Goal: Task Accomplishment & Management: Manage account settings

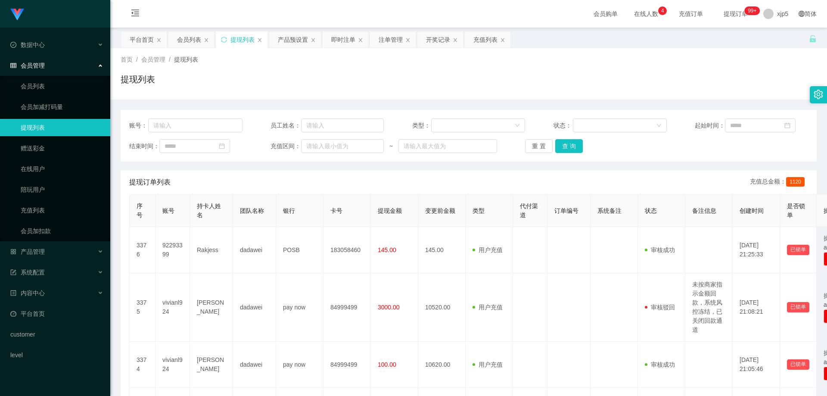
scroll to position [129, 0]
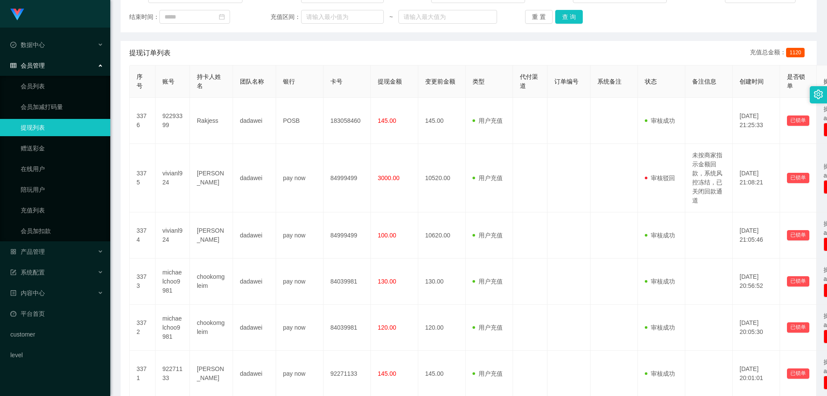
click at [48, 127] on link "提现列表" at bounding box center [62, 127] width 83 height 17
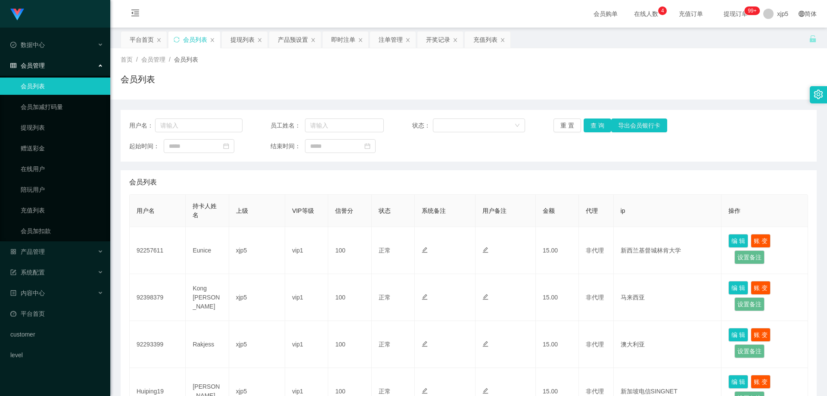
drag, startPoint x: 0, startPoint y: 0, endPoint x: 568, endPoint y: 345, distance: 664.8
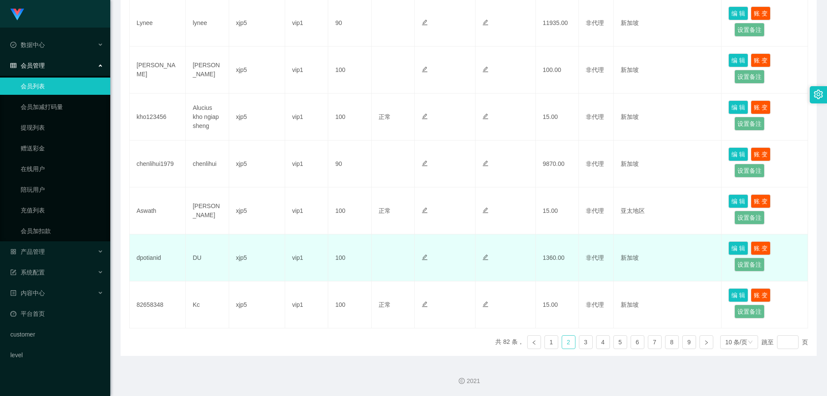
scroll to position [239, 0]
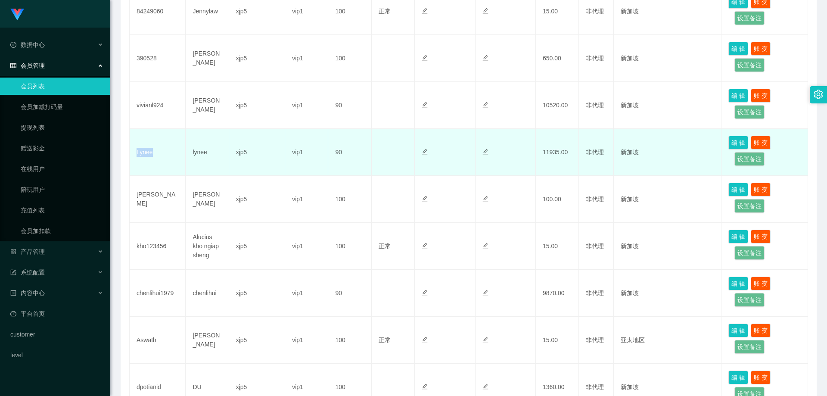
drag, startPoint x: 167, startPoint y: 151, endPoint x: 134, endPoint y: 150, distance: 33.2
click at [134, 150] on td "Lynee" at bounding box center [158, 152] width 56 height 47
copy td "Lynee"
click at [735, 143] on button "编 辑" at bounding box center [738, 143] width 20 height 14
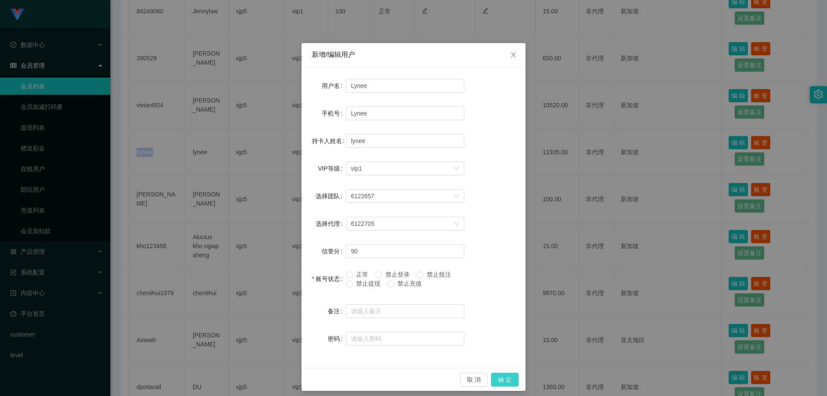
click at [497, 379] on button "确 定" at bounding box center [505, 380] width 28 height 14
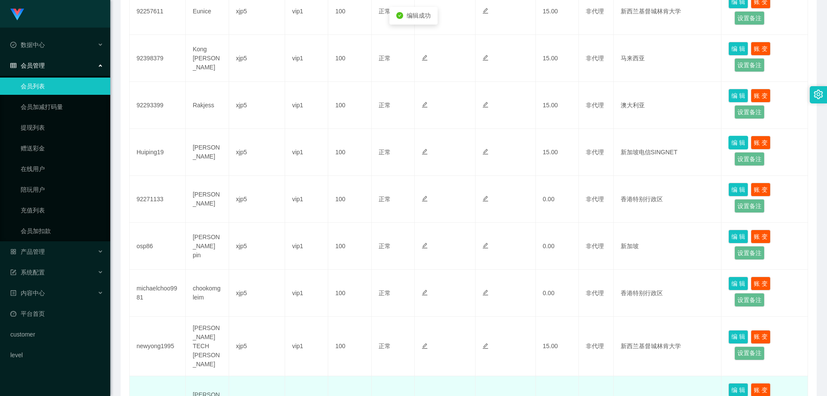
scroll to position [368, 0]
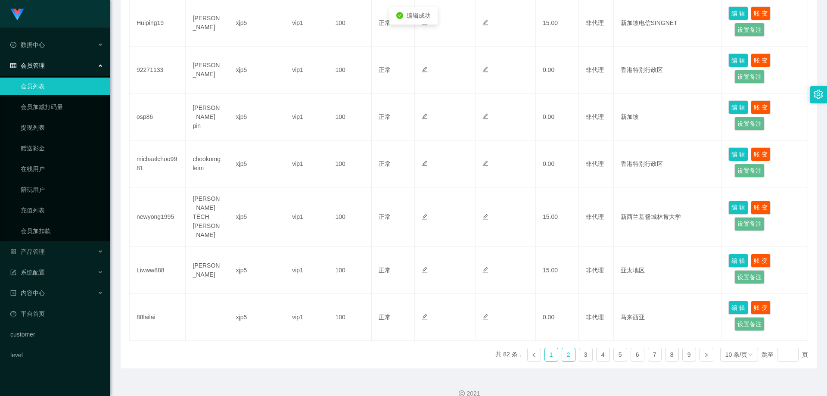
click at [545, 348] on link "1" at bounding box center [551, 354] width 13 height 13
click at [562, 348] on link "2" at bounding box center [568, 354] width 13 height 13
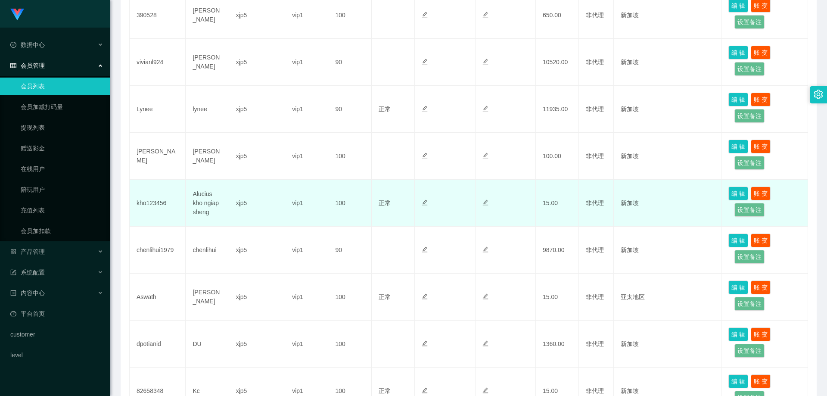
scroll to position [239, 0]
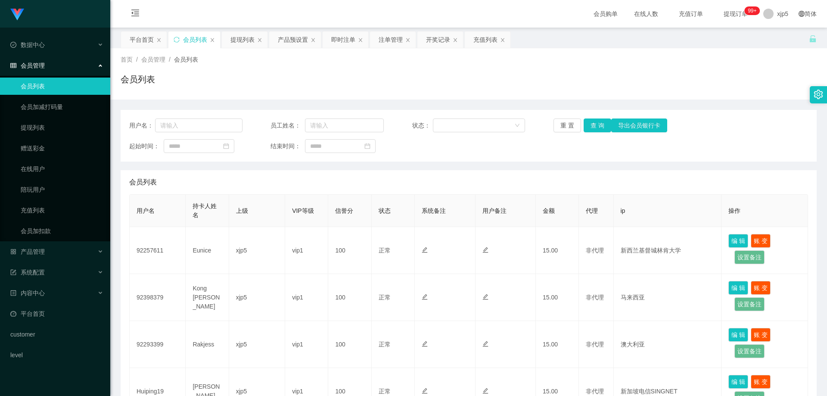
scroll to position [368, 0]
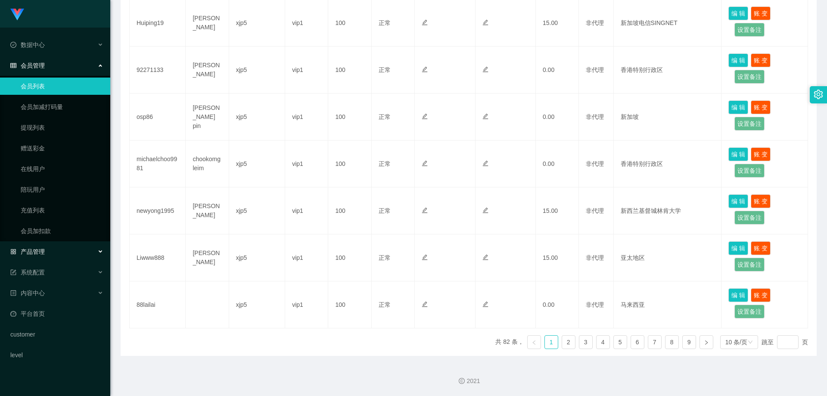
click at [70, 254] on div "产品管理" at bounding box center [55, 251] width 110 height 17
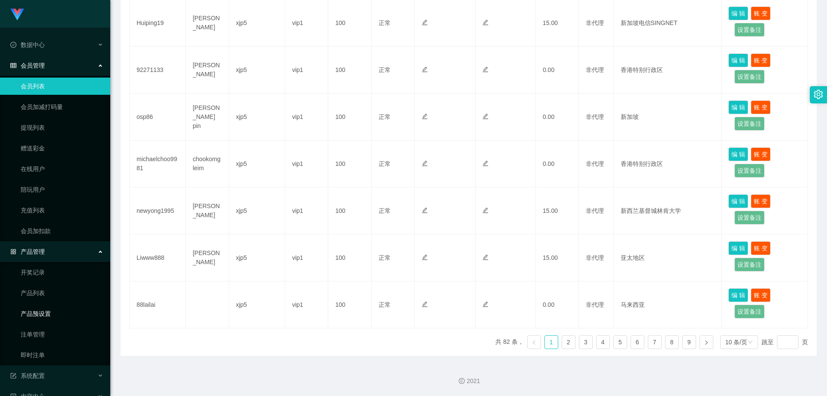
drag, startPoint x: 53, startPoint y: 316, endPoint x: 104, endPoint y: 310, distance: 51.2
click at [53, 316] on link "产品预设置" at bounding box center [62, 313] width 83 height 17
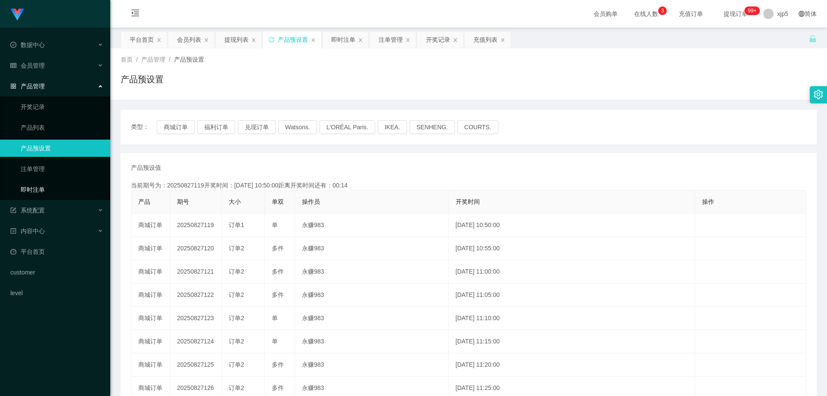
click at [51, 188] on link "即时注单" at bounding box center [62, 189] width 83 height 17
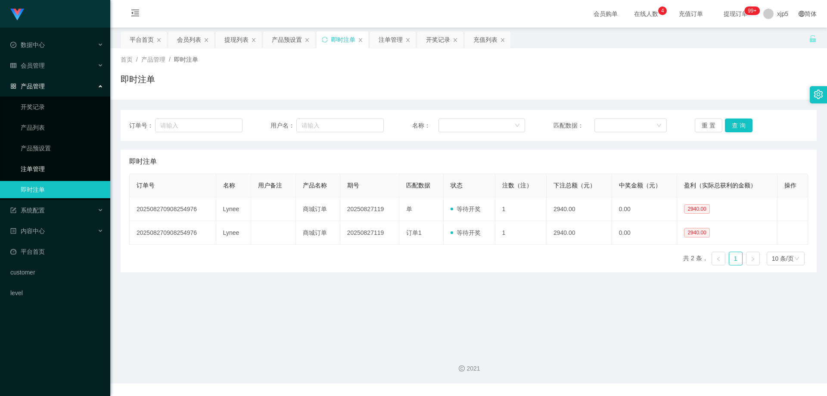
click at [43, 168] on link "注单管理" at bounding box center [62, 168] width 83 height 17
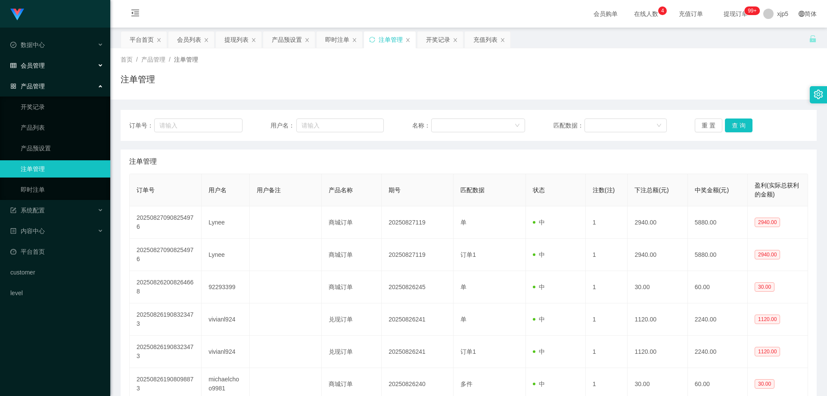
click at [51, 65] on div "会员管理" at bounding box center [55, 65] width 110 height 17
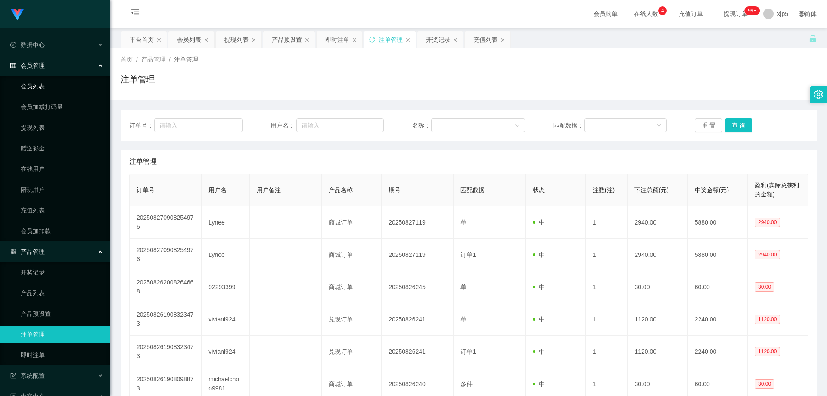
click at [47, 84] on link "会员列表" at bounding box center [62, 86] width 83 height 17
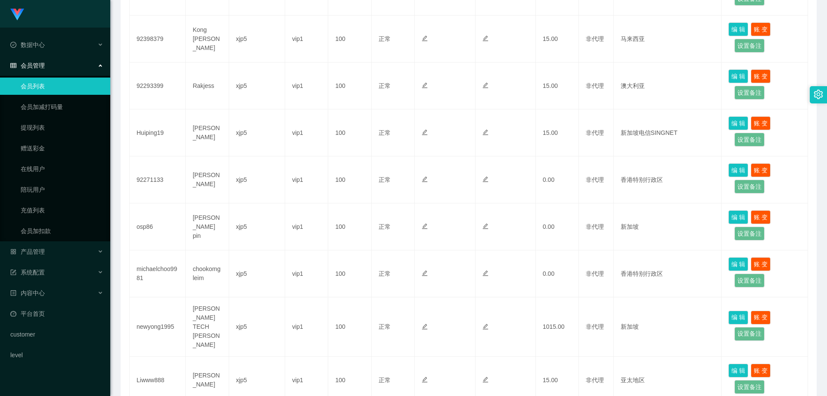
scroll to position [368, 0]
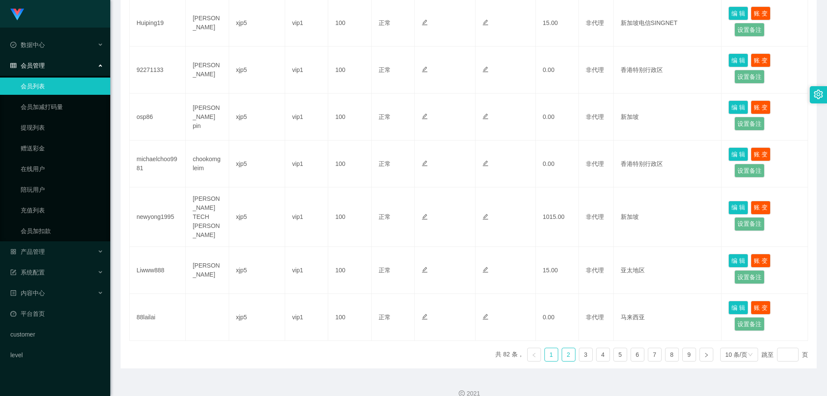
click at [563, 348] on link "2" at bounding box center [568, 354] width 13 height 13
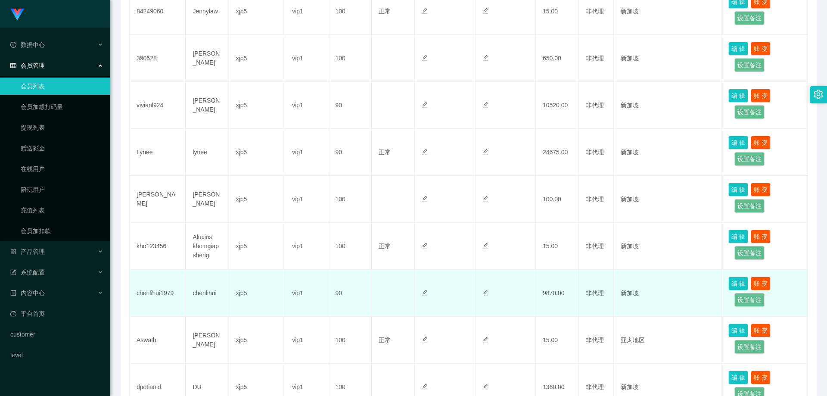
scroll to position [153, 0]
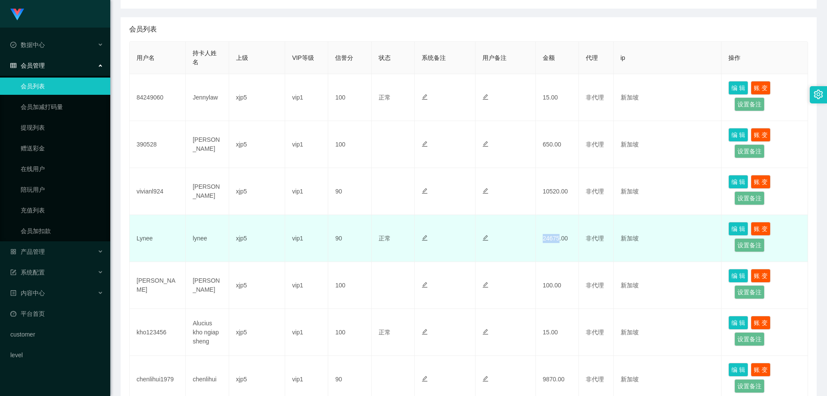
drag, startPoint x: 544, startPoint y: 241, endPoint x: 558, endPoint y: 244, distance: 14.6
click at [558, 244] on td "24675.00" at bounding box center [557, 238] width 43 height 47
copy td "24675"
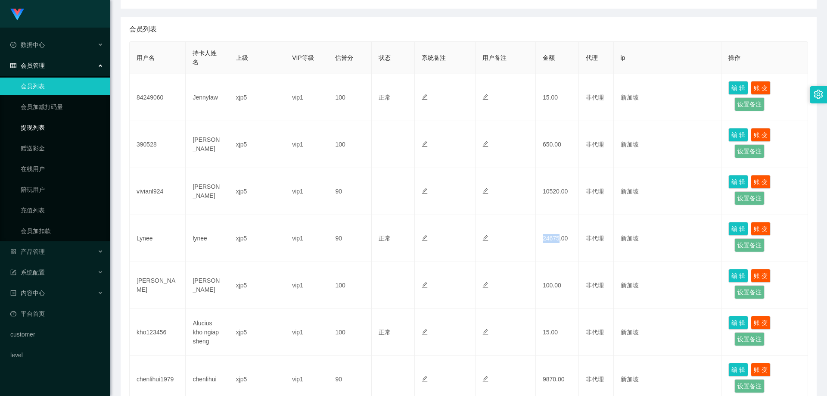
click at [43, 131] on link "提现列表" at bounding box center [62, 127] width 83 height 17
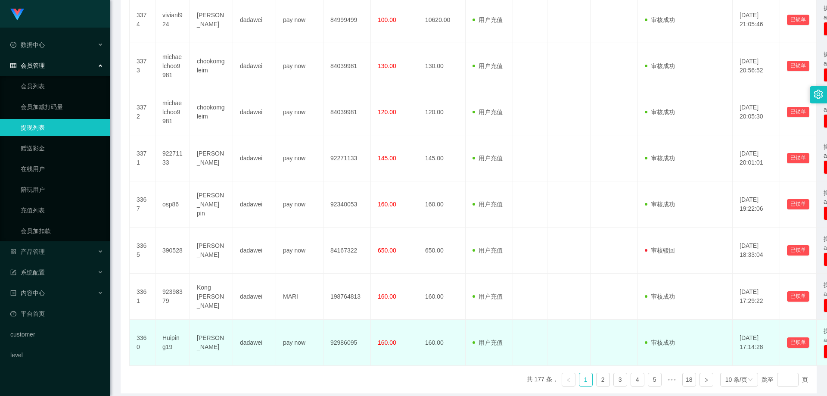
scroll to position [382, 0]
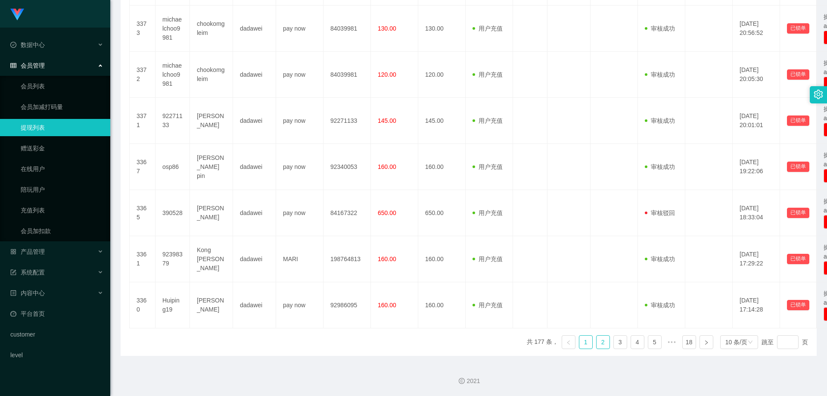
click at [597, 341] on link "2" at bounding box center [602, 342] width 13 height 13
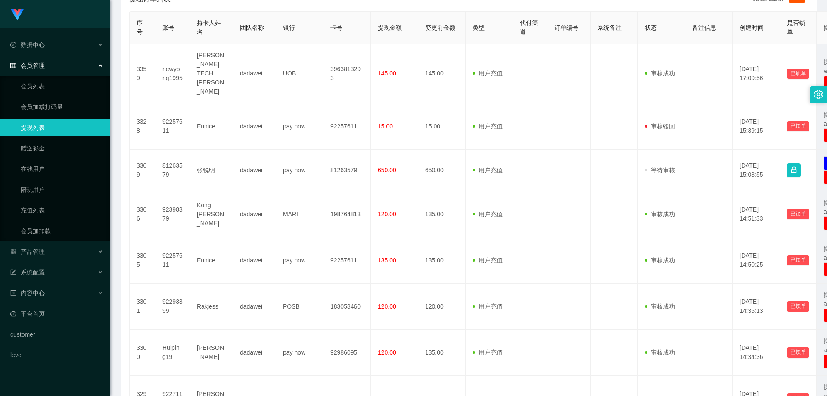
scroll to position [355, 0]
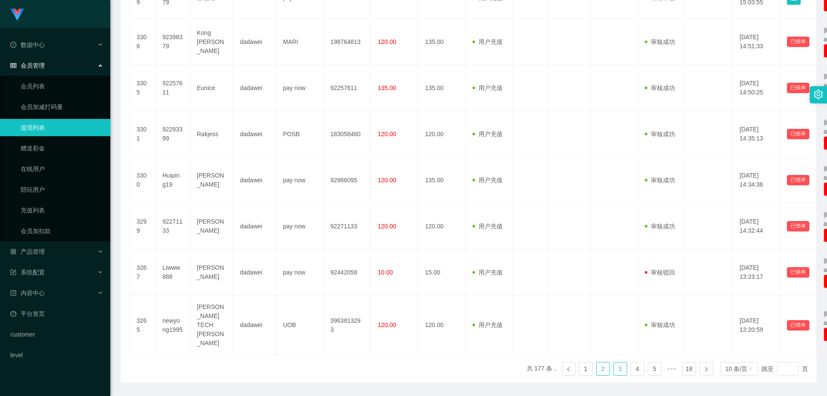
click at [614, 362] on link "3" at bounding box center [620, 368] width 13 height 13
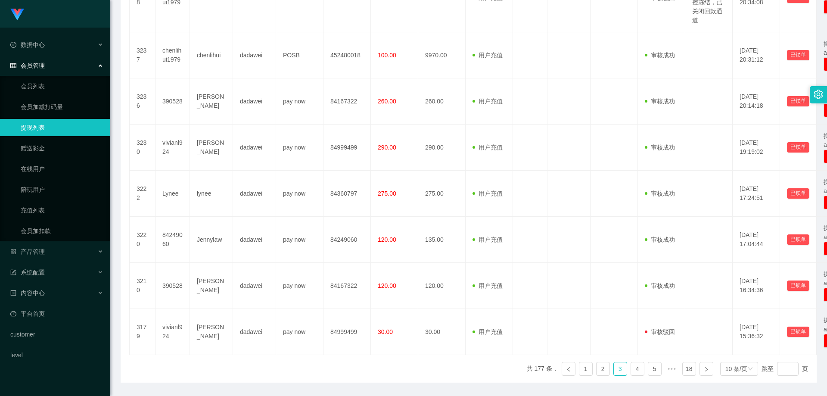
click at [47, 129] on link "提现列表" at bounding box center [62, 127] width 83 height 17
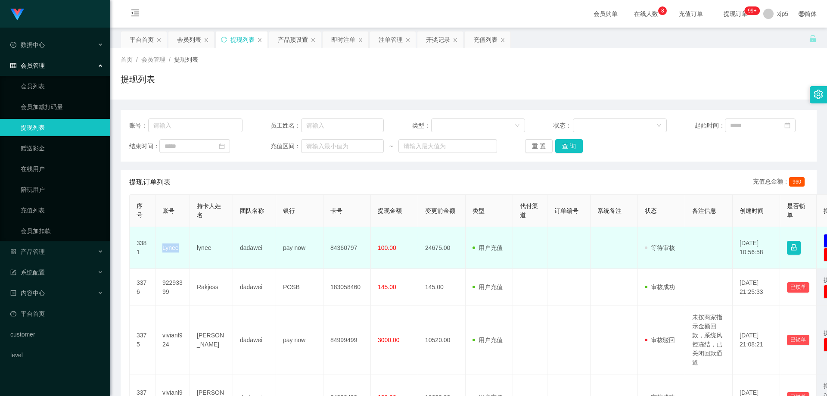
click at [158, 250] on td "Lynee" at bounding box center [172, 248] width 34 height 42
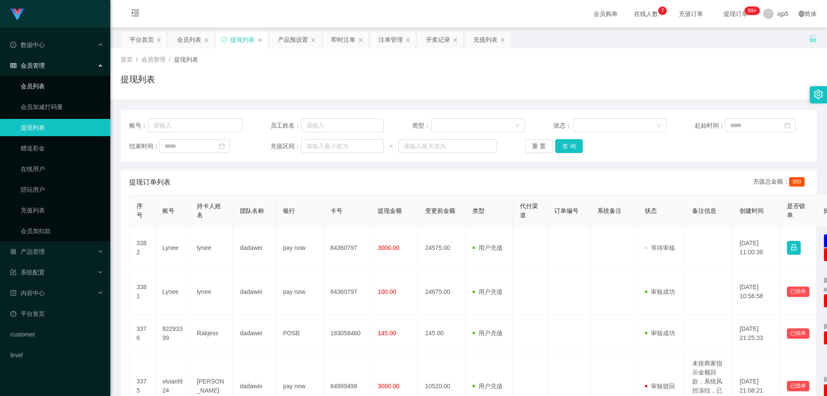
click at [62, 86] on link "会员列表" at bounding box center [62, 86] width 83 height 17
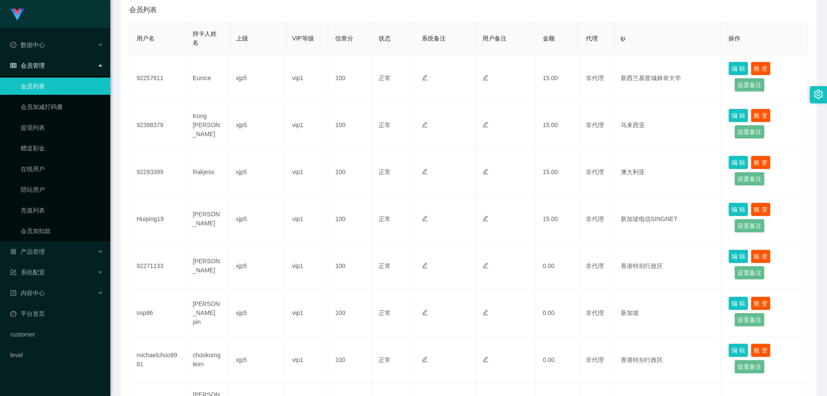
scroll to position [368, 0]
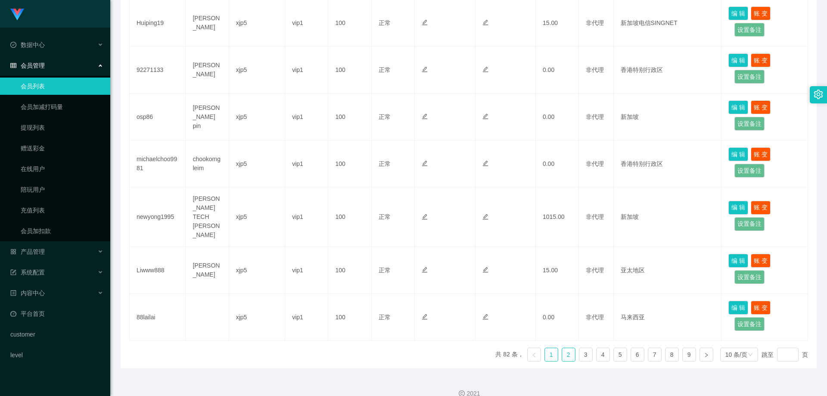
click at [562, 348] on link "2" at bounding box center [568, 354] width 13 height 13
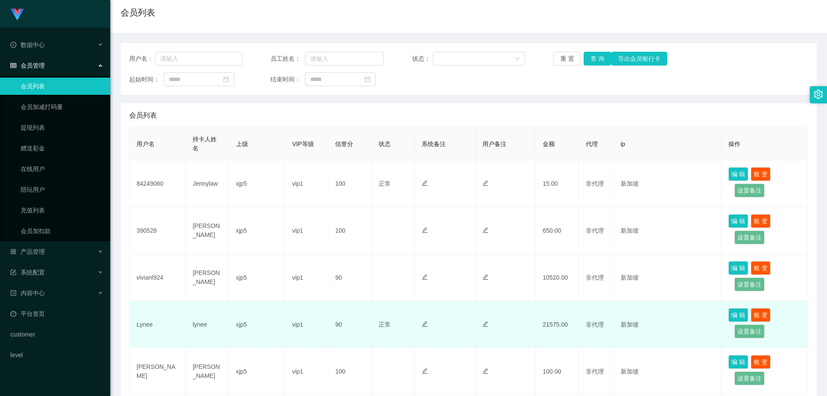
scroll to position [153, 0]
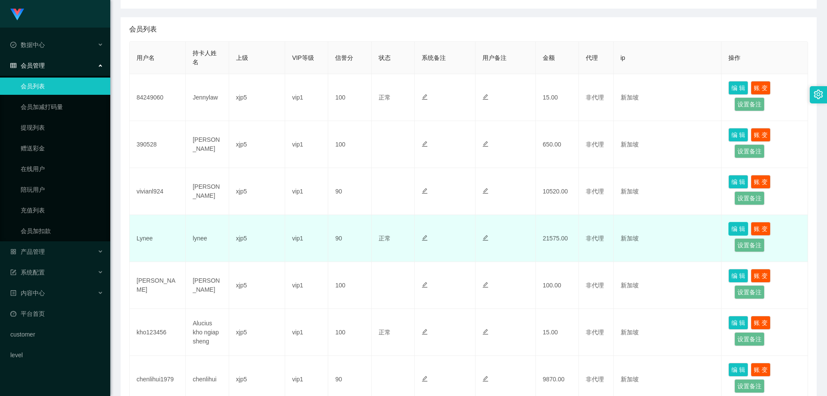
click at [732, 228] on button "编 辑" at bounding box center [738, 229] width 20 height 14
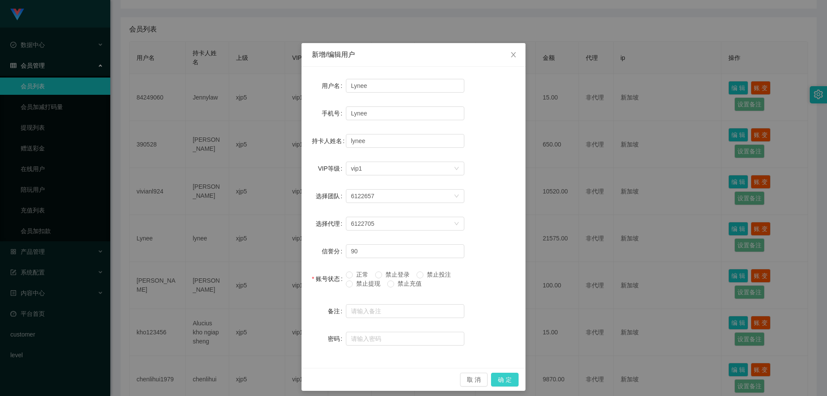
click at [502, 386] on button "确 定" at bounding box center [505, 380] width 28 height 14
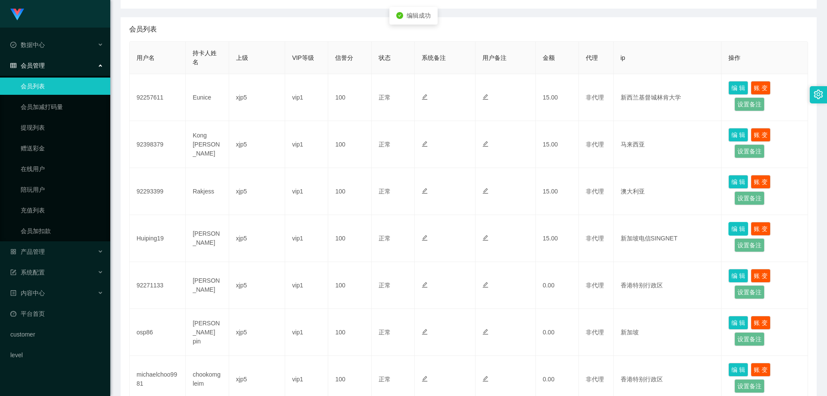
scroll to position [368, 0]
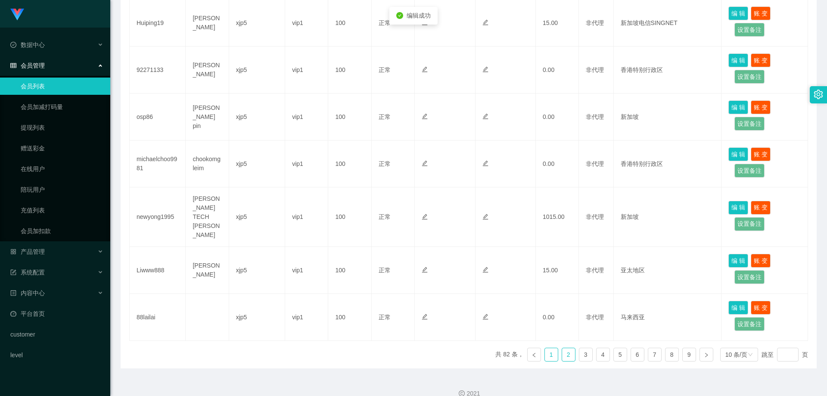
click at [550, 348] on link "1" at bounding box center [551, 354] width 13 height 13
click at [562, 348] on link "2" at bounding box center [568, 354] width 13 height 13
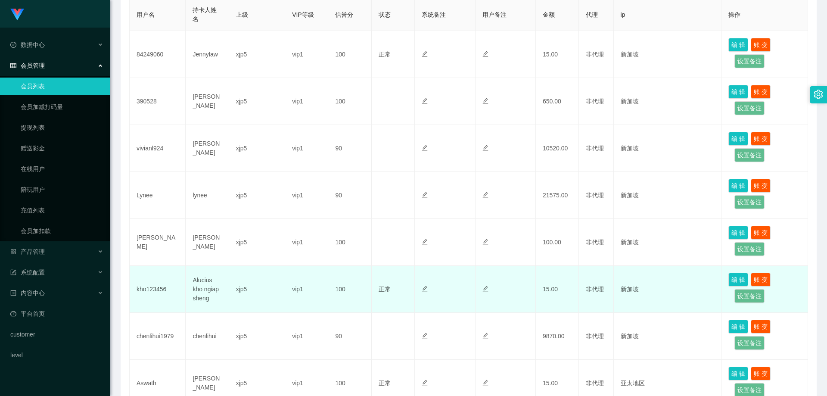
scroll to position [153, 0]
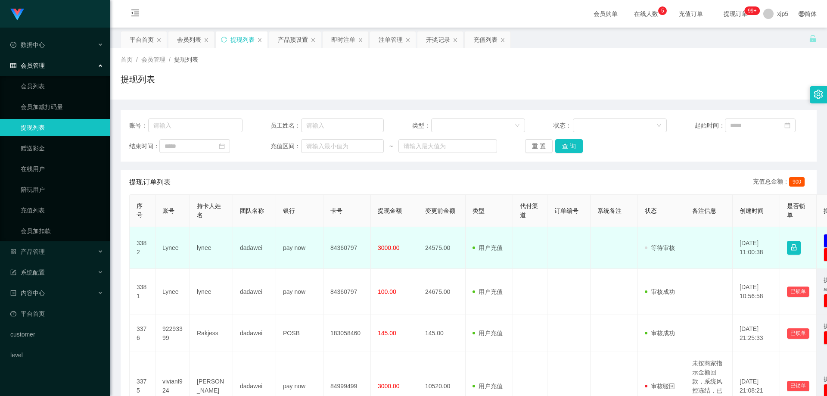
scroll to position [86, 0]
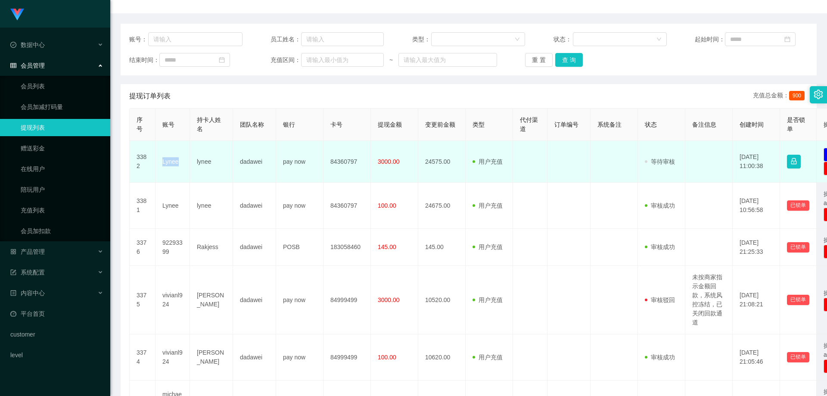
drag, startPoint x: 169, startPoint y: 165, endPoint x: 161, endPoint y: 164, distance: 8.6
click at [161, 164] on td "Lynee" at bounding box center [172, 162] width 34 height 42
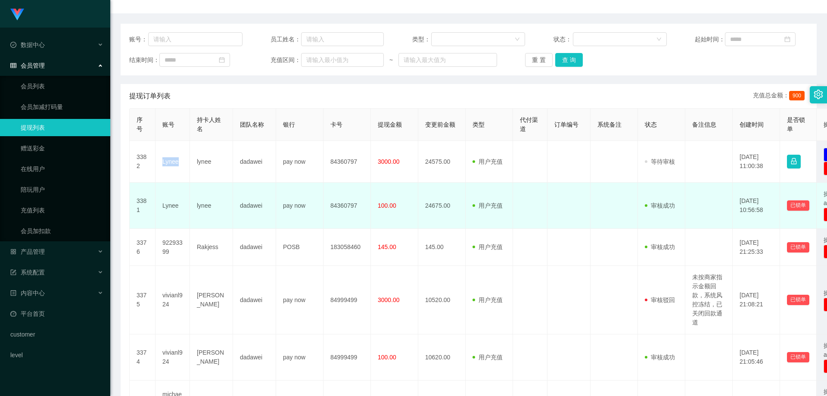
copy td "Lynee"
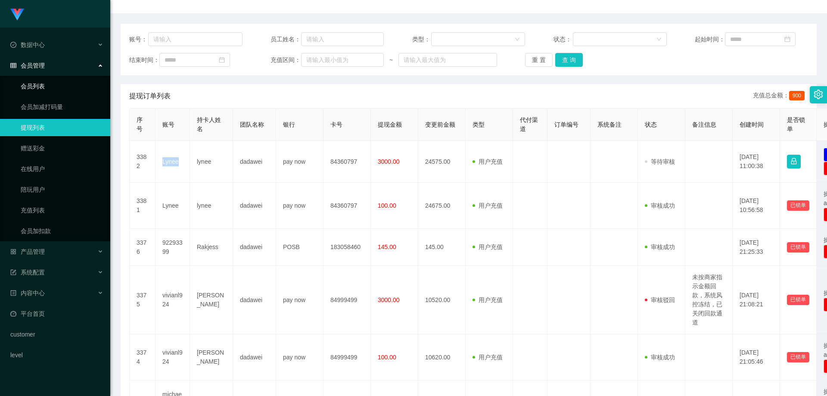
drag, startPoint x: 50, startPoint y: 90, endPoint x: 53, endPoint y: 65, distance: 24.7
click at [50, 90] on link "会员列表" at bounding box center [62, 86] width 83 height 17
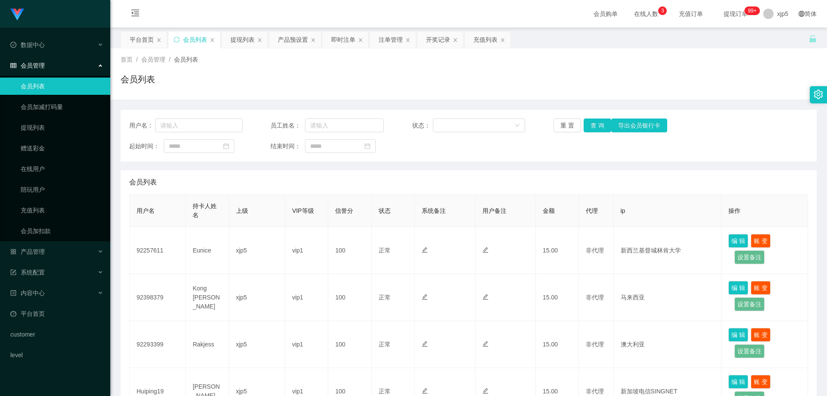
scroll to position [368, 0]
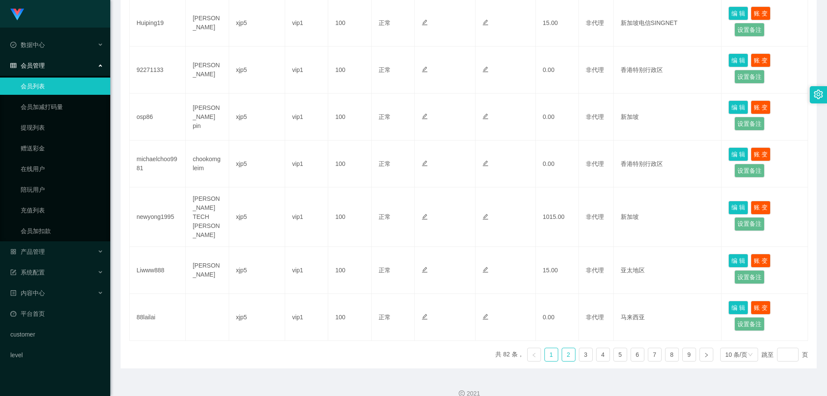
click at [565, 348] on link "2" at bounding box center [568, 354] width 13 height 13
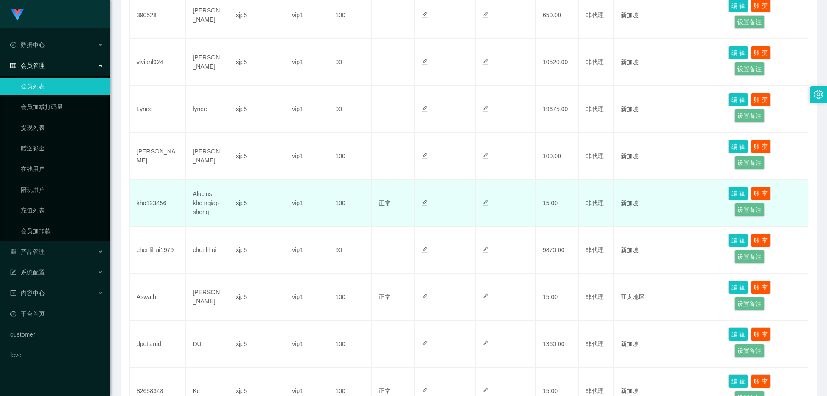
scroll to position [239, 0]
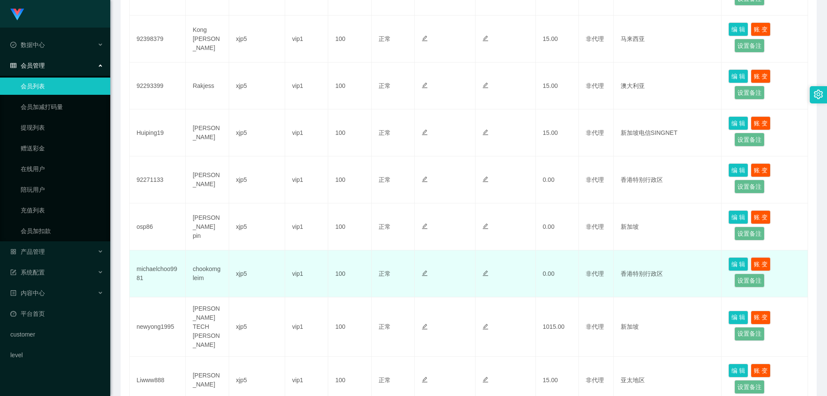
scroll to position [345, 0]
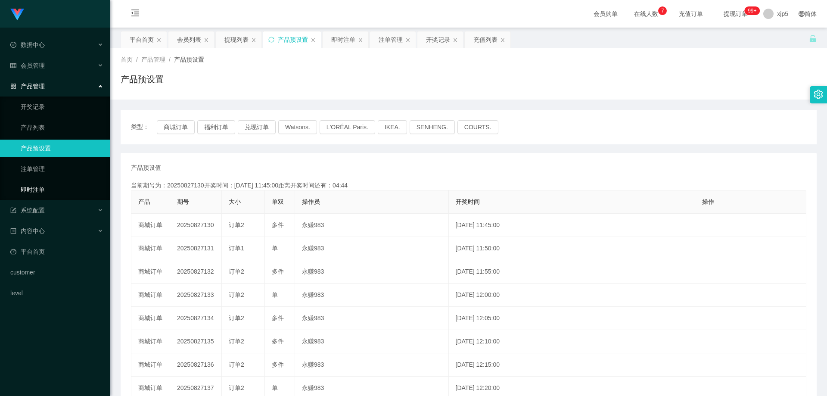
click at [50, 191] on link "即时注单" at bounding box center [62, 189] width 83 height 17
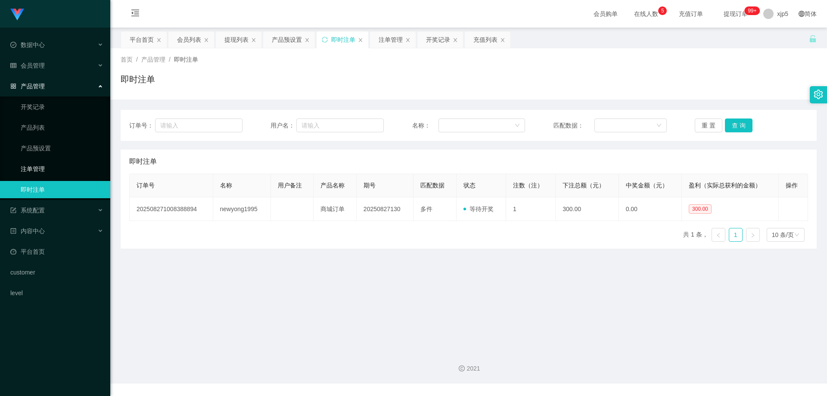
drag, startPoint x: 52, startPoint y: 171, endPoint x: 46, endPoint y: 70, distance: 101.8
click at [51, 171] on link "注单管理" at bounding box center [62, 168] width 83 height 17
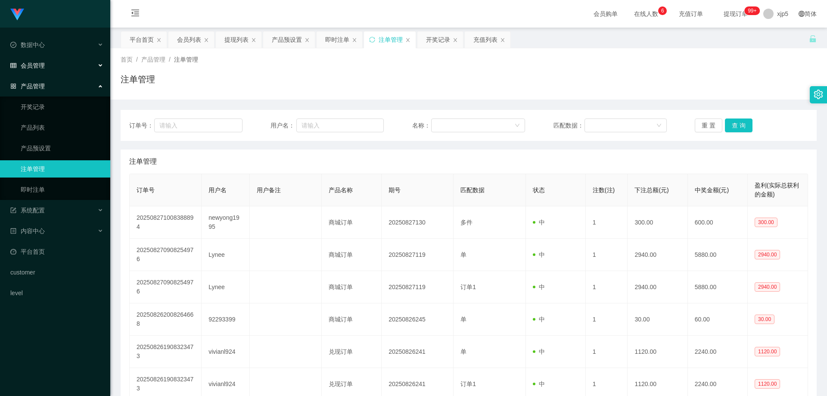
click at [48, 71] on div "会员管理" at bounding box center [55, 65] width 110 height 17
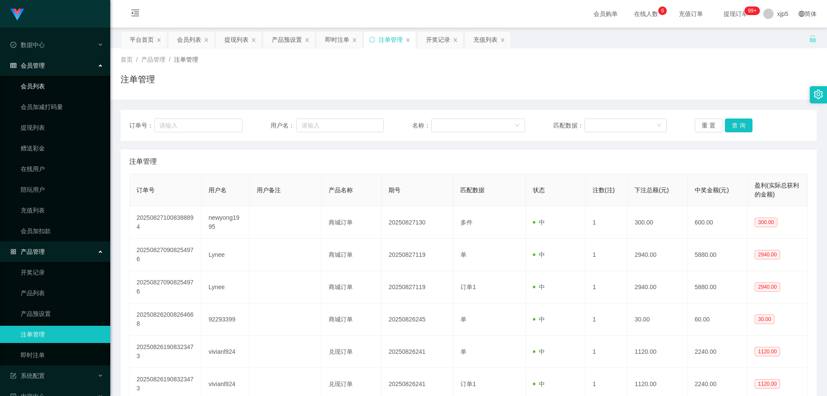
click at [39, 87] on link "会员列表" at bounding box center [62, 86] width 83 height 17
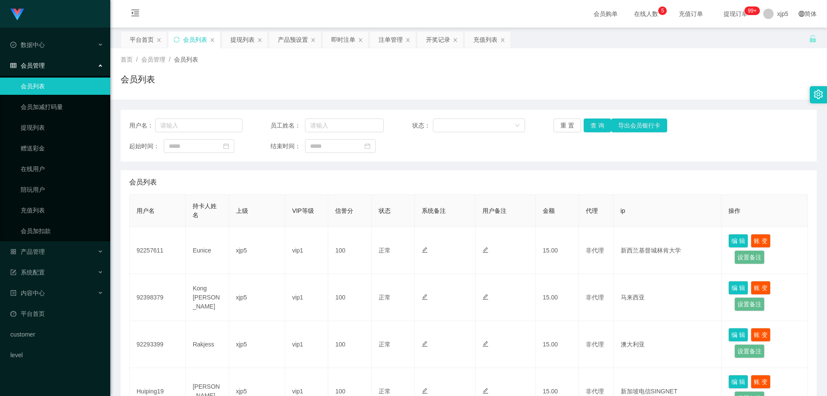
scroll to position [301, 0]
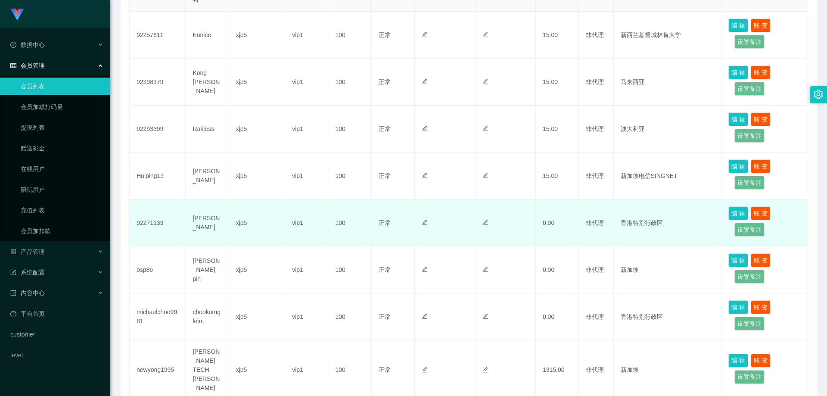
scroll to position [258, 0]
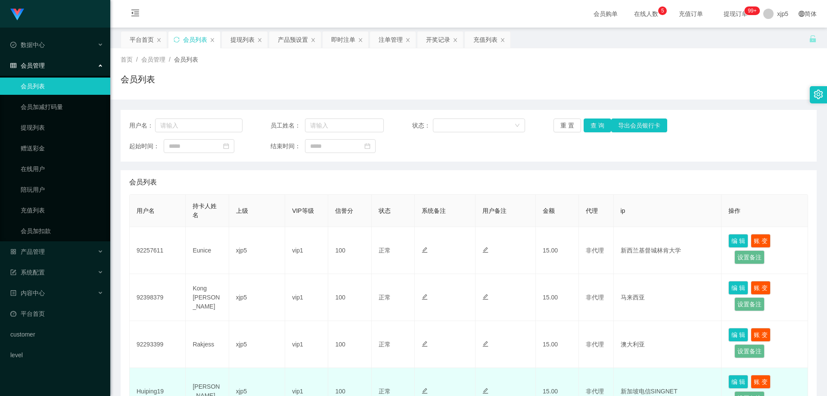
scroll to position [215, 0]
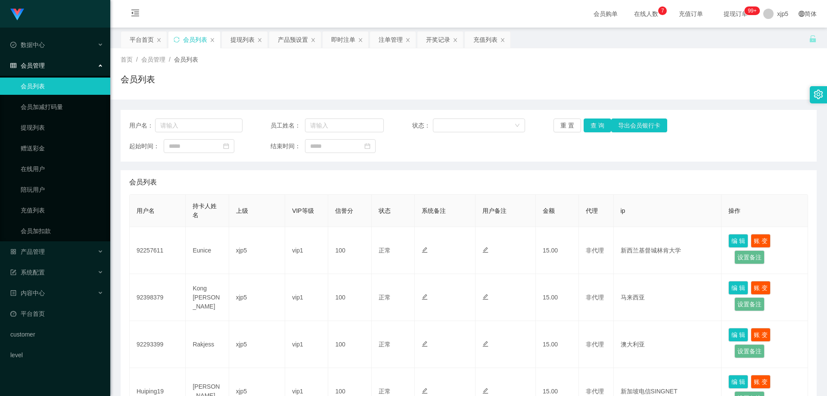
scroll to position [215, 0]
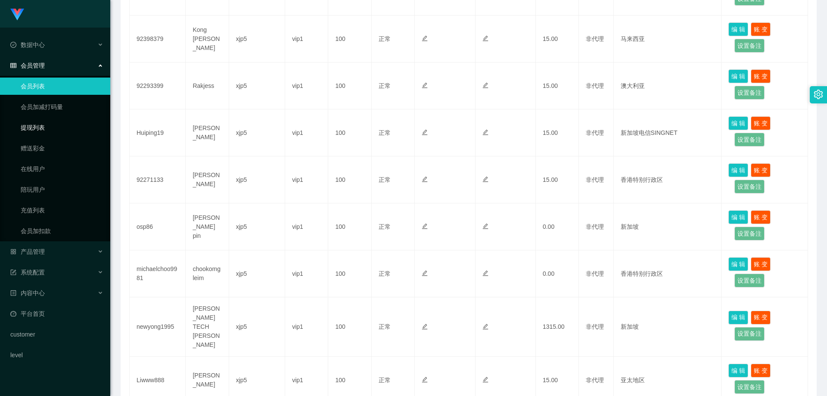
click at [43, 121] on link "提现列表" at bounding box center [62, 127] width 83 height 17
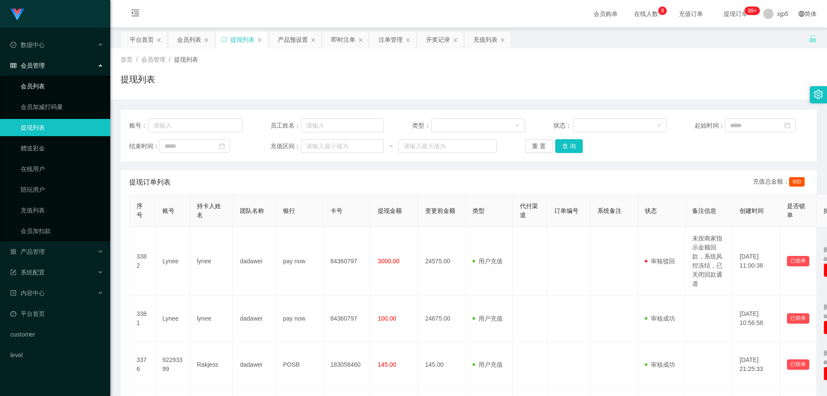
click at [47, 87] on link "会员列表" at bounding box center [62, 86] width 83 height 17
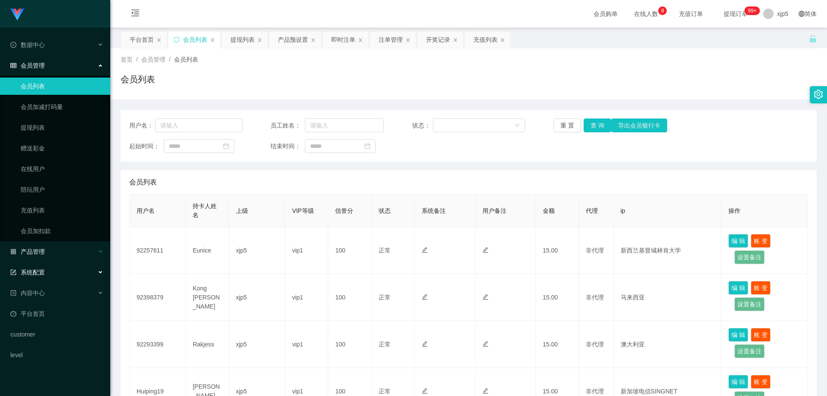
click at [60, 249] on div "产品管理" at bounding box center [55, 251] width 110 height 17
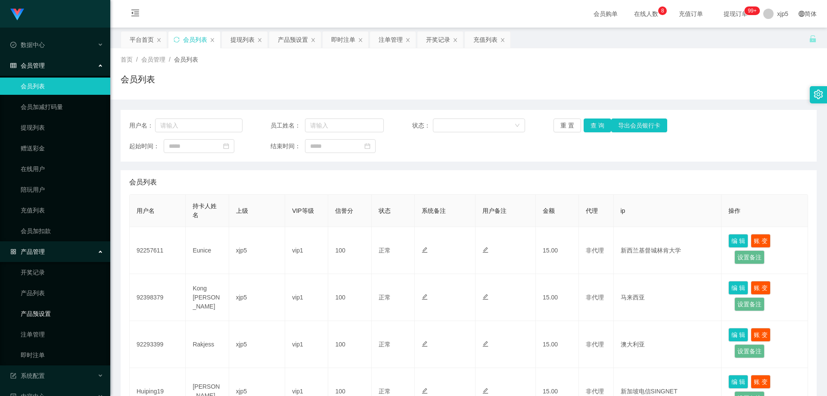
click at [53, 309] on link "产品预设置" at bounding box center [62, 313] width 83 height 17
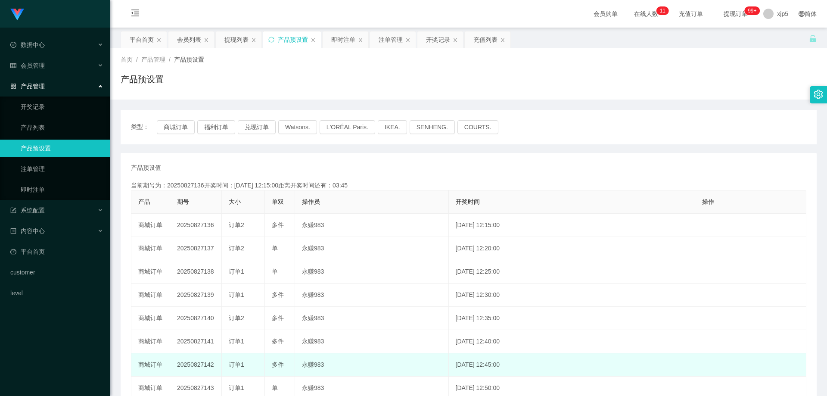
scroll to position [128, 0]
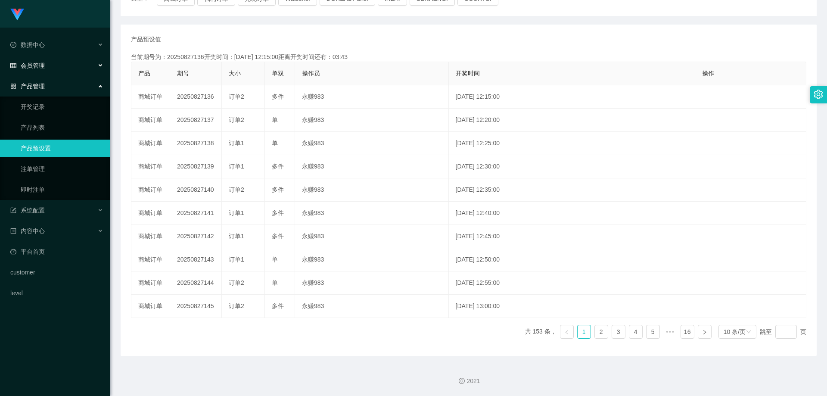
click at [50, 67] on div "会员管理" at bounding box center [55, 65] width 110 height 17
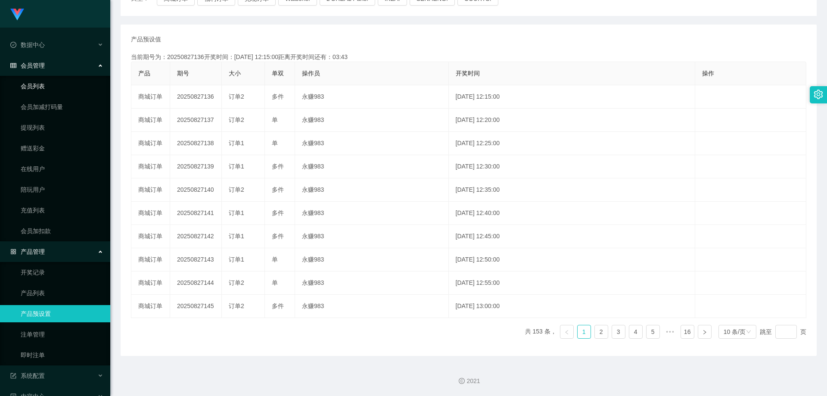
click at [46, 80] on link "会员列表" at bounding box center [62, 86] width 83 height 17
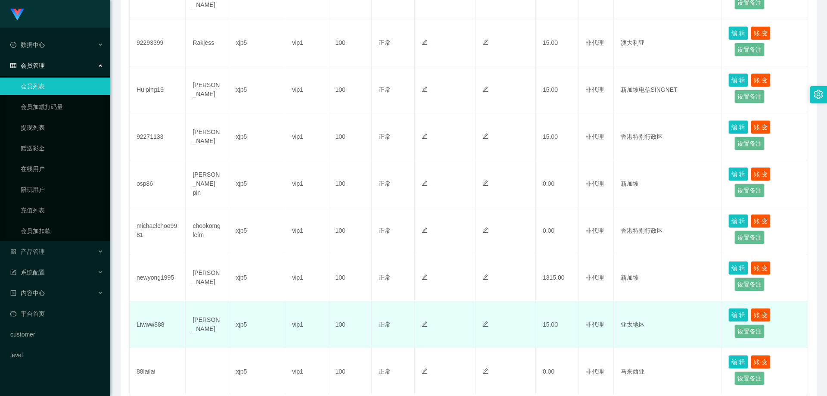
scroll to position [368, 0]
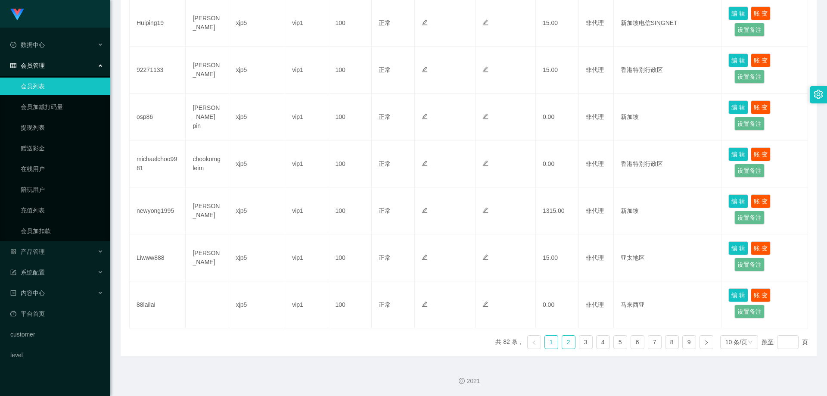
click at [562, 345] on link "2" at bounding box center [568, 342] width 13 height 13
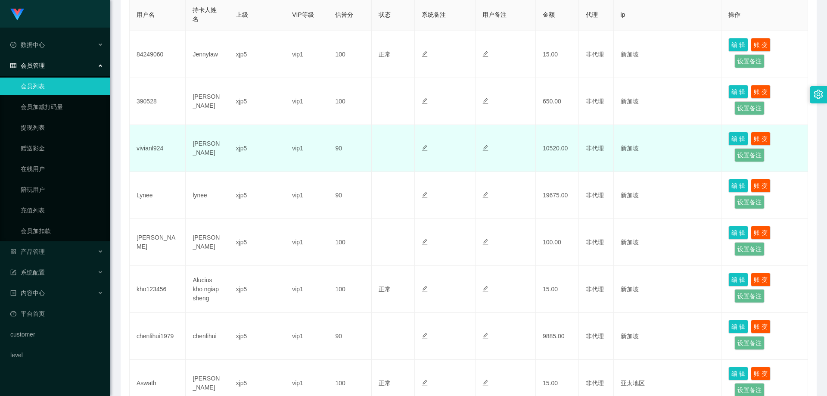
scroll to position [110, 0]
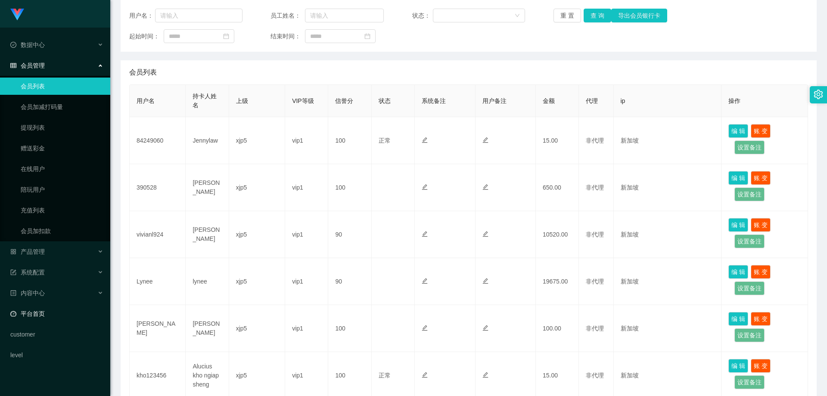
click at [59, 311] on link "平台首页" at bounding box center [56, 313] width 93 height 17
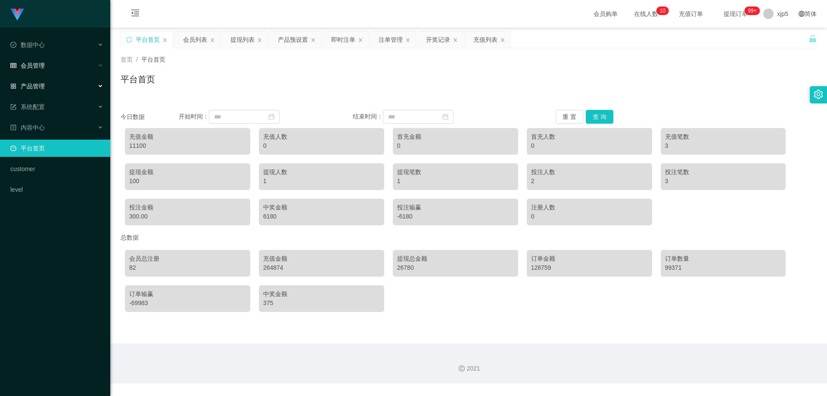
click at [41, 69] on div "会员管理" at bounding box center [55, 65] width 110 height 17
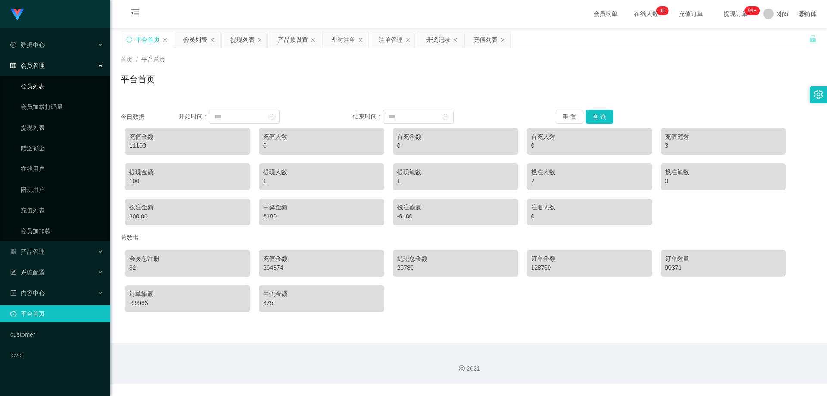
drag, startPoint x: 44, startPoint y: 91, endPoint x: 122, endPoint y: 88, distance: 78.4
click at [44, 91] on link "会员列表" at bounding box center [62, 86] width 83 height 17
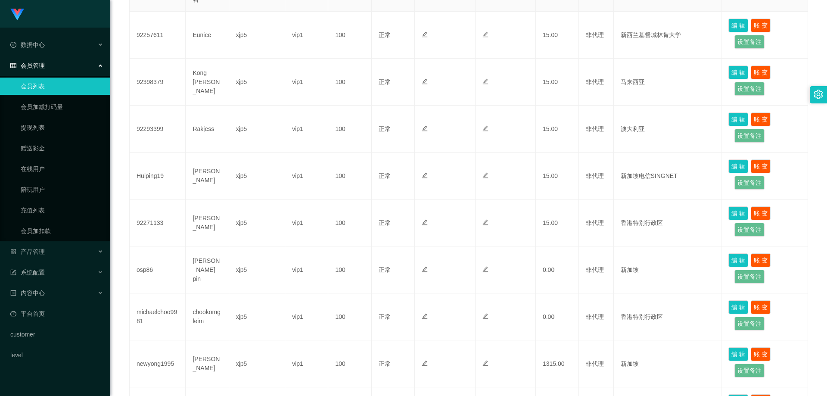
scroll to position [368, 0]
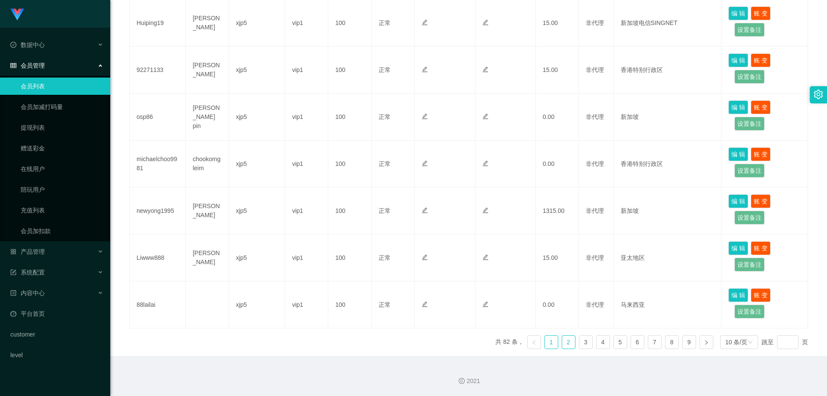
drag, startPoint x: 568, startPoint y: 342, endPoint x: 562, endPoint y: 328, distance: 15.4
click at [568, 342] on link "2" at bounding box center [568, 342] width 13 height 13
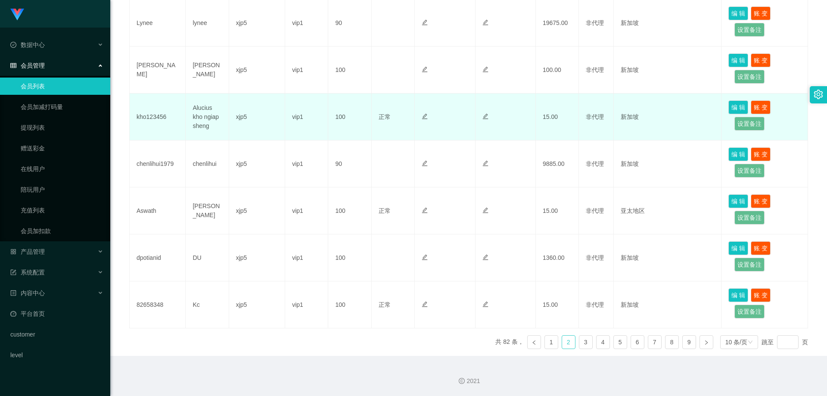
scroll to position [239, 0]
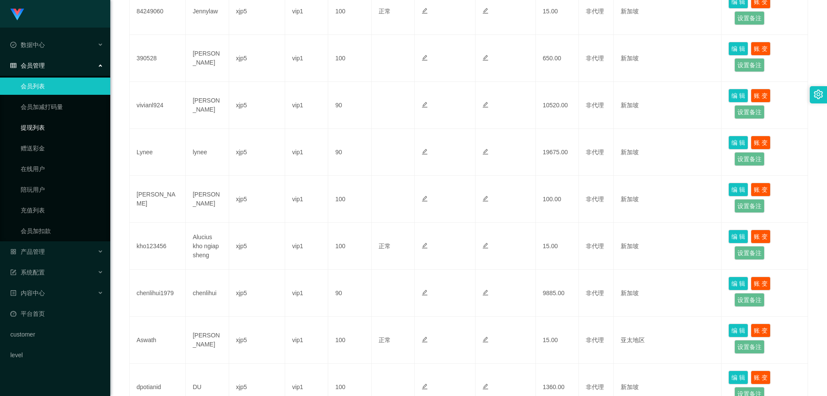
click at [40, 129] on link "提现列表" at bounding box center [62, 127] width 83 height 17
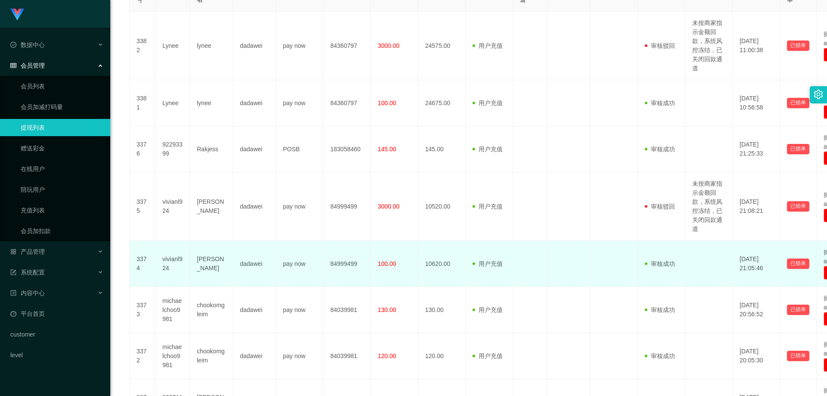
scroll to position [258, 0]
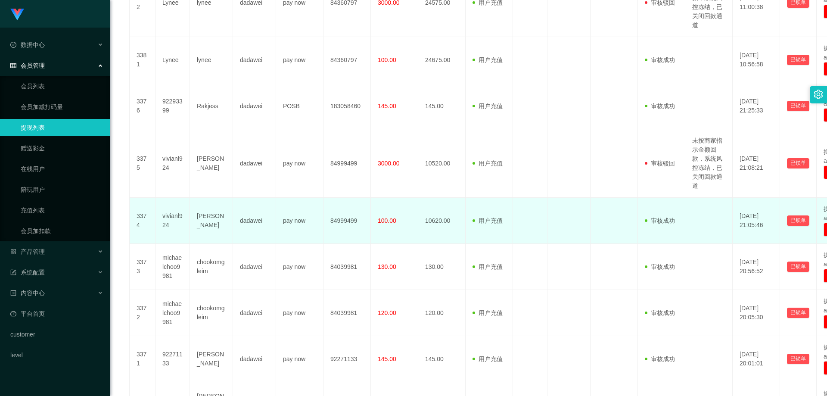
click at [174, 230] on td "vivianl924" at bounding box center [172, 221] width 34 height 46
drag, startPoint x: 177, startPoint y: 229, endPoint x: 158, endPoint y: 217, distance: 21.7
click at [158, 218] on td "vivianl924" at bounding box center [172, 221] width 34 height 46
copy td "vivianl924"
drag, startPoint x: 283, startPoint y: 224, endPoint x: 311, endPoint y: 226, distance: 28.5
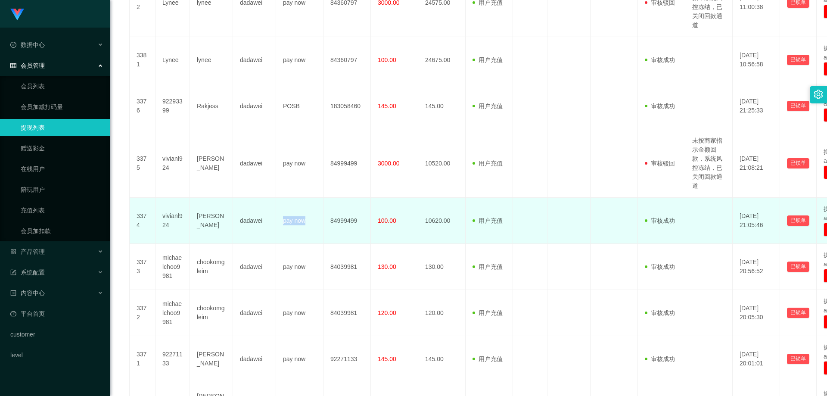
click at [311, 226] on td "pay now" at bounding box center [299, 221] width 47 height 46
drag, startPoint x: 326, startPoint y: 223, endPoint x: 304, endPoint y: 236, distance: 25.5
click at [360, 228] on td "84999499" at bounding box center [346, 221] width 47 height 46
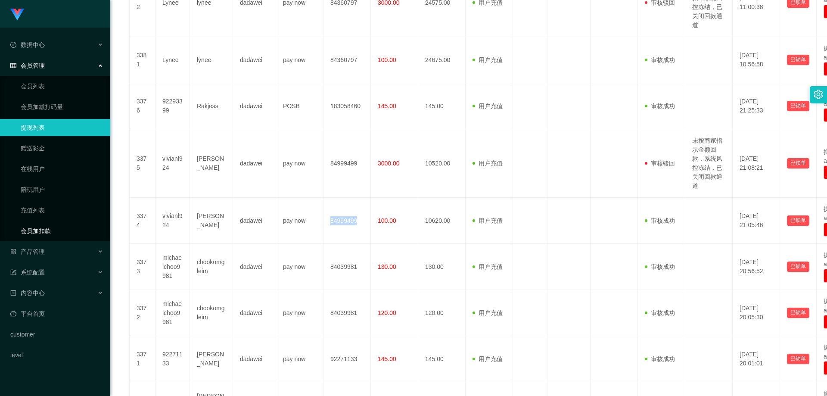
copy td "84999499"
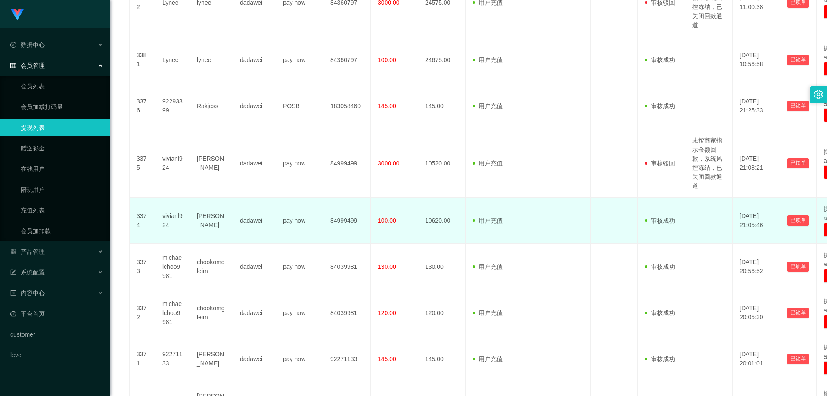
click at [221, 228] on td "Lim Lay Khoon" at bounding box center [211, 221] width 43 height 46
drag, startPoint x: 221, startPoint y: 228, endPoint x: 195, endPoint y: 219, distance: 27.2
click at [195, 219] on td "Lim Lay Khoon" at bounding box center [211, 221] width 43 height 46
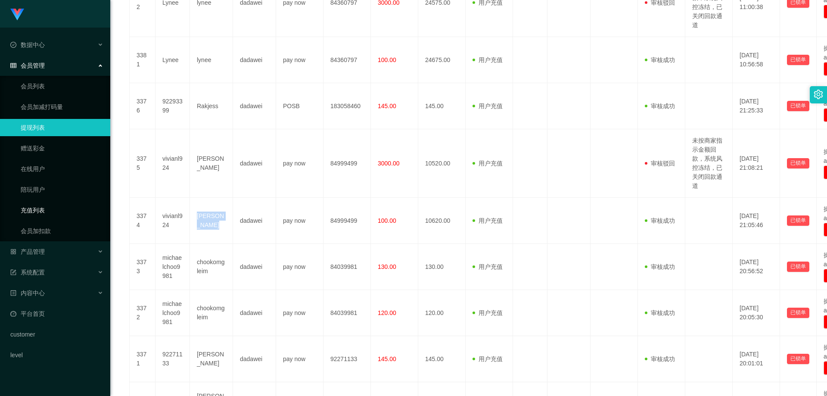
copy td "Lim Lay Khoon"
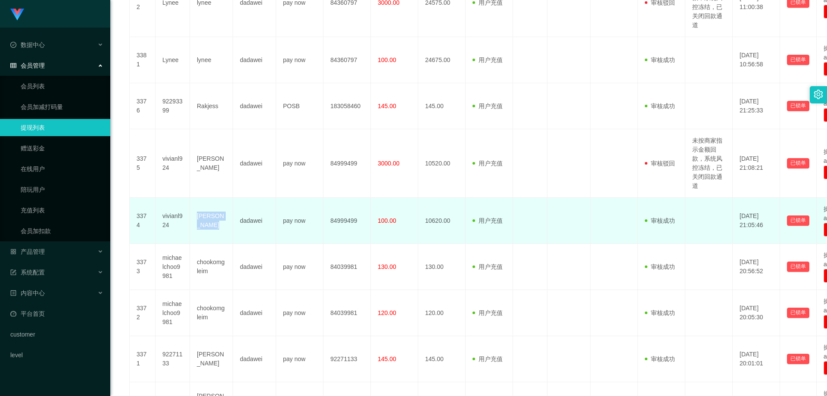
click at [174, 221] on td "vivianl924" at bounding box center [172, 221] width 34 height 46
drag, startPoint x: 179, startPoint y: 226, endPoint x: 161, endPoint y: 217, distance: 20.2
click at [161, 217] on td "vivianl924" at bounding box center [172, 221] width 34 height 46
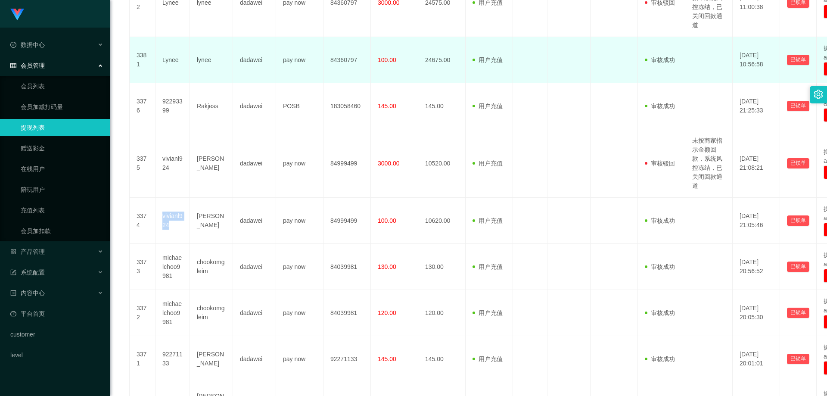
copy td "vivianl924"
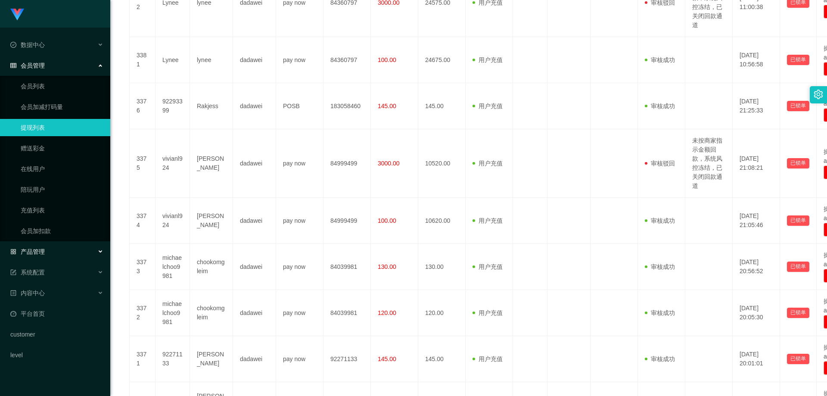
click at [54, 251] on div "产品管理" at bounding box center [55, 251] width 110 height 17
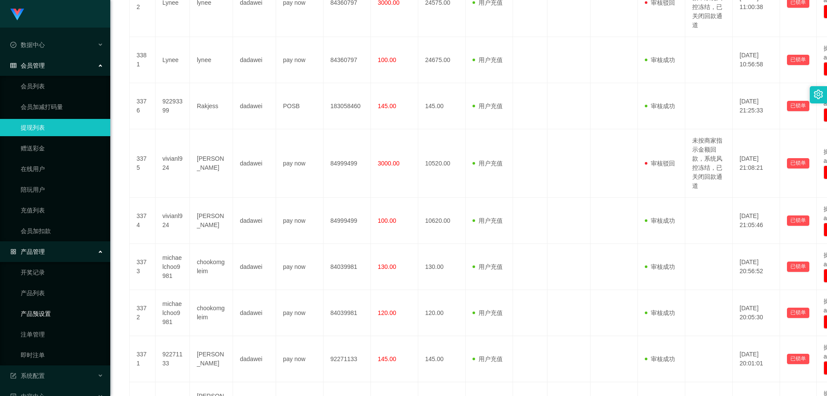
drag, startPoint x: 63, startPoint y: 311, endPoint x: 76, endPoint y: 305, distance: 13.9
click at [63, 311] on link "产品预设置" at bounding box center [62, 313] width 83 height 17
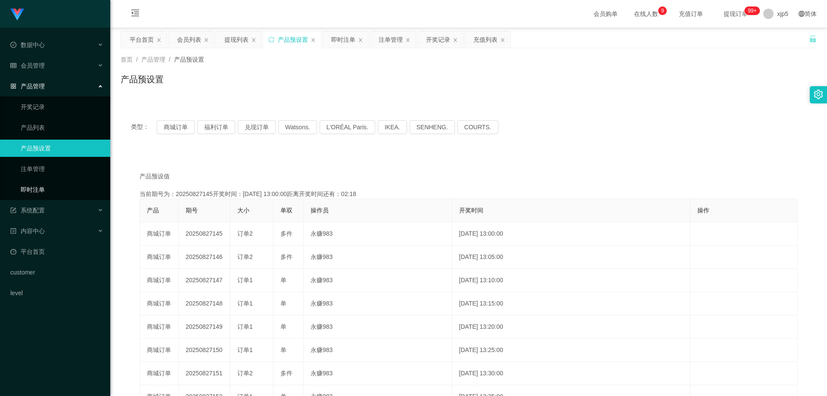
click at [40, 184] on link "即时注单" at bounding box center [62, 189] width 83 height 17
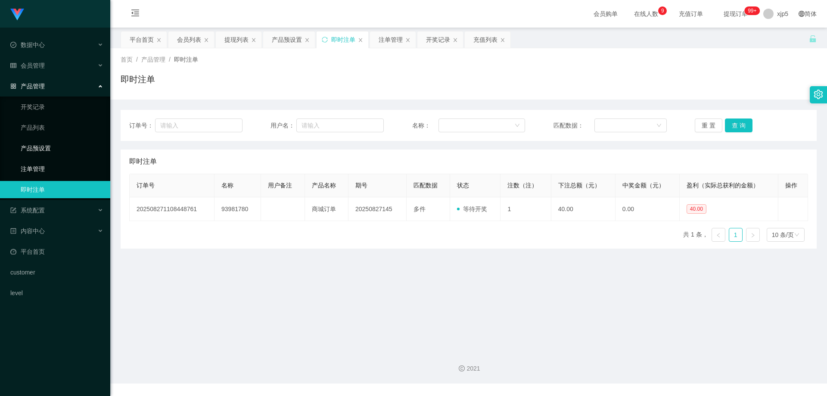
click at [45, 172] on link "注单管理" at bounding box center [62, 168] width 83 height 17
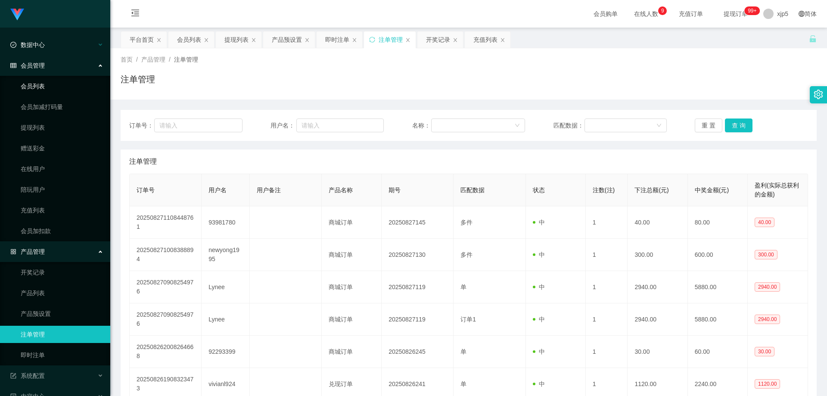
drag, startPoint x: 38, startPoint y: 83, endPoint x: 48, endPoint y: 50, distance: 34.1
click at [38, 83] on link "会员列表" at bounding box center [62, 86] width 83 height 17
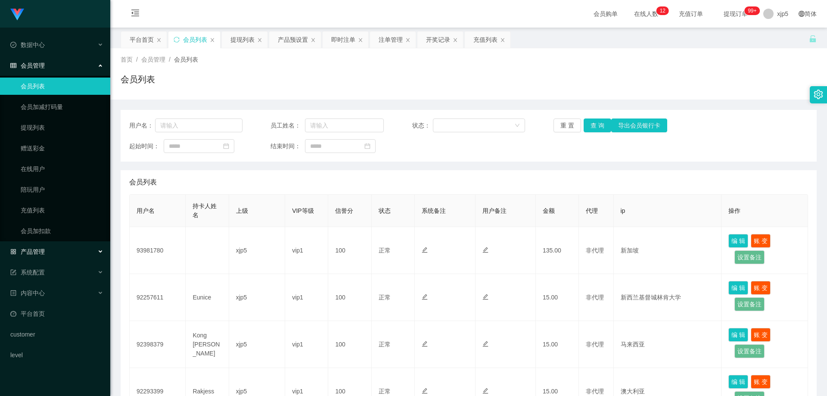
drag, startPoint x: 46, startPoint y: 250, endPoint x: 48, endPoint y: 259, distance: 9.2
click at [46, 250] on div "产品管理" at bounding box center [55, 251] width 110 height 17
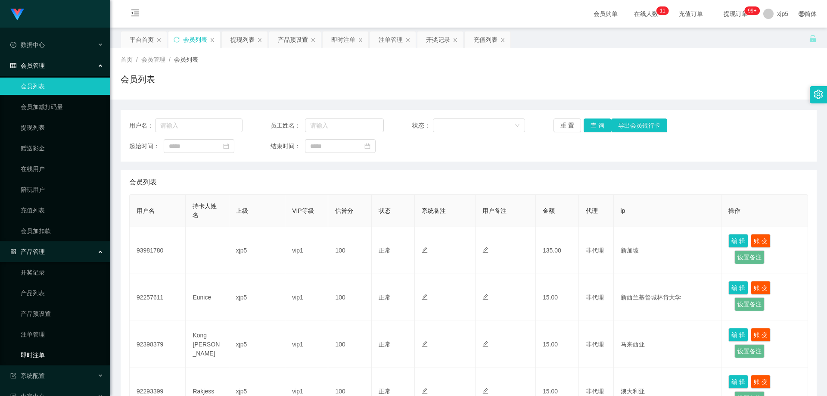
click at [47, 351] on link "即时注单" at bounding box center [62, 354] width 83 height 17
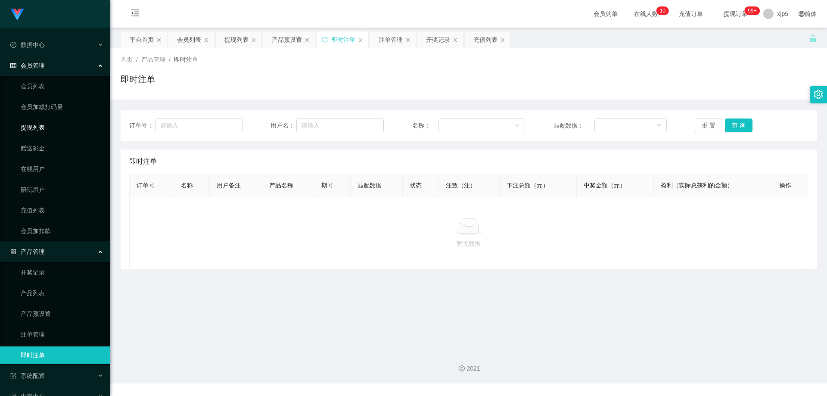
click at [44, 132] on link "提现列表" at bounding box center [62, 127] width 83 height 17
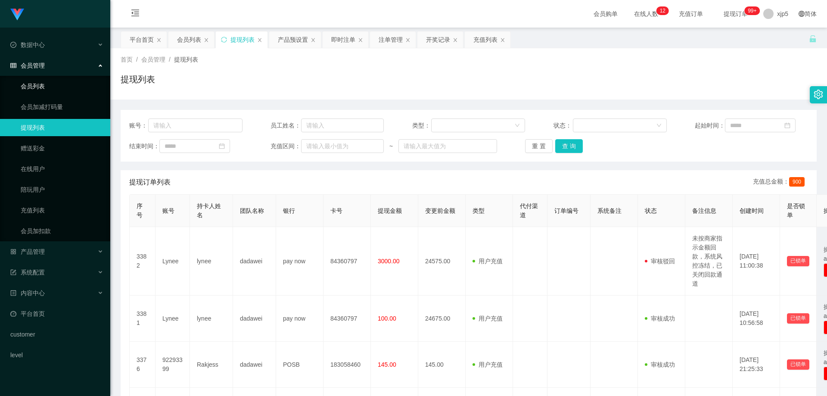
click at [44, 85] on link "会员列表" at bounding box center [62, 86] width 83 height 17
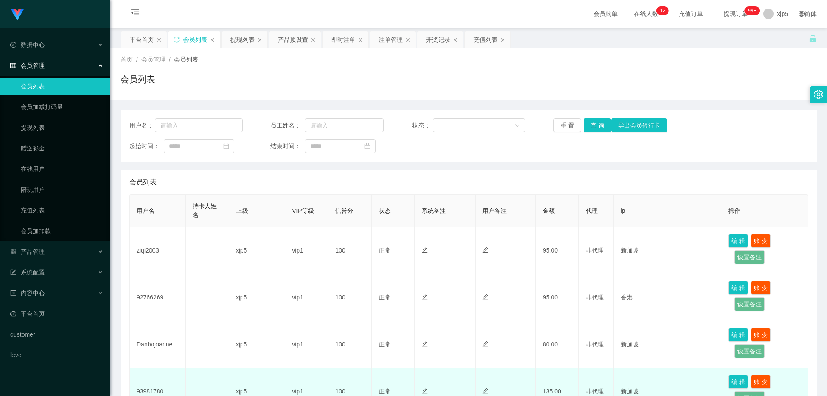
scroll to position [129, 0]
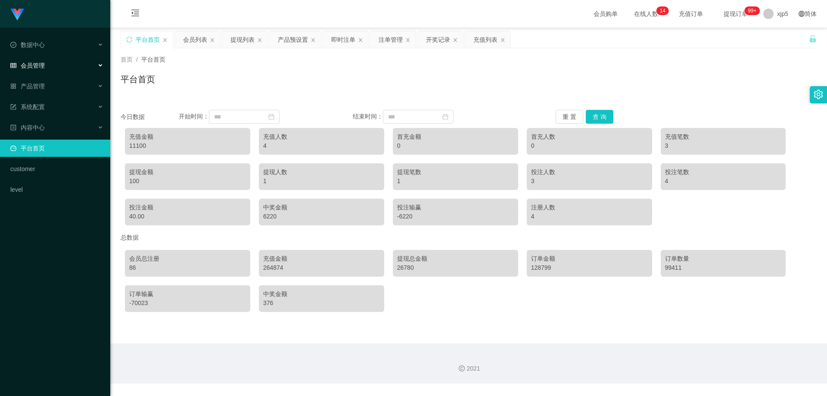
click at [50, 65] on div "会员管理" at bounding box center [55, 65] width 110 height 17
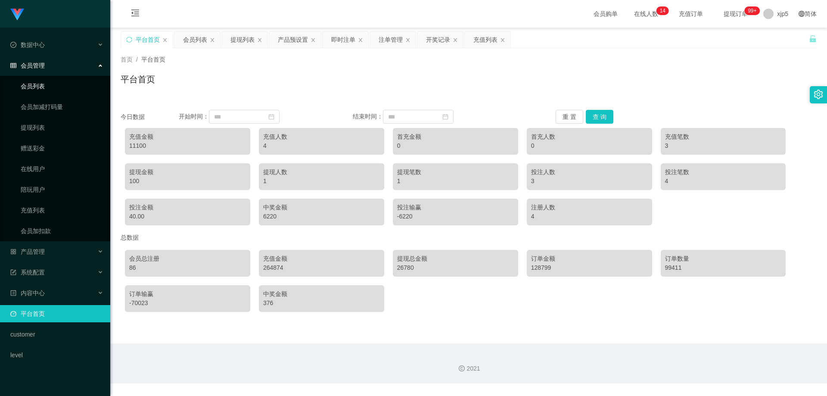
click at [43, 88] on link "会员列表" at bounding box center [62, 86] width 83 height 17
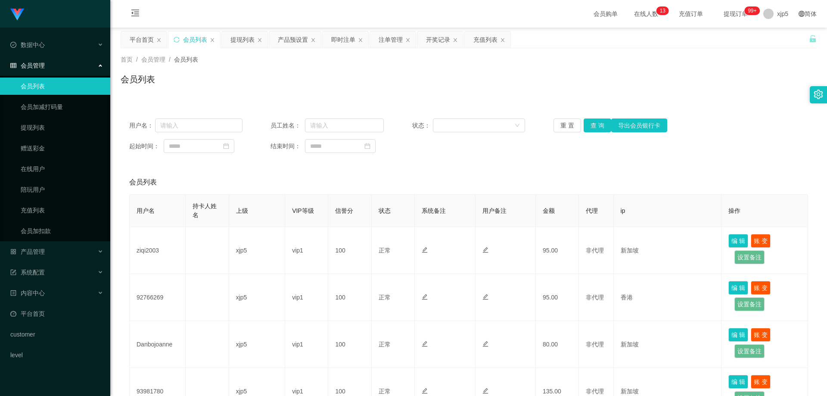
click at [41, 88] on link "会员列表" at bounding box center [62, 86] width 83 height 17
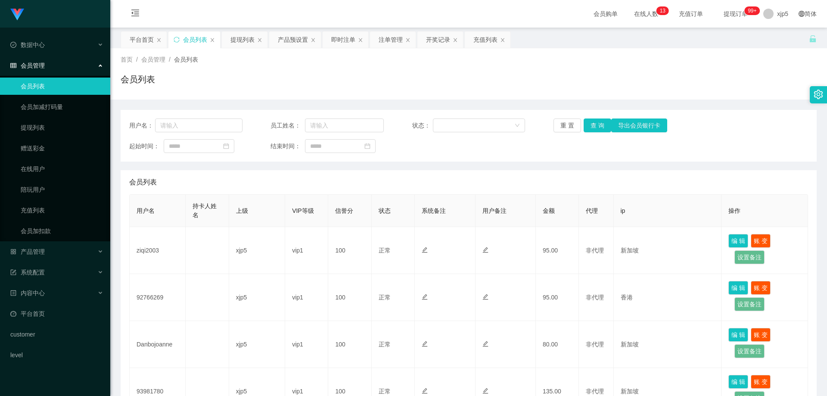
scroll to position [368, 0]
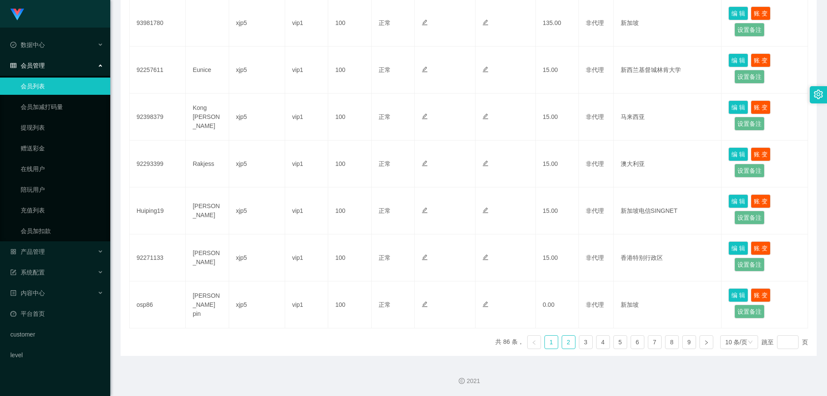
click at [562, 345] on link "2" at bounding box center [568, 342] width 13 height 13
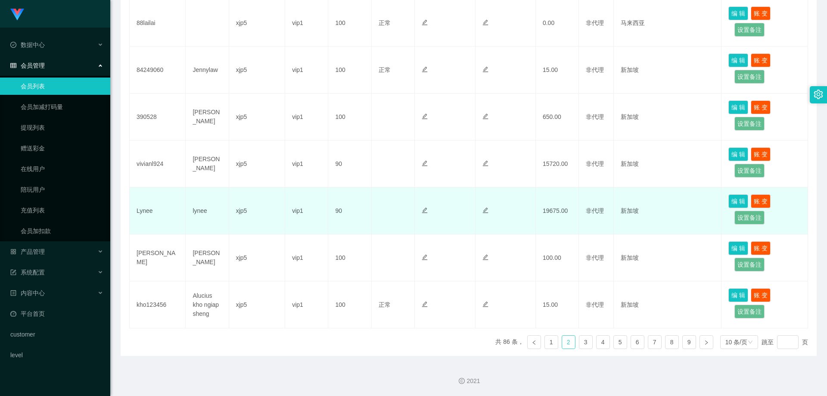
scroll to position [325, 0]
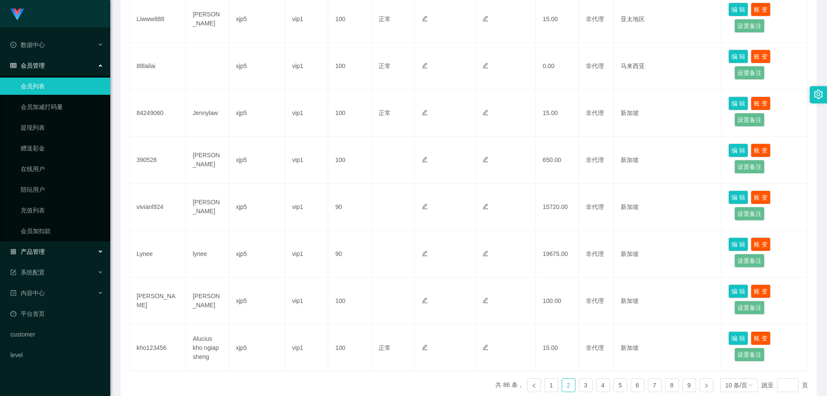
click at [70, 252] on div "产品管理" at bounding box center [55, 251] width 110 height 17
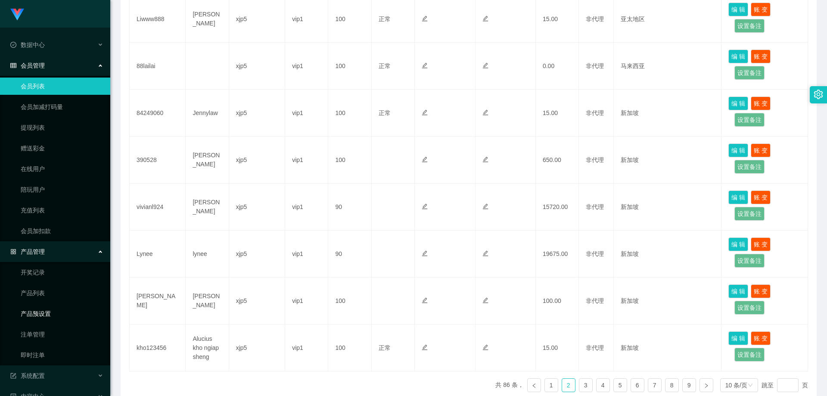
click at [55, 311] on link "产品预设置" at bounding box center [62, 313] width 83 height 17
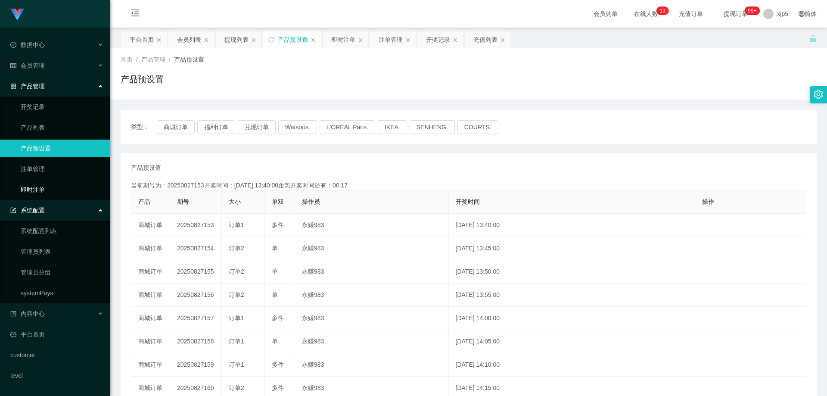
click at [44, 191] on link "即时注单" at bounding box center [62, 189] width 83 height 17
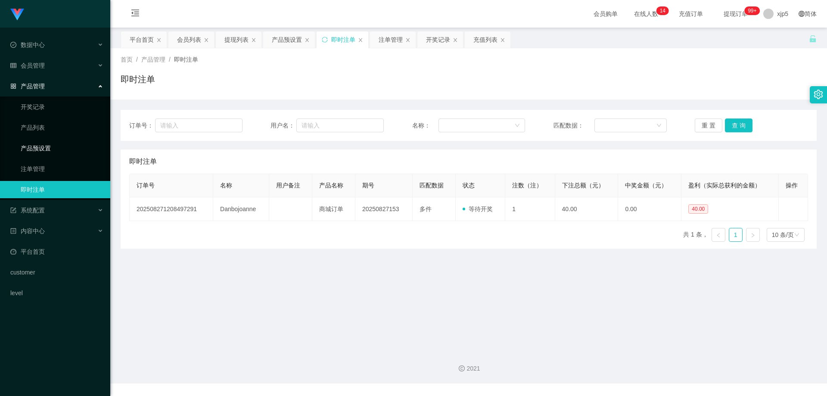
click at [64, 150] on link "产品预设置" at bounding box center [62, 148] width 83 height 17
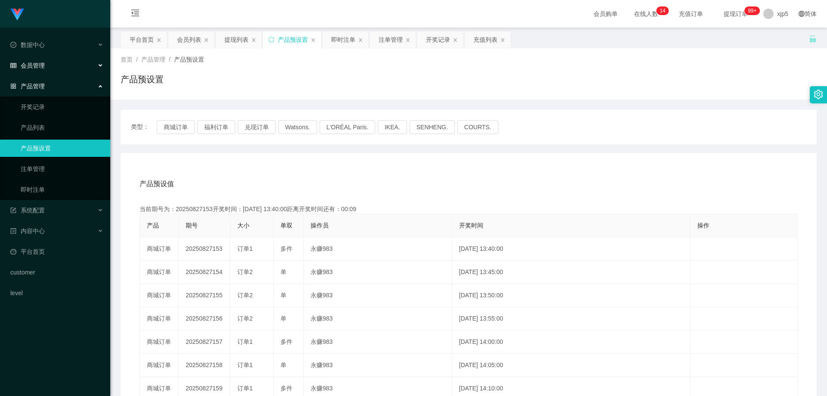
click at [66, 59] on div "会员管理" at bounding box center [55, 65] width 110 height 17
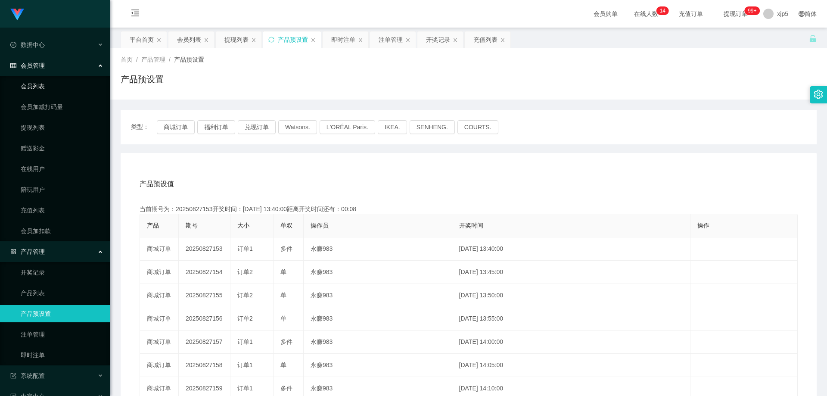
click at [44, 81] on link "会员列表" at bounding box center [62, 86] width 83 height 17
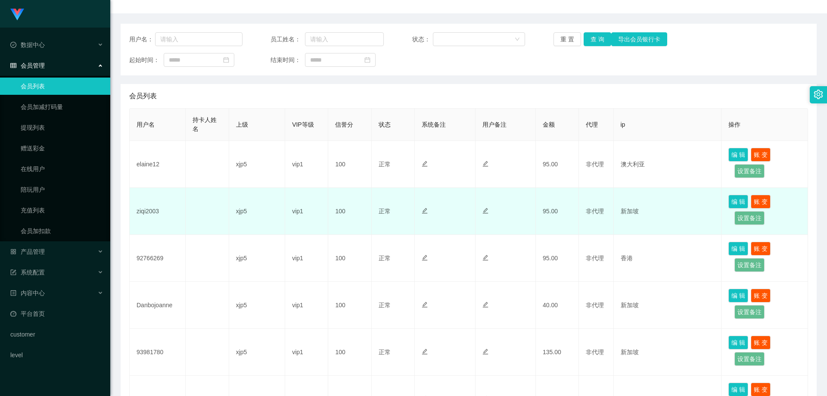
scroll to position [129, 0]
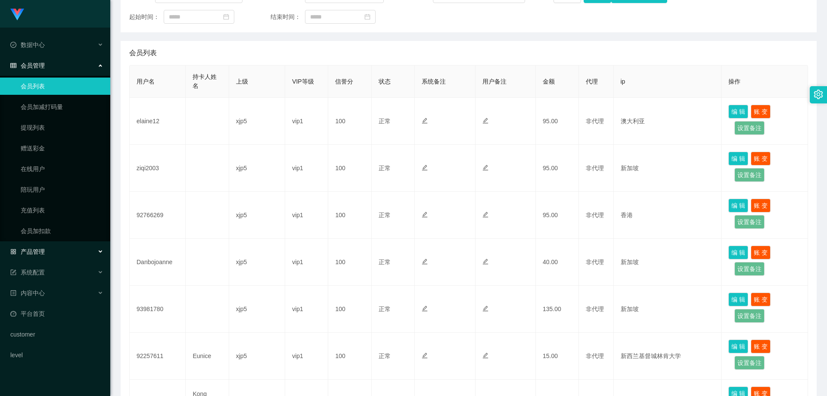
click at [59, 255] on div "产品管理" at bounding box center [55, 251] width 110 height 17
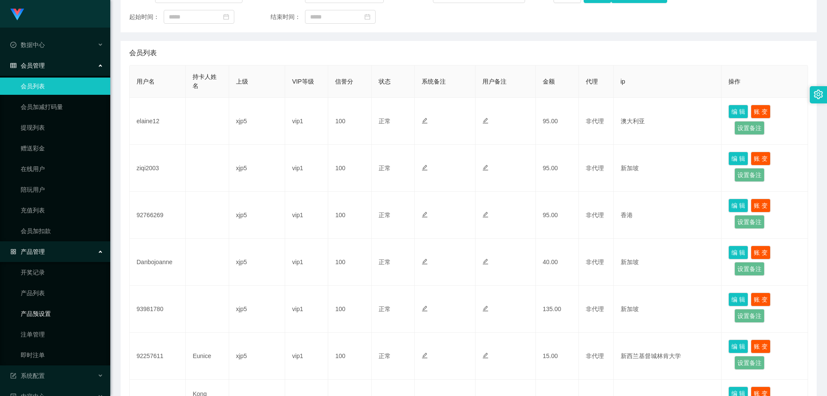
click at [59, 317] on link "产品预设置" at bounding box center [62, 313] width 83 height 17
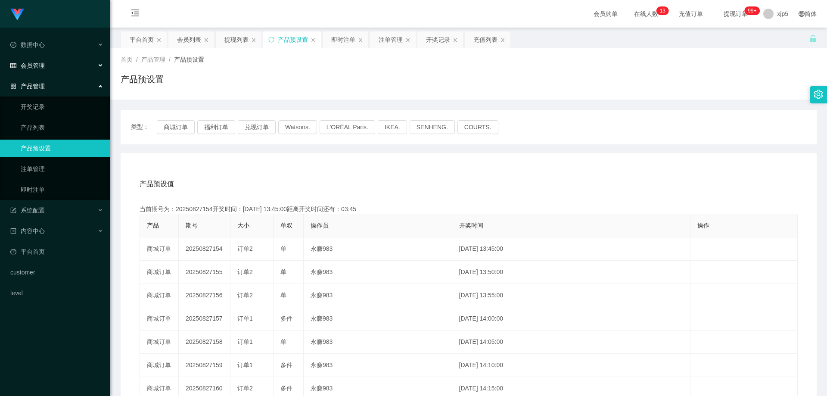
click at [58, 64] on div "会员管理" at bounding box center [55, 65] width 110 height 17
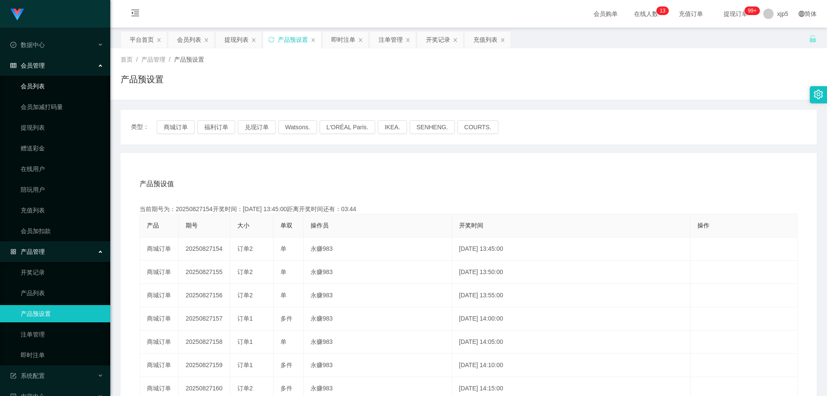
click at [42, 84] on link "会员列表" at bounding box center [62, 86] width 83 height 17
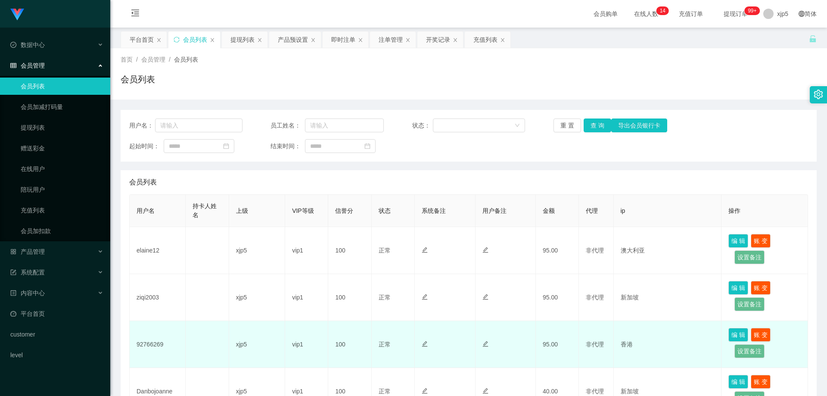
scroll to position [43, 0]
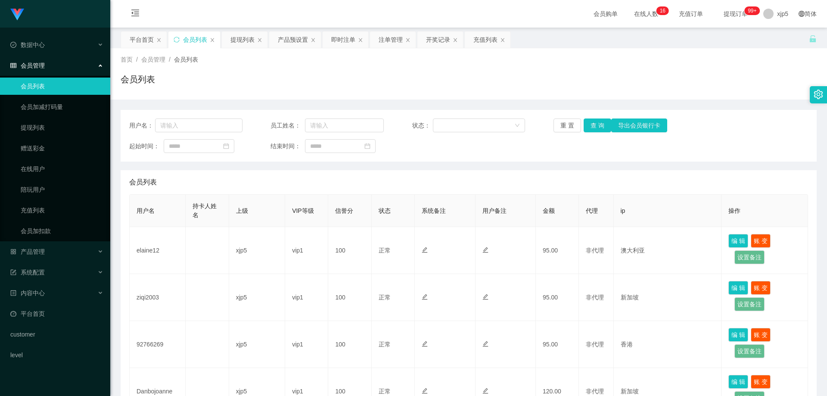
scroll to position [172, 0]
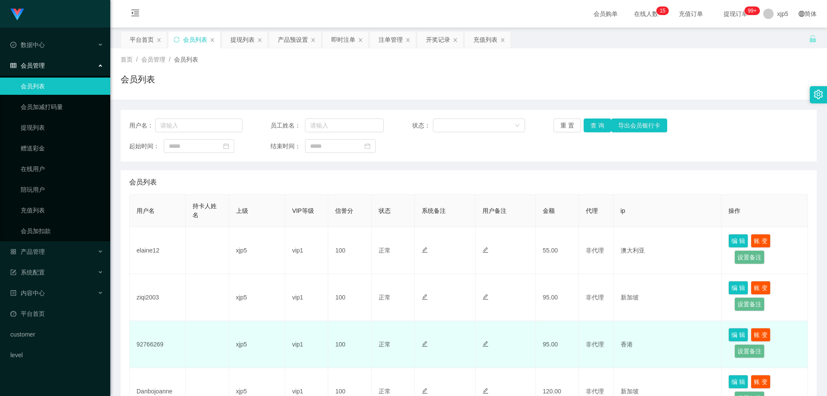
scroll to position [129, 0]
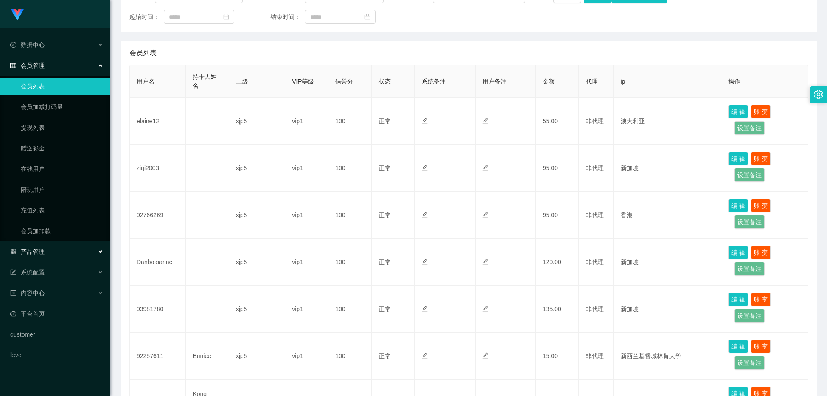
click at [56, 260] on div "产品管理" at bounding box center [55, 251] width 110 height 17
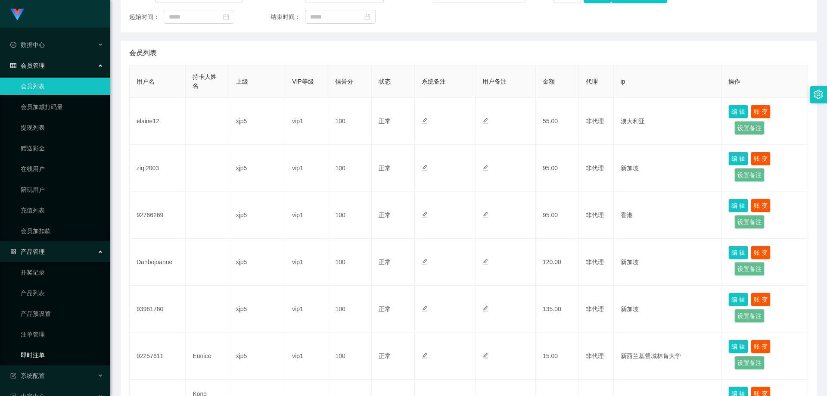
click at [58, 349] on link "即时注单" at bounding box center [62, 354] width 83 height 17
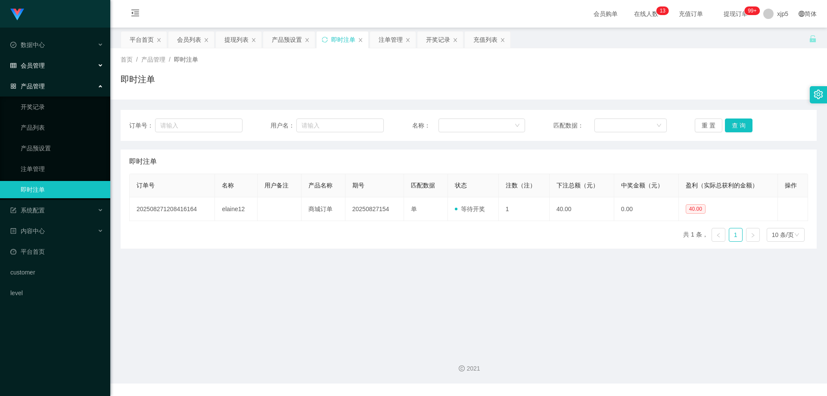
drag, startPoint x: 43, startPoint y: 67, endPoint x: 47, endPoint y: 89, distance: 22.2
click at [43, 67] on span "会员管理" at bounding box center [27, 65] width 34 height 7
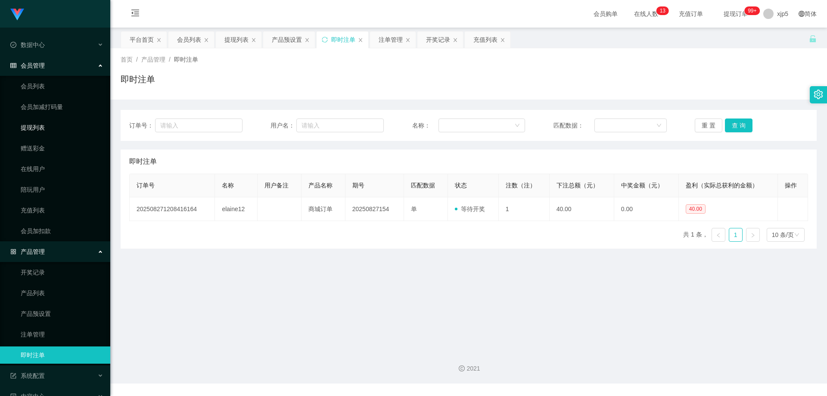
click at [46, 130] on link "提现列表" at bounding box center [62, 127] width 83 height 17
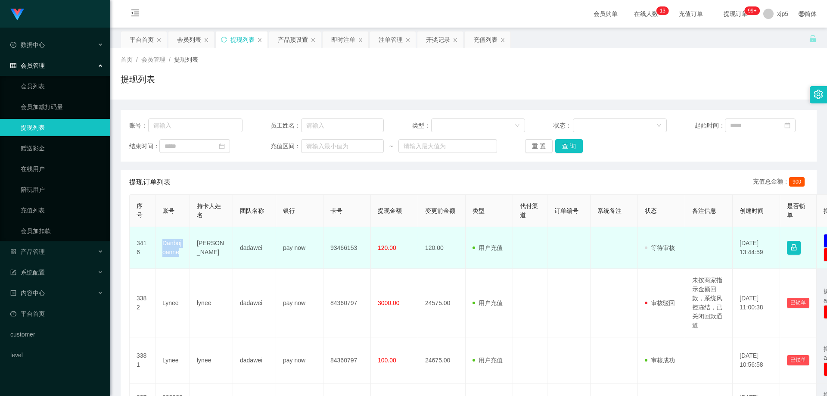
drag, startPoint x: 180, startPoint y: 254, endPoint x: 159, endPoint y: 243, distance: 23.7
click at [159, 243] on td "Danbojoanne" at bounding box center [172, 248] width 34 height 42
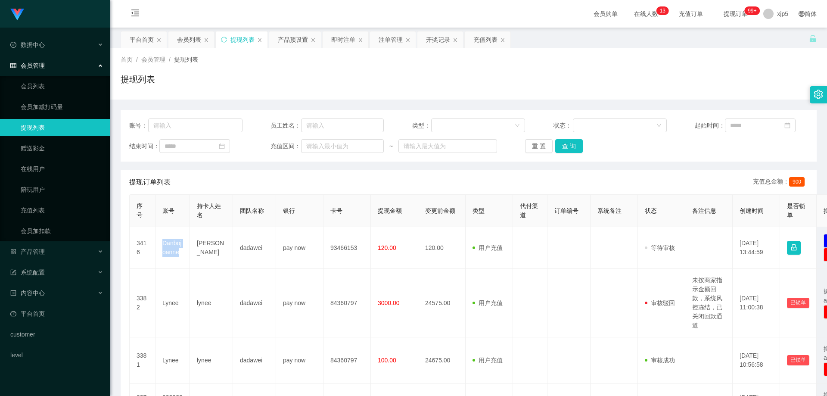
copy td "Danbojoanne"
click at [50, 68] on div "会员管理" at bounding box center [55, 65] width 110 height 17
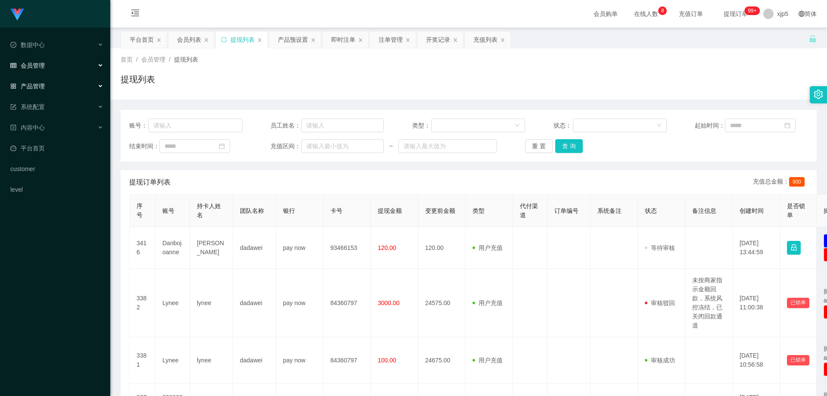
click at [40, 71] on div "会员管理" at bounding box center [55, 65] width 110 height 17
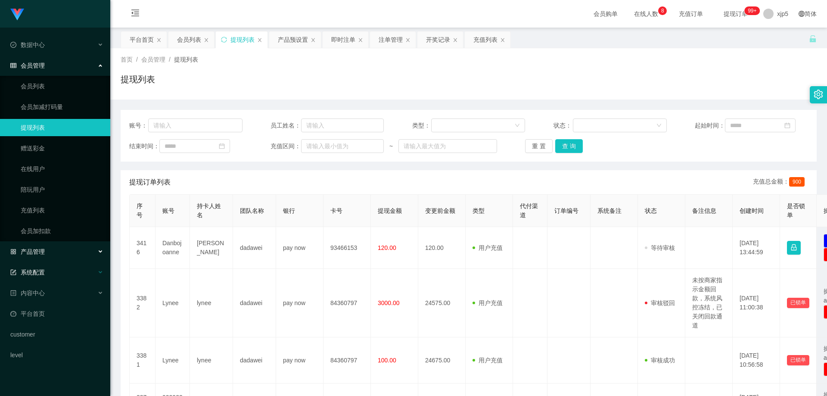
drag, startPoint x: 55, startPoint y: 252, endPoint x: 57, endPoint y: 278, distance: 26.8
click at [55, 252] on div "产品管理" at bounding box center [55, 251] width 110 height 17
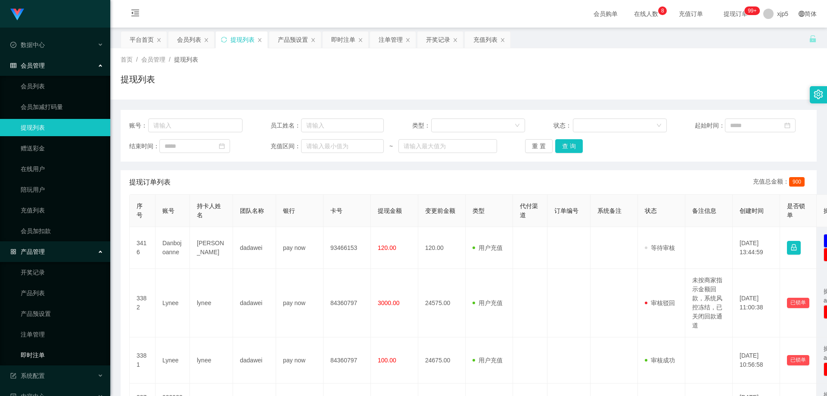
click at [47, 354] on link "即时注单" at bounding box center [62, 354] width 83 height 17
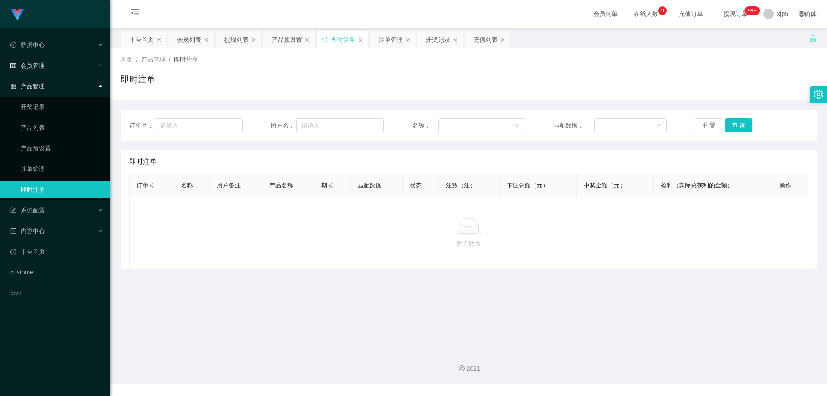
click at [56, 71] on div "会员管理" at bounding box center [55, 65] width 110 height 17
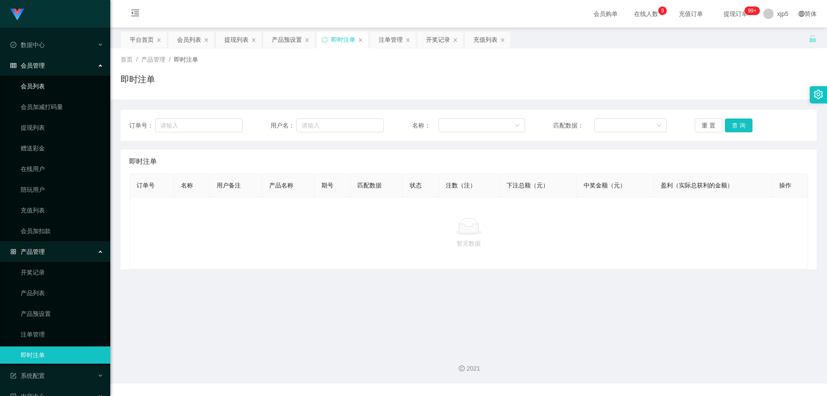
click at [47, 90] on link "会员列表" at bounding box center [62, 86] width 83 height 17
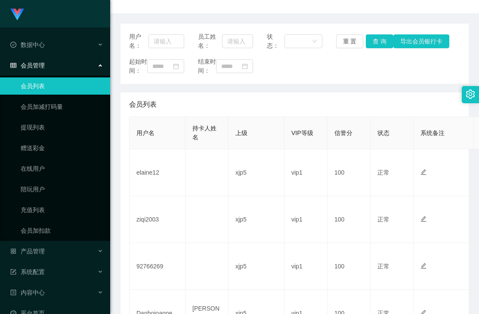
scroll to position [43, 0]
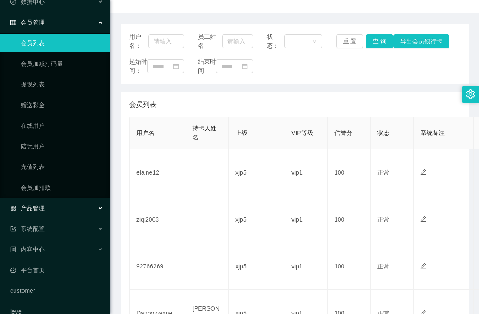
click at [40, 214] on div "产品管理" at bounding box center [55, 208] width 110 height 17
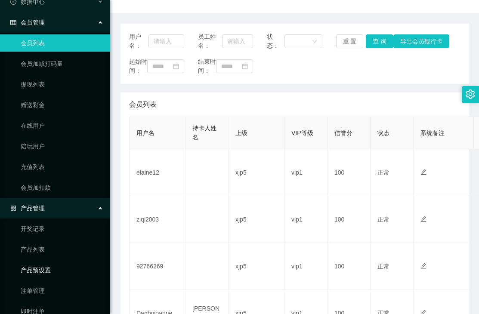
click at [49, 269] on link "产品预设置" at bounding box center [62, 270] width 83 height 17
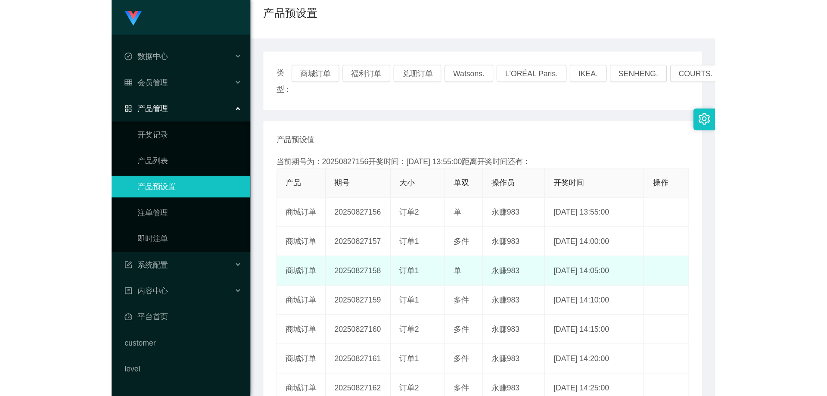
scroll to position [86, 0]
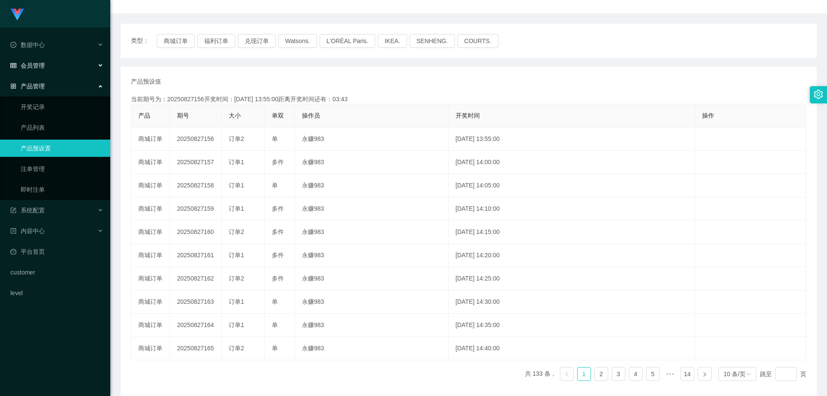
click at [32, 71] on div "会员管理" at bounding box center [55, 65] width 110 height 17
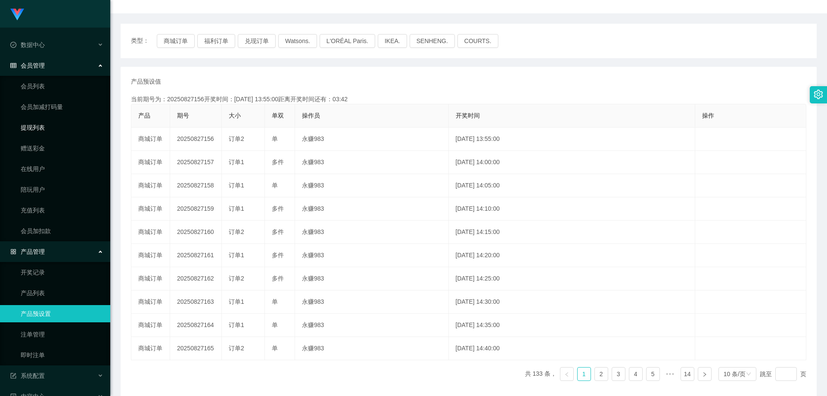
click at [47, 130] on link "提现列表" at bounding box center [62, 127] width 83 height 17
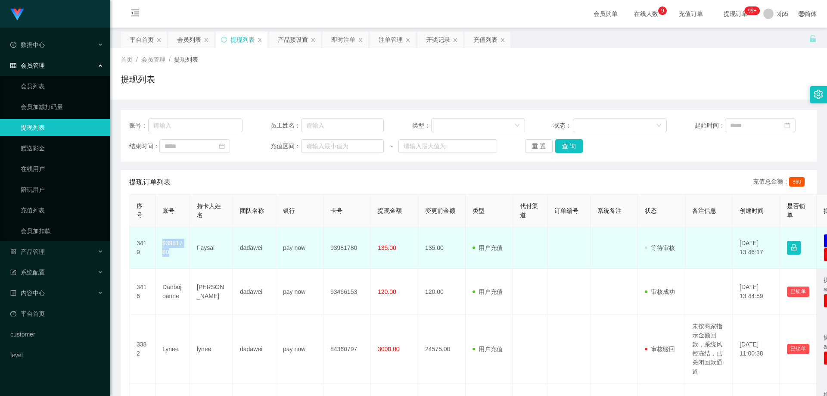
drag, startPoint x: 175, startPoint y: 253, endPoint x: 158, endPoint y: 246, distance: 17.8
click at [158, 246] on td "93981780" at bounding box center [172, 248] width 34 height 42
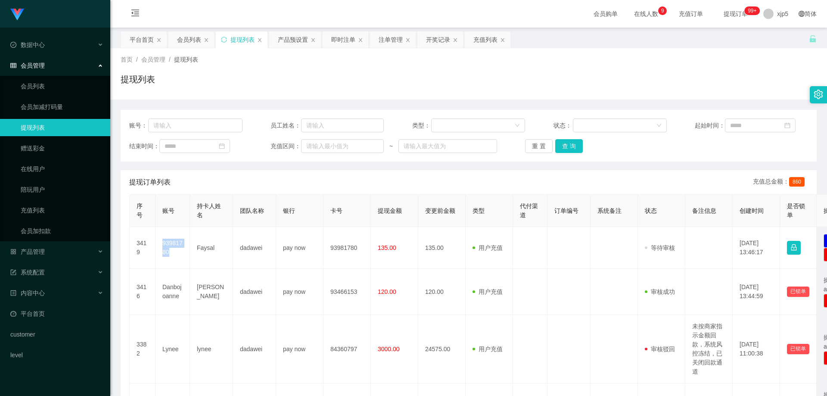
copy td "93981780"
click at [47, 90] on link "会员列表" at bounding box center [62, 86] width 83 height 17
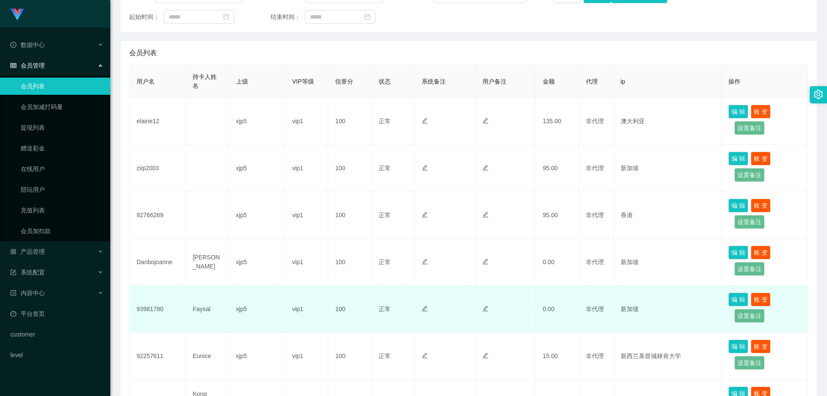
scroll to position [172, 0]
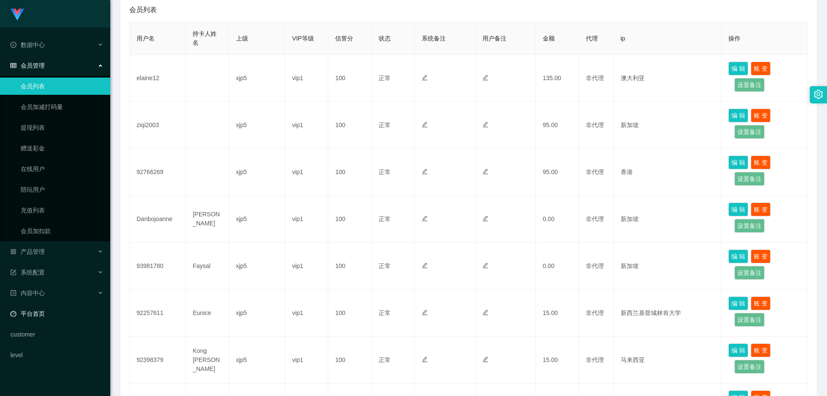
click at [51, 313] on link "平台首页" at bounding box center [56, 313] width 93 height 17
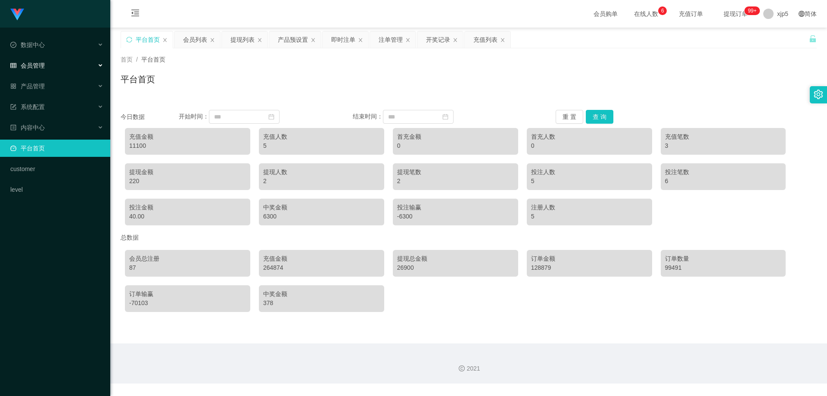
click at [48, 64] on div "会员管理" at bounding box center [55, 65] width 110 height 17
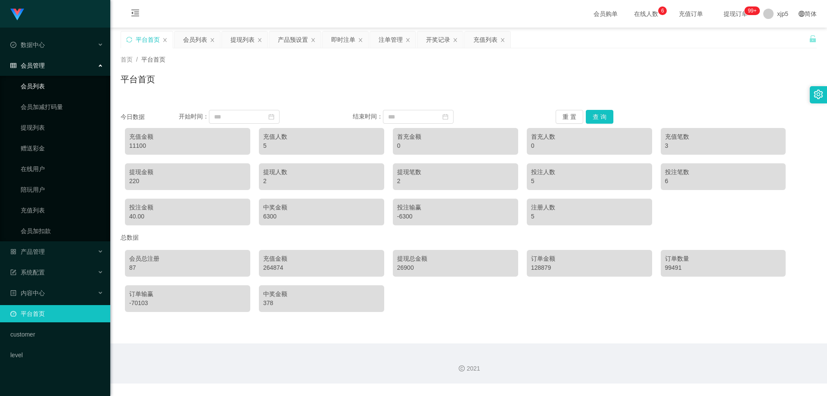
click at [47, 90] on link "会员列表" at bounding box center [62, 86] width 83 height 17
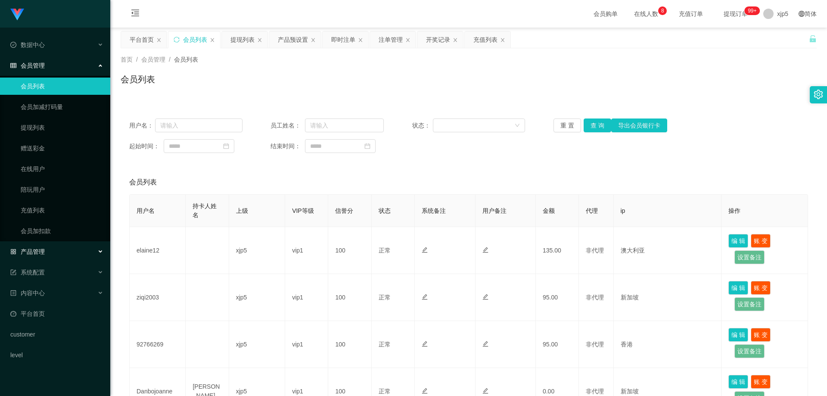
click at [59, 247] on div "产品管理" at bounding box center [55, 251] width 110 height 17
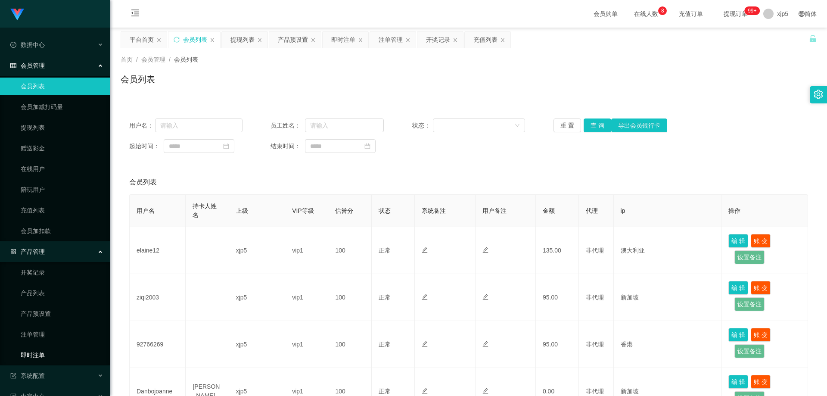
click at [47, 360] on link "即时注单" at bounding box center [62, 354] width 83 height 17
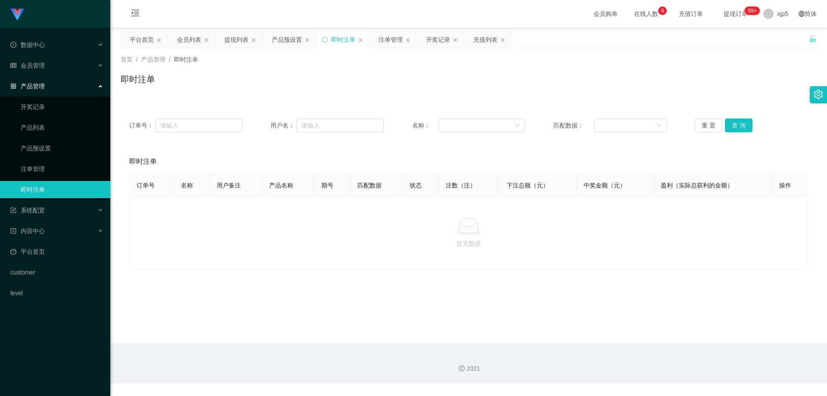
click at [60, 194] on link "即时注单" at bounding box center [62, 189] width 83 height 17
click at [42, 65] on span "会员管理" at bounding box center [27, 65] width 34 height 7
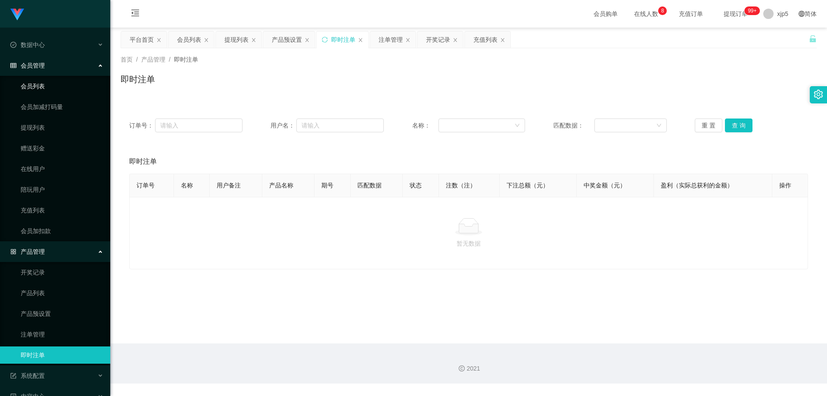
click at [51, 80] on link "会员列表" at bounding box center [62, 86] width 83 height 17
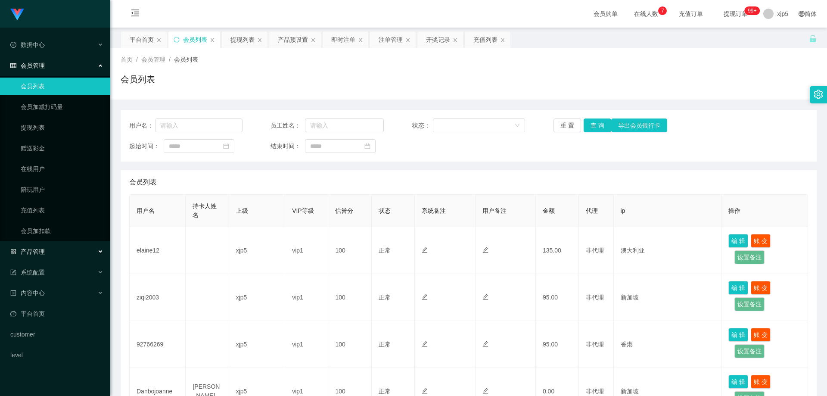
click at [59, 254] on div "产品管理" at bounding box center [55, 251] width 110 height 17
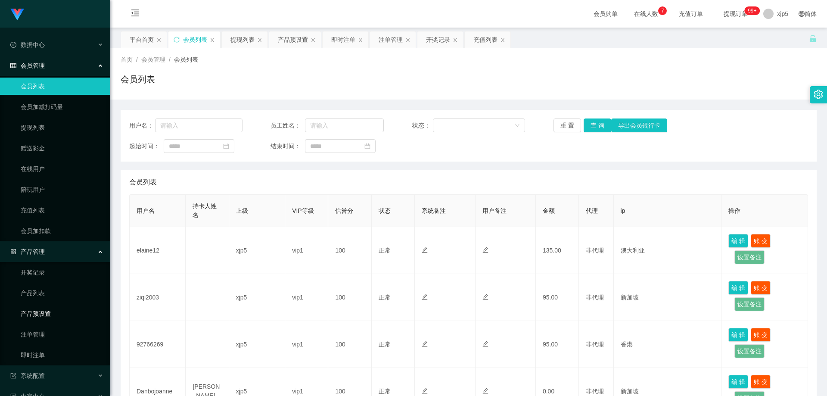
click at [55, 317] on link "产品预设置" at bounding box center [62, 313] width 83 height 17
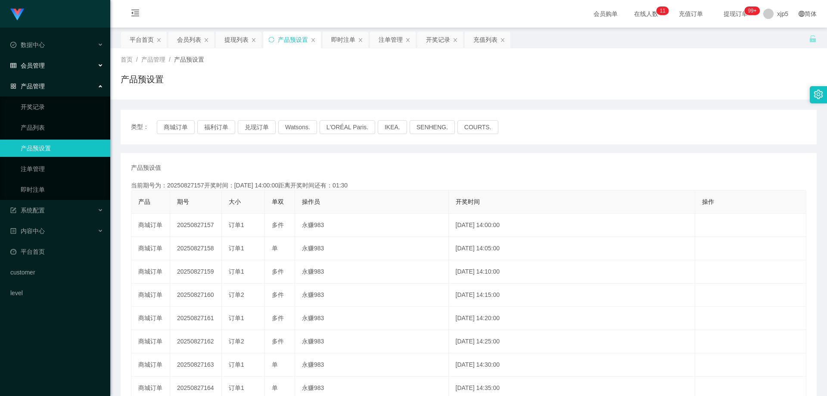
click at [40, 63] on span "会员管理" at bounding box center [27, 65] width 34 height 7
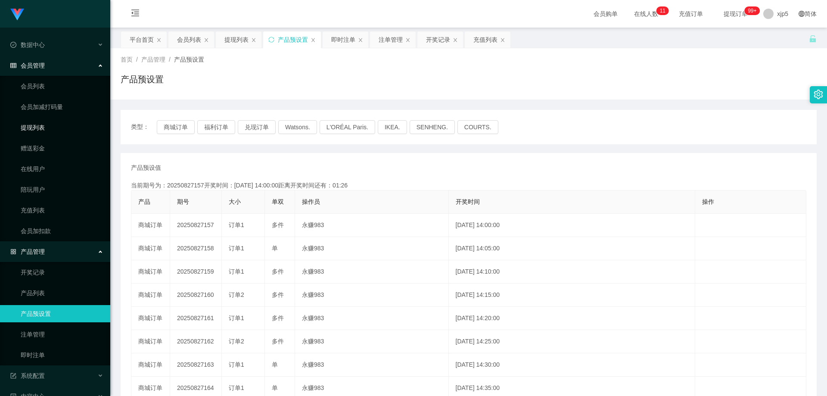
click at [43, 128] on link "提现列表" at bounding box center [62, 127] width 83 height 17
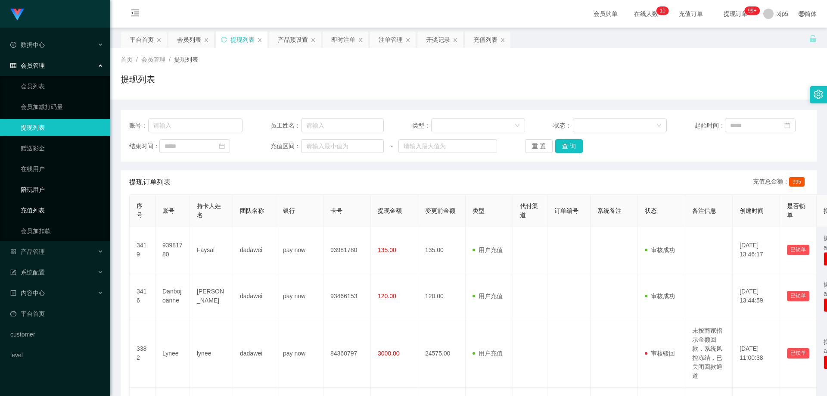
click at [49, 205] on link "充值列表" at bounding box center [62, 210] width 83 height 17
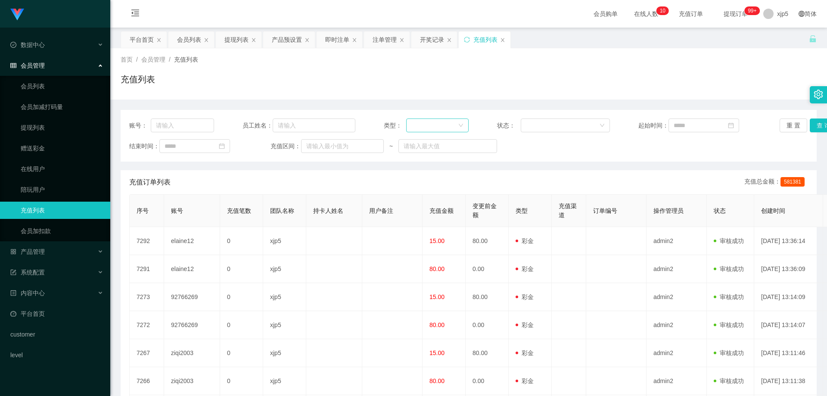
click at [447, 126] on div at bounding box center [434, 125] width 47 height 13
click at [432, 140] on li "后台充值" at bounding box center [435, 143] width 62 height 14
click at [814, 126] on button "查 询" at bounding box center [824, 125] width 28 height 14
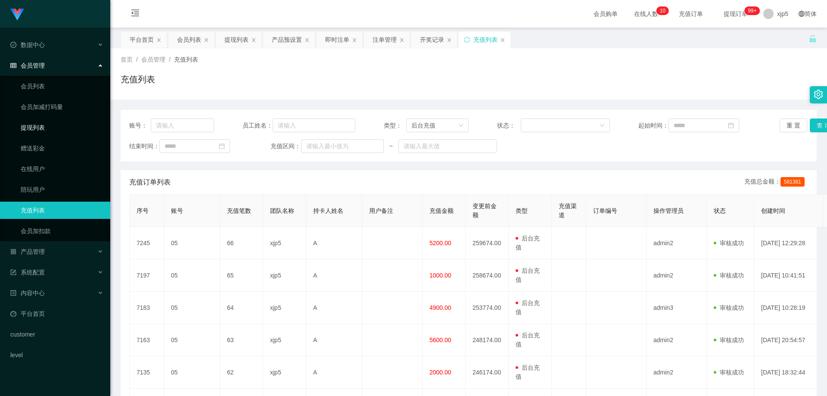
drag, startPoint x: 47, startPoint y: 125, endPoint x: 55, endPoint y: 76, distance: 49.6
click at [47, 125] on link "提现列表" at bounding box center [62, 127] width 83 height 17
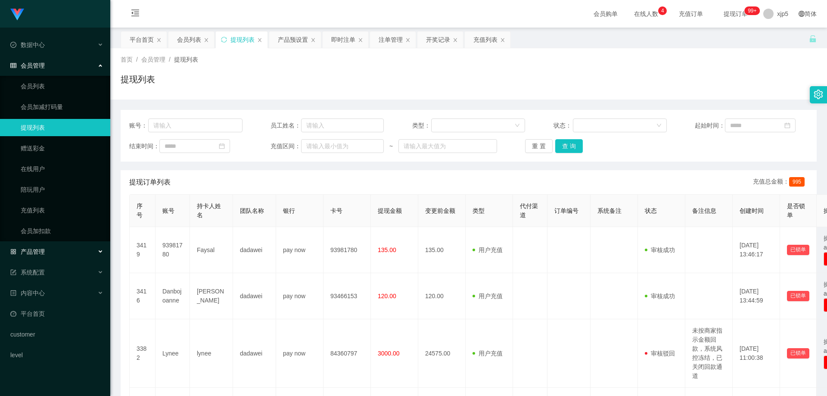
click at [49, 255] on div "产品管理" at bounding box center [55, 251] width 110 height 17
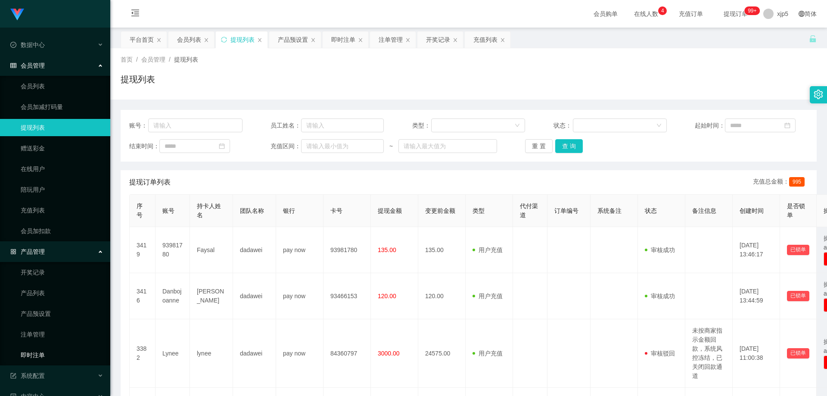
click at [53, 348] on link "即时注单" at bounding box center [62, 354] width 83 height 17
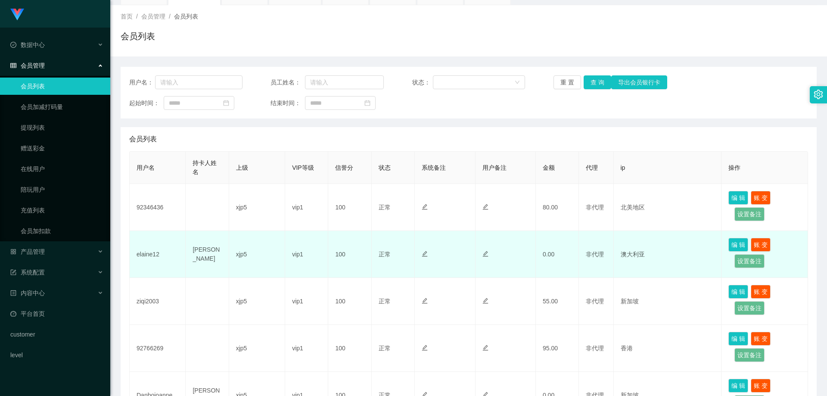
scroll to position [86, 0]
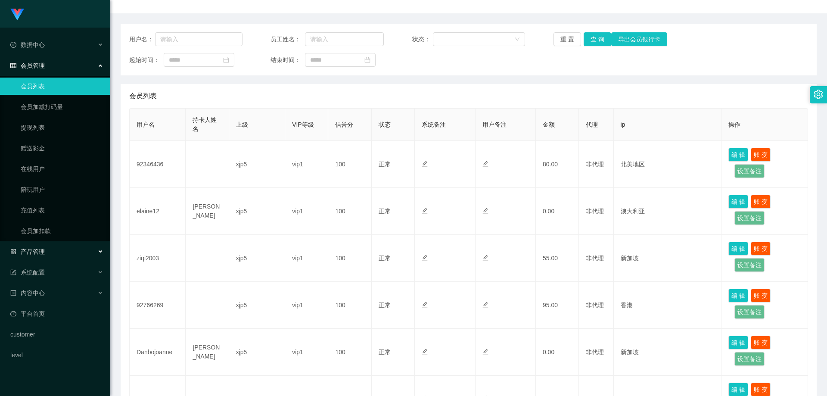
click at [51, 250] on div "产品管理" at bounding box center [55, 251] width 110 height 17
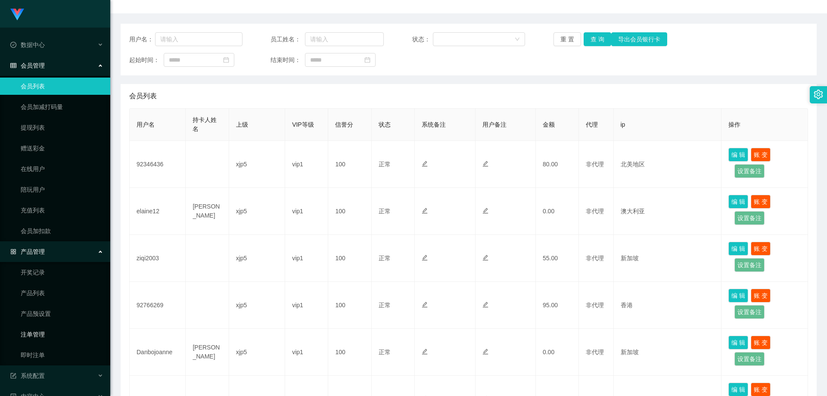
click at [51, 335] on link "注单管理" at bounding box center [62, 334] width 83 height 17
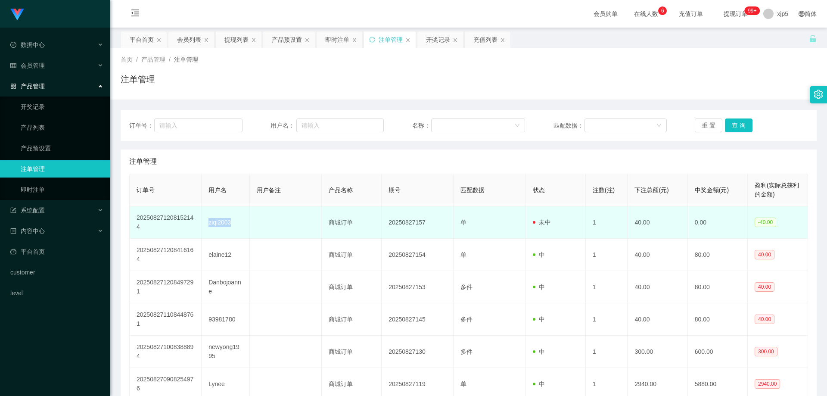
drag, startPoint x: 242, startPoint y: 226, endPoint x: 208, endPoint y: 223, distance: 35.0
click at [208, 223] on td "ziqi2003" at bounding box center [226, 222] width 48 height 32
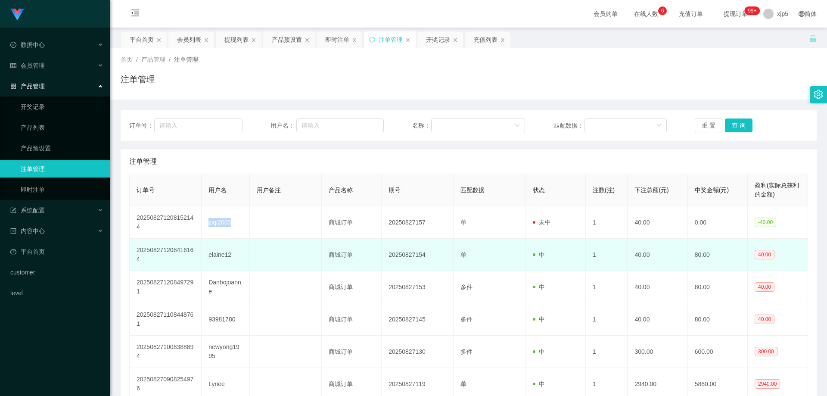
copy td "ziqi2003"
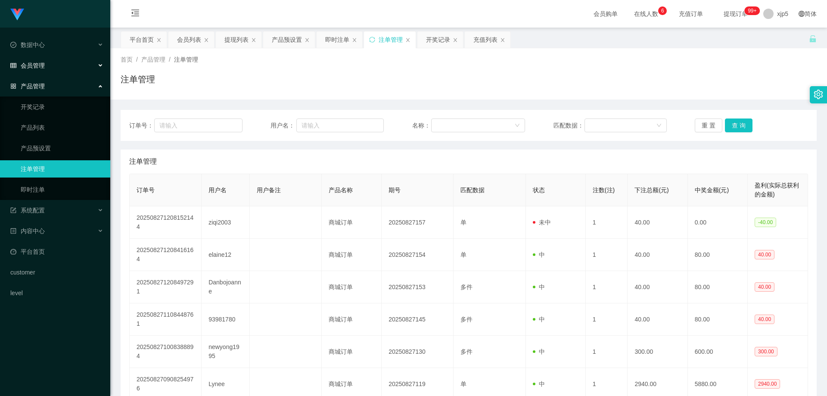
click at [37, 68] on span "会员管理" at bounding box center [27, 65] width 34 height 7
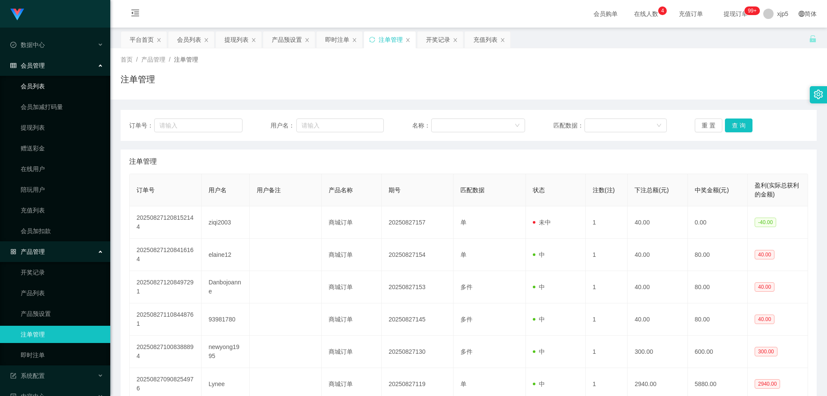
click at [40, 84] on link "会员列表" at bounding box center [62, 86] width 83 height 17
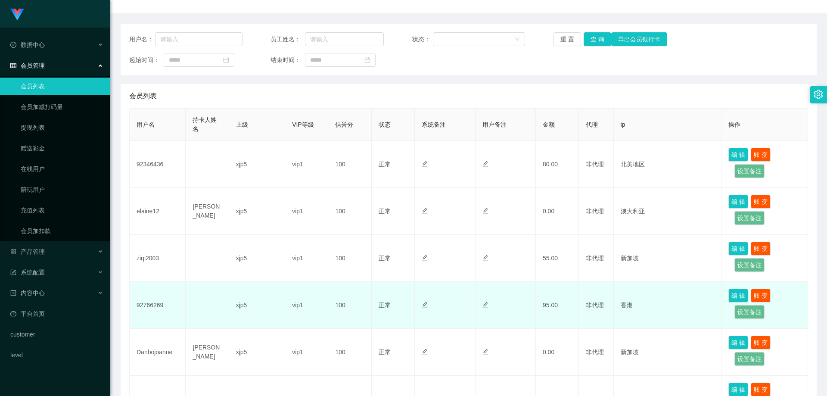
scroll to position [129, 0]
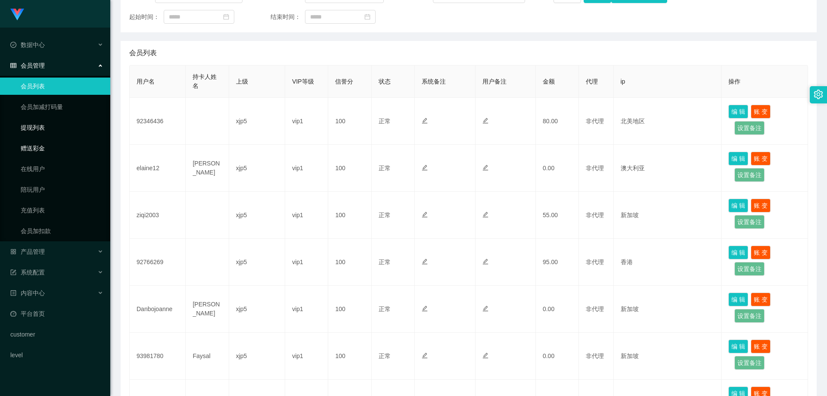
click at [38, 131] on link "提现列表" at bounding box center [62, 127] width 83 height 17
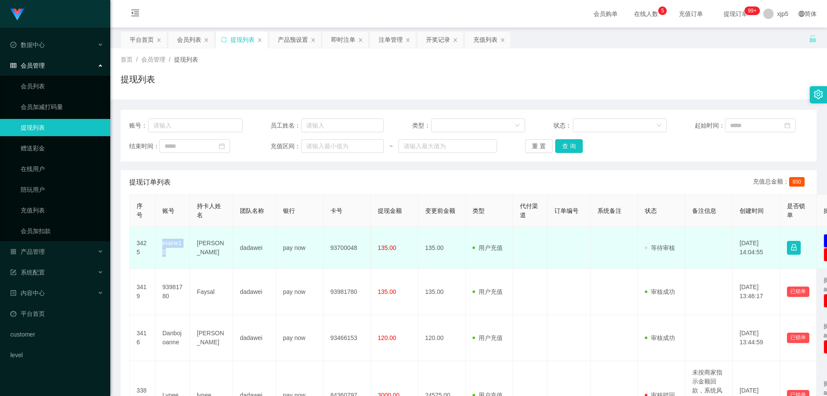
drag, startPoint x: 178, startPoint y: 248, endPoint x: 156, endPoint y: 239, distance: 23.9
click at [156, 239] on td "elaine12" at bounding box center [172, 248] width 34 height 42
copy td "elaine12"
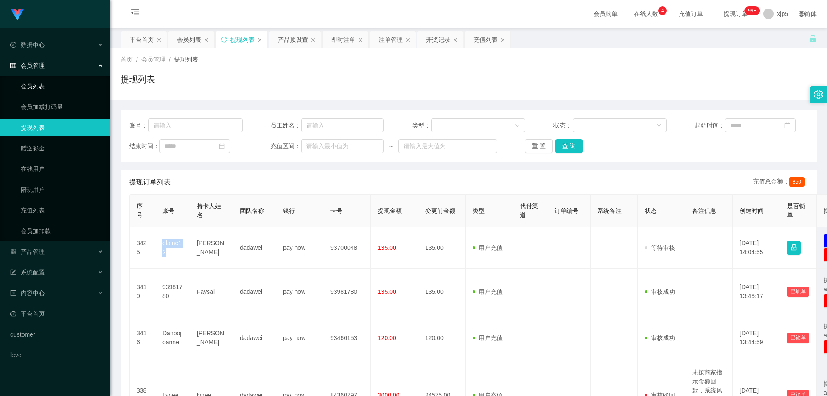
click at [45, 88] on link "会员列表" at bounding box center [62, 86] width 83 height 17
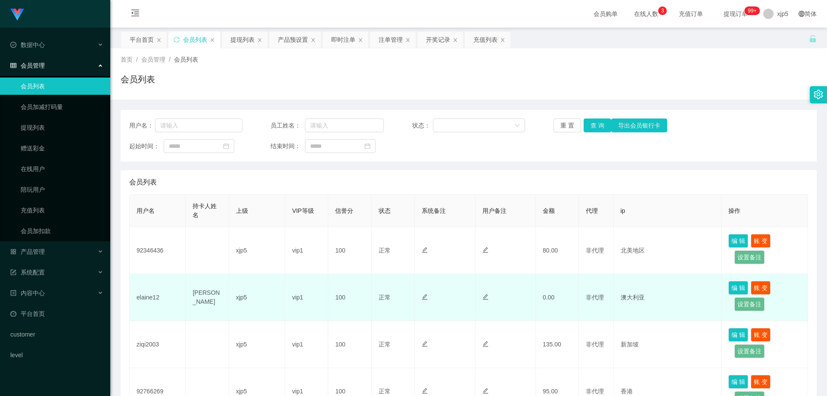
scroll to position [86, 0]
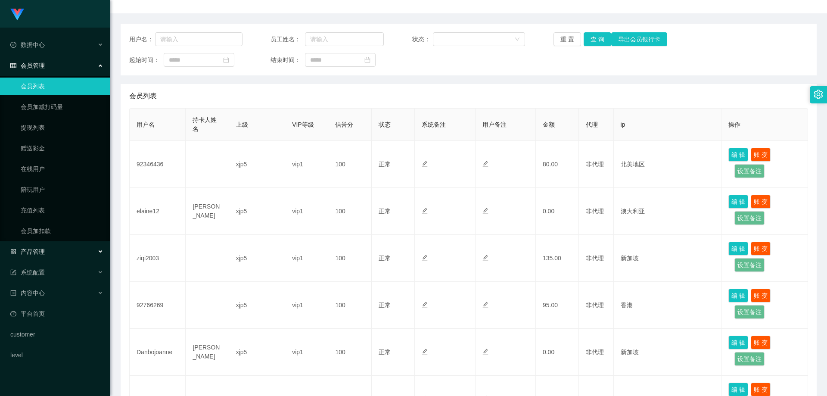
click at [44, 254] on span "产品管理" at bounding box center [27, 251] width 34 height 7
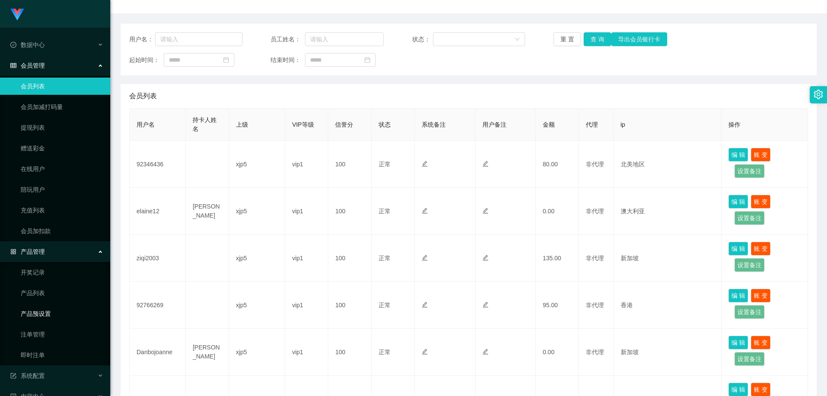
click at [47, 314] on link "产品预设置" at bounding box center [62, 313] width 83 height 17
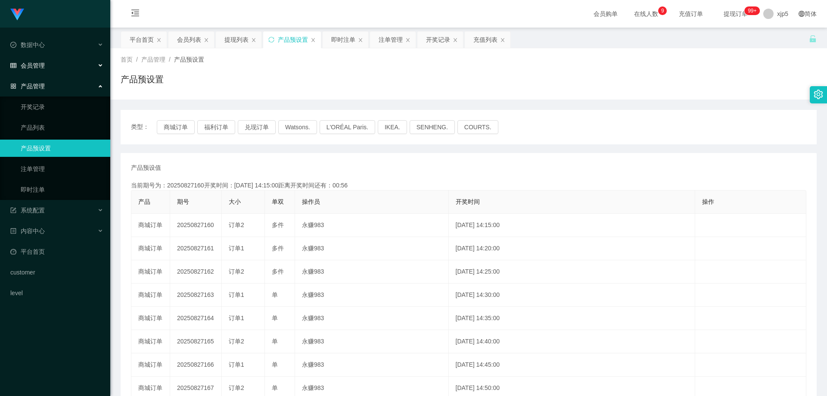
click at [37, 65] on span "会员管理" at bounding box center [27, 65] width 34 height 7
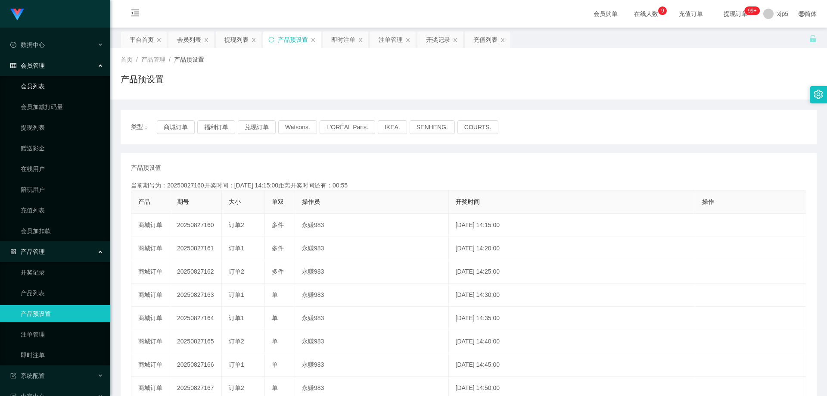
click at [34, 87] on link "会员列表" at bounding box center [62, 86] width 83 height 17
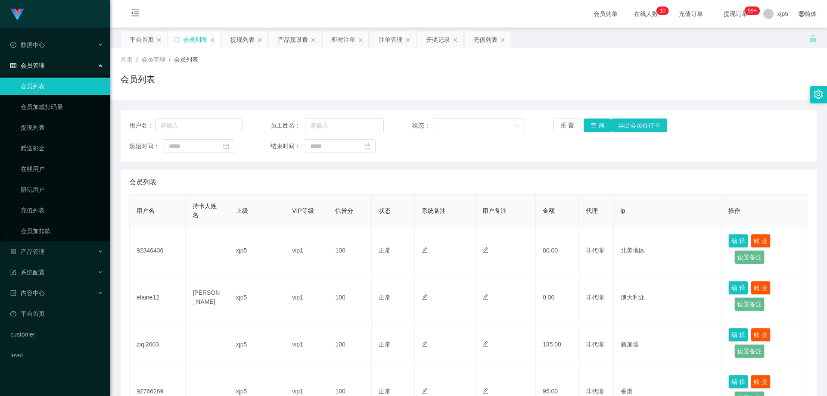
scroll to position [43, 0]
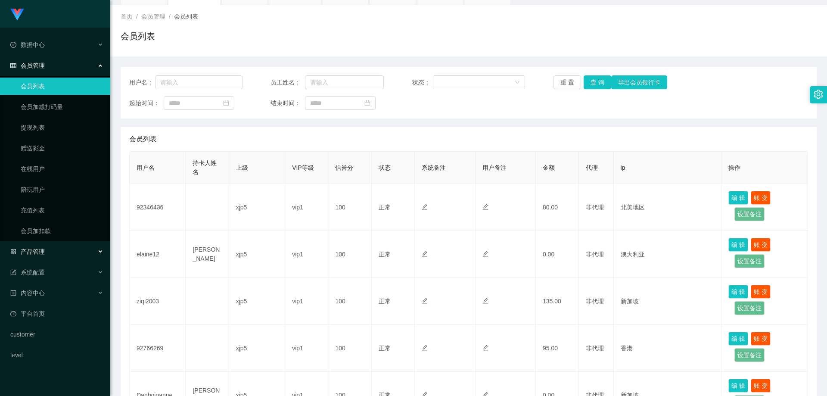
click at [45, 258] on div "产品管理" at bounding box center [55, 251] width 110 height 17
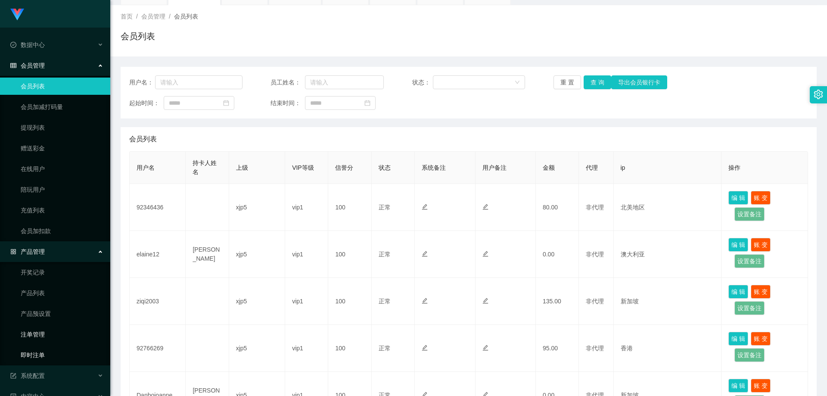
click at [47, 354] on link "即时注单" at bounding box center [62, 354] width 83 height 17
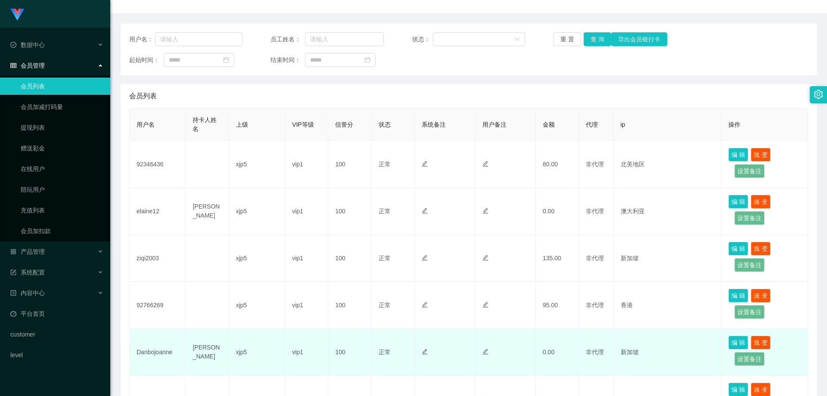
scroll to position [129, 0]
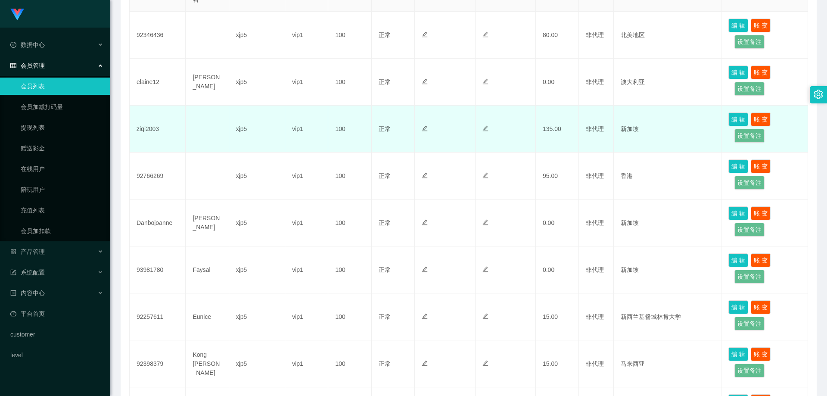
scroll to position [172, 0]
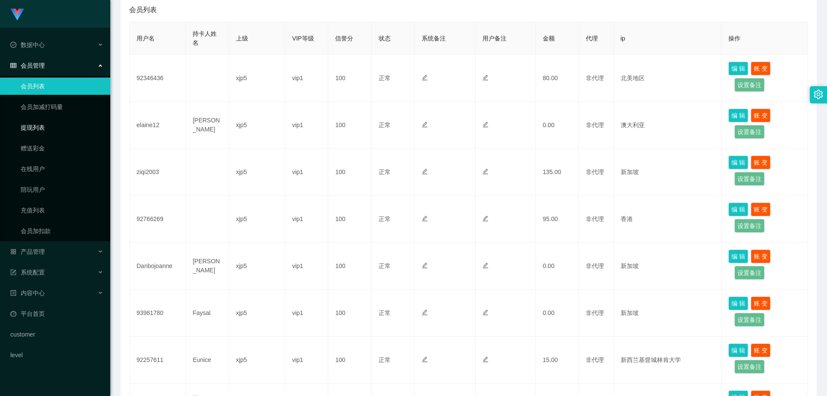
click at [42, 129] on link "提现列表" at bounding box center [62, 127] width 83 height 17
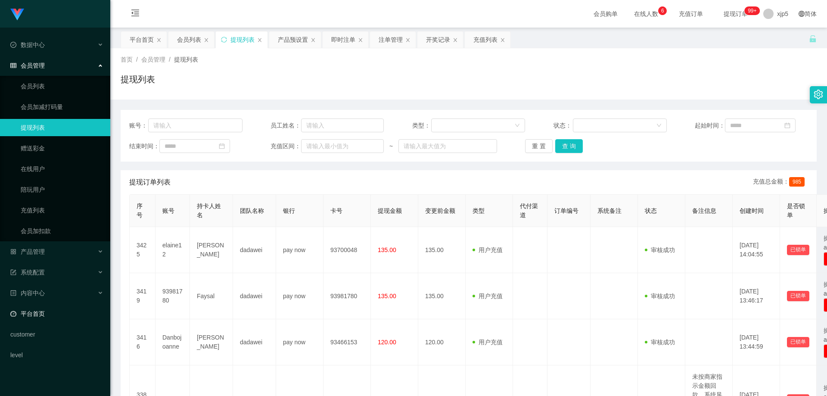
click at [56, 310] on link "平台首页" at bounding box center [56, 313] width 93 height 17
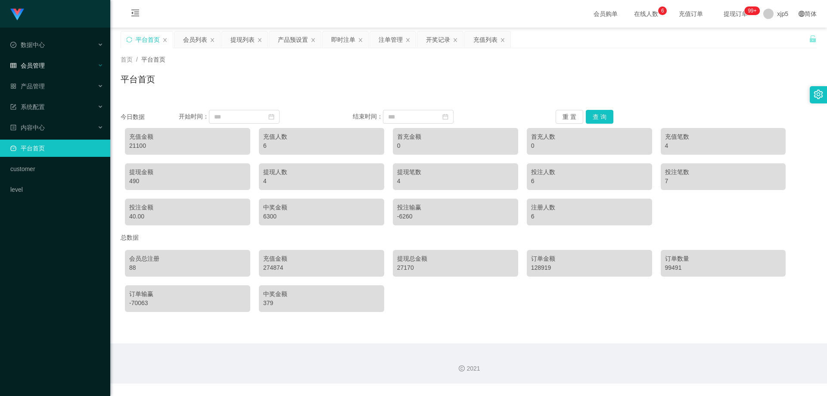
click at [42, 62] on span "会员管理" at bounding box center [27, 65] width 34 height 7
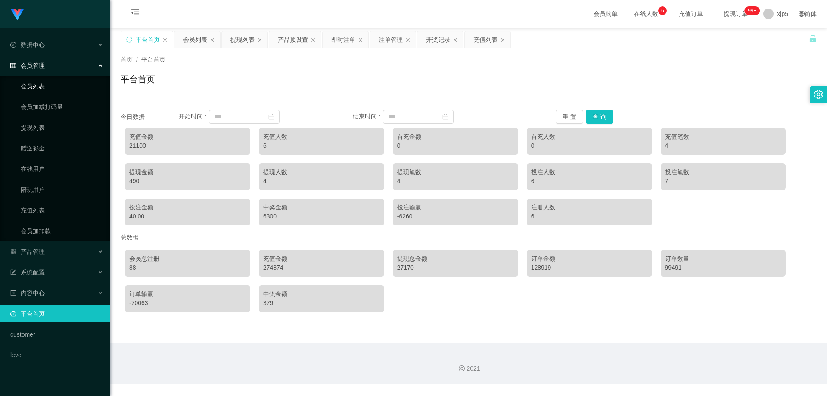
click at [43, 84] on link "会员列表" at bounding box center [62, 86] width 83 height 17
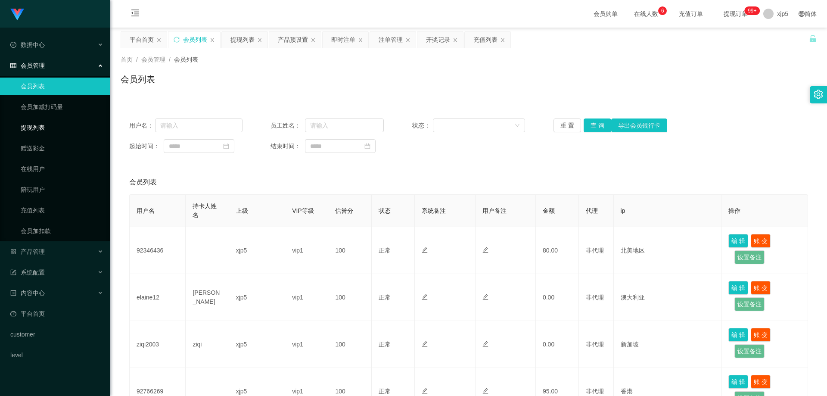
click at [34, 124] on link "提现列表" at bounding box center [62, 127] width 83 height 17
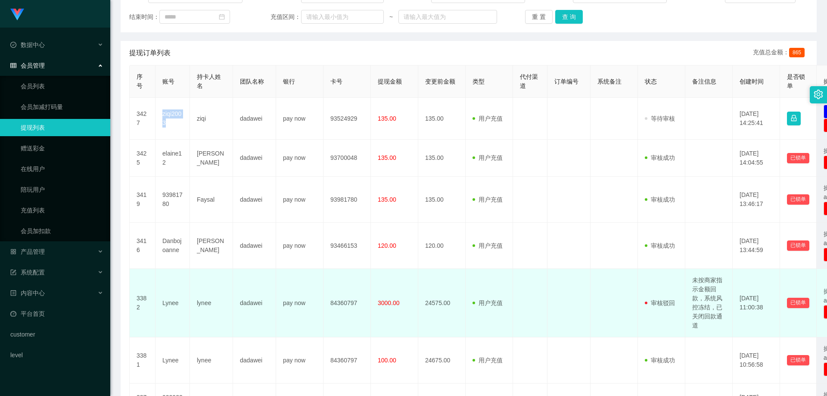
scroll to position [172, 0]
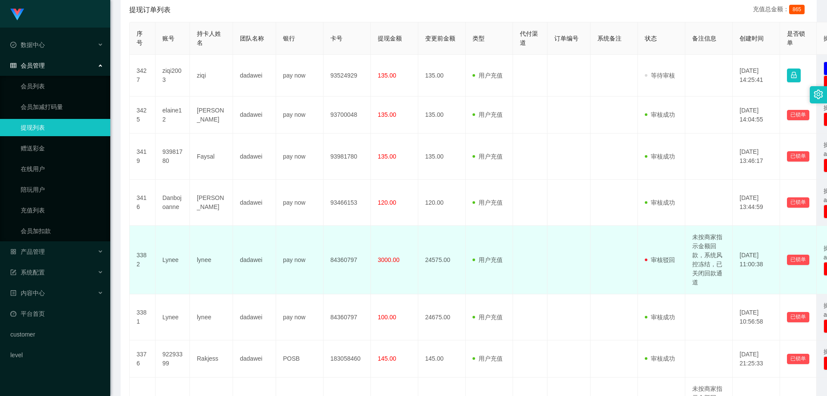
click at [183, 258] on td "Lynee" at bounding box center [172, 260] width 34 height 68
click at [185, 267] on td "Lynee" at bounding box center [172, 260] width 34 height 68
drag, startPoint x: 183, startPoint y: 264, endPoint x: 162, endPoint y: 264, distance: 20.2
click at [162, 264] on td "Lynee" at bounding box center [172, 260] width 34 height 68
copy td "Lynee"
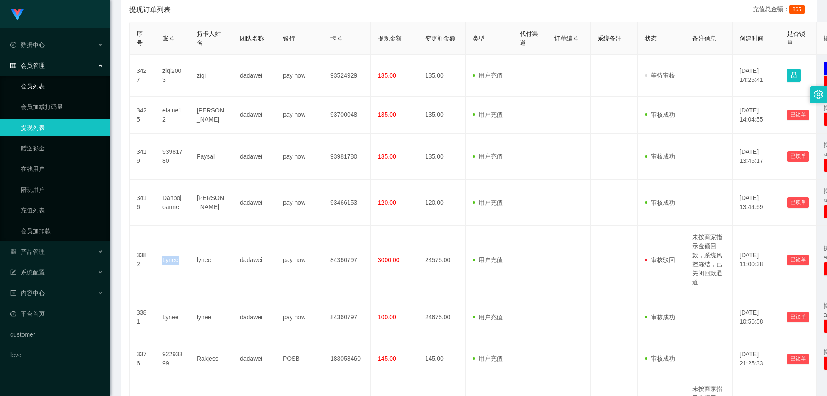
click at [53, 84] on link "会员列表" at bounding box center [62, 86] width 83 height 17
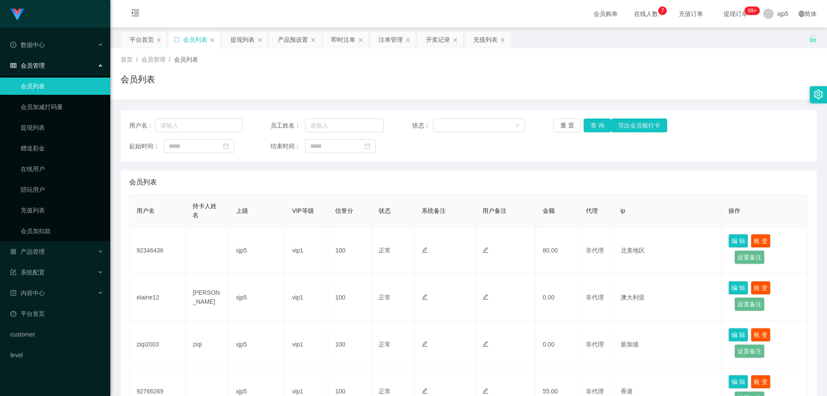
scroll to position [368, 0]
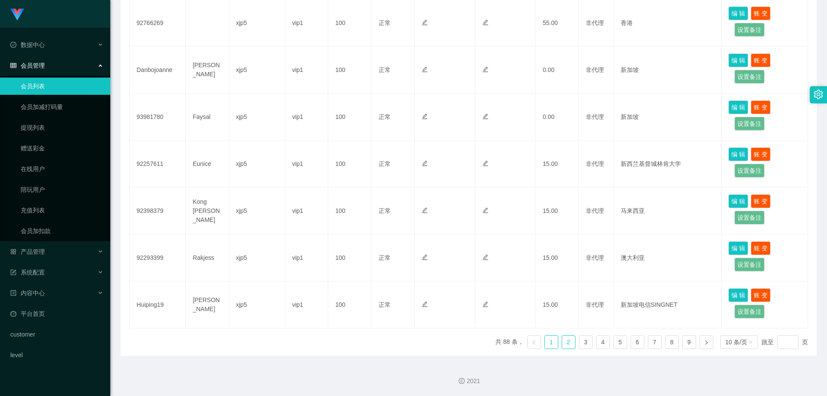
click at [566, 341] on link "2" at bounding box center [568, 342] width 13 height 13
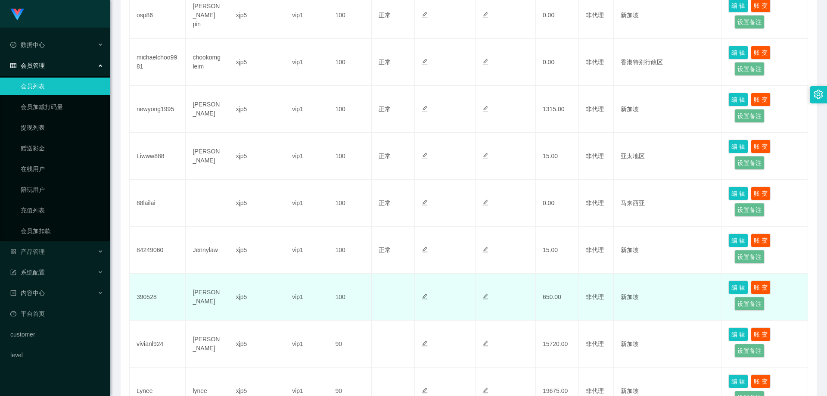
scroll to position [325, 0]
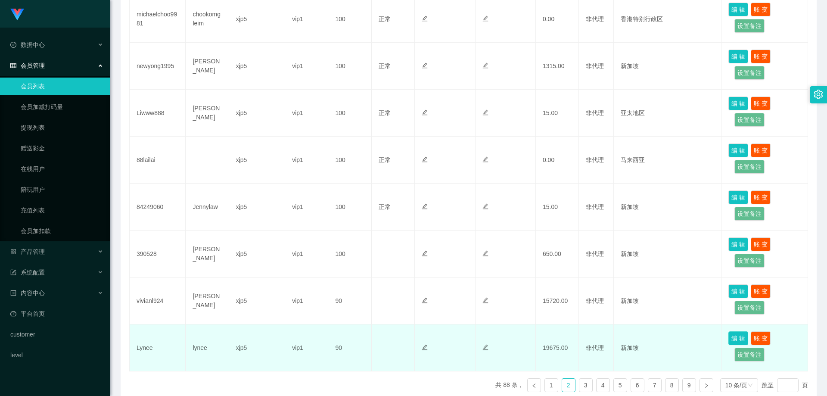
click at [730, 336] on button "编 辑" at bounding box center [738, 338] width 20 height 14
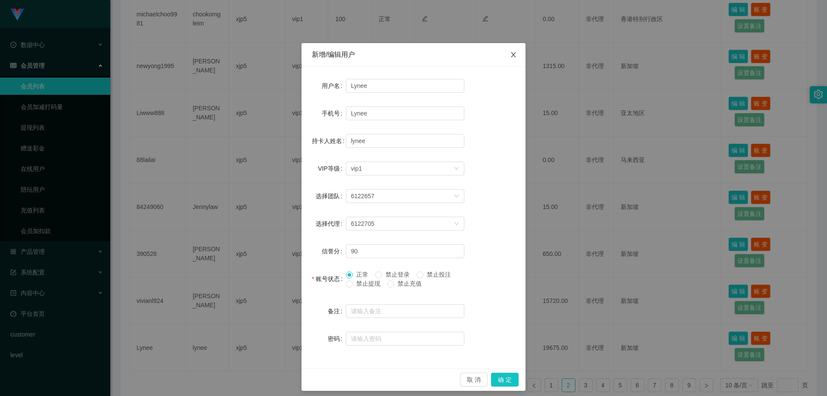
click at [510, 57] on icon "图标: close" at bounding box center [513, 54] width 7 height 7
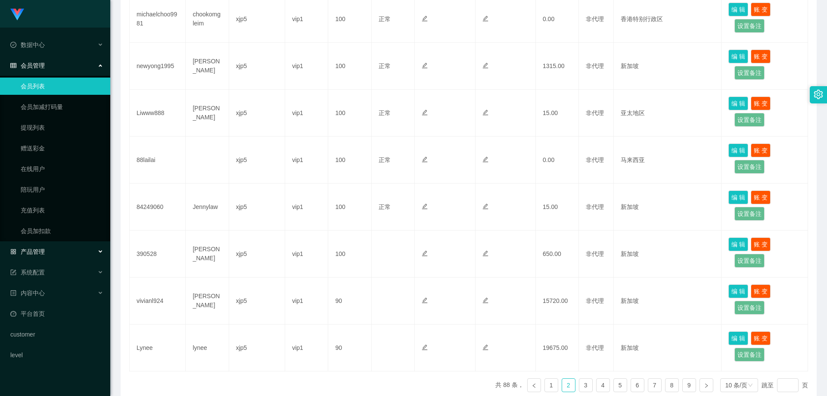
click at [52, 252] on div "产品管理" at bounding box center [55, 251] width 110 height 17
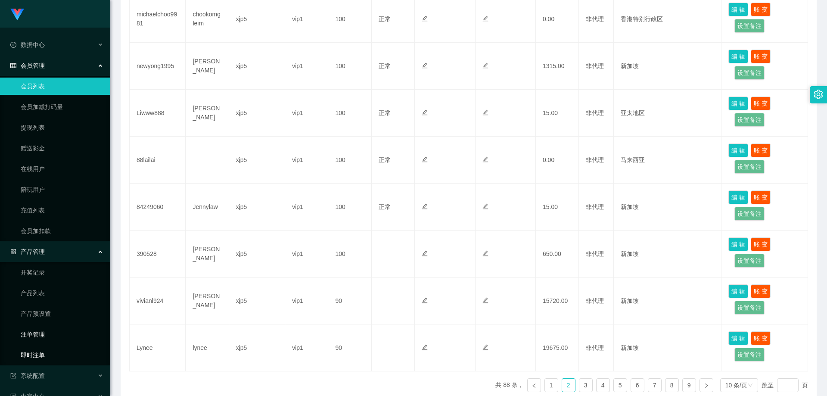
click at [47, 353] on link "即时注单" at bounding box center [62, 354] width 83 height 17
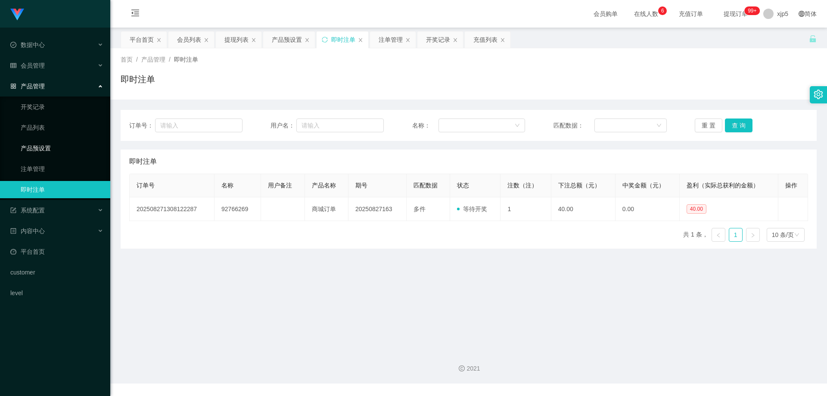
click at [45, 155] on link "产品预设置" at bounding box center [62, 148] width 83 height 17
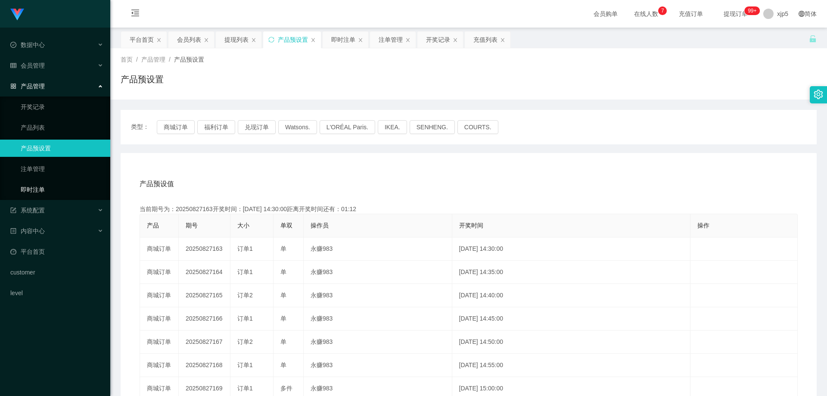
click at [62, 184] on link "即时注单" at bounding box center [62, 189] width 83 height 17
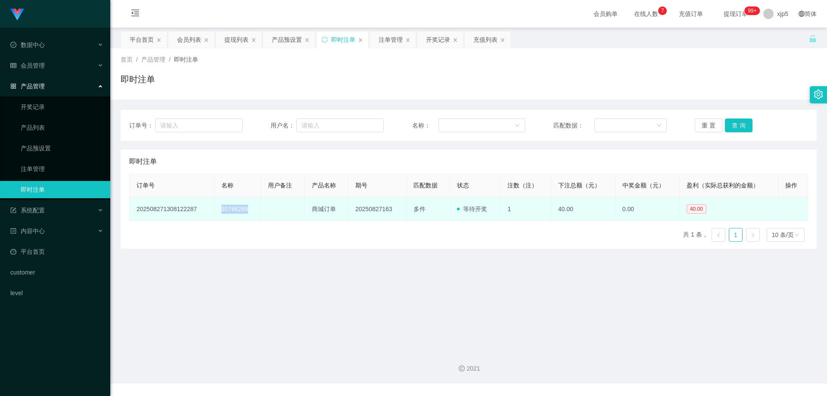
drag, startPoint x: 254, startPoint y: 211, endPoint x: 267, endPoint y: 186, distance: 27.6
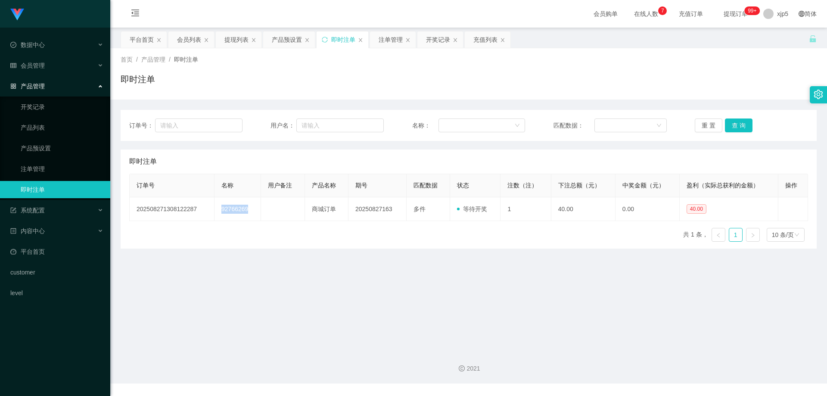
click at [219, 209] on td "92766269" at bounding box center [237, 209] width 47 height 24
copy td "92766269"
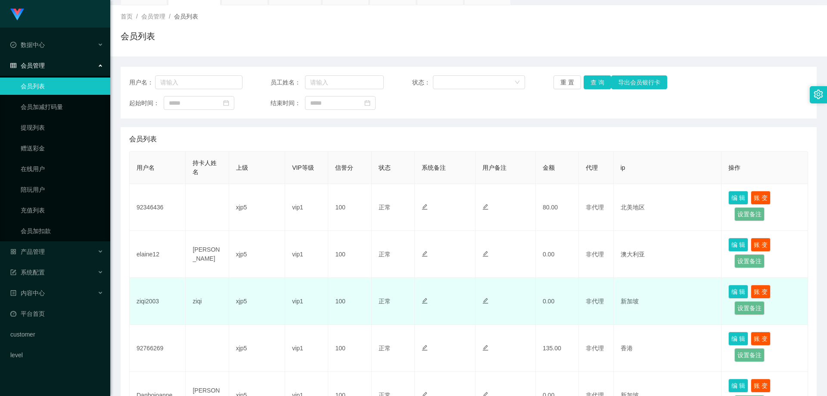
scroll to position [86, 0]
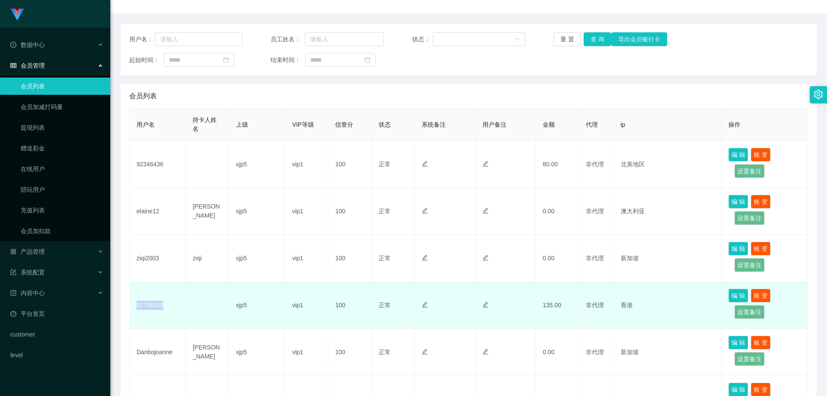
drag, startPoint x: 160, startPoint y: 307, endPoint x: 135, endPoint y: 307, distance: 25.0
click at [135, 307] on td "92766269" at bounding box center [158, 305] width 56 height 47
click at [214, 303] on td at bounding box center [207, 305] width 43 height 47
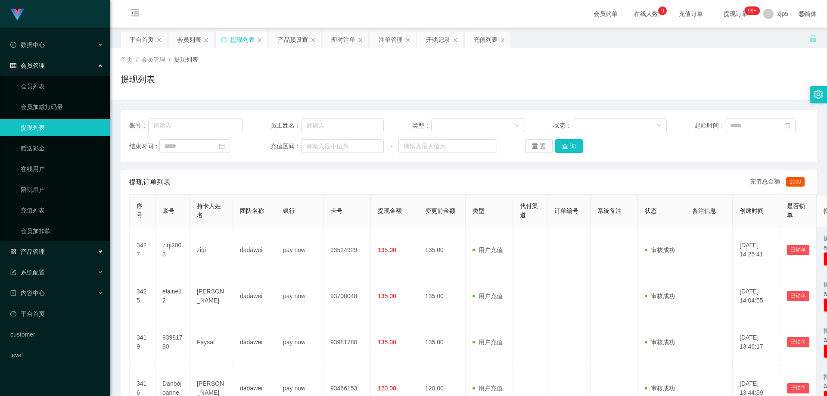
click at [57, 251] on div "产品管理" at bounding box center [55, 251] width 110 height 17
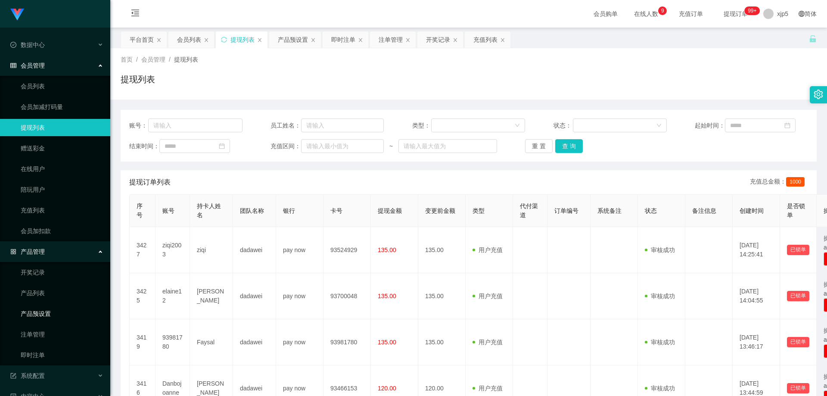
click at [56, 311] on link "产品预设置" at bounding box center [62, 313] width 83 height 17
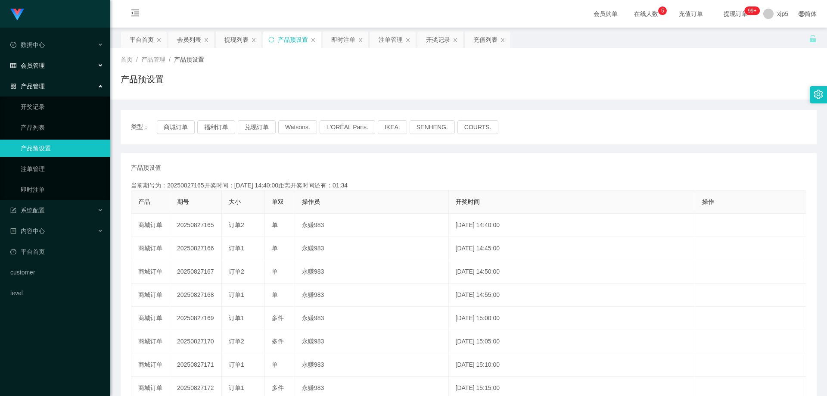
click at [45, 65] on div "会员管理" at bounding box center [55, 65] width 110 height 17
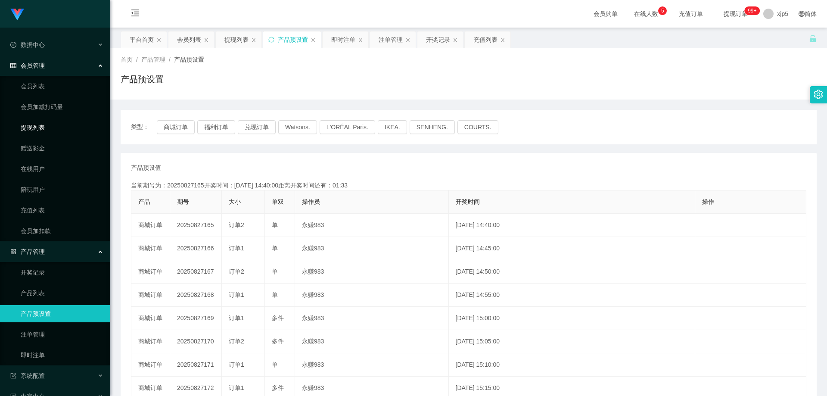
click at [45, 127] on link "提现列表" at bounding box center [62, 127] width 83 height 17
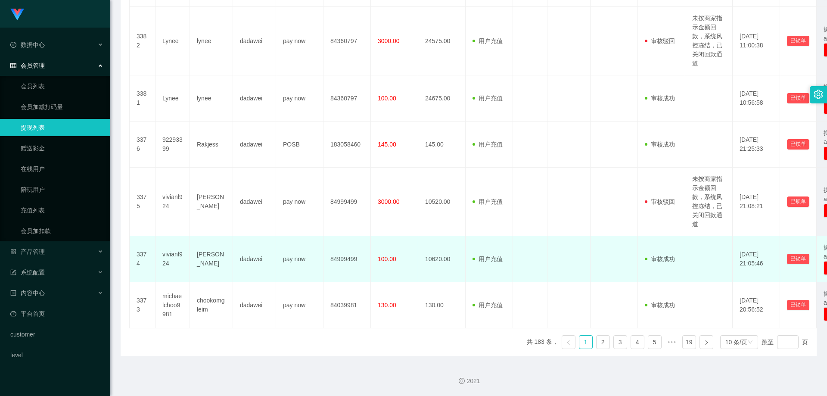
scroll to position [361, 0]
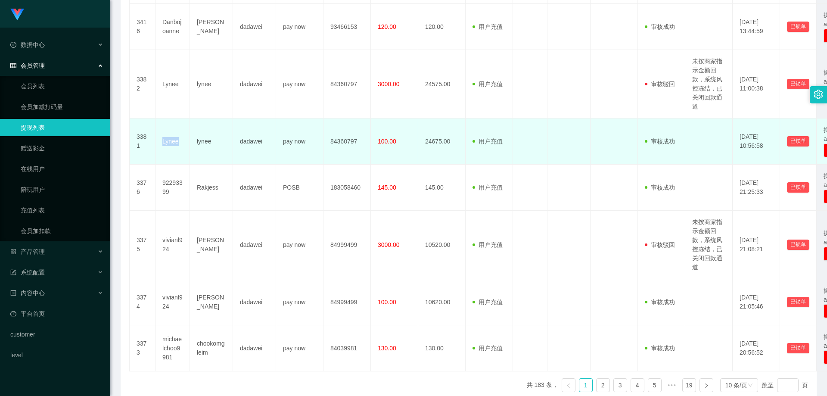
drag, startPoint x: 171, startPoint y: 142, endPoint x: 160, endPoint y: 141, distance: 10.4
click at [160, 141] on td "Lynee" at bounding box center [172, 141] width 34 height 46
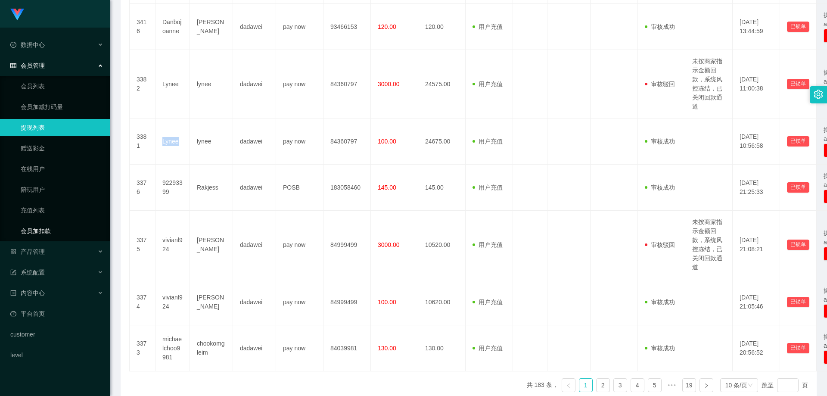
copy td "Lynee"
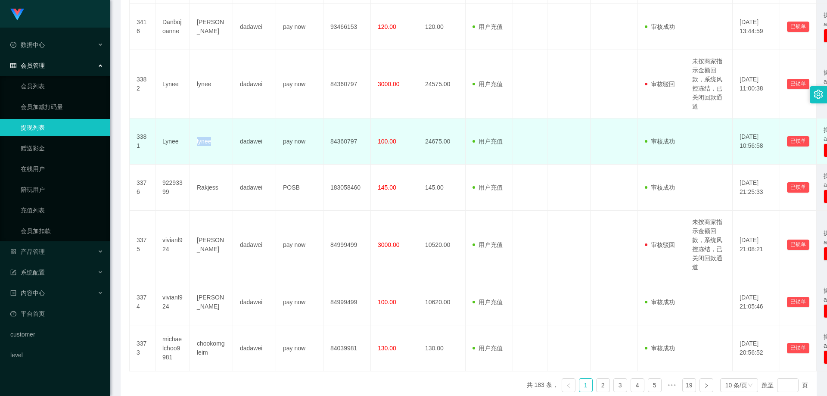
drag, startPoint x: 204, startPoint y: 145, endPoint x: 196, endPoint y: 147, distance: 8.5
click at [194, 145] on td "lynee" at bounding box center [211, 141] width 43 height 46
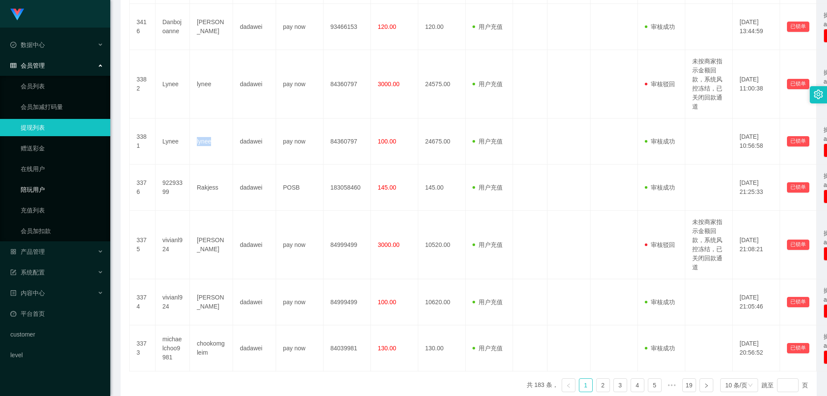
copy td "lynee"
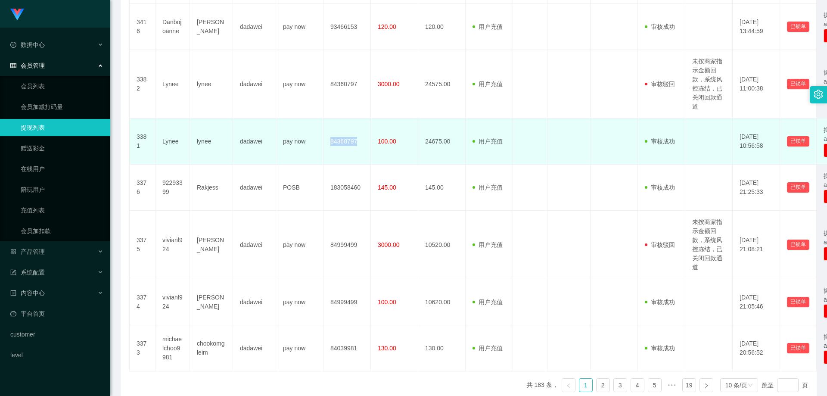
drag, startPoint x: 326, startPoint y: 143, endPoint x: 365, endPoint y: 143, distance: 39.2
click at [365, 143] on td "84360797" at bounding box center [346, 141] width 47 height 46
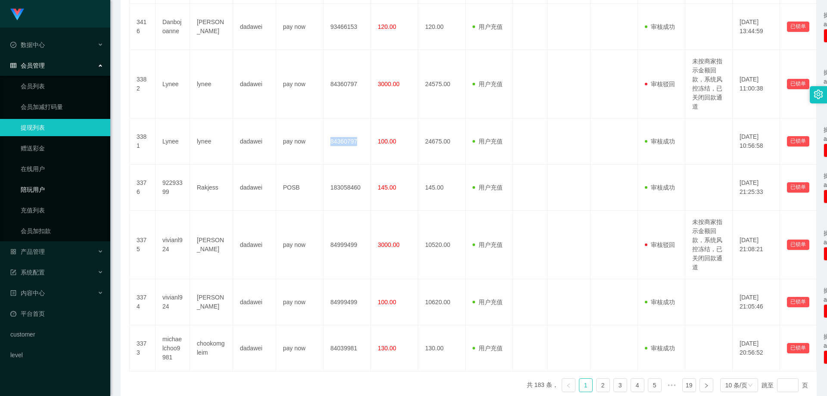
copy td "84360797"
click at [37, 129] on link "提现列表" at bounding box center [62, 127] width 83 height 17
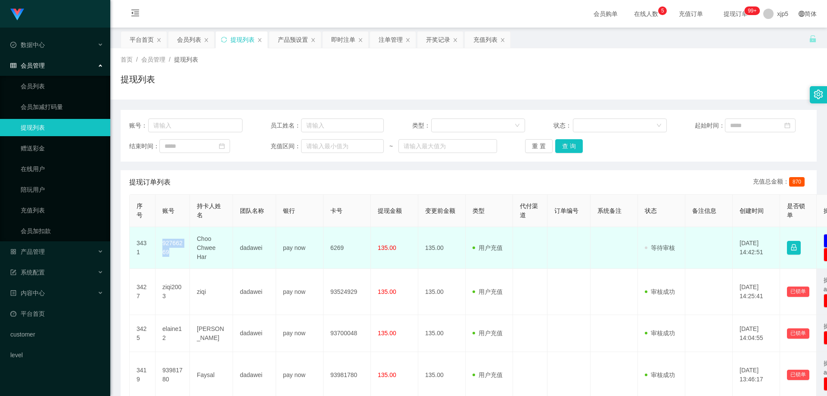
click at [157, 243] on td "92766269" at bounding box center [172, 248] width 34 height 42
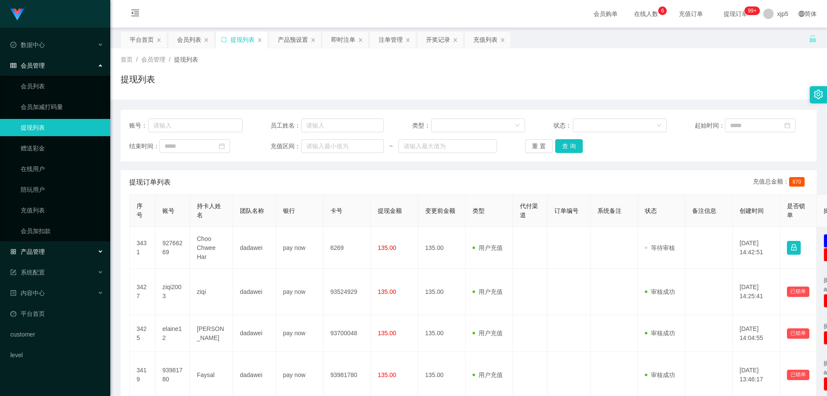
click at [53, 257] on div "产品管理" at bounding box center [55, 251] width 110 height 17
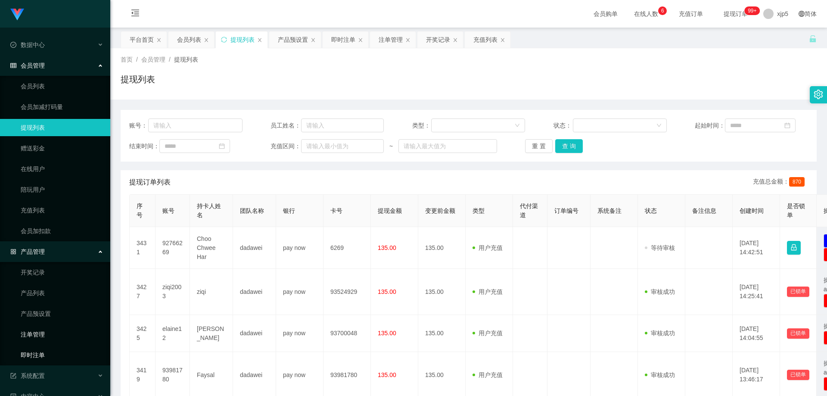
click at [48, 349] on link "即时注单" at bounding box center [62, 354] width 83 height 17
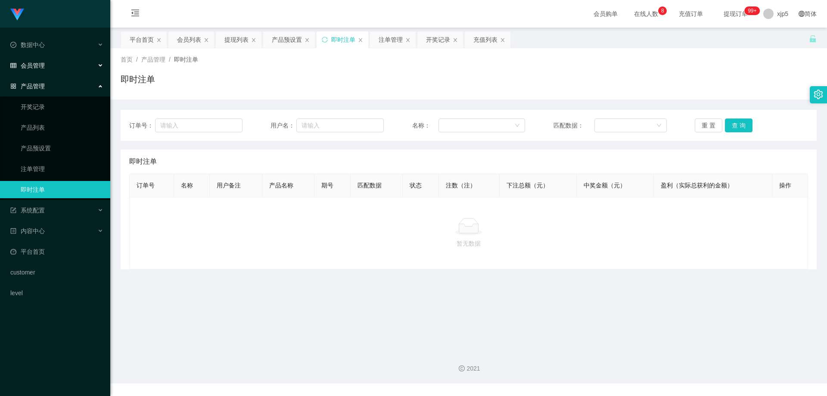
click at [49, 67] on div "会员管理" at bounding box center [55, 65] width 110 height 17
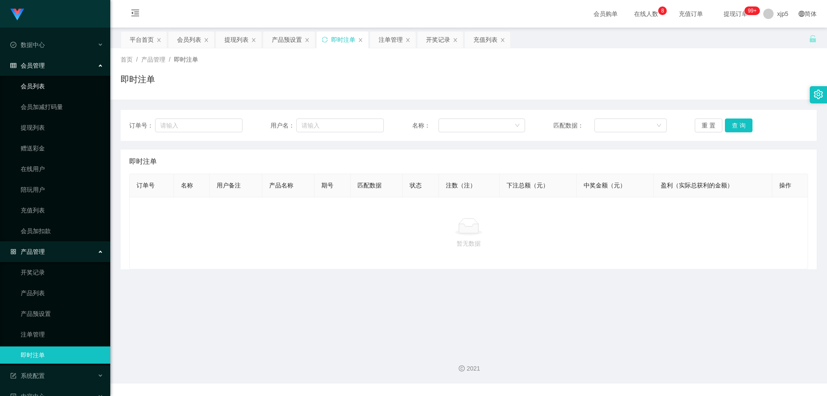
click at [48, 87] on link "会员列表" at bounding box center [62, 86] width 83 height 17
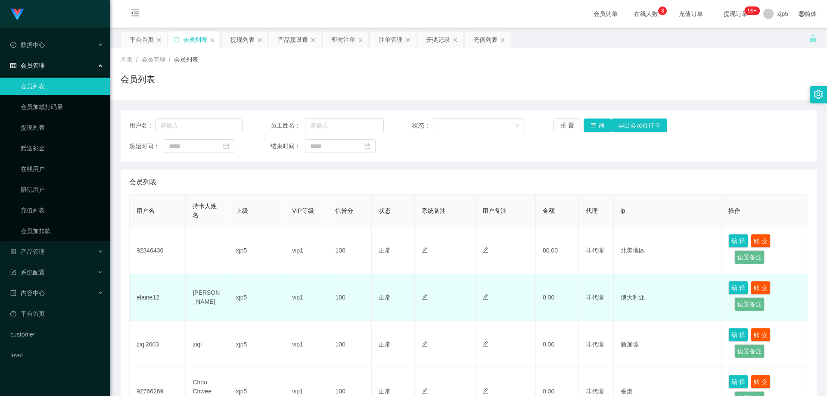
scroll to position [43, 0]
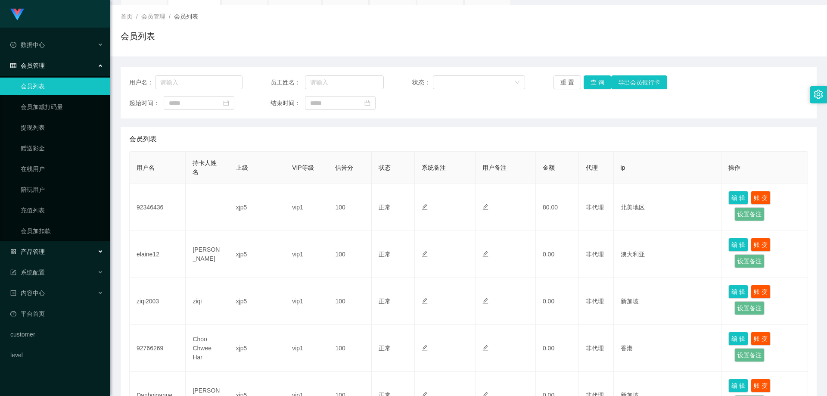
click at [75, 258] on div "产品管理" at bounding box center [55, 251] width 110 height 17
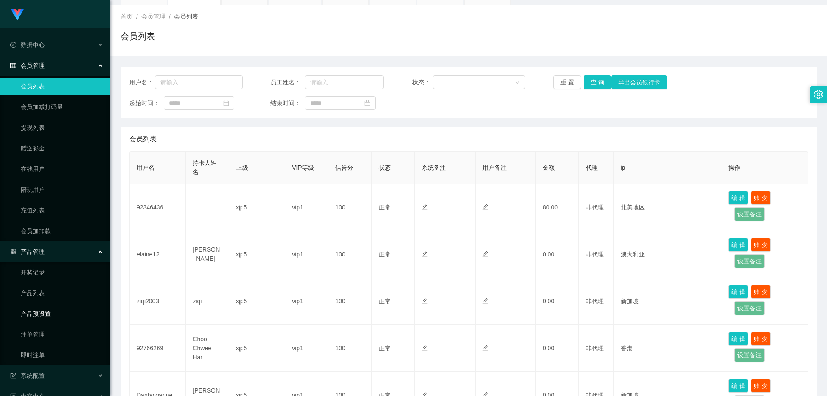
click at [49, 312] on link "产品预设置" at bounding box center [62, 313] width 83 height 17
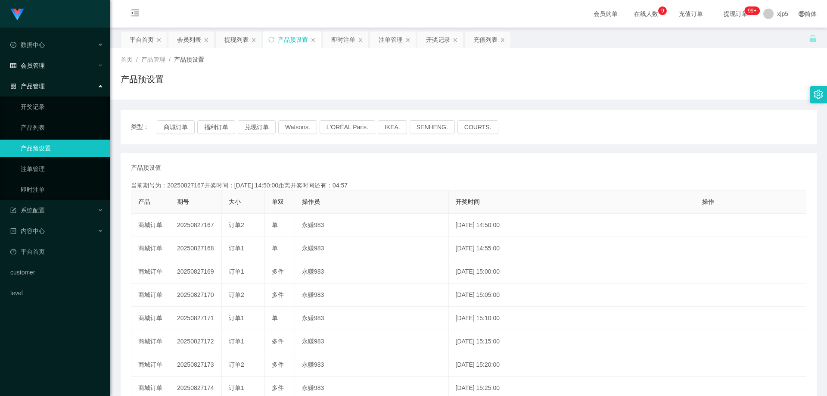
click at [41, 65] on span "会员管理" at bounding box center [27, 65] width 34 height 7
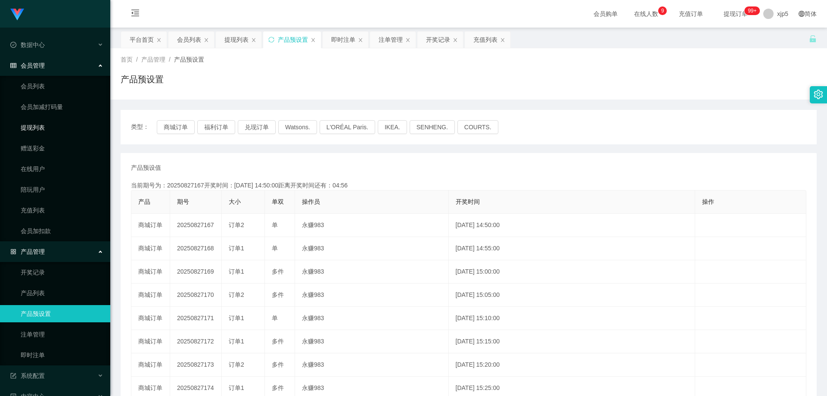
drag, startPoint x: 43, startPoint y: 127, endPoint x: 126, endPoint y: 136, distance: 83.5
click at [42, 127] on link "提现列表" at bounding box center [62, 127] width 83 height 17
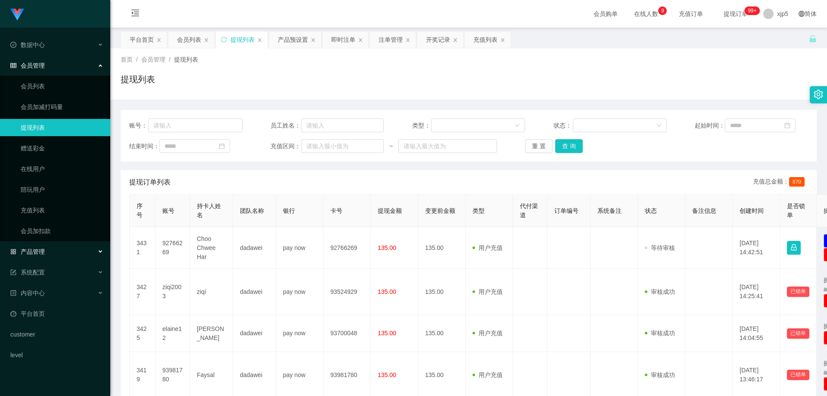
click at [57, 248] on div "产品管理" at bounding box center [55, 251] width 110 height 17
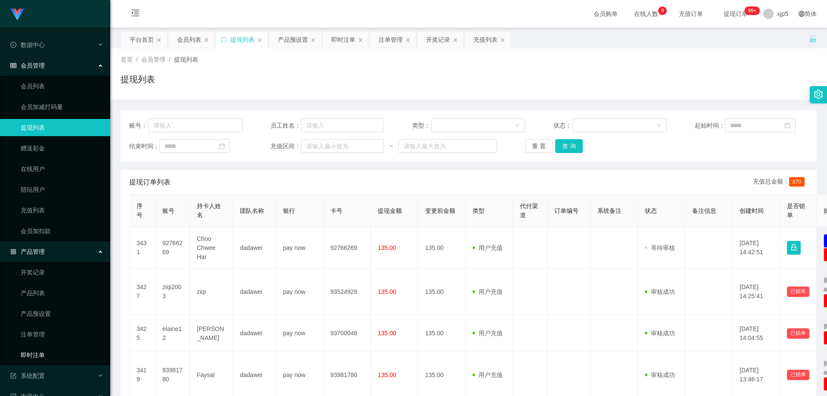
click at [57, 359] on link "即时注单" at bounding box center [62, 354] width 83 height 17
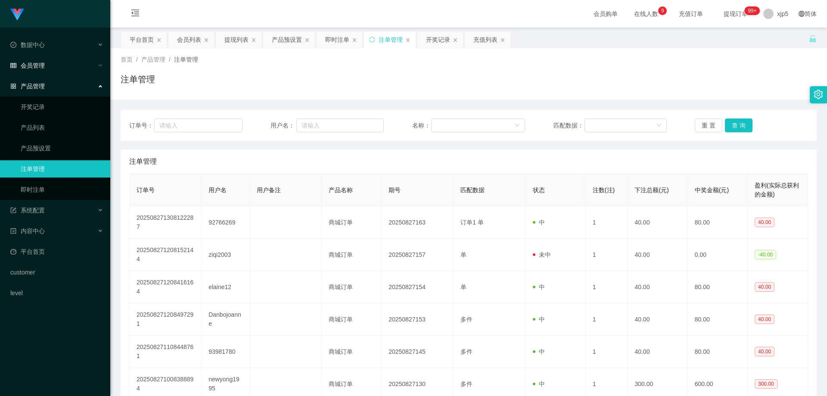
click at [49, 69] on div "会员管理" at bounding box center [55, 65] width 110 height 17
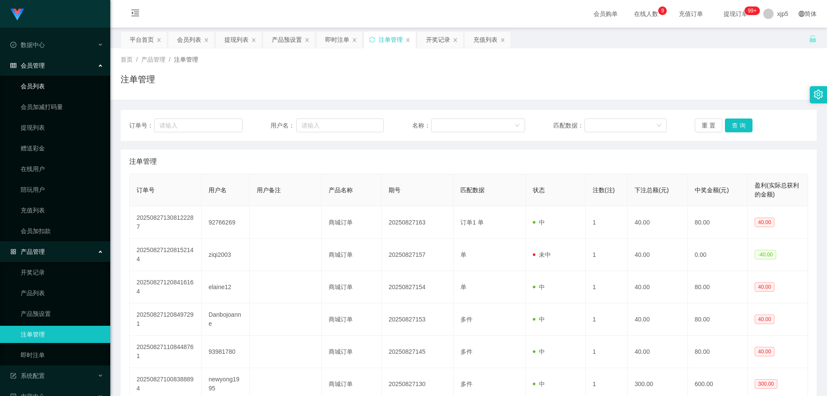
click at [40, 87] on link "会员列表" at bounding box center [62, 86] width 83 height 17
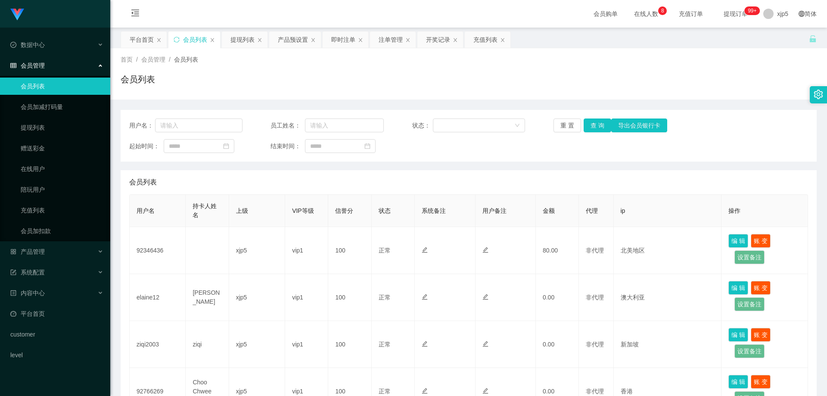
scroll to position [43, 0]
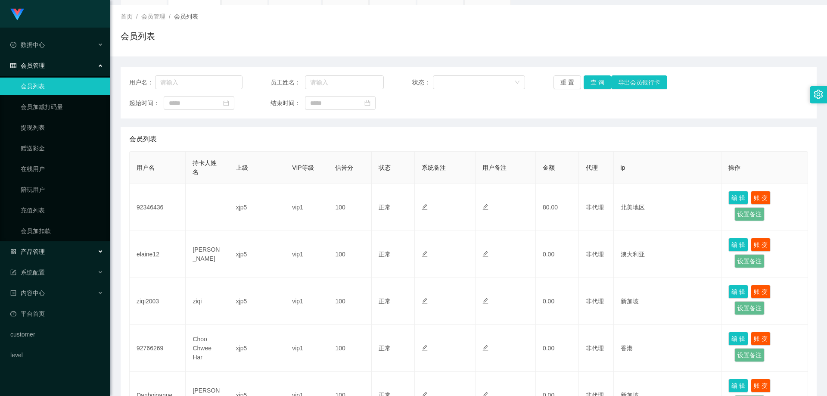
drag, startPoint x: 73, startPoint y: 251, endPoint x: 68, endPoint y: 260, distance: 11.0
click at [73, 251] on div "产品管理" at bounding box center [55, 251] width 110 height 17
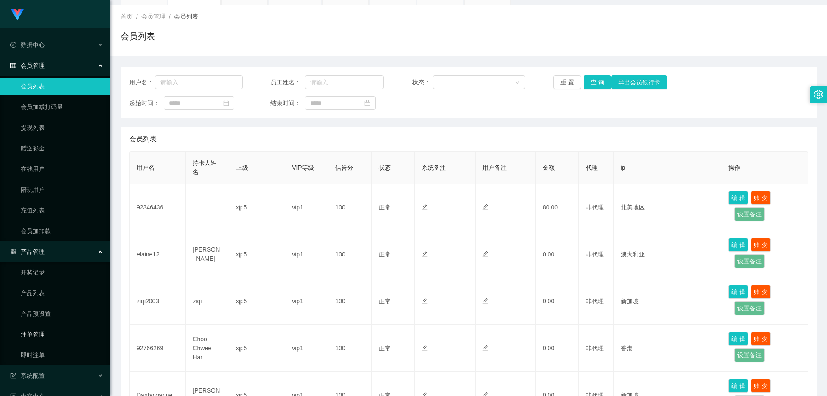
click at [53, 332] on link "注单管理" at bounding box center [62, 334] width 83 height 17
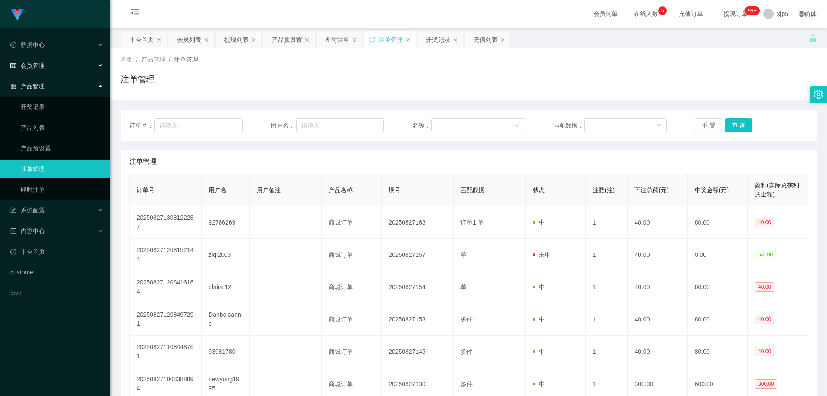
click at [36, 66] on span "会员管理" at bounding box center [27, 65] width 34 height 7
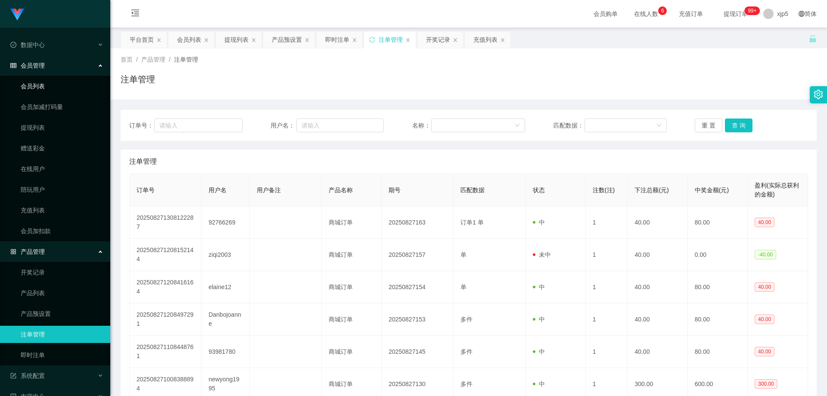
click at [45, 90] on link "会员列表" at bounding box center [62, 86] width 83 height 17
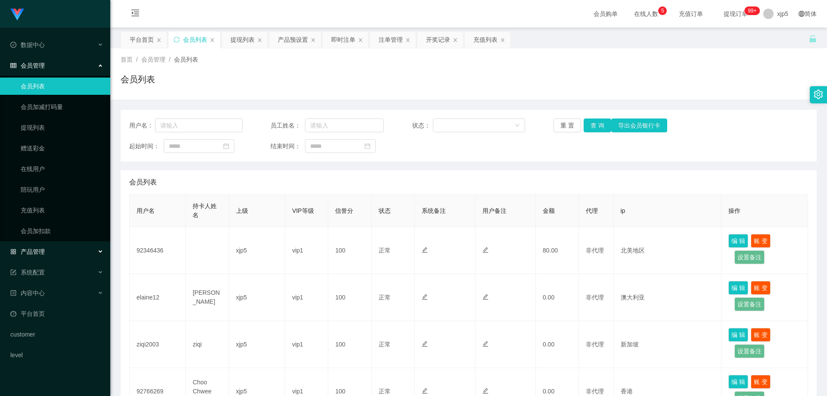
click at [51, 248] on div "产品管理" at bounding box center [55, 251] width 110 height 17
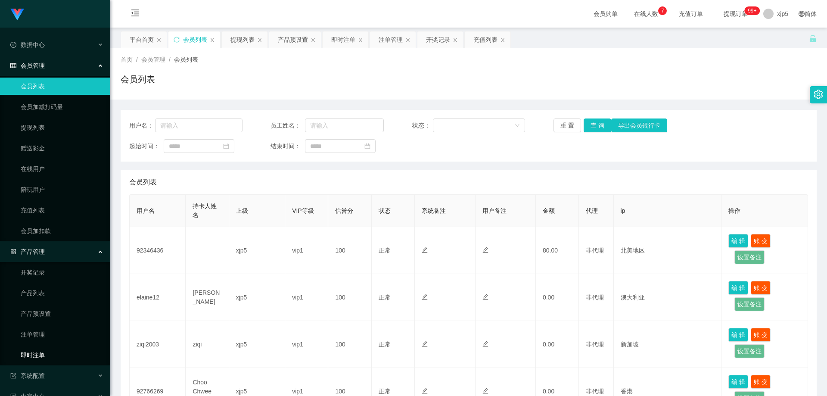
click at [41, 354] on link "即时注单" at bounding box center [62, 354] width 83 height 17
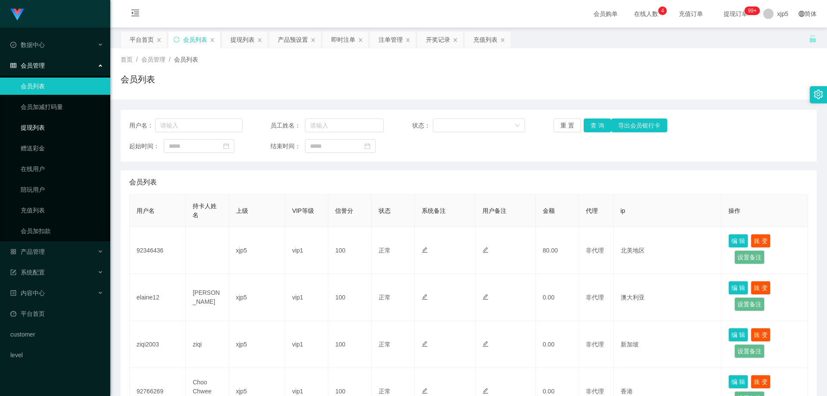
click at [56, 124] on link "提现列表" at bounding box center [62, 127] width 83 height 17
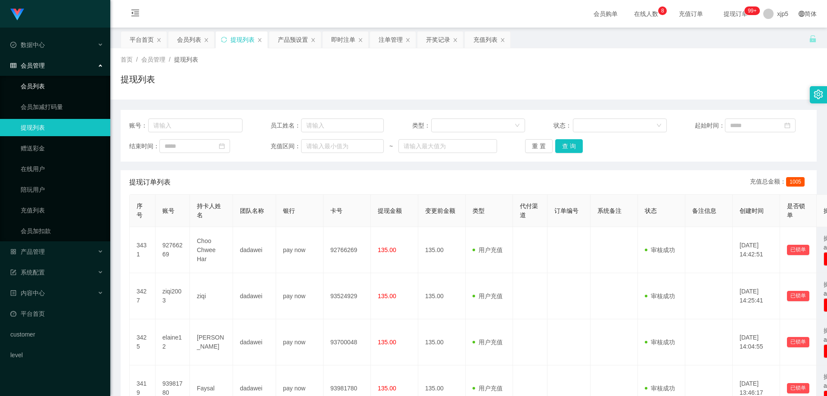
click at [44, 90] on link "会员列表" at bounding box center [62, 86] width 83 height 17
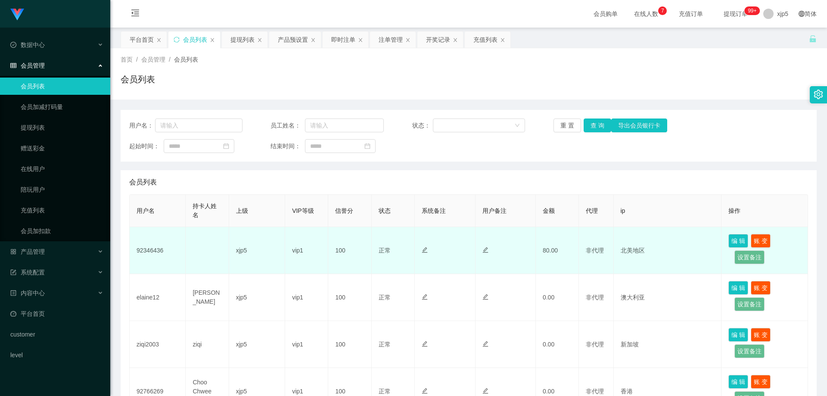
scroll to position [43, 0]
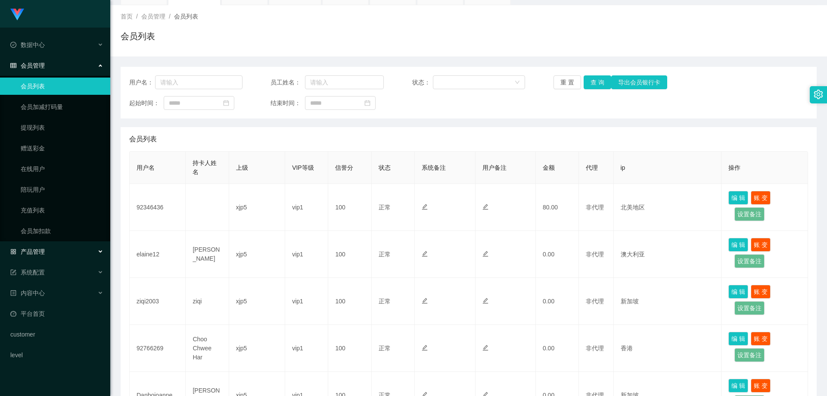
drag, startPoint x: 51, startPoint y: 252, endPoint x: 53, endPoint y: 256, distance: 4.7
click at [51, 252] on div "产品管理" at bounding box center [55, 251] width 110 height 17
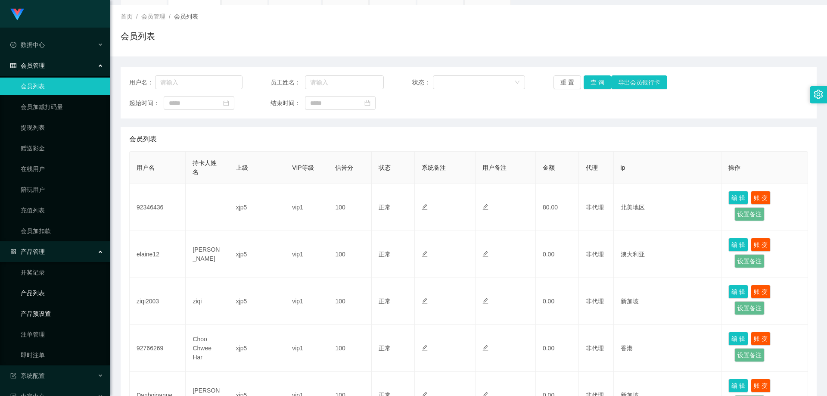
click at [58, 312] on link "产品预设置" at bounding box center [62, 313] width 83 height 17
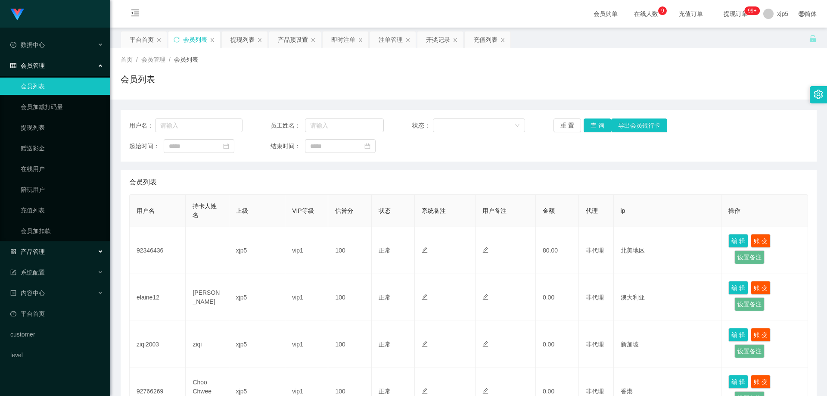
click at [45, 251] on div "产品管理" at bounding box center [55, 251] width 110 height 17
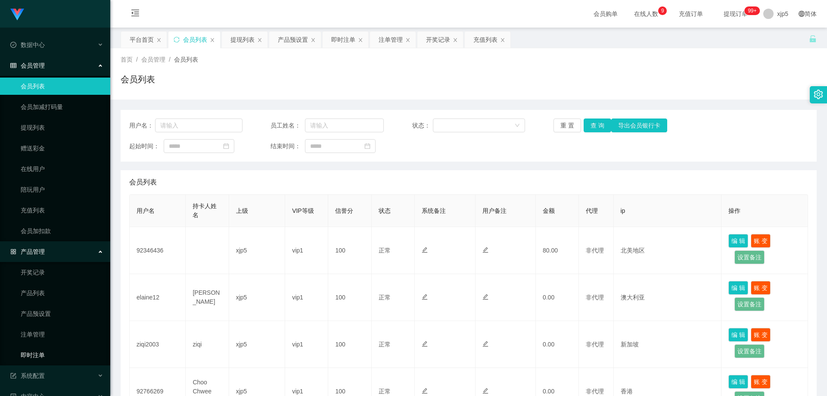
click at [50, 355] on link "即时注单" at bounding box center [62, 354] width 83 height 17
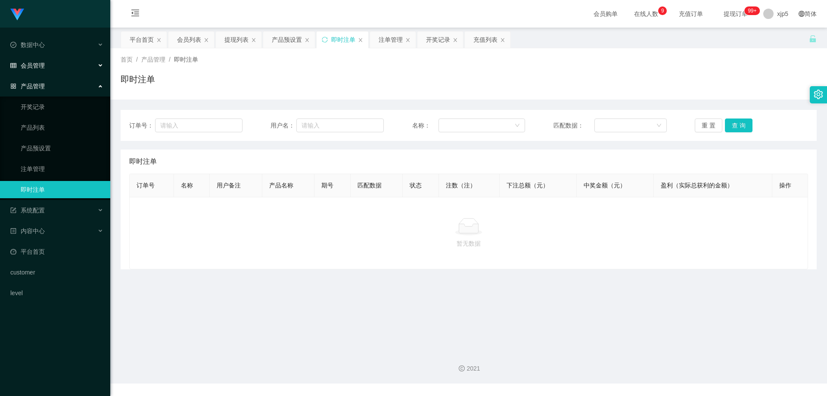
click at [38, 63] on span "会员管理" at bounding box center [27, 65] width 34 height 7
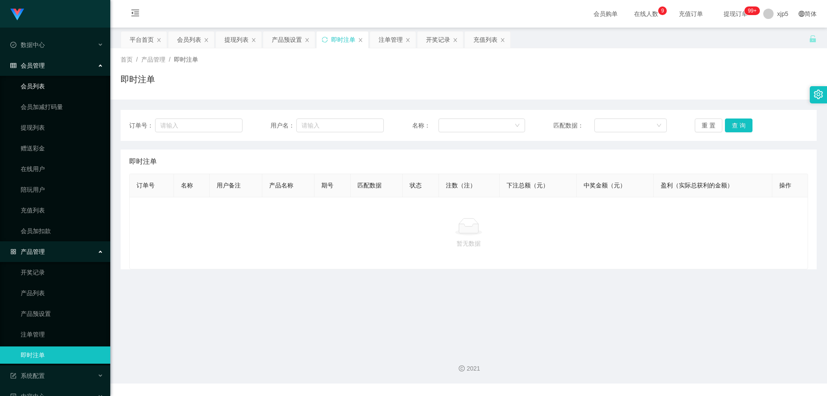
click at [44, 90] on link "会员列表" at bounding box center [62, 86] width 83 height 17
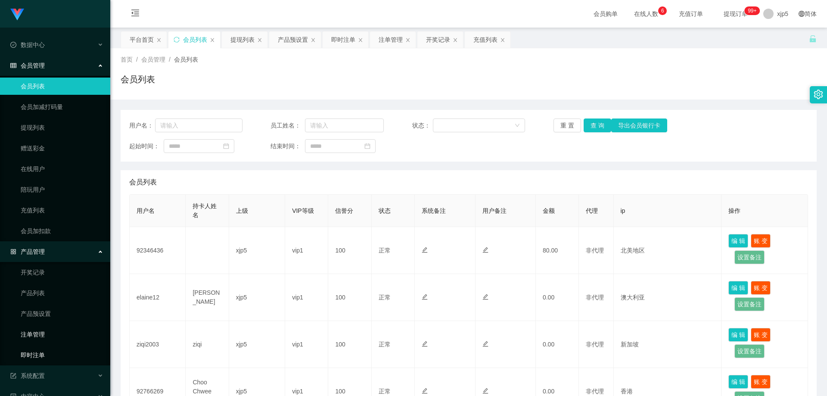
click at [49, 347] on link "即时注单" at bounding box center [62, 354] width 83 height 17
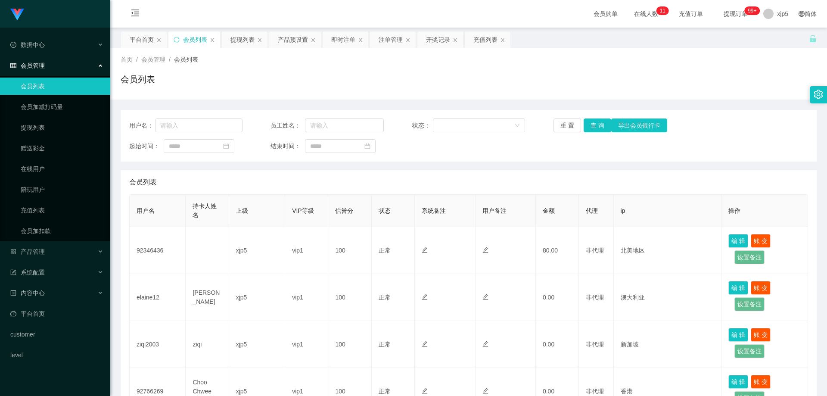
click at [48, 70] on div "会员管理" at bounding box center [55, 65] width 110 height 17
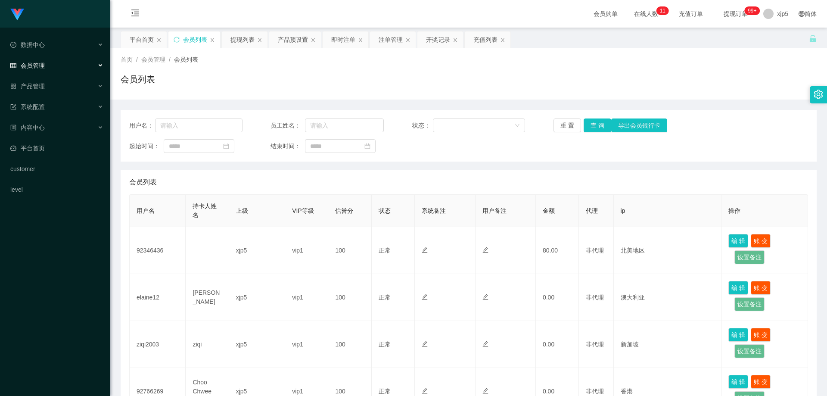
click at [46, 69] on div "会员管理" at bounding box center [55, 65] width 110 height 17
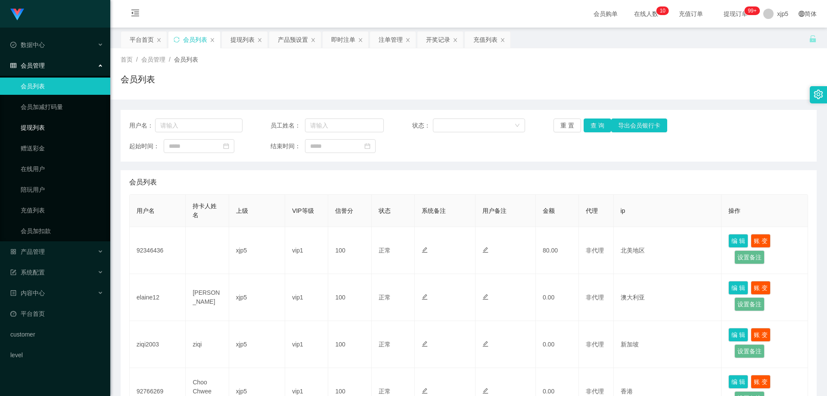
click at [42, 128] on link "提现列表" at bounding box center [62, 127] width 83 height 17
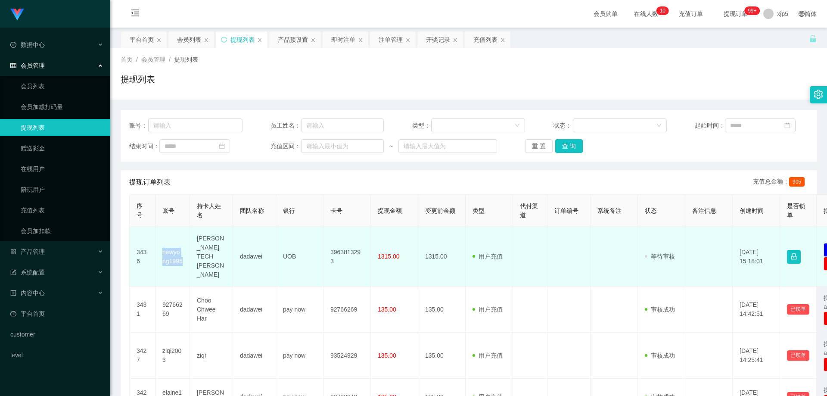
drag, startPoint x: 184, startPoint y: 255, endPoint x: 161, endPoint y: 243, distance: 26.2
click at [161, 243] on td "newyong1995" at bounding box center [172, 256] width 34 height 59
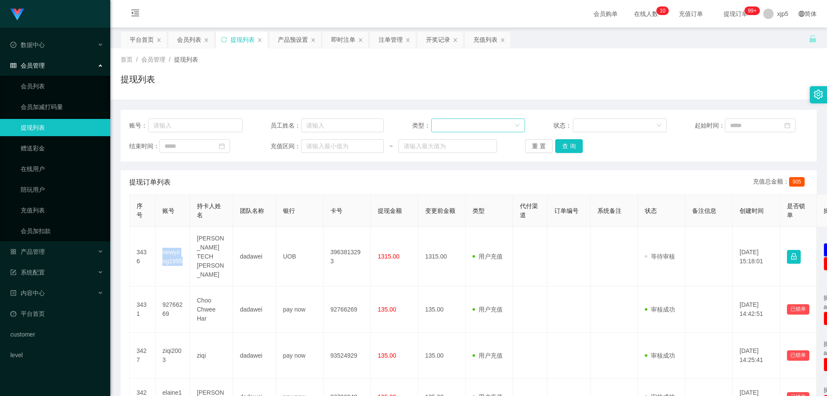
copy td "newyong1995"
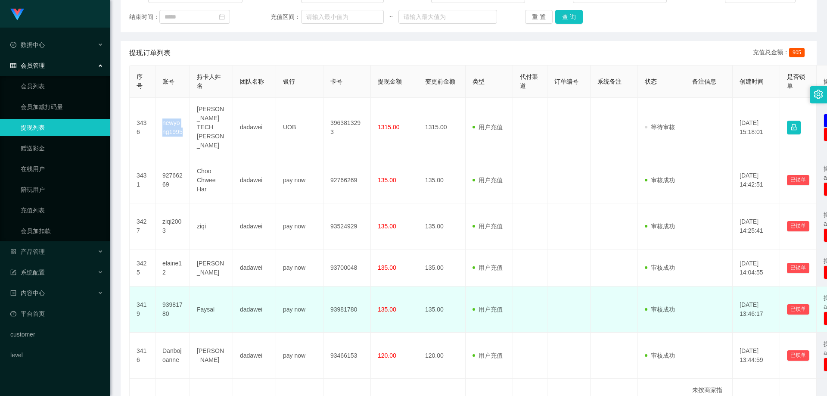
scroll to position [172, 0]
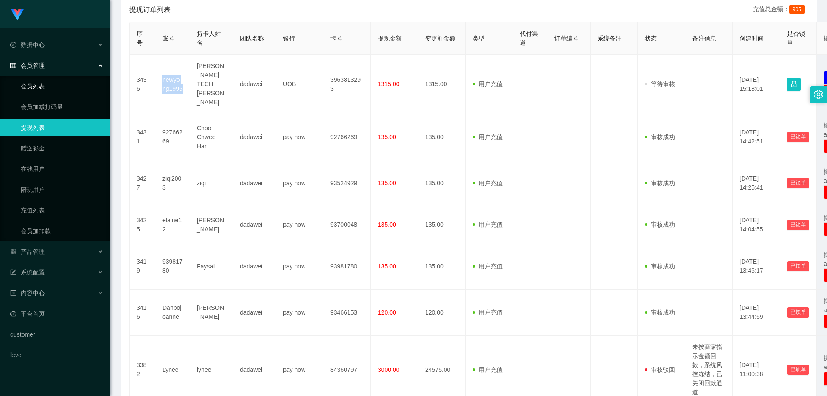
drag, startPoint x: 68, startPoint y: 85, endPoint x: 60, endPoint y: 77, distance: 11.0
click at [67, 85] on link "会员列表" at bounding box center [62, 86] width 83 height 17
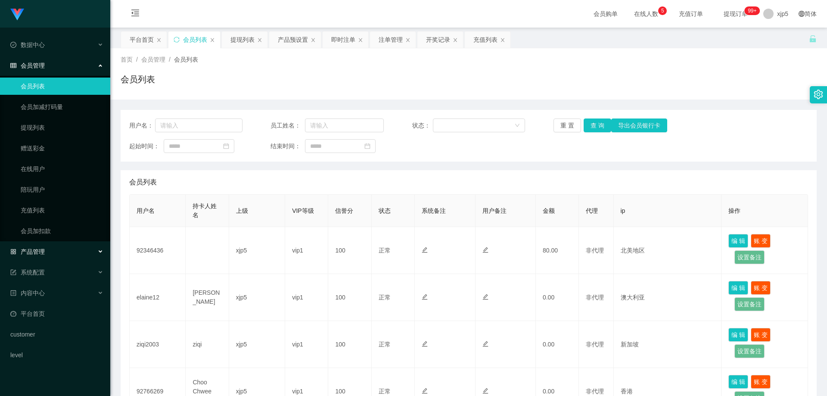
click at [69, 249] on div "产品管理" at bounding box center [55, 251] width 110 height 17
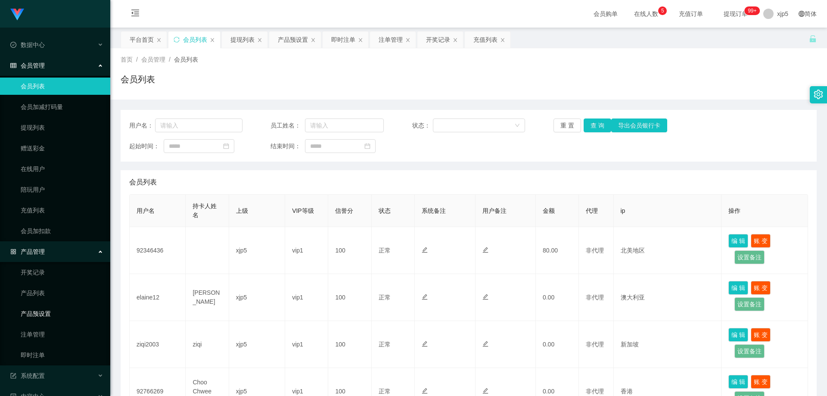
click at [53, 310] on link "产品预设置" at bounding box center [62, 313] width 83 height 17
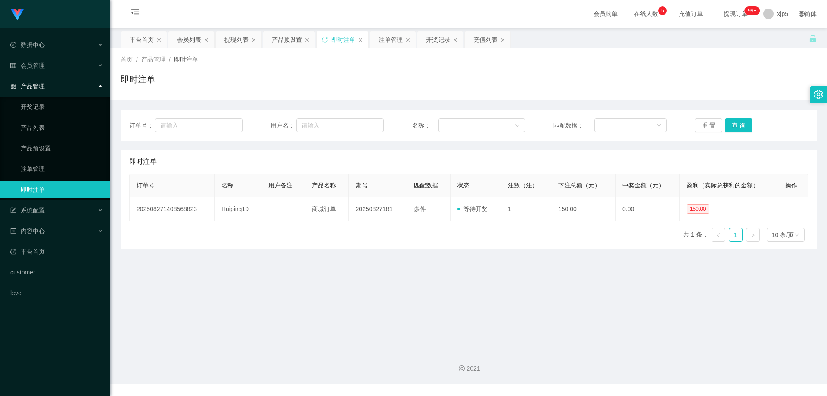
click at [422, 387] on div "Shopee工作台代理端 数据中心 会员管理 产品管理 开奖记录 产品列表 产品预设置 注单管理 即时注单 系统配置 内容中心 平台首页 customer l…" at bounding box center [413, 198] width 827 height 396
drag, startPoint x: 40, startPoint y: 66, endPoint x: 43, endPoint y: 70, distance: 5.5
click at [40, 66] on span "会员管理" at bounding box center [27, 65] width 34 height 7
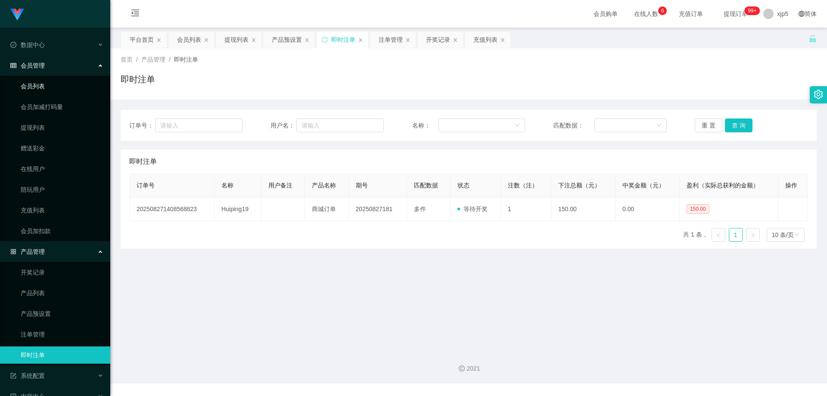
click at [48, 89] on link "会员列表" at bounding box center [62, 86] width 83 height 17
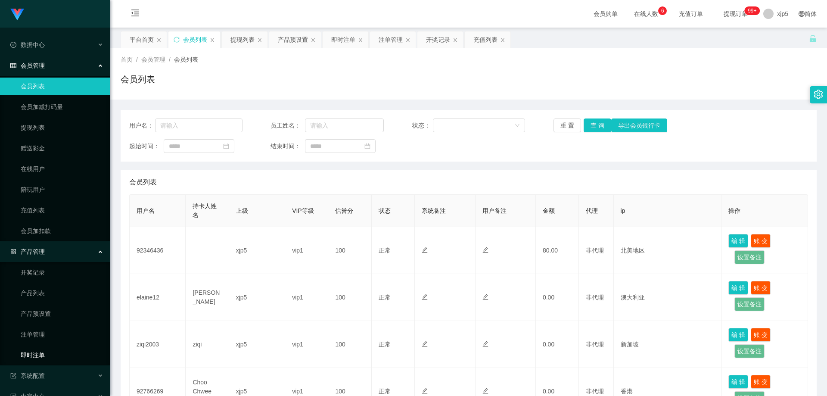
click at [52, 356] on link "即时注单" at bounding box center [62, 354] width 83 height 17
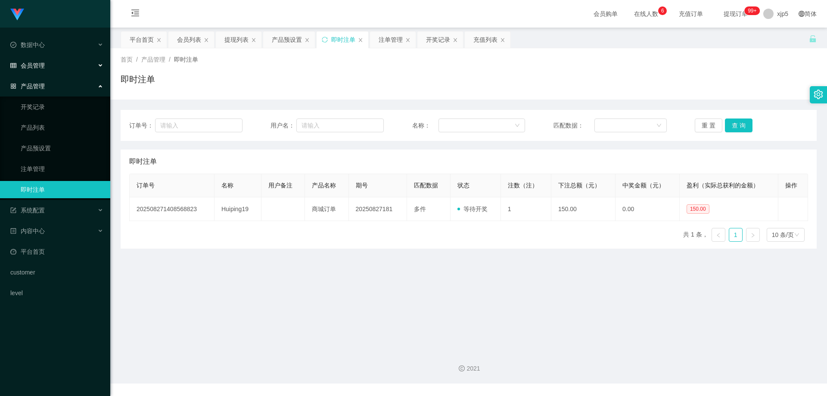
click at [58, 64] on div "会员管理" at bounding box center [55, 65] width 110 height 17
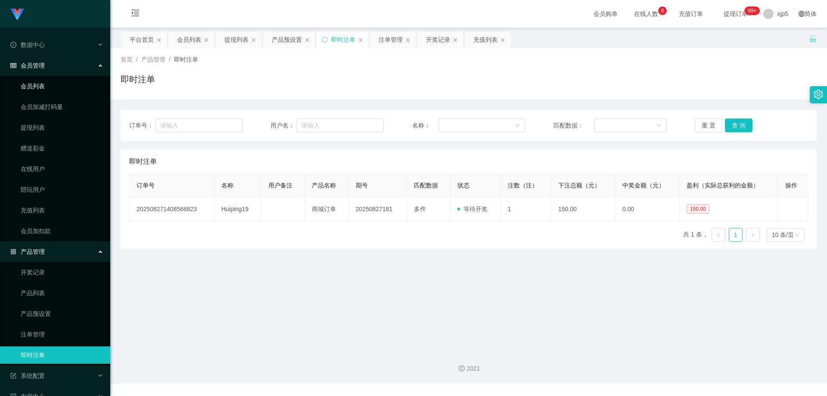
click at [53, 82] on link "会员列表" at bounding box center [62, 86] width 83 height 17
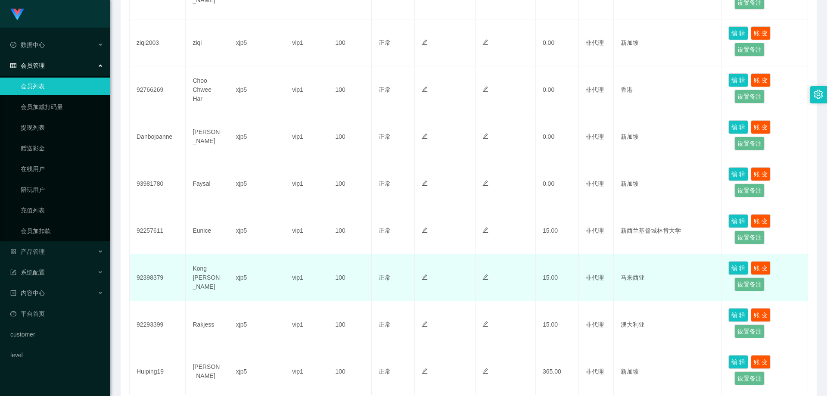
scroll to position [368, 0]
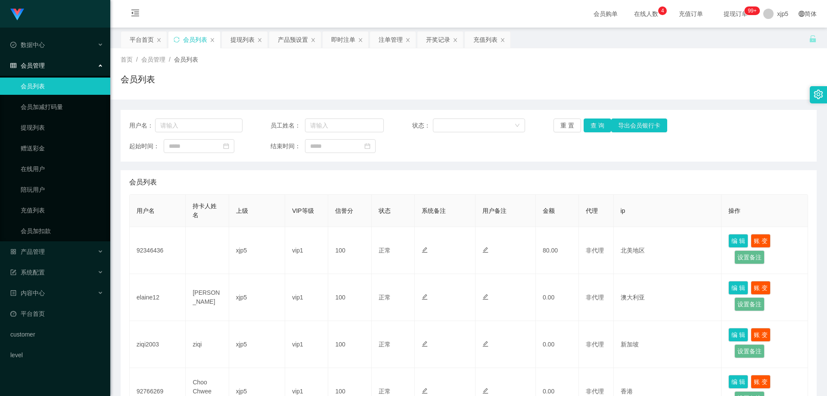
scroll to position [368, 0]
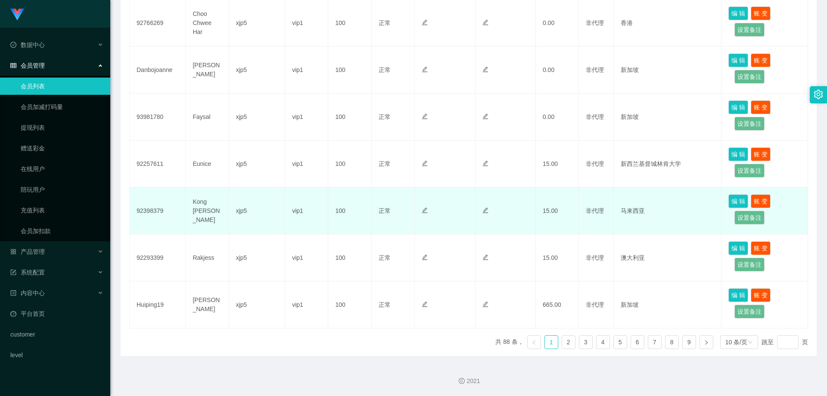
scroll to position [325, 0]
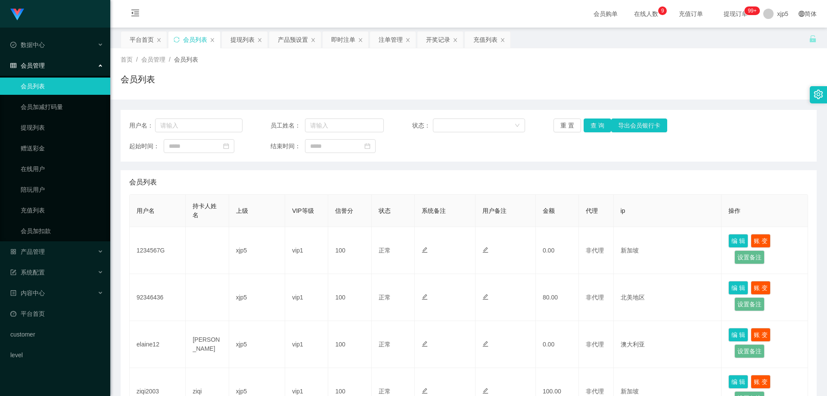
scroll to position [86, 0]
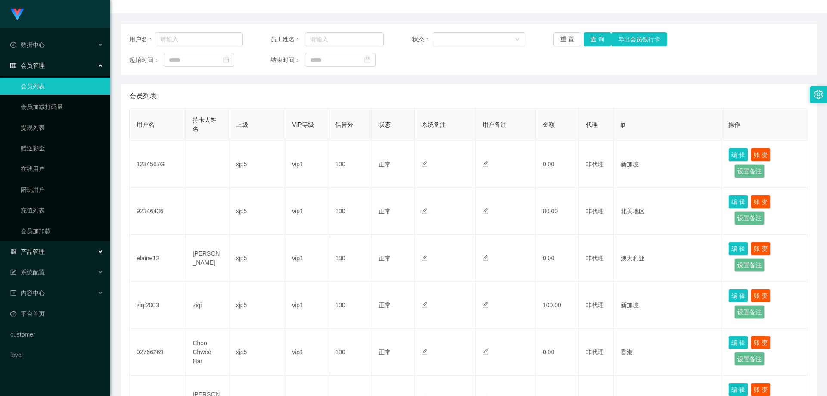
click at [53, 248] on div "产品管理" at bounding box center [55, 251] width 110 height 17
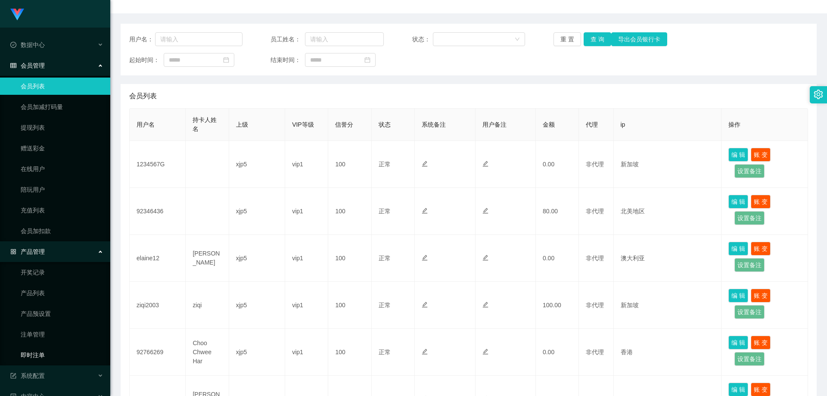
click at [48, 351] on link "即时注单" at bounding box center [62, 354] width 83 height 17
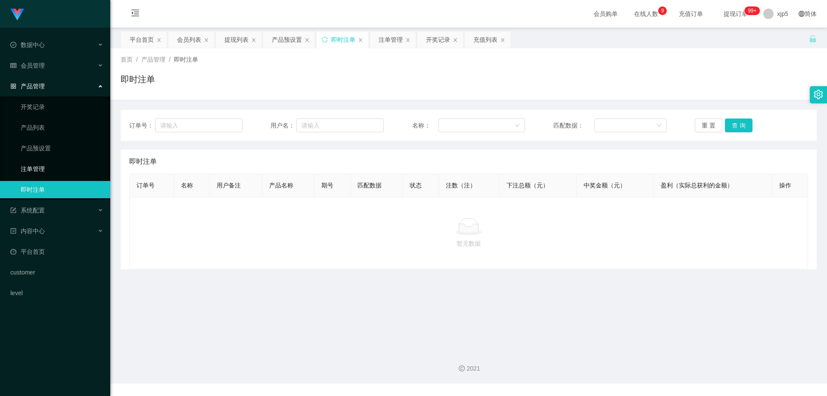
click at [52, 168] on link "注单管理" at bounding box center [62, 168] width 83 height 17
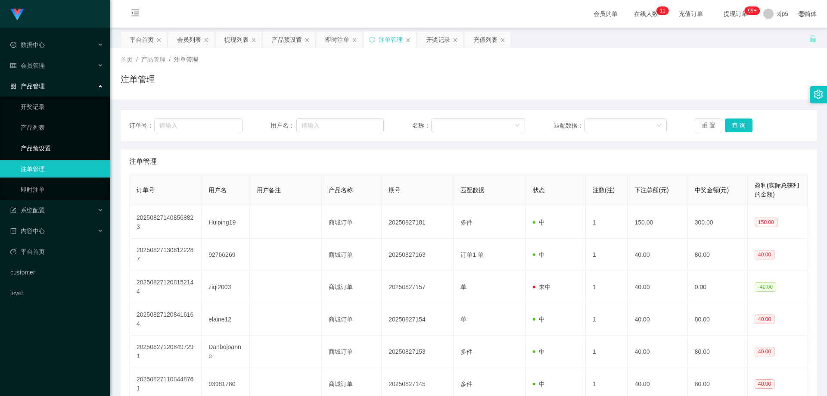
click at [60, 151] on link "产品预设置" at bounding box center [62, 148] width 83 height 17
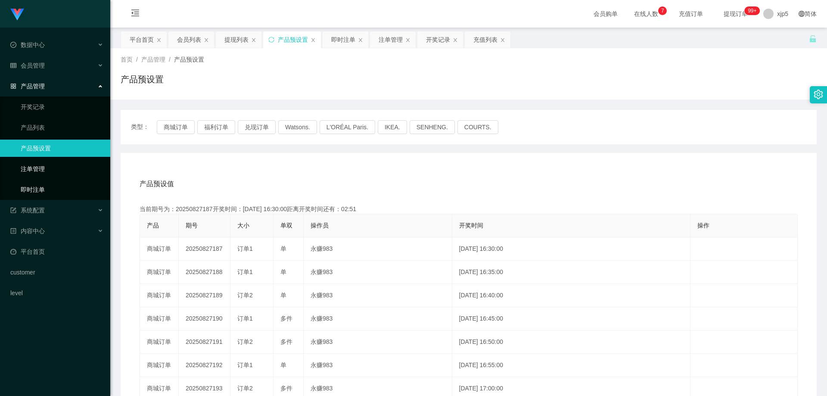
click at [65, 189] on link "即时注单" at bounding box center [62, 189] width 83 height 17
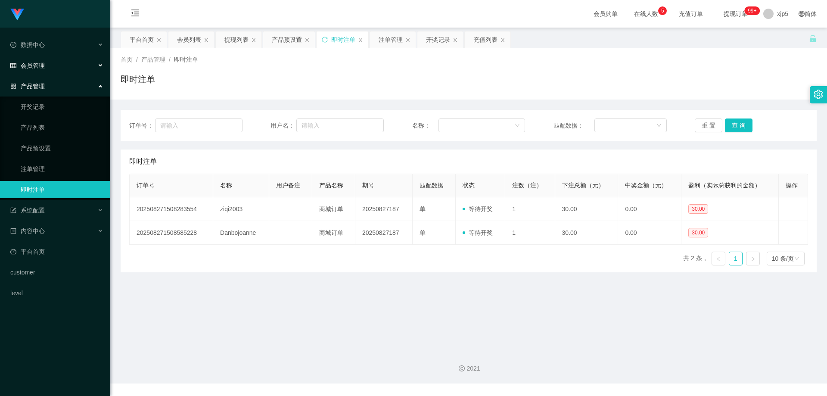
click at [46, 61] on div "会员管理" at bounding box center [55, 65] width 110 height 17
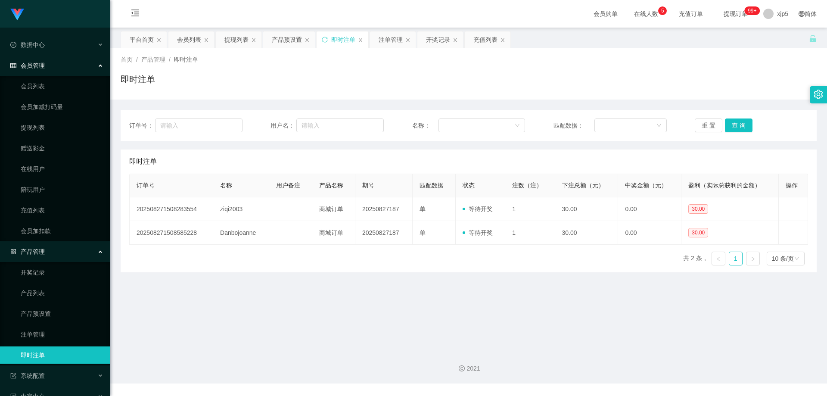
click at [48, 75] on li "会员管理 会员列表 会员加减打码量 提现列表 赠送彩金 在线用户 陪玩用户 充值列表 会员加扣款" at bounding box center [55, 149] width 110 height 184
click at [44, 84] on link "会员列表" at bounding box center [62, 86] width 83 height 17
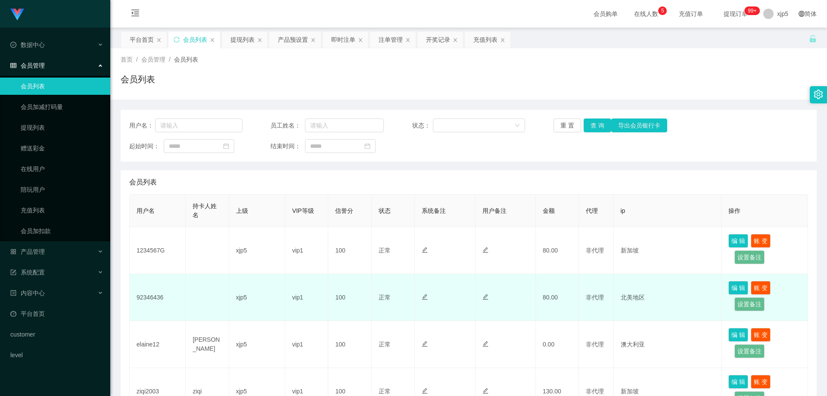
scroll to position [172, 0]
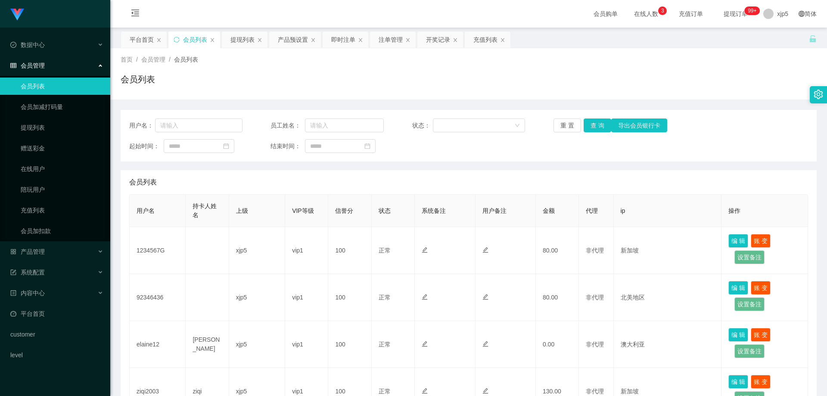
scroll to position [172, 0]
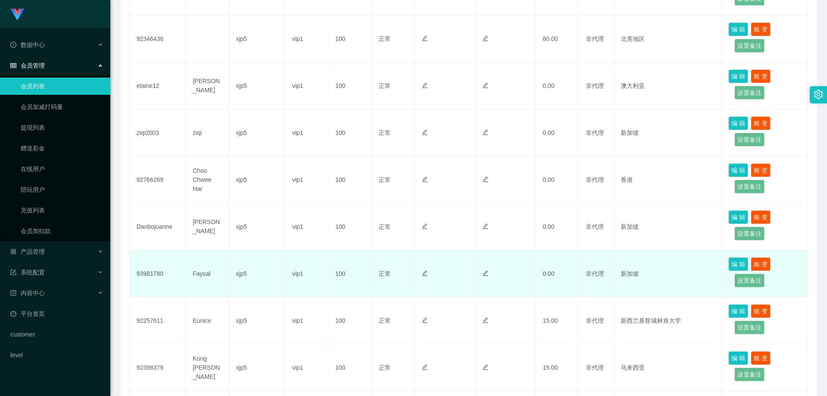
scroll to position [368, 0]
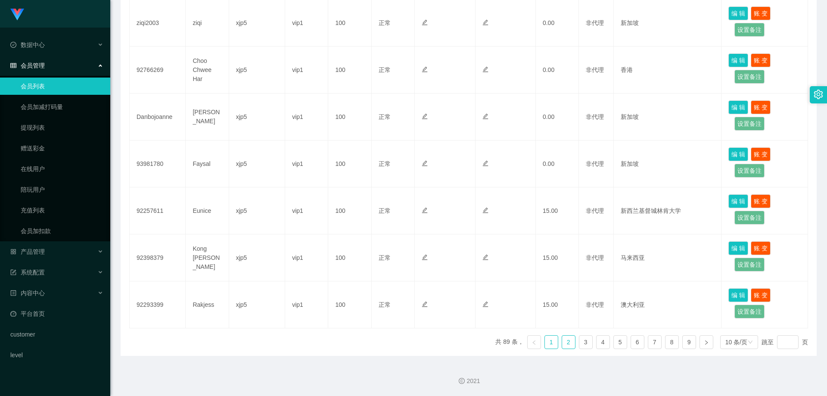
click at [562, 340] on link "2" at bounding box center [568, 342] width 13 height 13
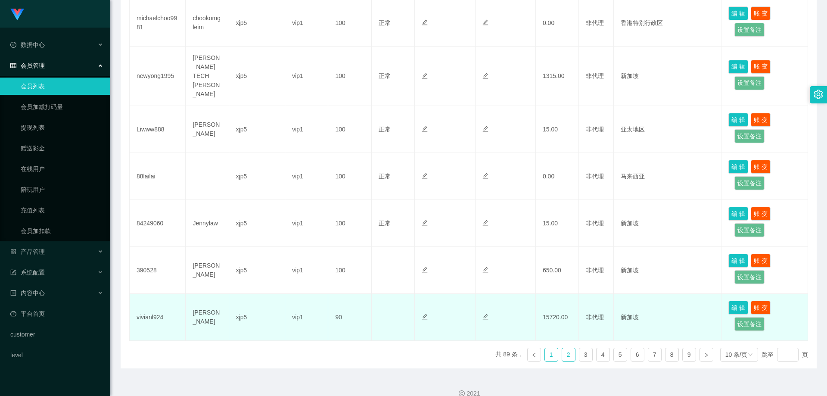
drag, startPoint x: 551, startPoint y: 341, endPoint x: 548, endPoint y: 319, distance: 21.7
click at [551, 348] on link "1" at bounding box center [551, 354] width 13 height 13
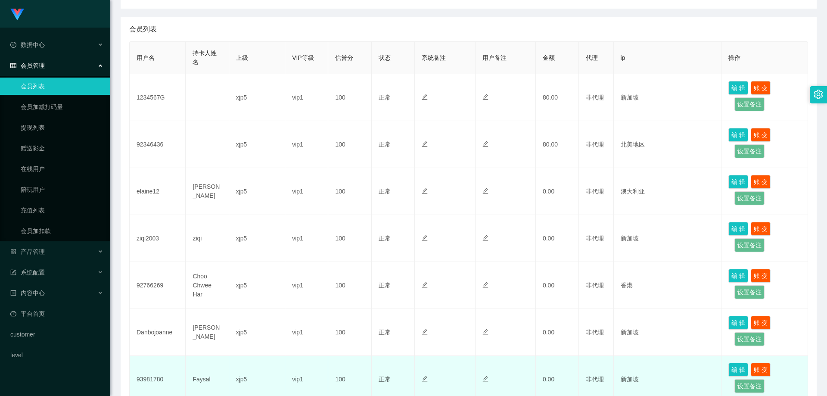
scroll to position [239, 0]
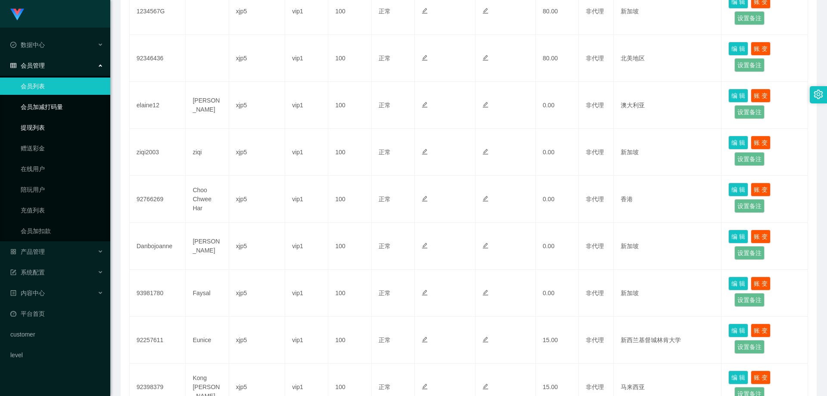
click at [54, 124] on link "提现列表" at bounding box center [62, 127] width 83 height 17
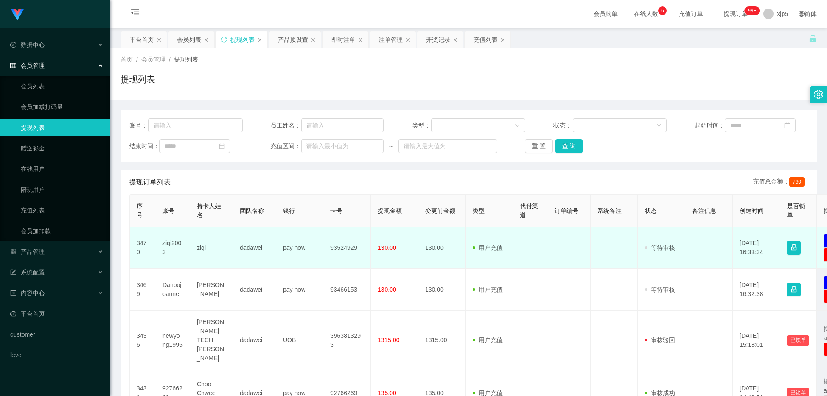
scroll to position [43, 0]
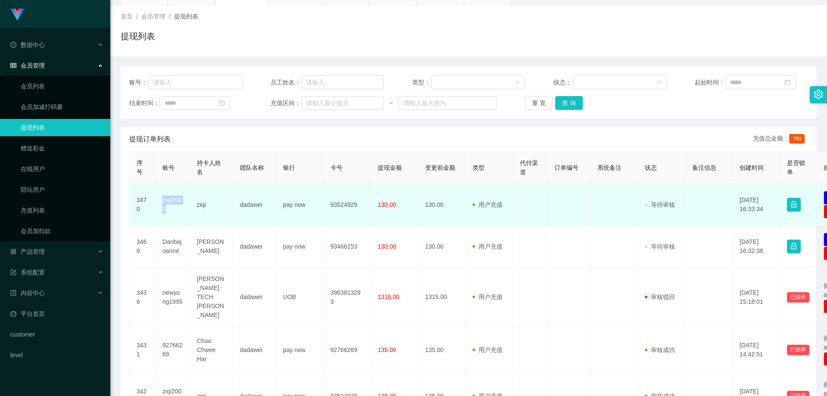
drag, startPoint x: 168, startPoint y: 208, endPoint x: 160, endPoint y: 202, distance: 9.8
click at [160, 202] on td "ziqi2003" at bounding box center [172, 205] width 34 height 42
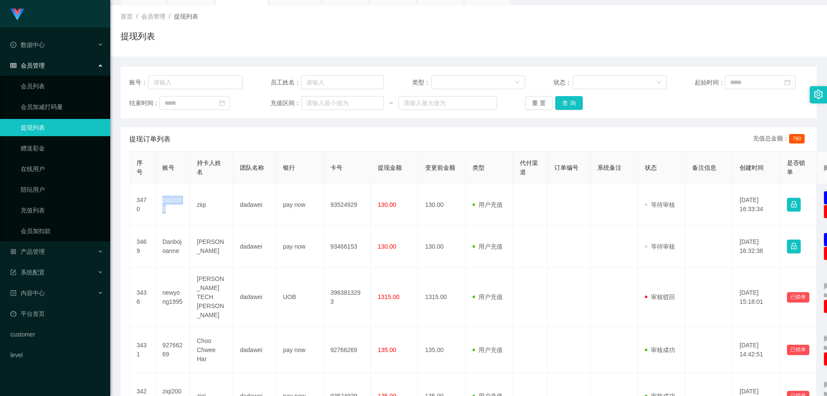
copy td "ziqi2003"
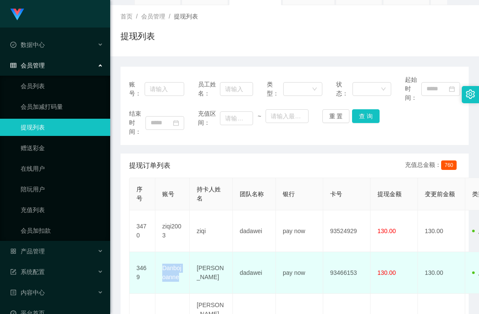
drag, startPoint x: 183, startPoint y: 285, endPoint x: 160, endPoint y: 268, distance: 28.0
click at [160, 268] on td "Danbojoanne" at bounding box center [172, 273] width 34 height 42
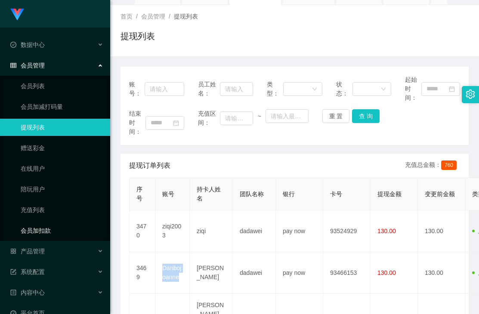
copy td "Danbojoanne"
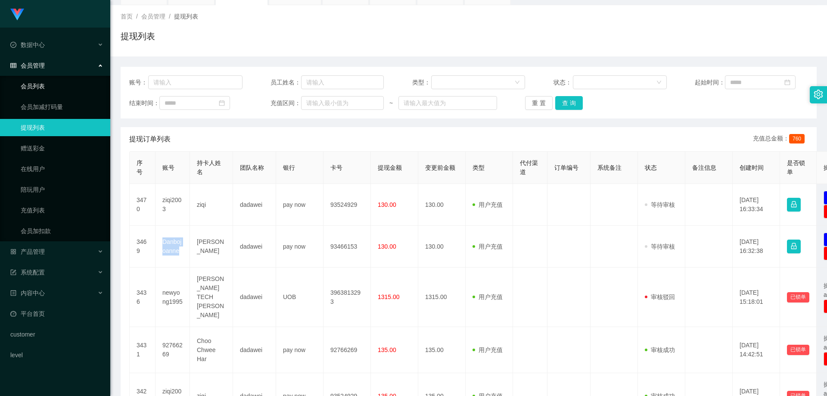
click at [51, 86] on link "会员列表" at bounding box center [62, 86] width 83 height 17
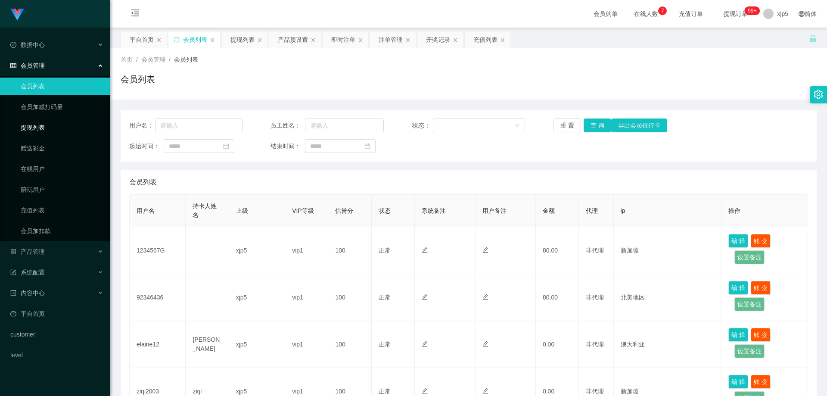
drag, startPoint x: 47, startPoint y: 122, endPoint x: 59, endPoint y: 97, distance: 27.6
click at [47, 122] on link "提现列表" at bounding box center [62, 127] width 83 height 17
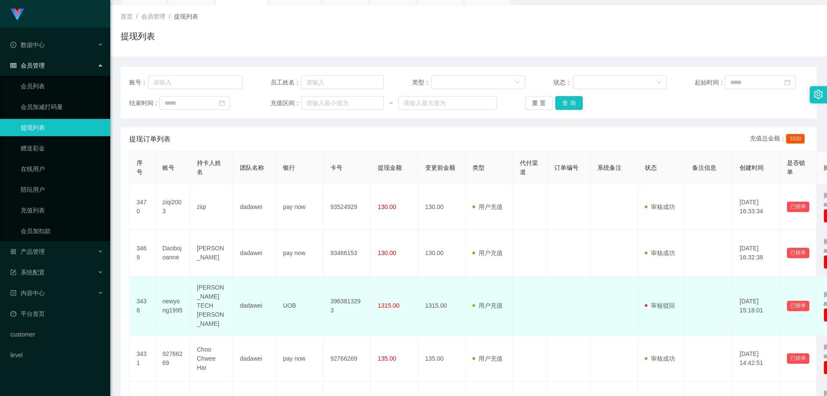
scroll to position [86, 0]
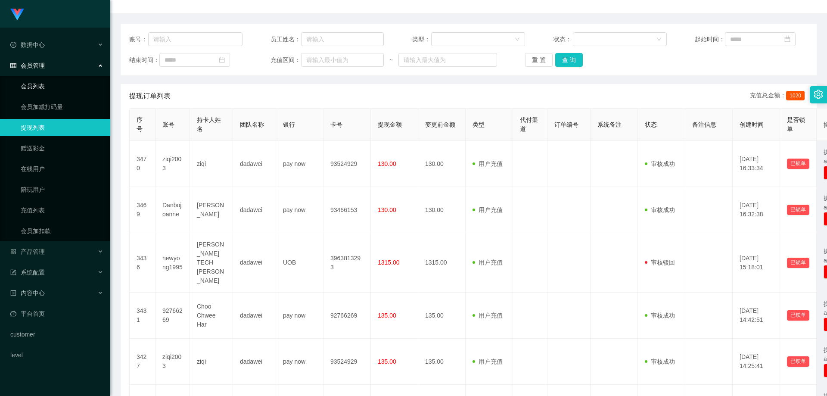
click at [42, 85] on link "会员列表" at bounding box center [62, 86] width 83 height 17
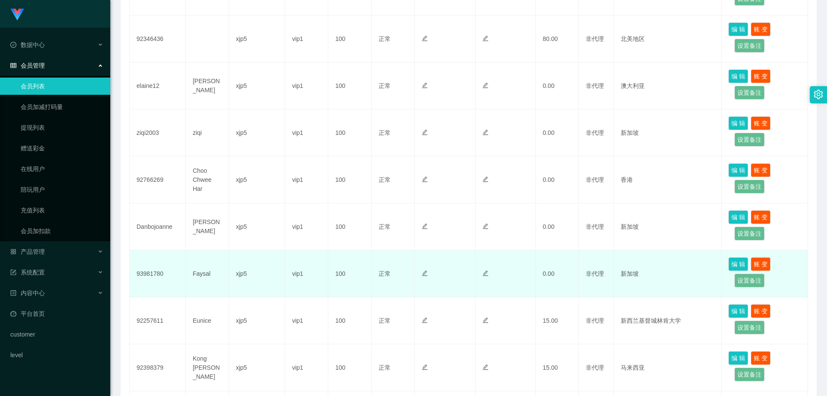
scroll to position [368, 0]
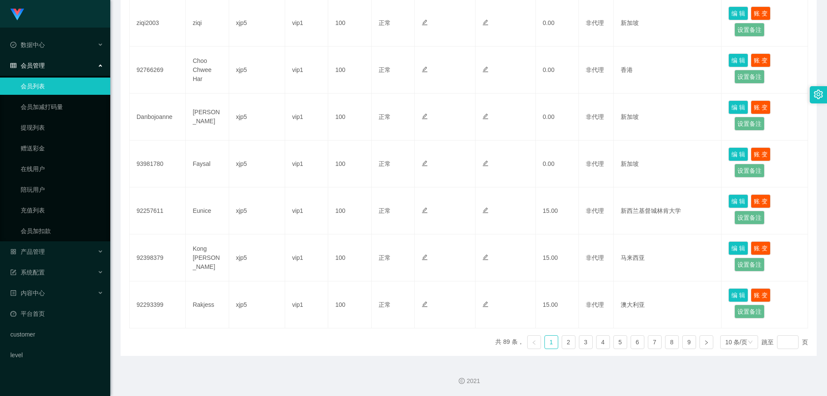
click at [556, 344] on ul "共 89 条， 1 2 3 4 5 6 7 8 9 10 条/页 跳至 页" at bounding box center [651, 342] width 313 height 14
click at [564, 339] on link "2" at bounding box center [568, 342] width 13 height 13
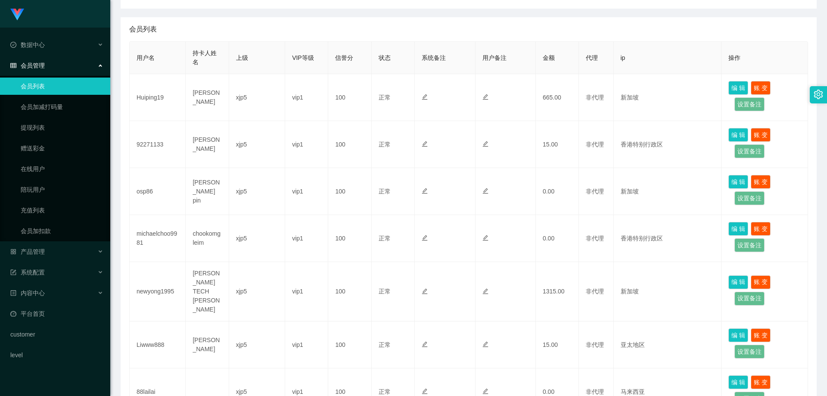
scroll to position [0, 0]
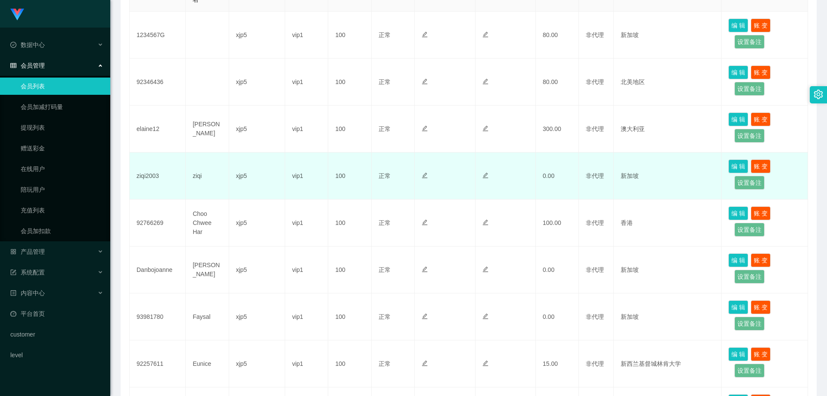
scroll to position [258, 0]
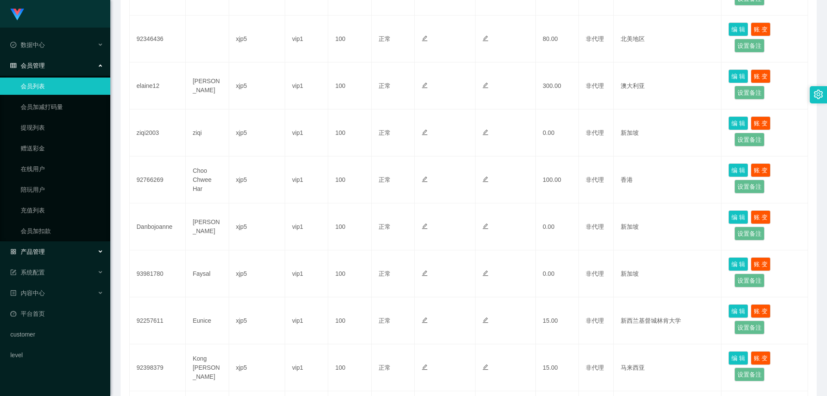
click at [63, 256] on div "产品管理" at bounding box center [55, 251] width 110 height 17
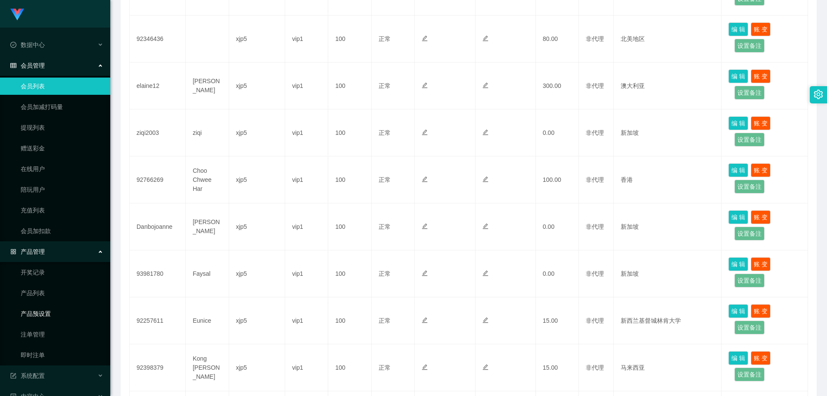
click at [63, 318] on link "产品预设置" at bounding box center [62, 313] width 83 height 17
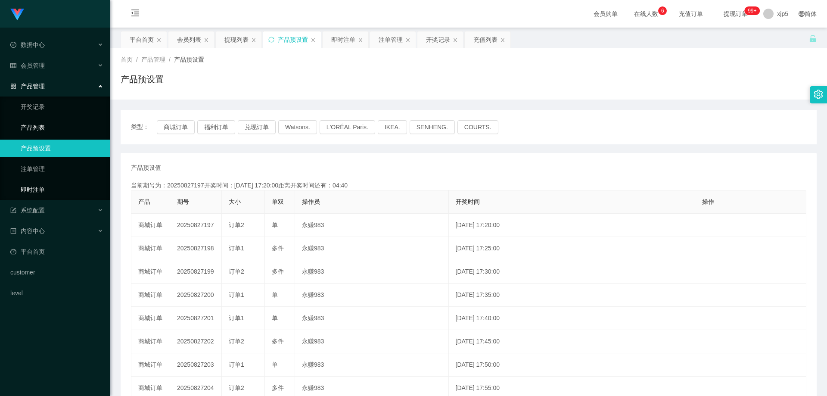
click at [48, 193] on link "即时注单" at bounding box center [62, 189] width 83 height 17
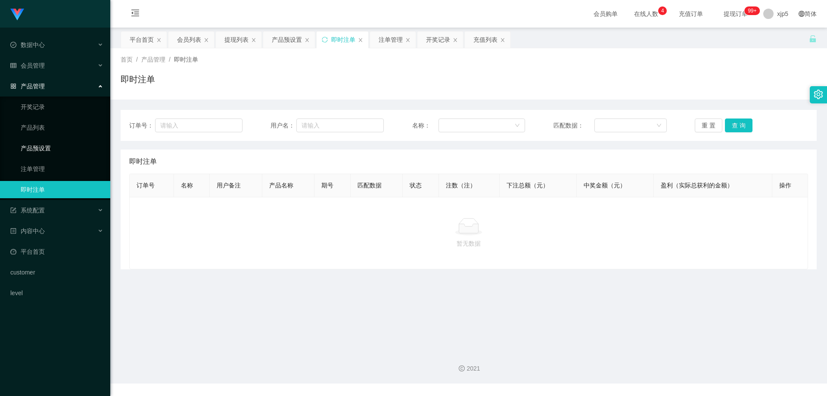
drag, startPoint x: 54, startPoint y: 150, endPoint x: 86, endPoint y: 151, distance: 31.5
click at [54, 150] on link "产品预设置" at bounding box center [62, 148] width 83 height 17
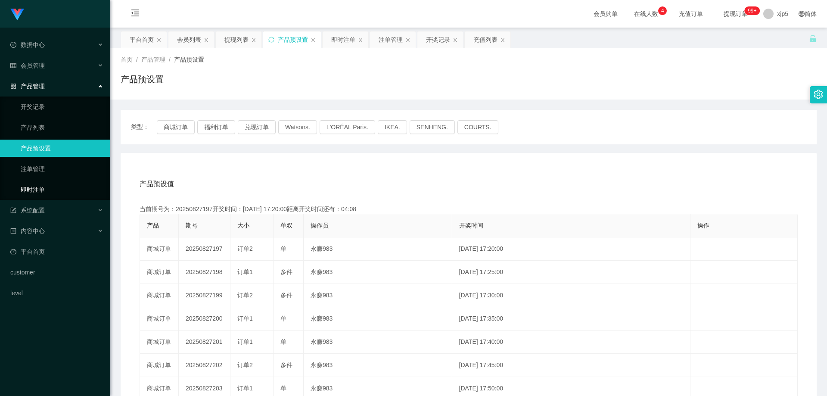
click at [45, 190] on link "即时注单" at bounding box center [62, 189] width 83 height 17
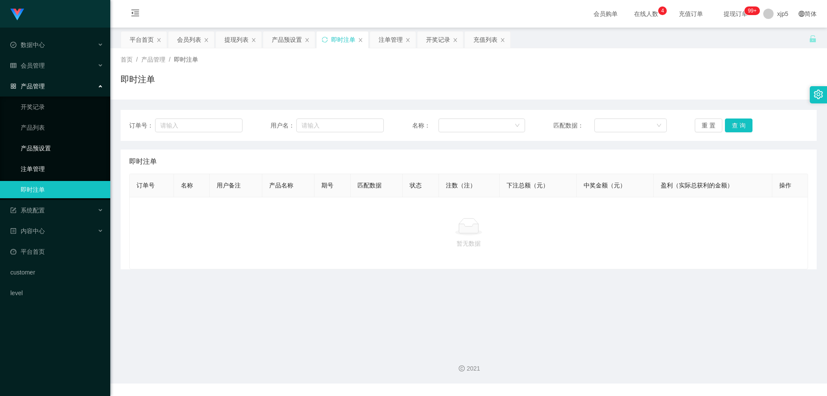
click at [29, 169] on link "注单管理" at bounding box center [62, 168] width 83 height 17
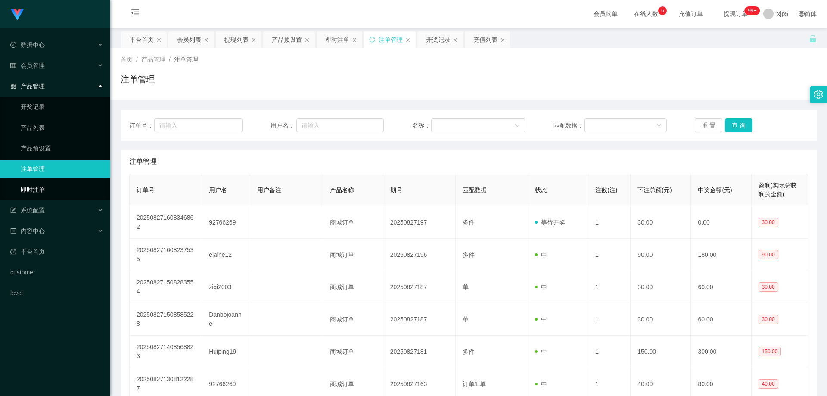
click at [56, 186] on link "即时注单" at bounding box center [62, 189] width 83 height 17
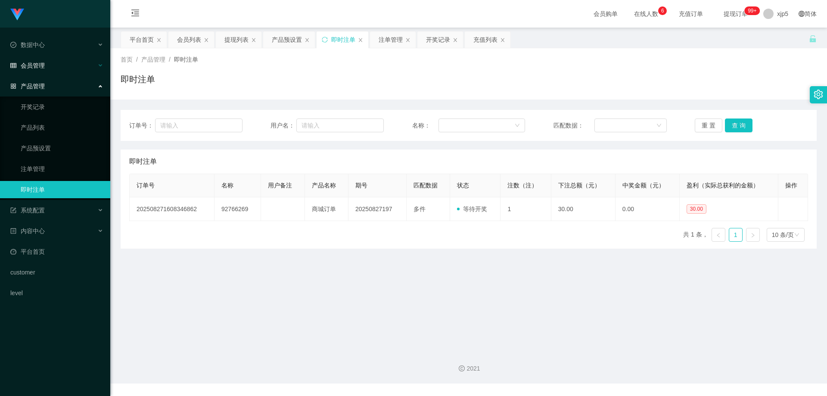
click at [41, 69] on div "会员管理" at bounding box center [55, 65] width 110 height 17
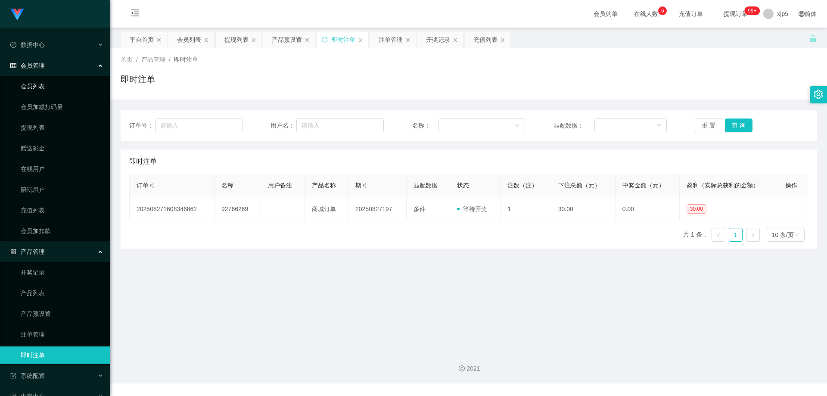
click at [46, 89] on link "会员列表" at bounding box center [62, 86] width 83 height 17
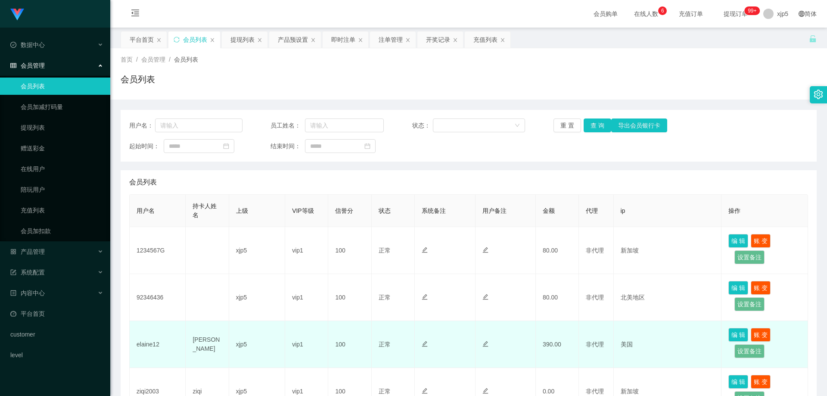
scroll to position [129, 0]
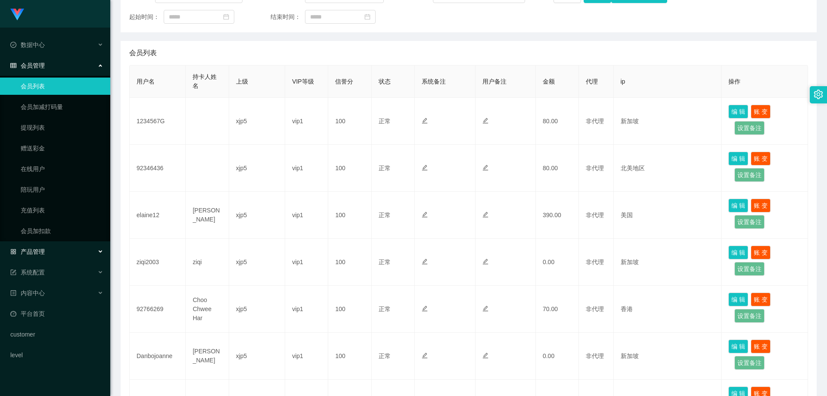
drag, startPoint x: 62, startPoint y: 248, endPoint x: 69, endPoint y: 261, distance: 15.2
click at [62, 248] on div "产品管理" at bounding box center [55, 251] width 110 height 17
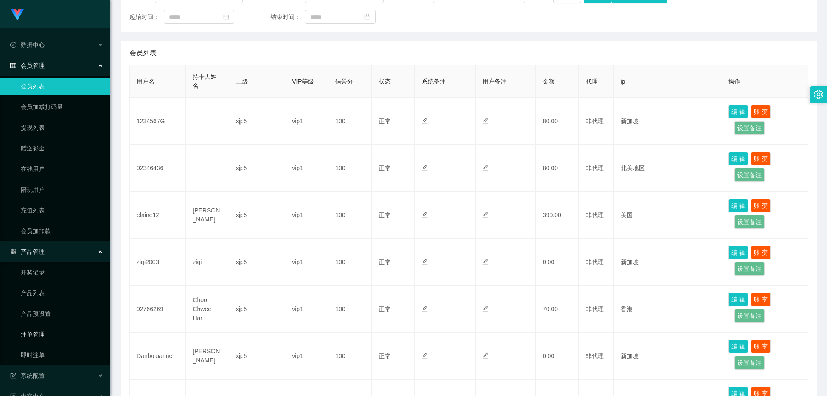
click at [52, 332] on link "注单管理" at bounding box center [62, 334] width 83 height 17
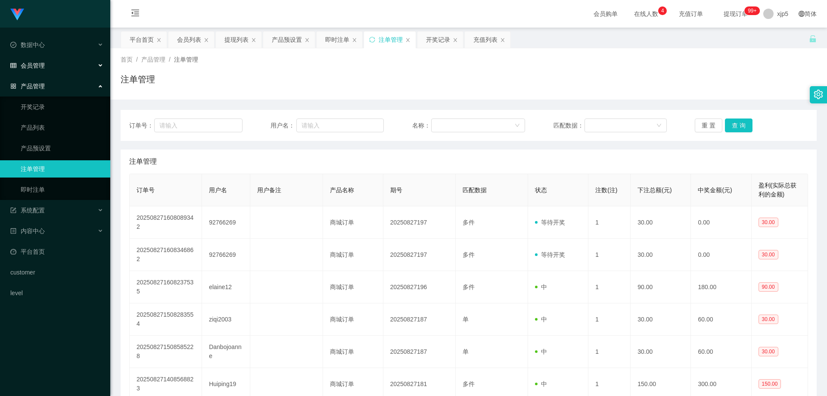
drag, startPoint x: 50, startPoint y: 67, endPoint x: 51, endPoint y: 75, distance: 8.7
click at [50, 66] on div "会员管理" at bounding box center [55, 65] width 110 height 17
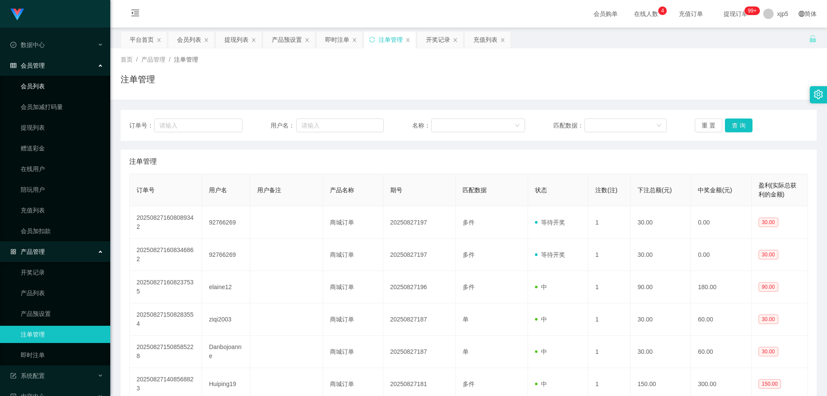
click at [45, 83] on link "会员列表" at bounding box center [62, 86] width 83 height 17
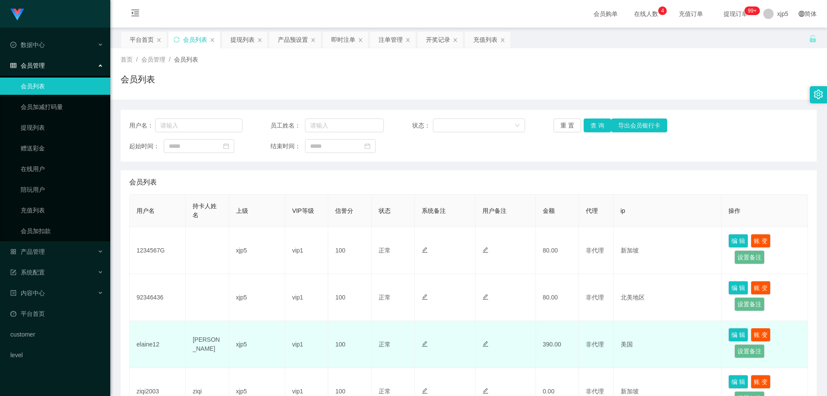
scroll to position [215, 0]
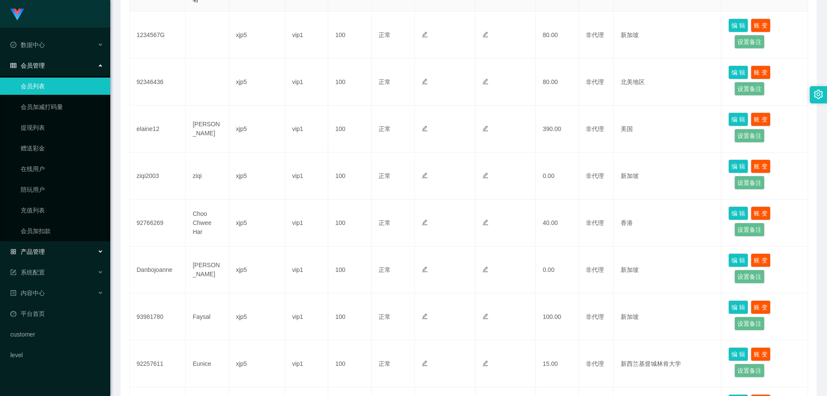
click at [58, 258] on div "产品管理" at bounding box center [55, 251] width 110 height 17
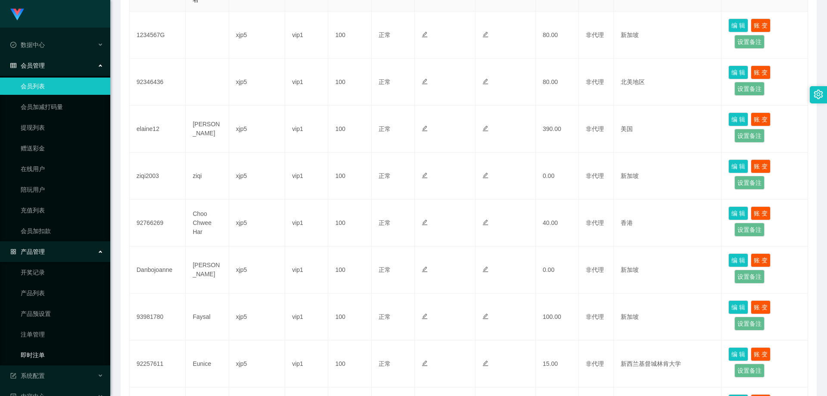
click at [53, 359] on link "即时注单" at bounding box center [62, 354] width 83 height 17
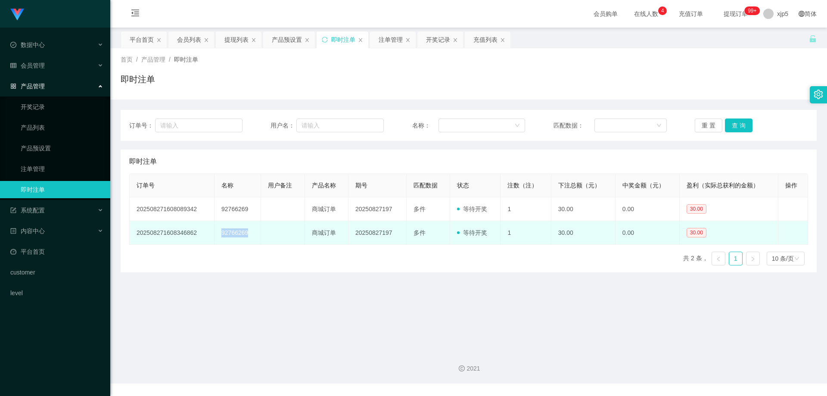
drag, startPoint x: 251, startPoint y: 230, endPoint x: 219, endPoint y: 230, distance: 31.9
click at [219, 230] on td "92766269" at bounding box center [237, 233] width 47 height 24
copy td "92766269"
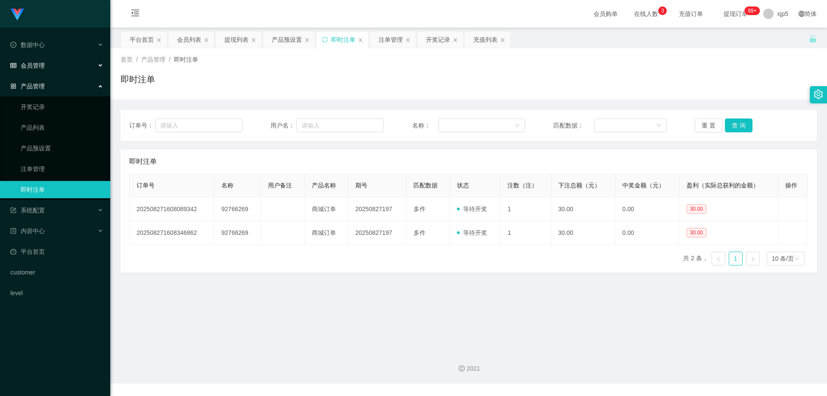
click at [55, 67] on div "会员管理" at bounding box center [55, 65] width 110 height 17
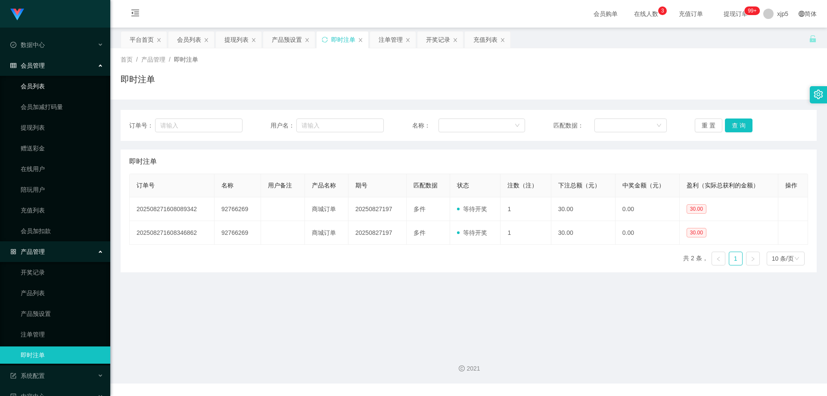
click at [45, 87] on link "会员列表" at bounding box center [62, 86] width 83 height 17
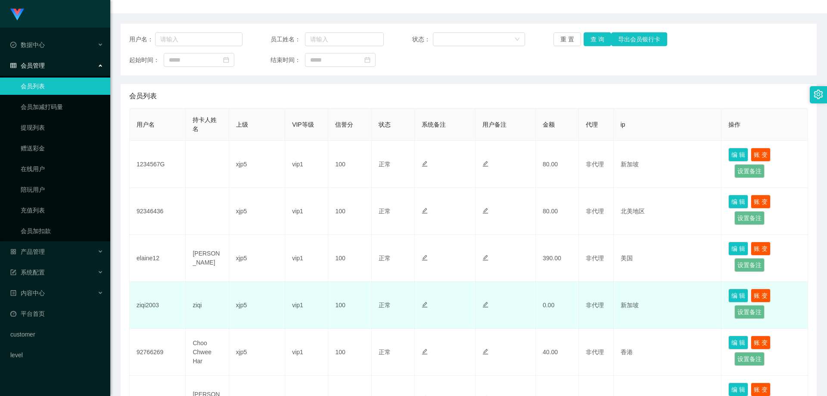
scroll to position [129, 0]
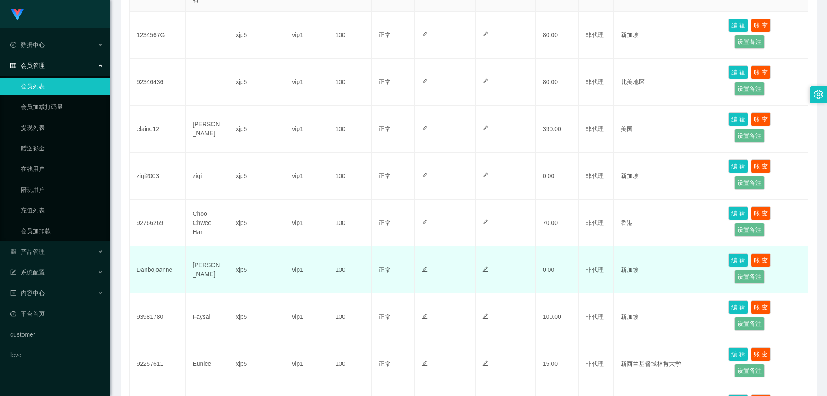
scroll to position [258, 0]
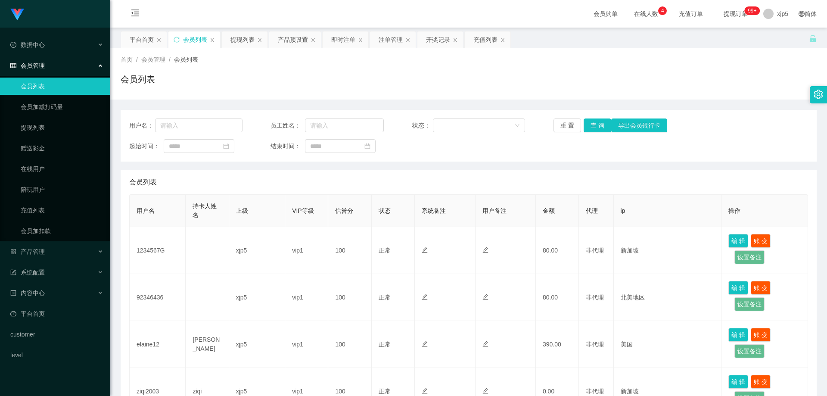
scroll to position [258, 0]
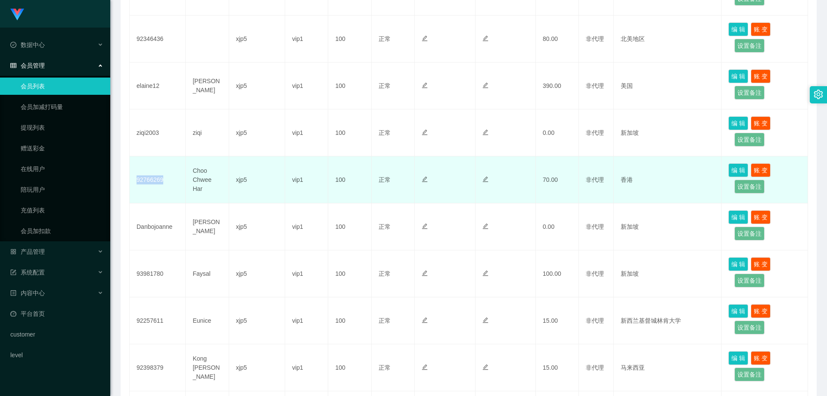
drag, startPoint x: 169, startPoint y: 182, endPoint x: 136, endPoint y: 180, distance: 32.8
click at [136, 180] on td "92766269" at bounding box center [158, 179] width 56 height 47
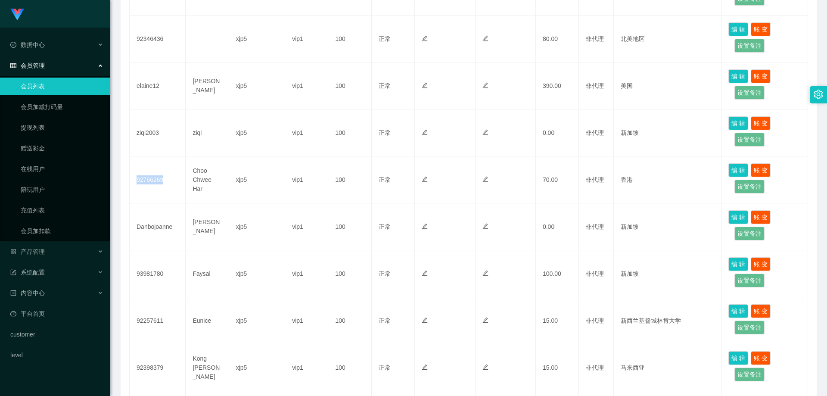
copy td "92766269"
click at [71, 254] on div "产品管理" at bounding box center [55, 251] width 110 height 17
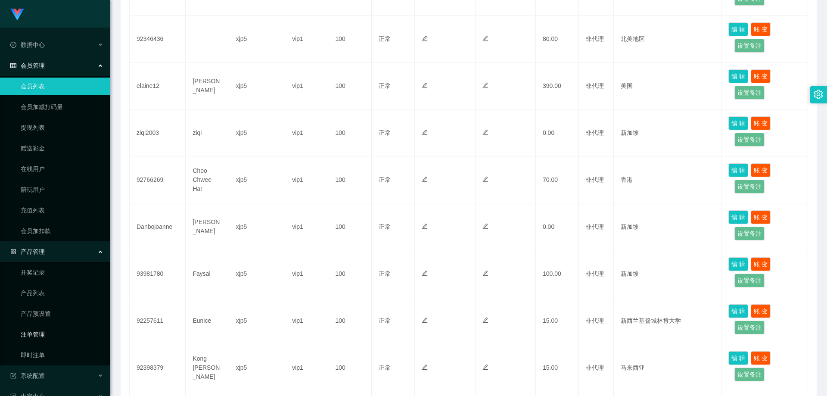
click at [54, 333] on link "注单管理" at bounding box center [62, 334] width 83 height 17
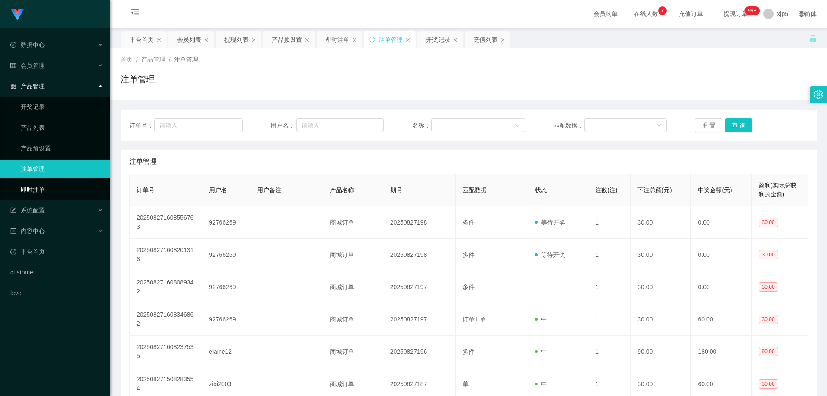
click at [57, 194] on link "即时注单" at bounding box center [62, 189] width 83 height 17
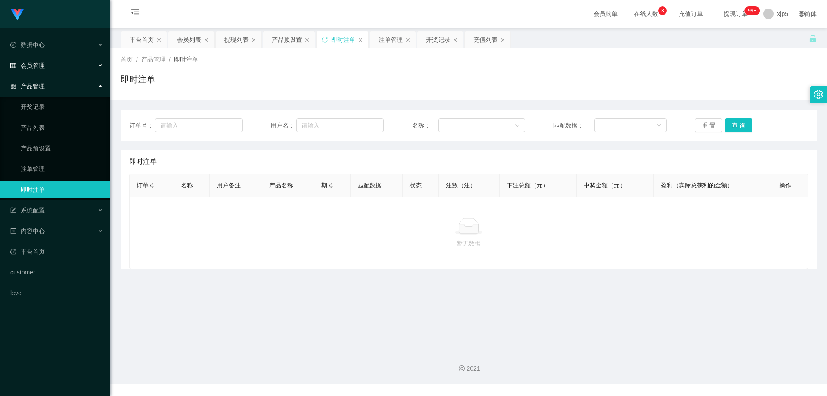
click at [46, 71] on div "会员管理" at bounding box center [55, 65] width 110 height 17
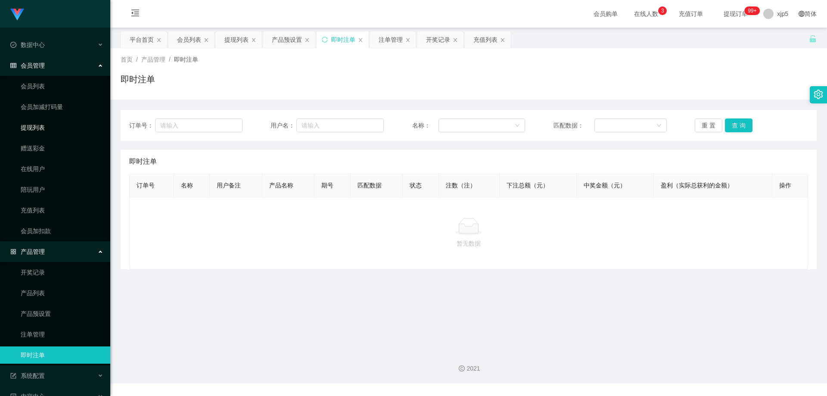
click at [46, 133] on link "提现列表" at bounding box center [62, 127] width 83 height 17
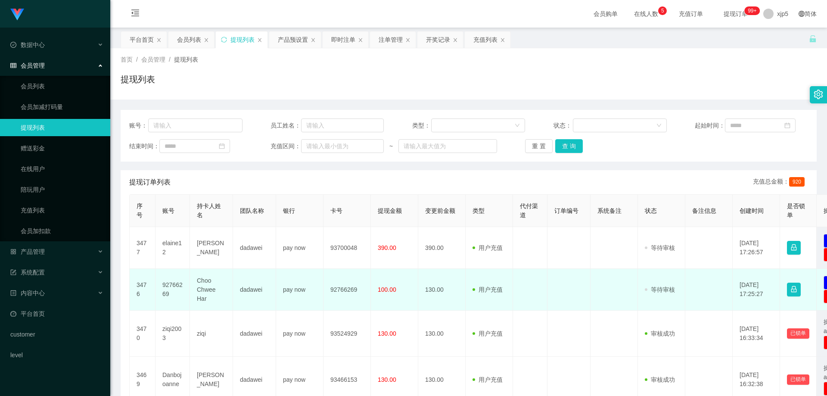
click at [174, 299] on td "92766269" at bounding box center [172, 290] width 34 height 42
drag, startPoint x: 176, startPoint y: 293, endPoint x: 161, endPoint y: 285, distance: 16.8
click at [161, 285] on td "92766269" at bounding box center [172, 290] width 34 height 42
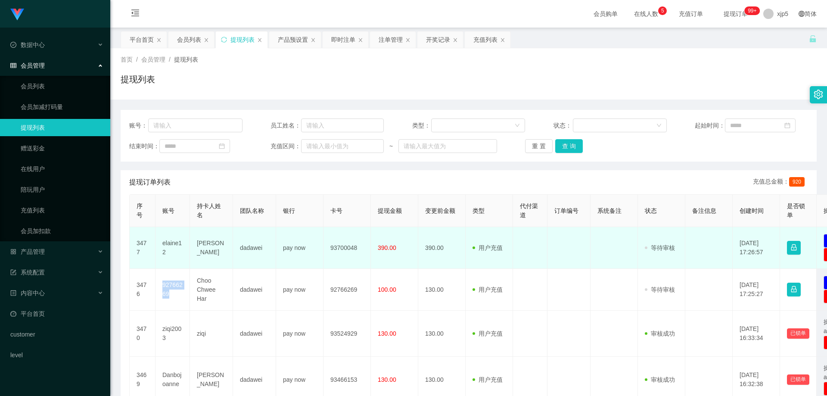
copy td "92766269"
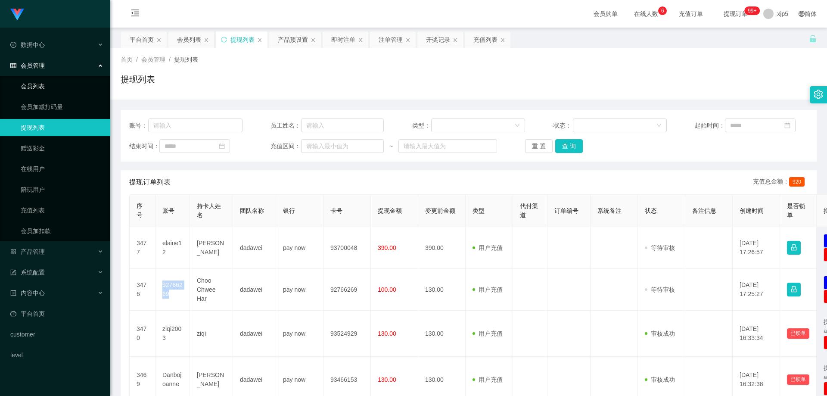
click at [46, 85] on link "会员列表" at bounding box center [62, 86] width 83 height 17
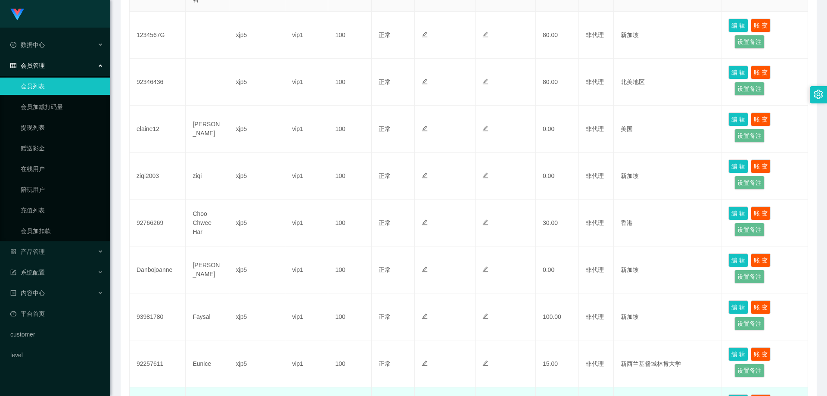
scroll to position [368, 0]
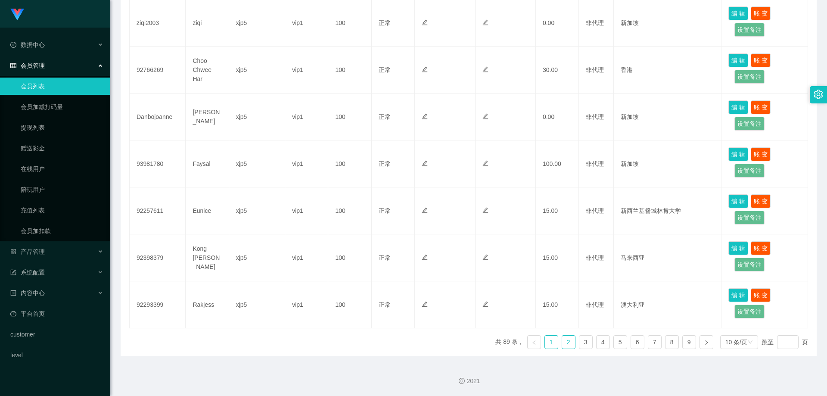
drag, startPoint x: 565, startPoint y: 344, endPoint x: 547, endPoint y: 331, distance: 21.6
click at [565, 344] on link "2" at bounding box center [568, 342] width 13 height 13
click at [587, 339] on link "3" at bounding box center [585, 342] width 13 height 13
click at [596, 341] on link "4" at bounding box center [602, 342] width 13 height 13
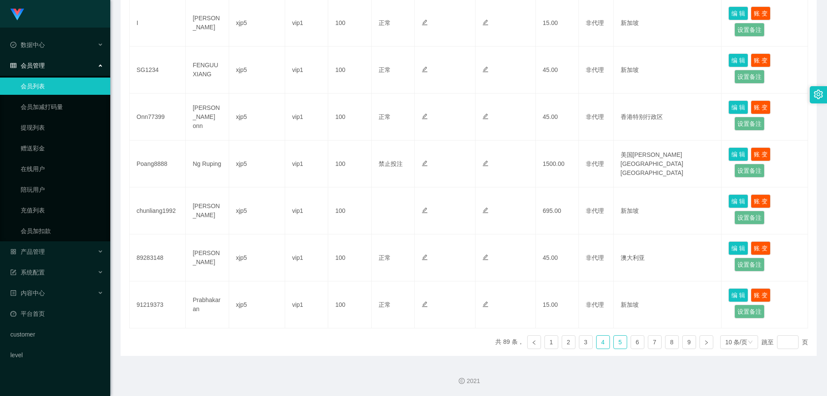
drag, startPoint x: 612, startPoint y: 342, endPoint x: 606, endPoint y: 337, distance: 7.7
click at [614, 342] on link "5" at bounding box center [620, 342] width 13 height 13
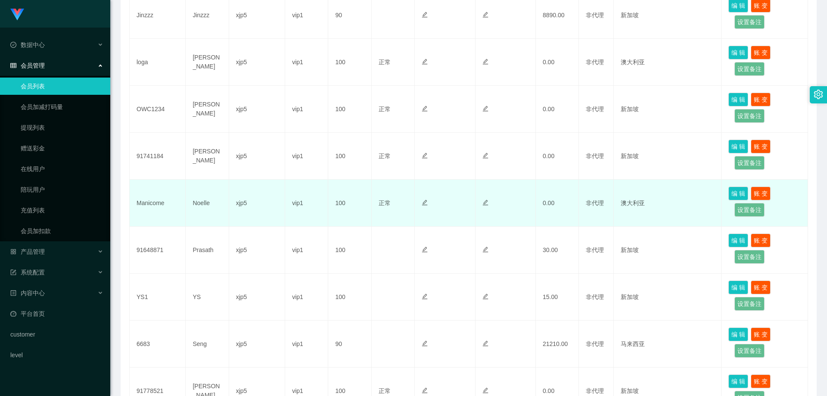
scroll to position [239, 0]
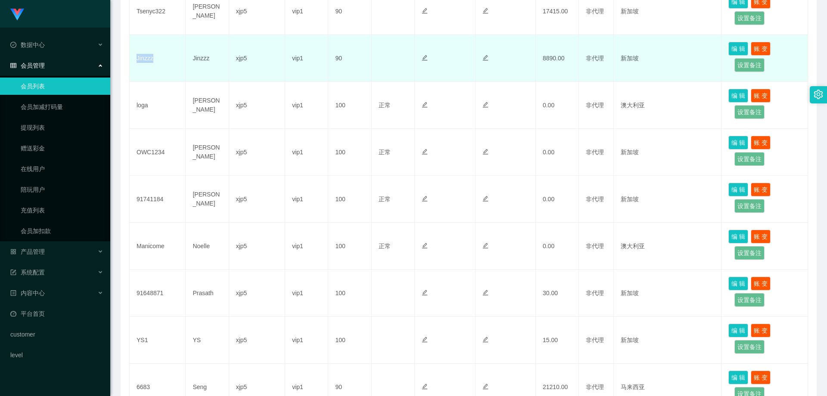
drag, startPoint x: 165, startPoint y: 61, endPoint x: 134, endPoint y: 58, distance: 30.3
click at [134, 58] on td "Jinzzz" at bounding box center [158, 58] width 56 height 47
copy td "Jinzzz"
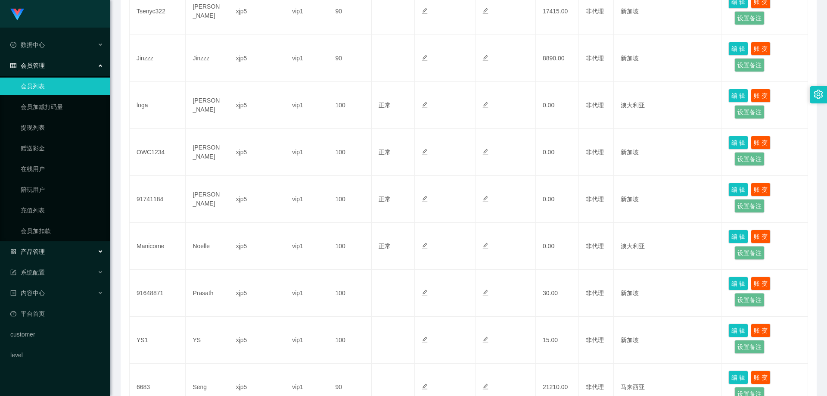
click at [66, 250] on div "产品管理" at bounding box center [55, 251] width 110 height 17
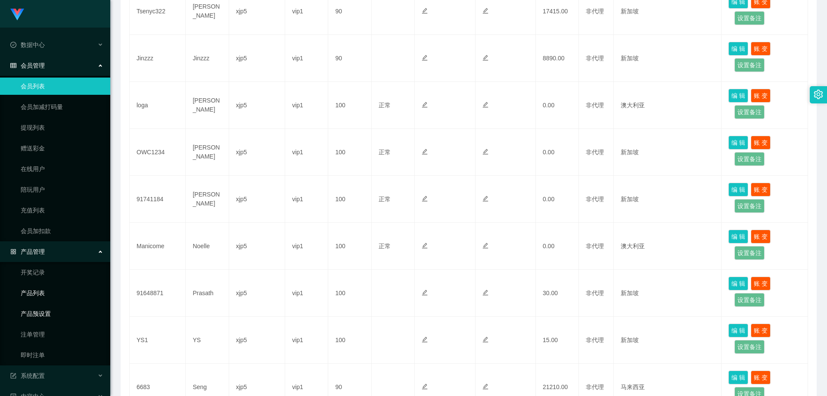
click at [52, 314] on link "产品预设置" at bounding box center [62, 313] width 83 height 17
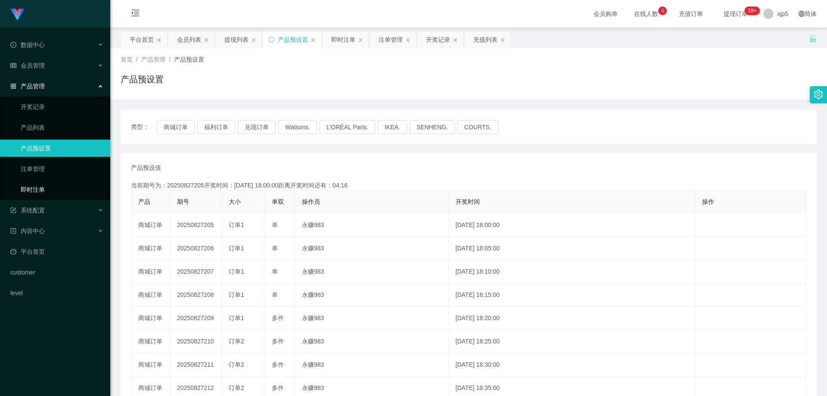
click at [42, 190] on link "即时注单" at bounding box center [62, 189] width 83 height 17
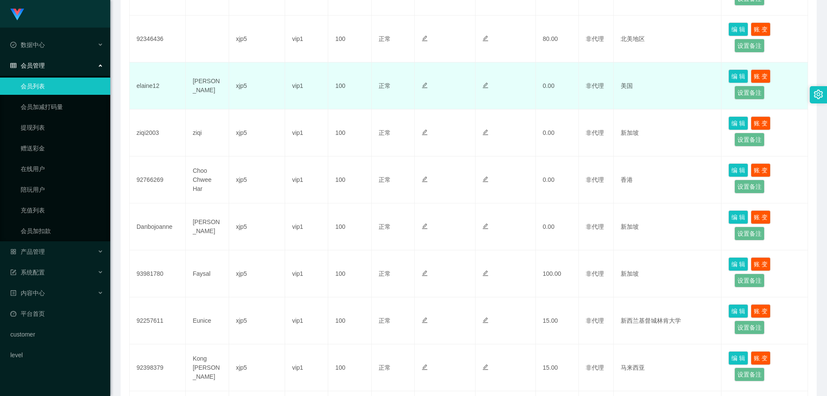
scroll to position [172, 0]
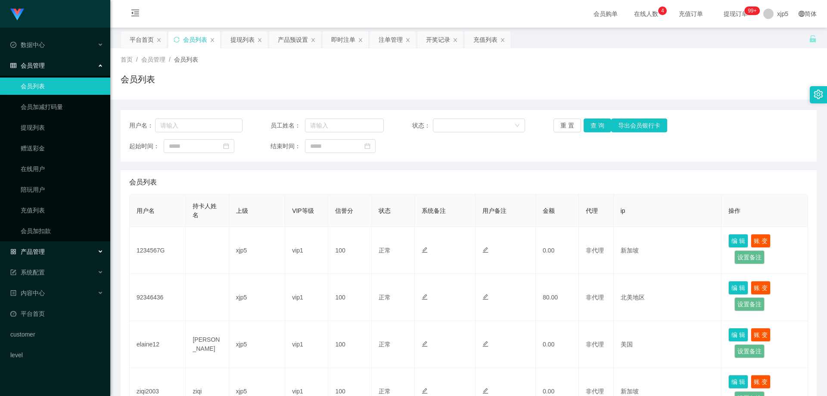
drag, startPoint x: 0, startPoint y: 0, endPoint x: 62, endPoint y: 257, distance: 264.6
click at [62, 256] on div "产品管理" at bounding box center [55, 251] width 110 height 17
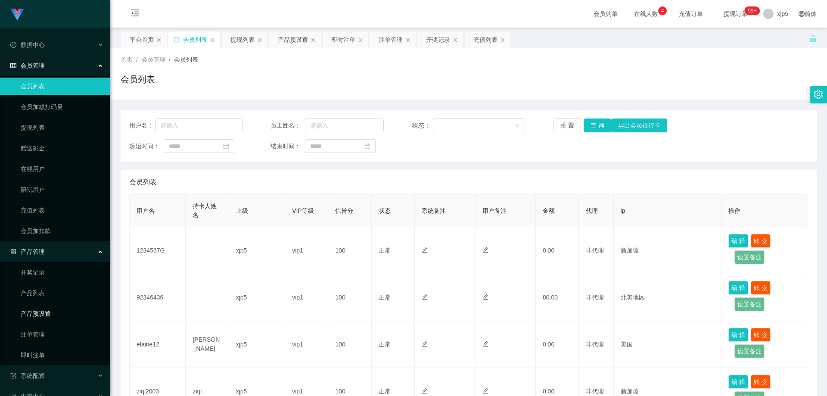
click at [54, 310] on link "产品预设置" at bounding box center [62, 313] width 83 height 17
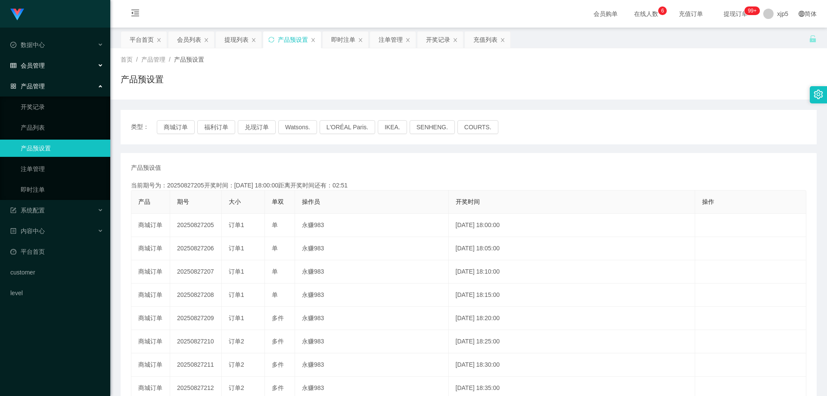
click at [41, 65] on span "会员管理" at bounding box center [27, 65] width 34 height 7
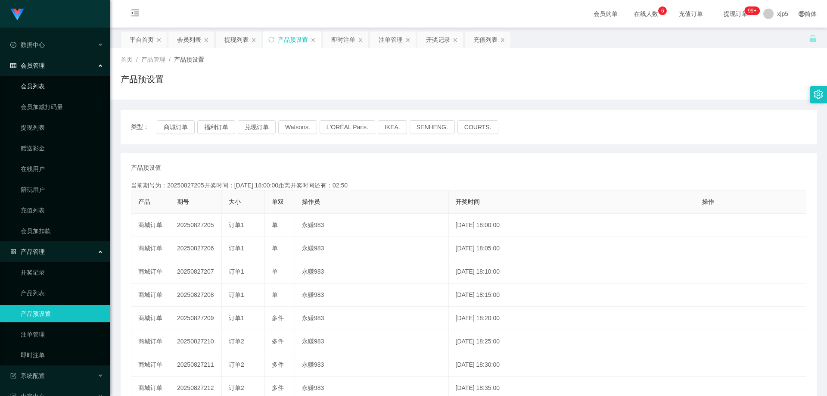
click at [46, 85] on link "会员列表" at bounding box center [62, 86] width 83 height 17
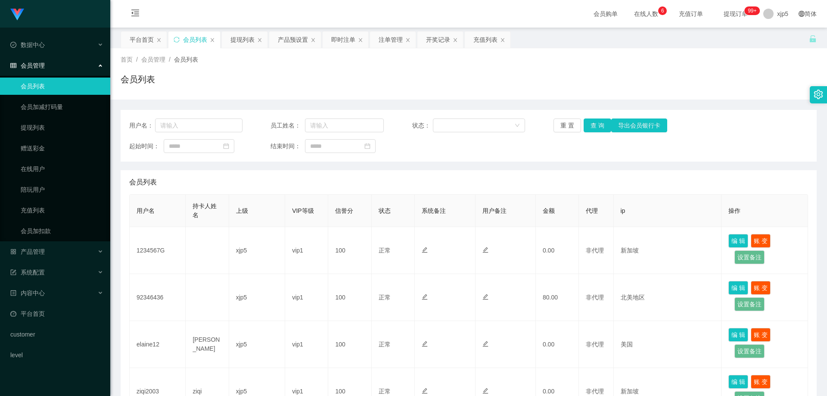
scroll to position [43, 0]
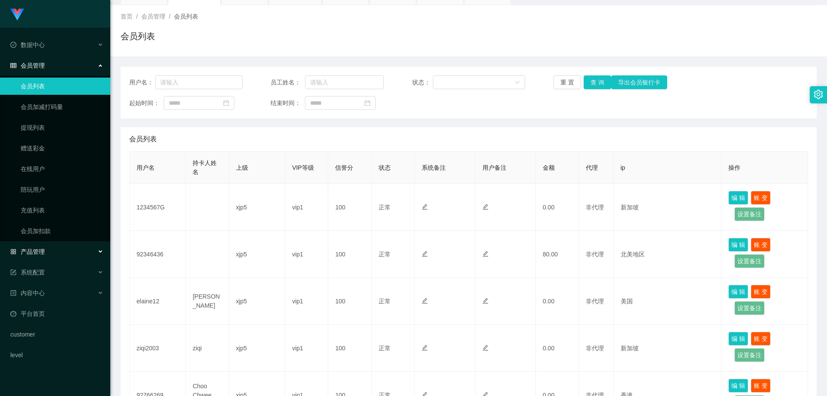
drag, startPoint x: 63, startPoint y: 247, endPoint x: 75, endPoint y: 263, distance: 19.4
click at [63, 247] on div "产品管理" at bounding box center [55, 251] width 110 height 17
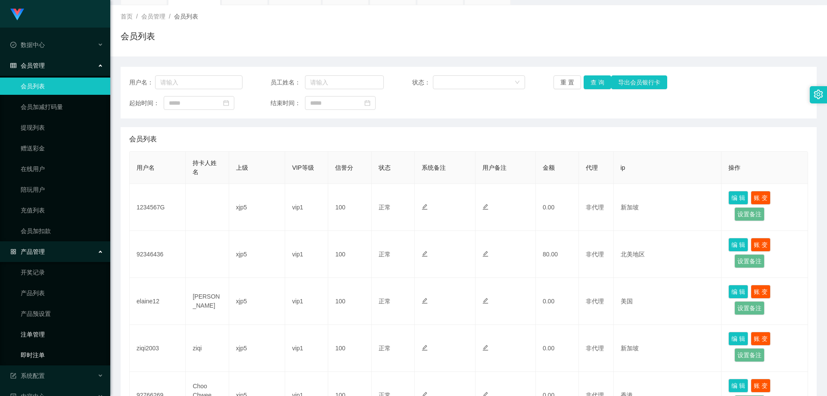
drag, startPoint x: 51, startPoint y: 356, endPoint x: 90, endPoint y: 334, distance: 44.9
click at [51, 356] on link "即时注单" at bounding box center [62, 354] width 83 height 17
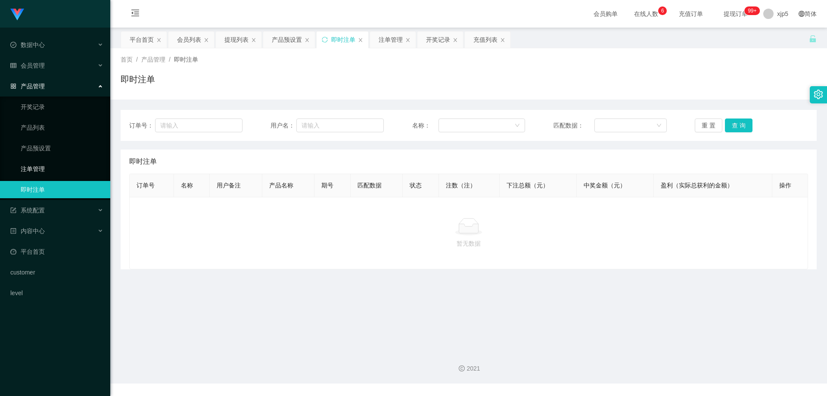
click at [34, 168] on link "注单管理" at bounding box center [62, 168] width 83 height 17
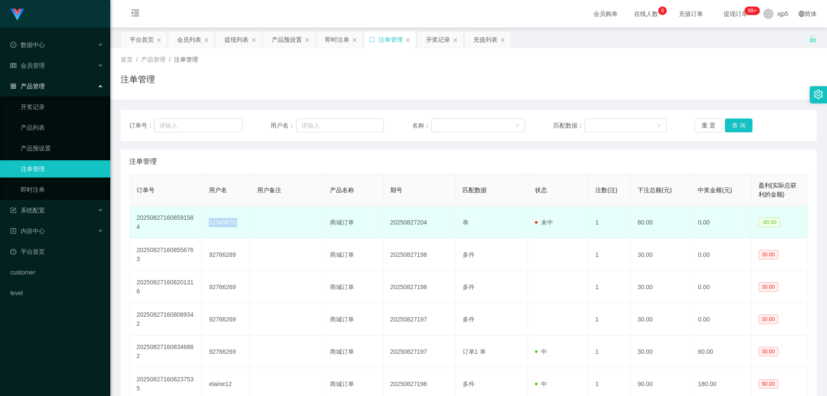
drag, startPoint x: 239, startPoint y: 224, endPoint x: 207, endPoint y: 221, distance: 32.1
click at [207, 221] on td "1234567G" at bounding box center [226, 222] width 48 height 32
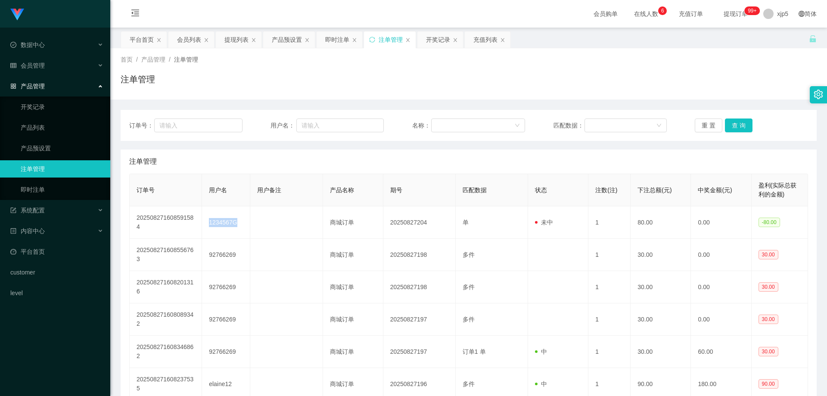
copy td "1234567G"
click at [42, 65] on span "会员管理" at bounding box center [27, 65] width 34 height 7
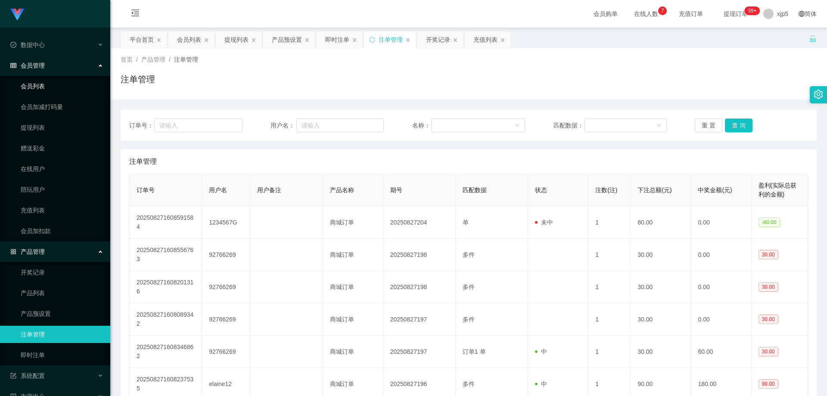
drag, startPoint x: 43, startPoint y: 83, endPoint x: 40, endPoint y: 68, distance: 14.5
click at [43, 83] on link "会员列表" at bounding box center [62, 86] width 83 height 17
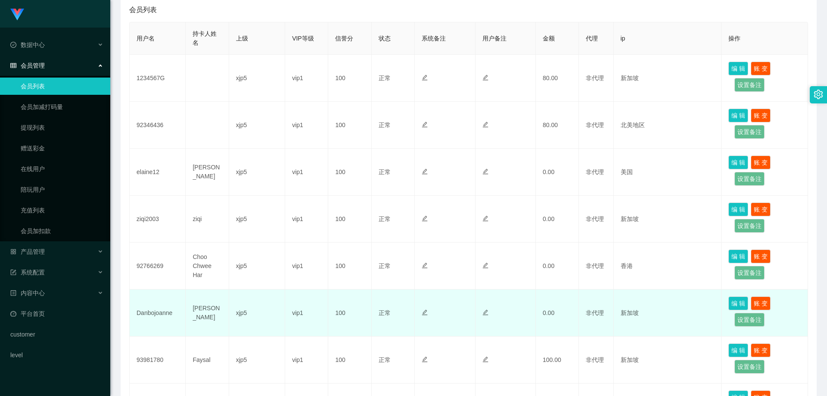
scroll to position [215, 0]
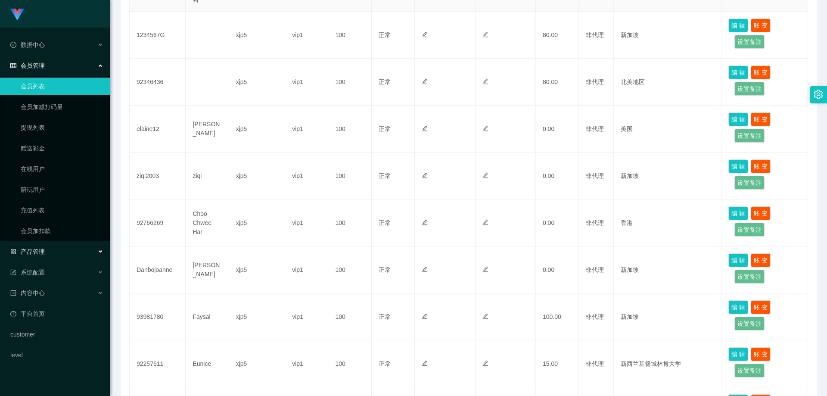
click at [74, 251] on div "产品管理" at bounding box center [55, 251] width 110 height 17
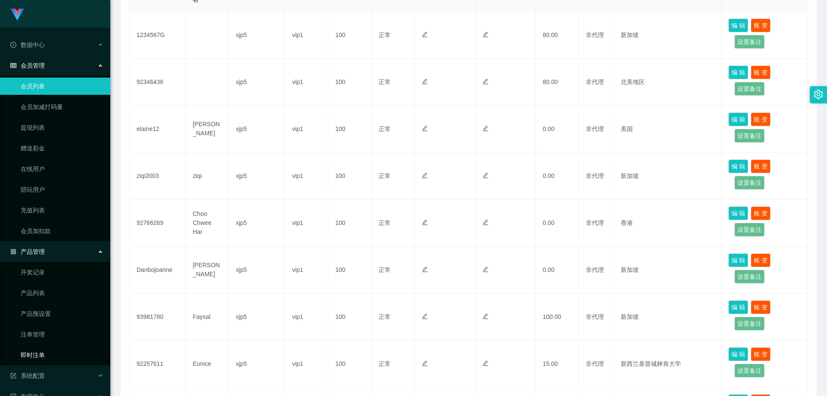
click at [56, 352] on link "即时注单" at bounding box center [62, 354] width 83 height 17
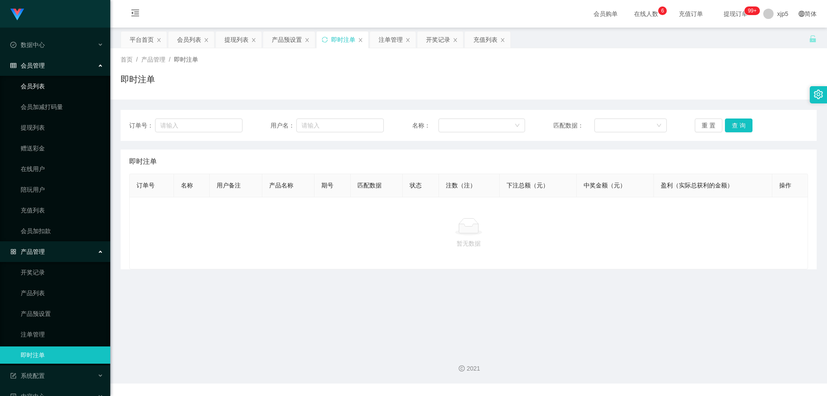
click at [52, 84] on link "会员列表" at bounding box center [62, 86] width 83 height 17
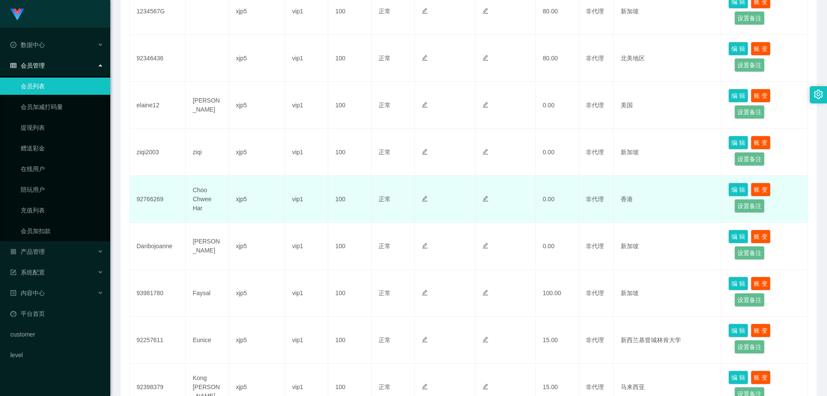
scroll to position [196, 0]
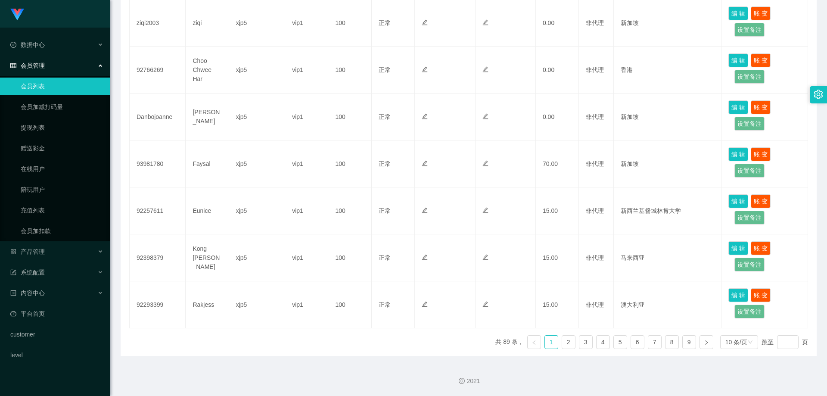
scroll to position [325, 0]
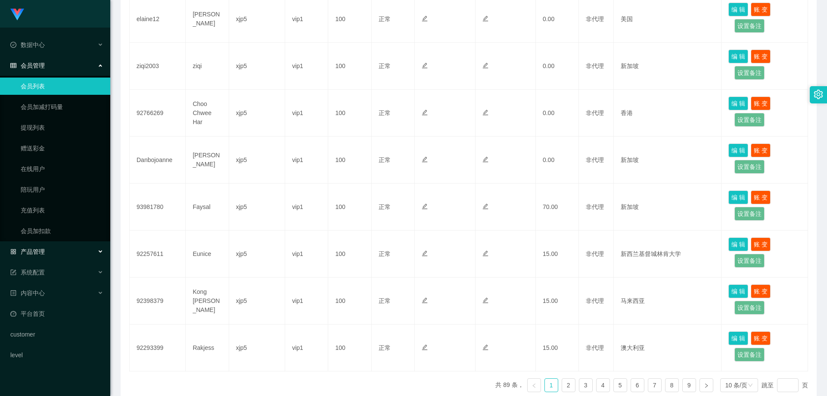
click at [78, 254] on div "产品管理" at bounding box center [55, 251] width 110 height 17
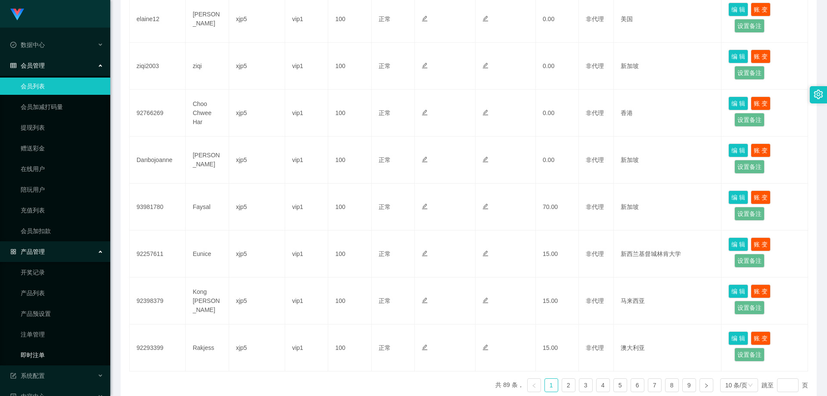
click at [49, 351] on link "即时注单" at bounding box center [62, 354] width 83 height 17
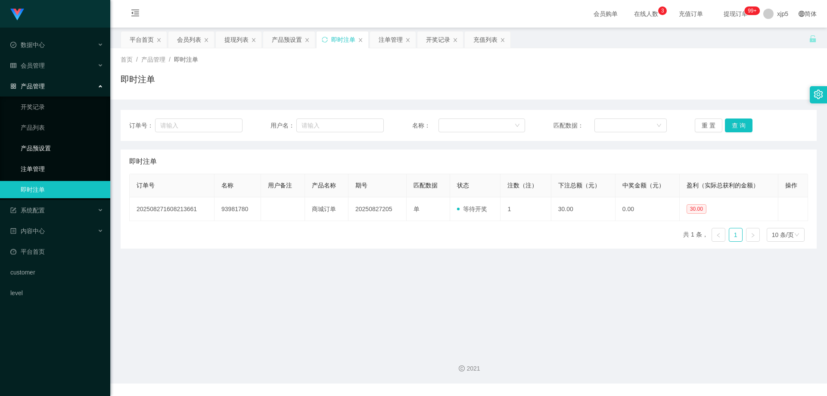
click at [39, 153] on link "产品预设置" at bounding box center [62, 148] width 83 height 17
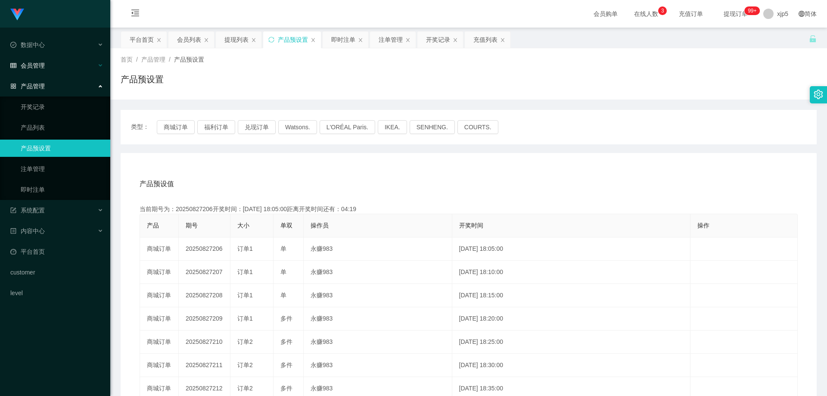
click at [56, 67] on div "会员管理" at bounding box center [55, 65] width 110 height 17
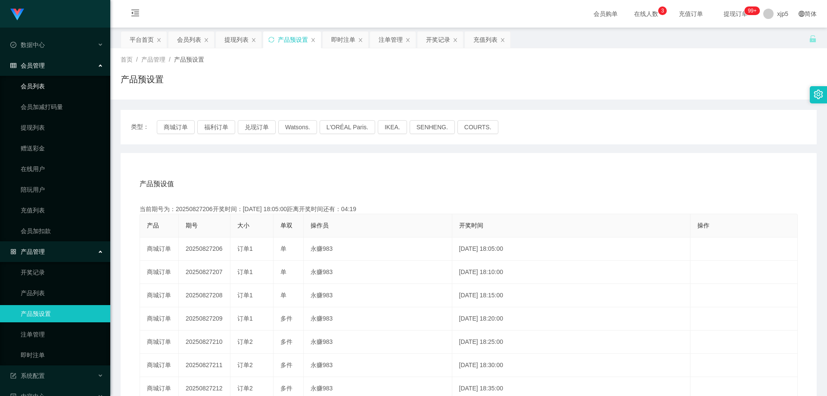
click at [48, 83] on link "会员列表" at bounding box center [62, 86] width 83 height 17
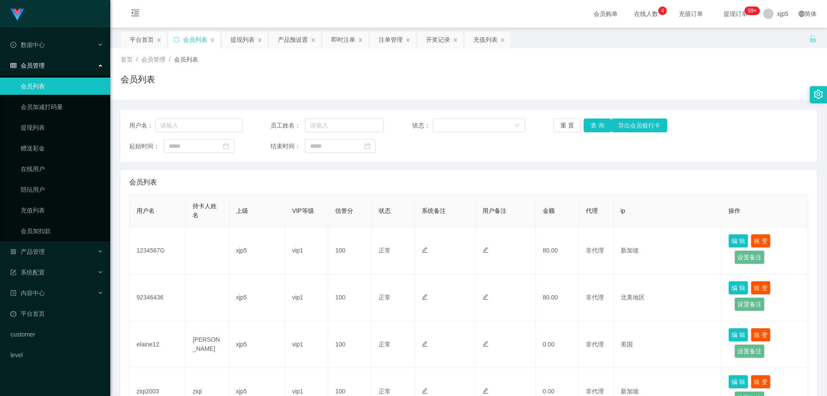
scroll to position [258, 0]
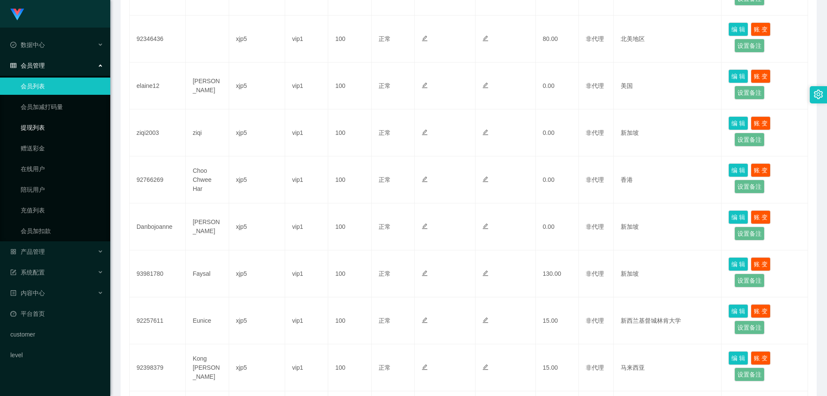
click at [42, 129] on link "提现列表" at bounding box center [62, 127] width 83 height 17
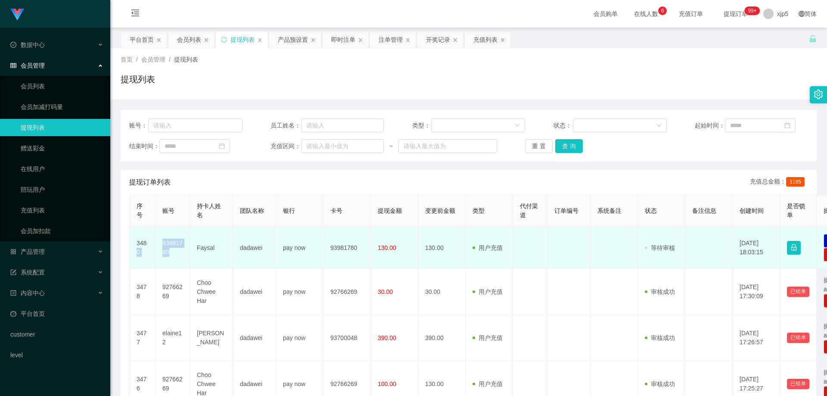
click at [180, 258] on td "93981780" at bounding box center [172, 248] width 34 height 42
drag, startPoint x: 178, startPoint y: 257, endPoint x: 160, endPoint y: 246, distance: 21.6
click at [160, 246] on td "93981780" at bounding box center [172, 248] width 34 height 42
copy td "93981780"
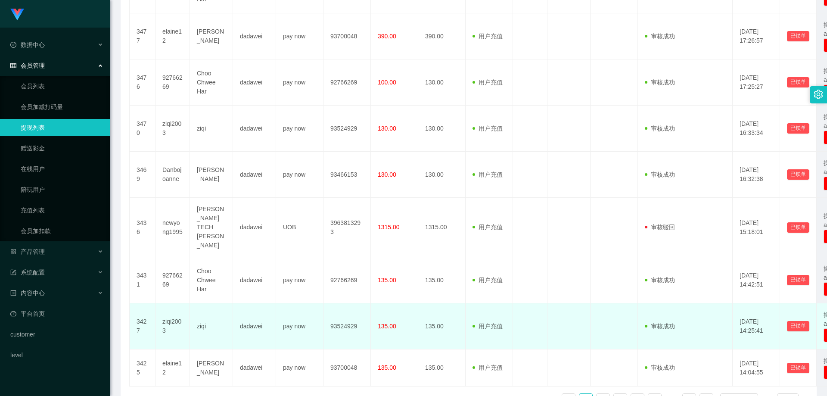
scroll to position [346, 0]
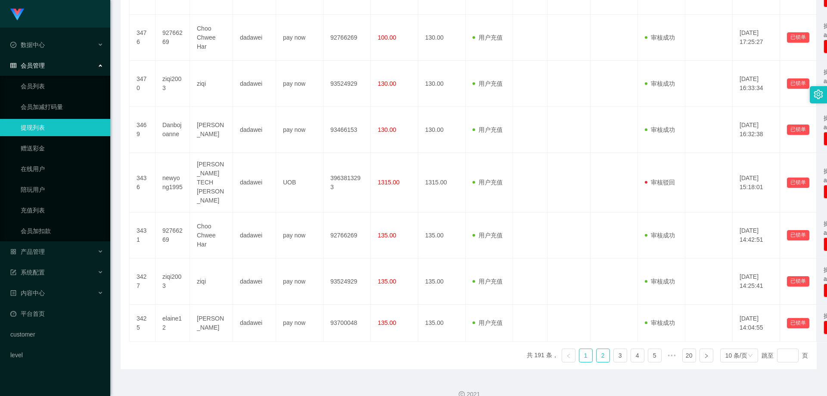
click at [596, 349] on link "2" at bounding box center [602, 355] width 13 height 13
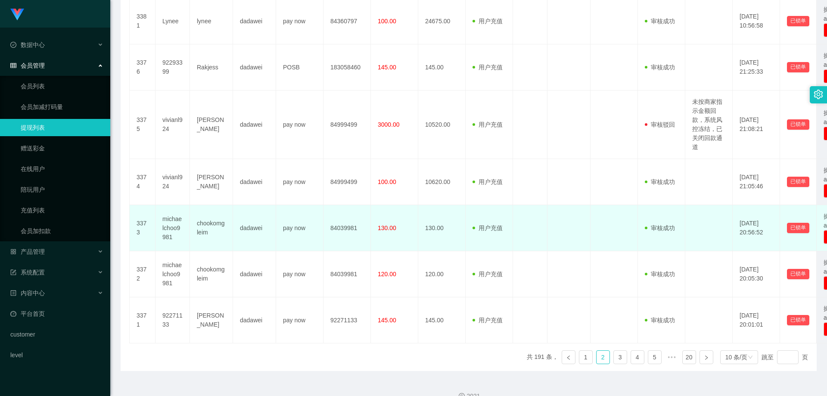
scroll to position [404, 0]
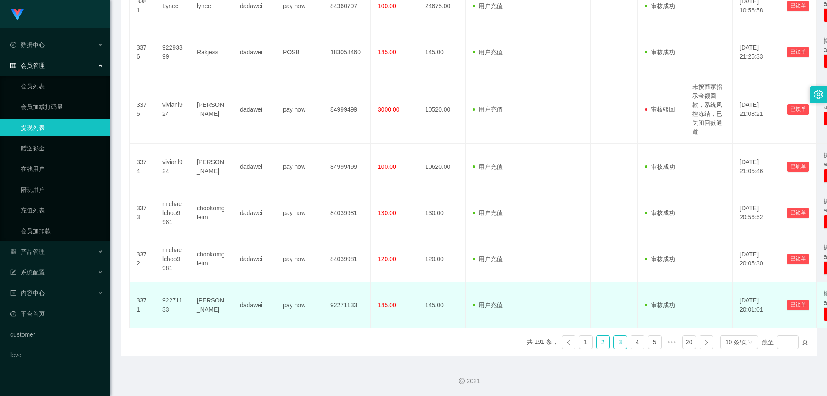
drag, startPoint x: 612, startPoint y: 339, endPoint x: 609, endPoint y: 323, distance: 16.1
click at [614, 339] on link "3" at bounding box center [620, 342] width 13 height 13
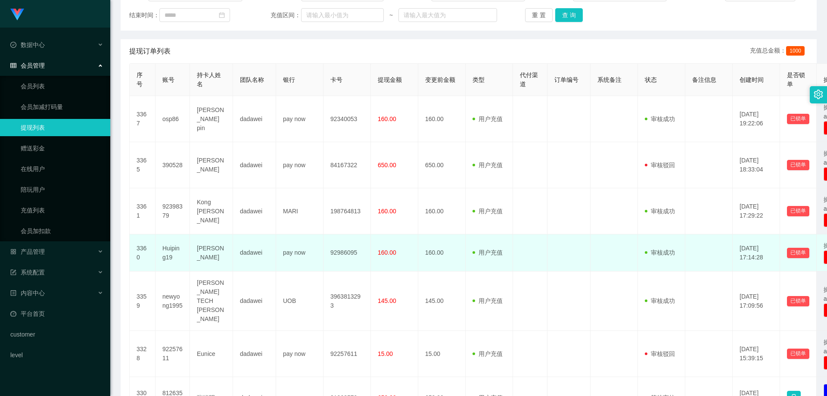
scroll to position [174, 0]
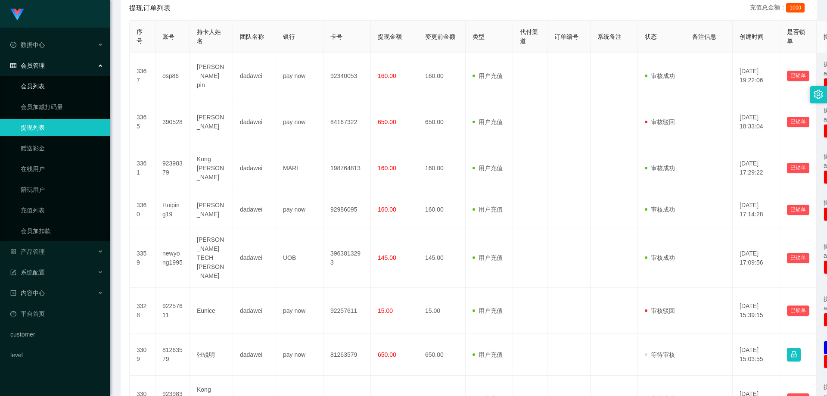
click at [64, 86] on link "会员列表" at bounding box center [62, 86] width 83 height 17
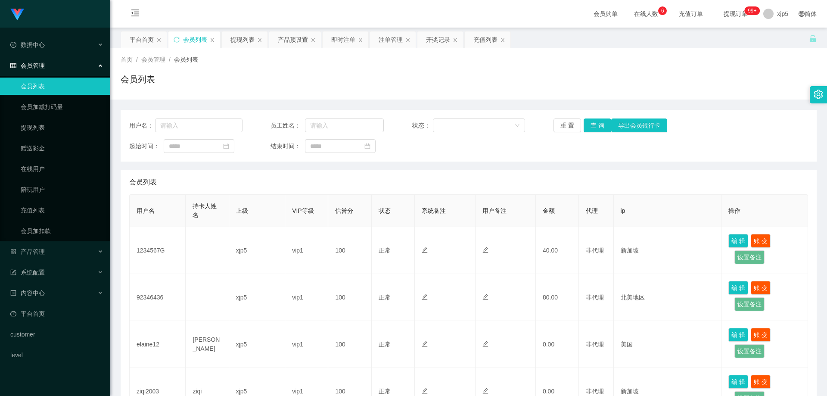
scroll to position [345, 0]
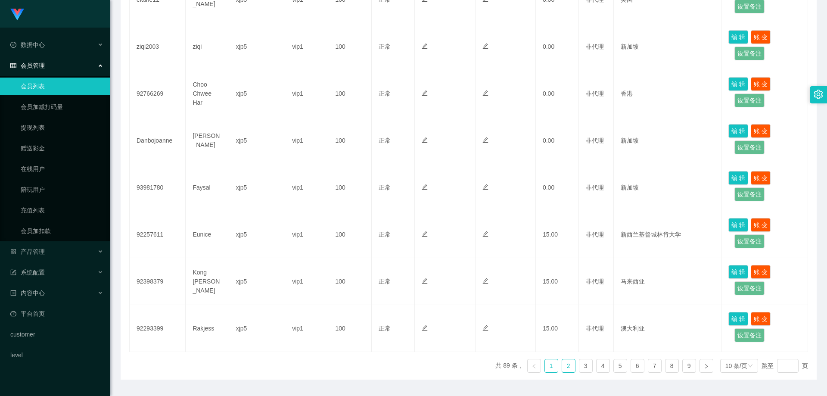
click at [567, 366] on link "2" at bounding box center [568, 365] width 13 height 13
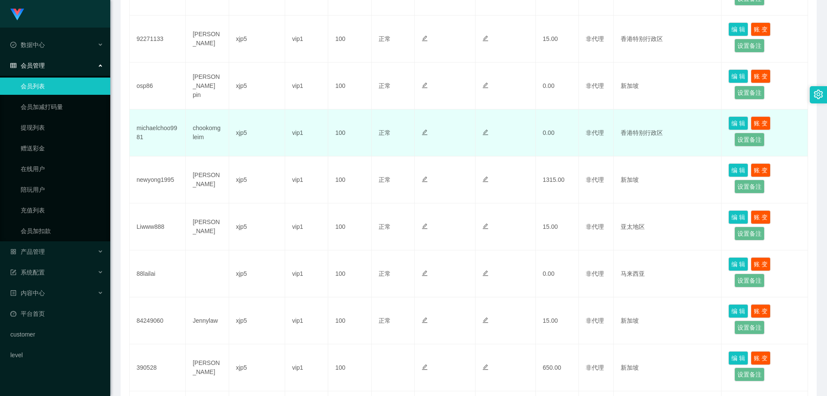
scroll to position [129, 0]
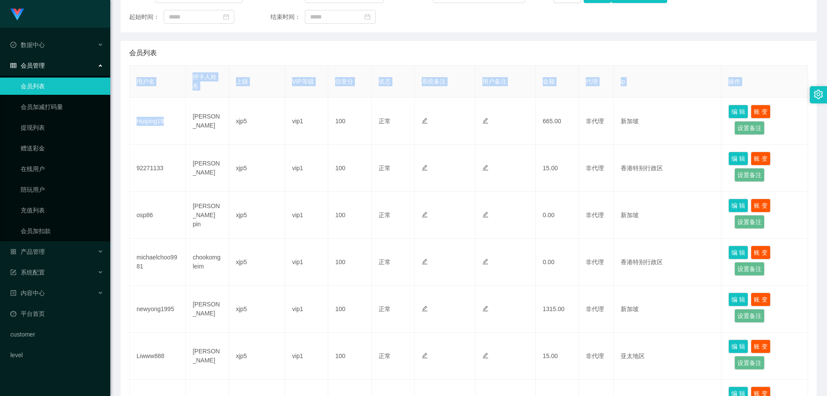
drag, startPoint x: 173, startPoint y: 121, endPoint x: 129, endPoint y: 122, distance: 43.9
click at [129, 122] on div "会员列表 用户名 持卡人姓名 上级 VIP等级 信誉分 状态 系统备注 用户备注 金额 代理 ip 操作 Huiping19 Lim Hui Ping xjp…" at bounding box center [469, 318] width 696 height 554
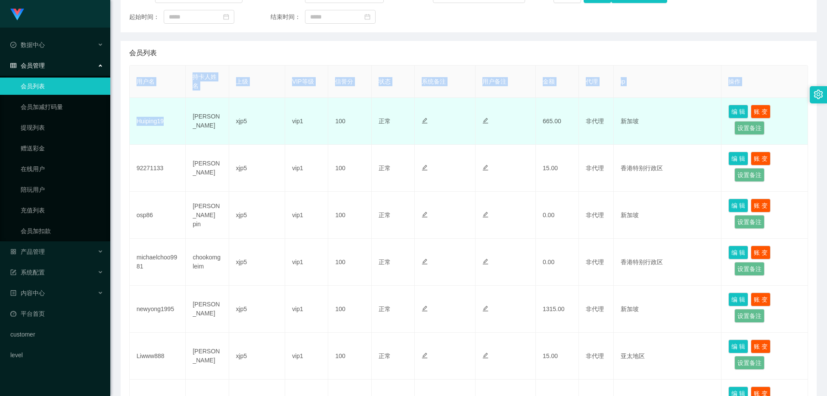
click at [182, 122] on td "Huiping19" at bounding box center [158, 121] width 56 height 47
drag, startPoint x: 160, startPoint y: 123, endPoint x: 135, endPoint y: 123, distance: 24.5
click at [135, 123] on td "Huiping19" at bounding box center [158, 121] width 56 height 47
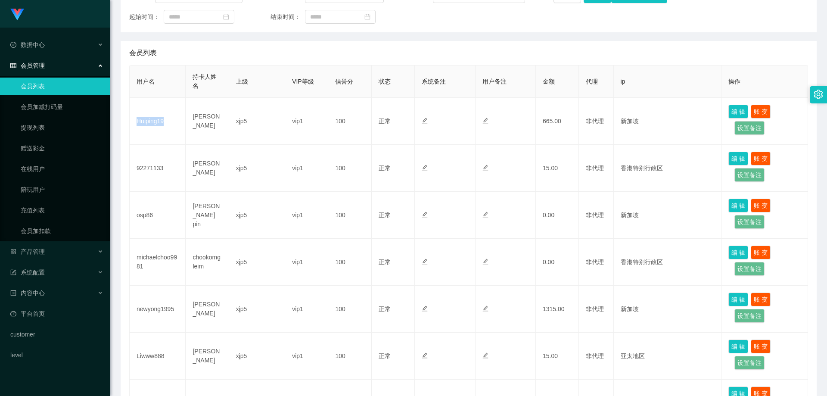
copy td "Huiping19"
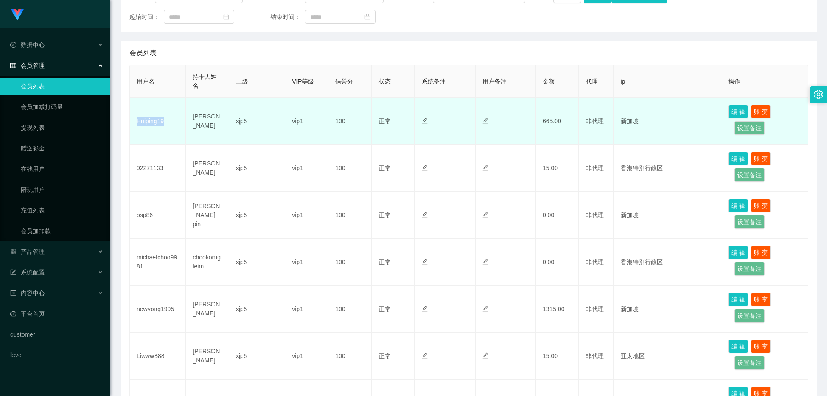
click at [170, 128] on td "Huiping19" at bounding box center [158, 121] width 56 height 47
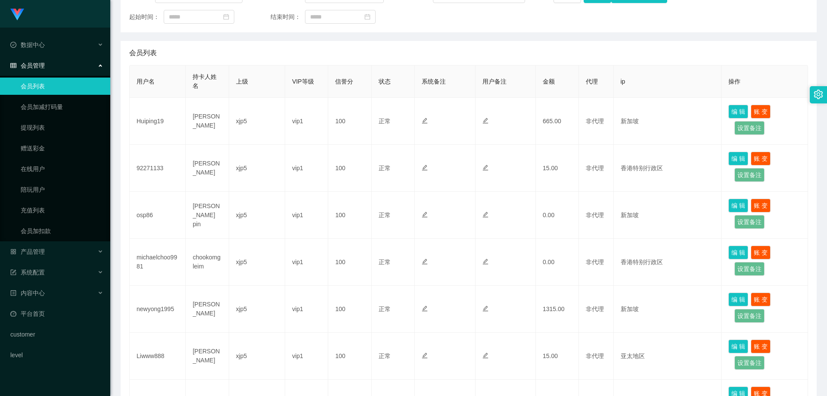
click at [34, 83] on link "会员列表" at bounding box center [62, 86] width 83 height 17
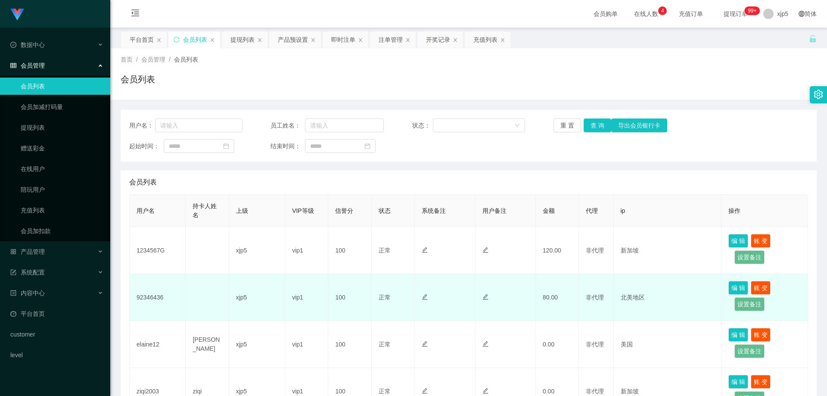
scroll to position [172, 0]
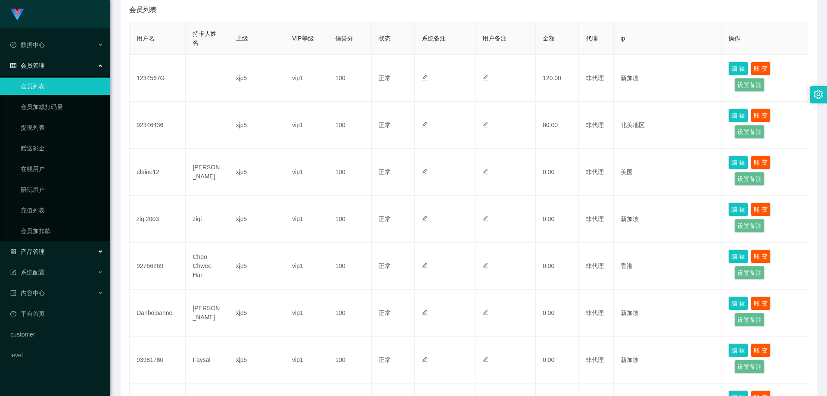
click at [52, 247] on div "产品管理" at bounding box center [55, 251] width 110 height 17
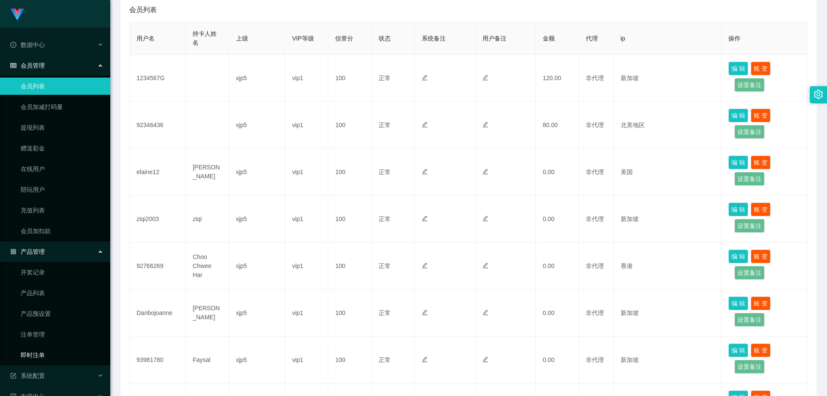
click at [39, 354] on link "即时注单" at bounding box center [62, 354] width 83 height 17
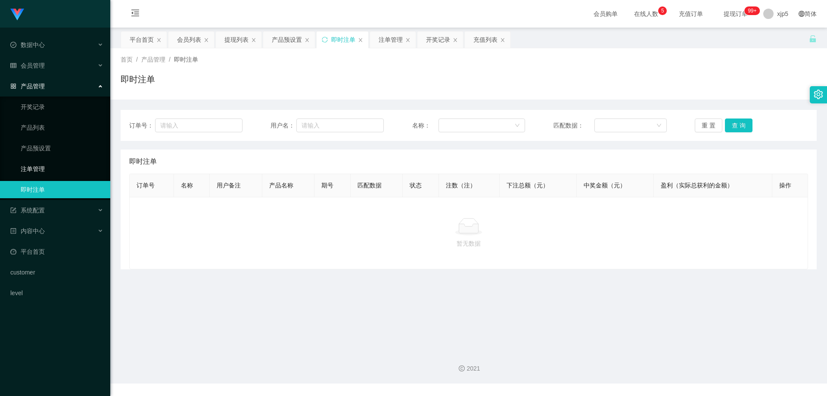
click at [57, 173] on link "注单管理" at bounding box center [62, 168] width 83 height 17
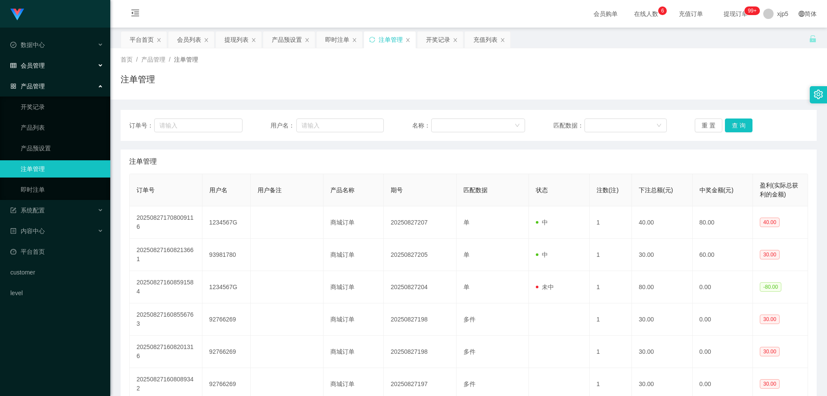
click at [47, 68] on div "会员管理" at bounding box center [55, 65] width 110 height 17
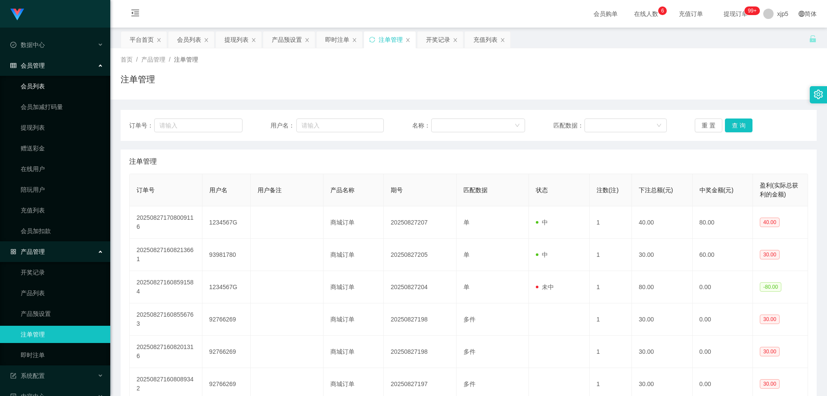
click at [43, 85] on link "会员列表" at bounding box center [62, 86] width 83 height 17
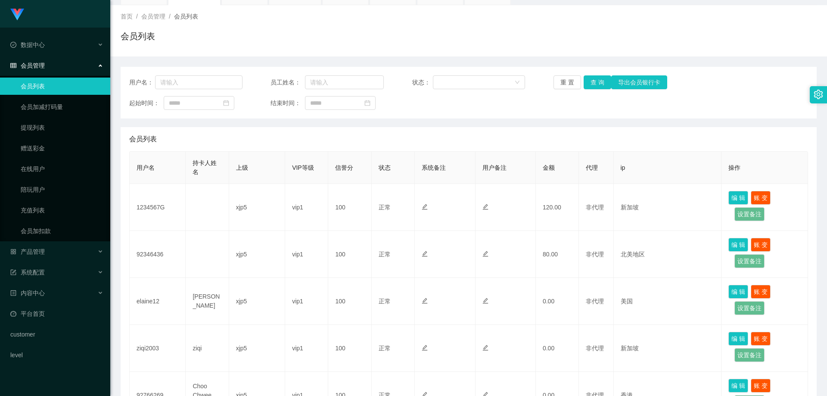
scroll to position [345, 0]
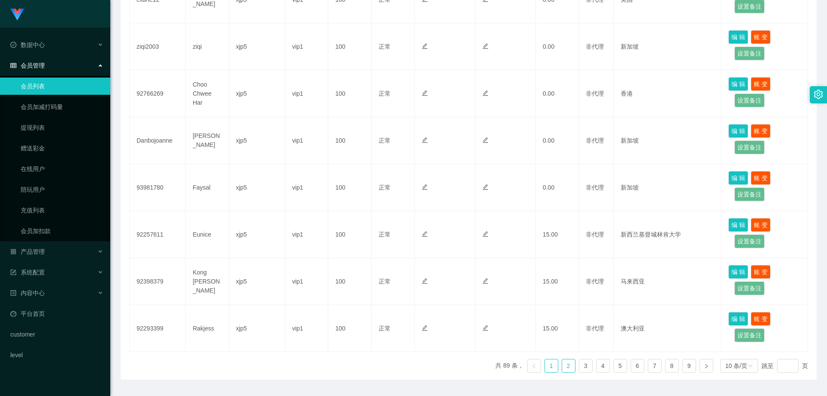
click at [565, 368] on link "2" at bounding box center [568, 365] width 13 height 13
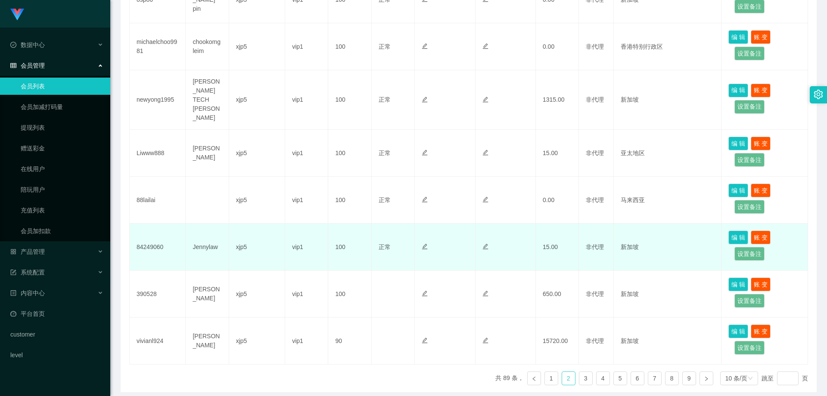
scroll to position [172, 0]
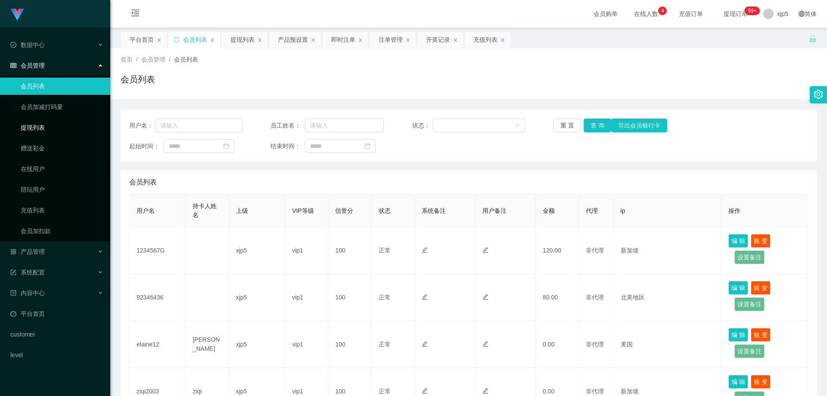
click at [56, 120] on link "提现列表" at bounding box center [62, 127] width 83 height 17
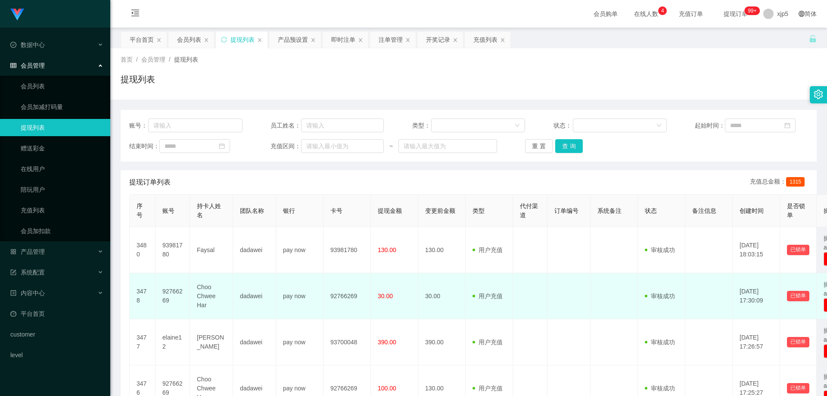
scroll to position [86, 0]
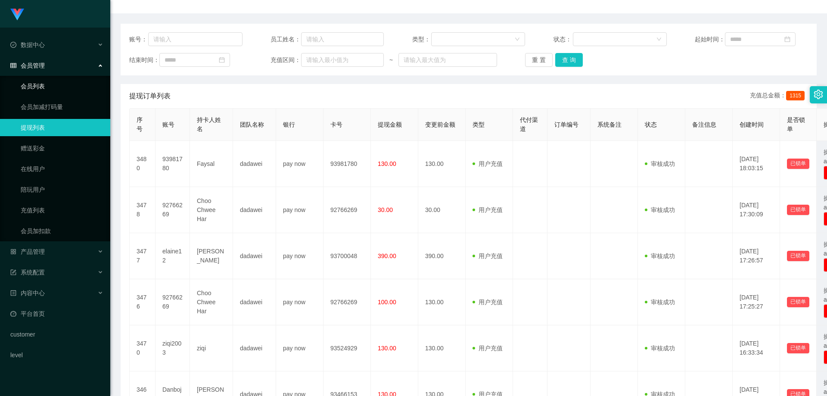
click at [68, 89] on link "会员列表" at bounding box center [62, 86] width 83 height 17
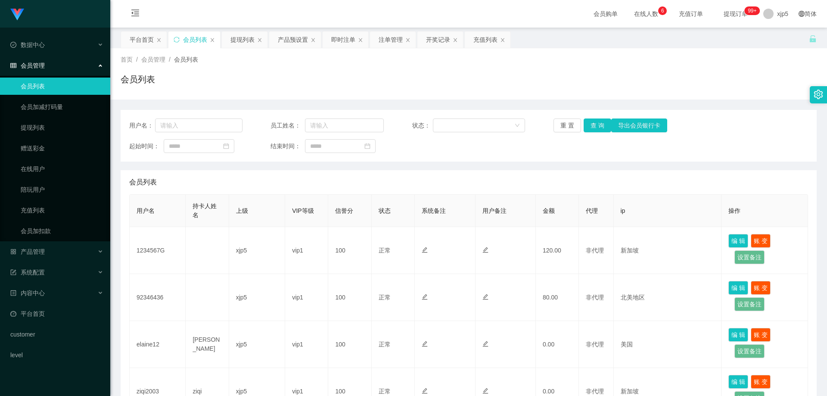
scroll to position [368, 0]
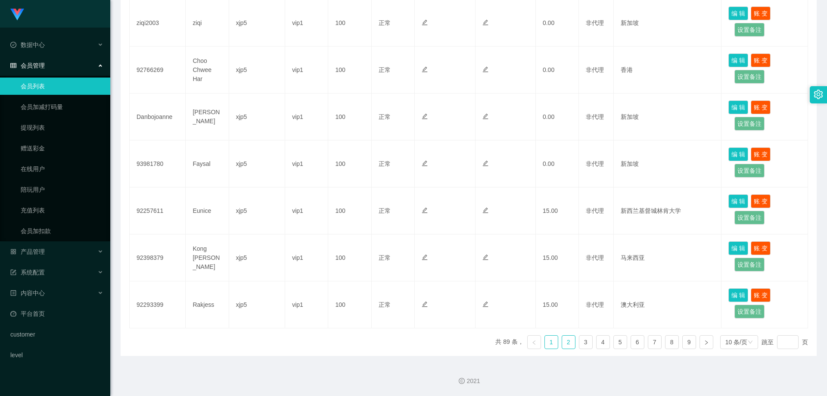
click at [566, 342] on link "2" at bounding box center [568, 342] width 13 height 13
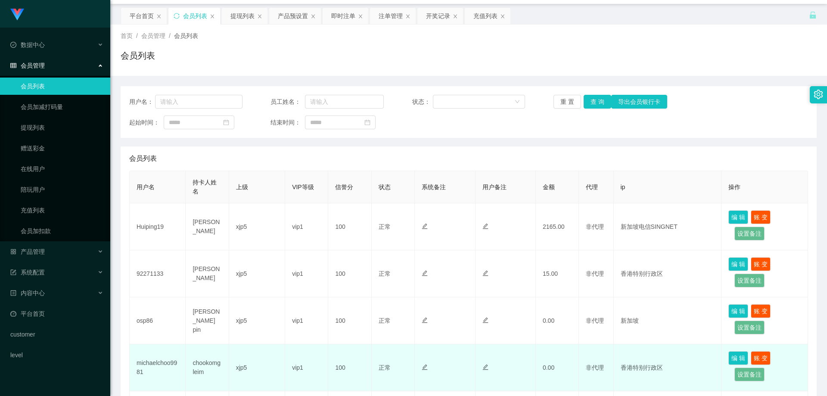
scroll to position [110, 0]
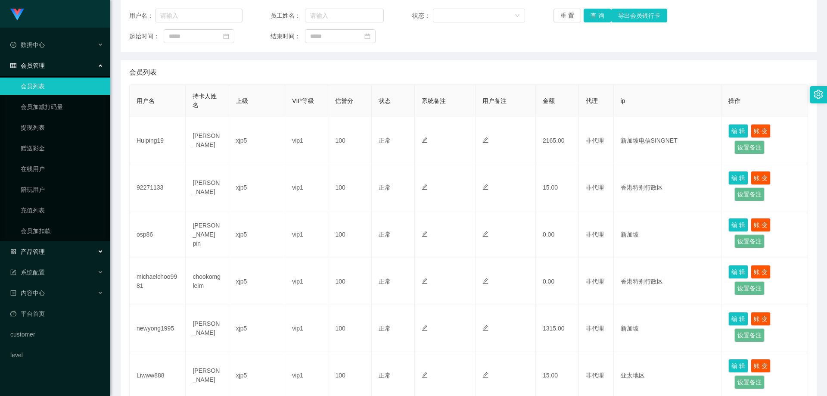
click at [48, 253] on div "产品管理" at bounding box center [55, 251] width 110 height 17
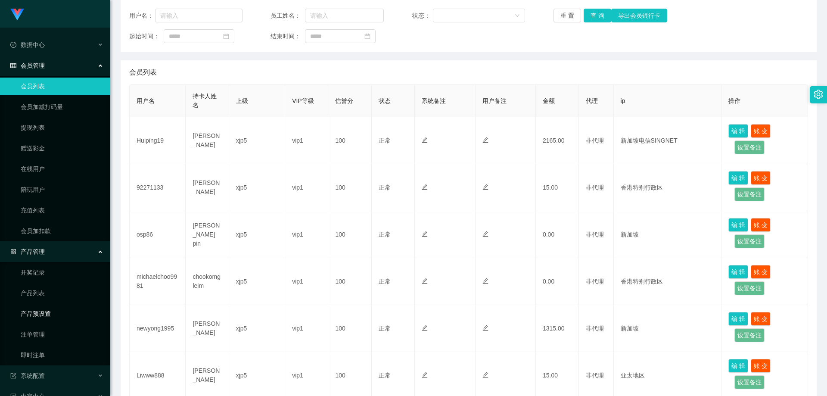
click at [48, 312] on link "产品预设置" at bounding box center [62, 313] width 83 height 17
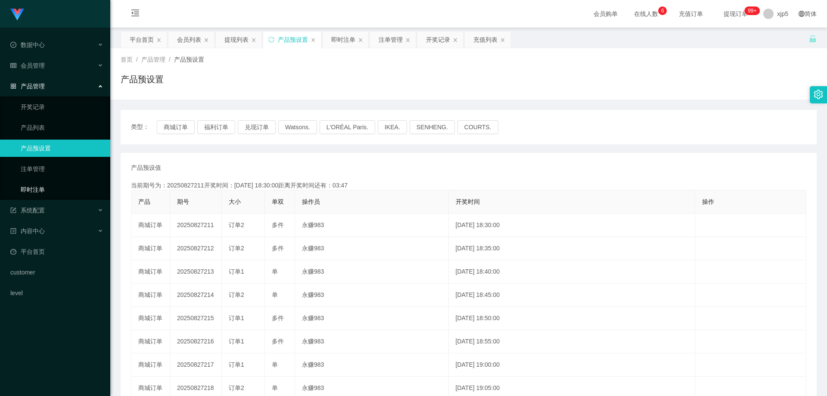
click at [53, 189] on link "即时注单" at bounding box center [62, 189] width 83 height 17
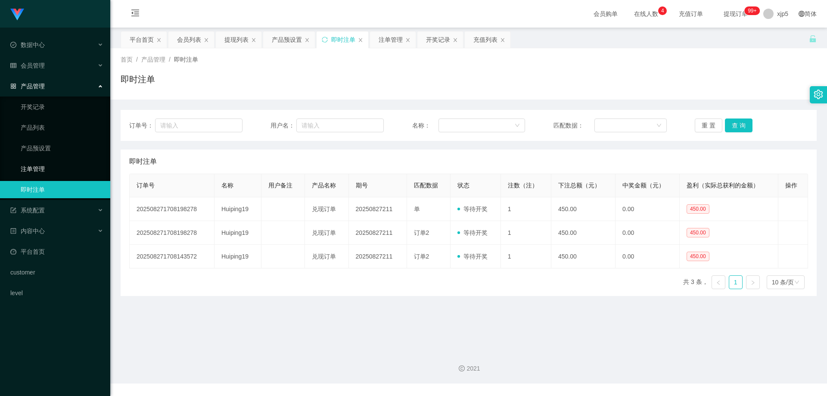
click at [41, 168] on link "注单管理" at bounding box center [62, 168] width 83 height 17
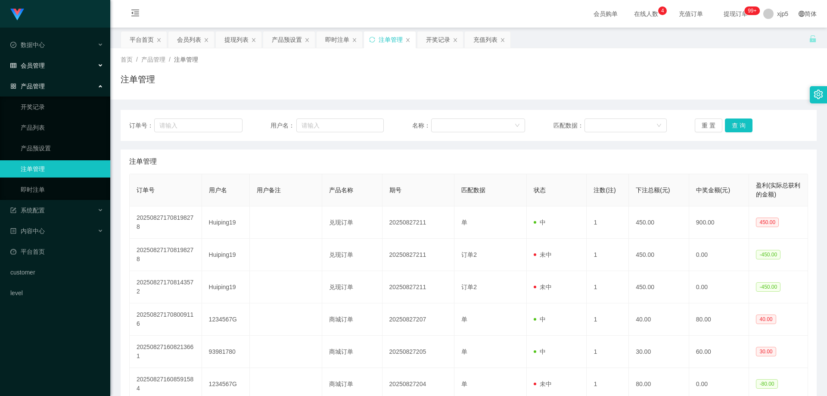
click at [40, 62] on span "会员管理" at bounding box center [27, 65] width 34 height 7
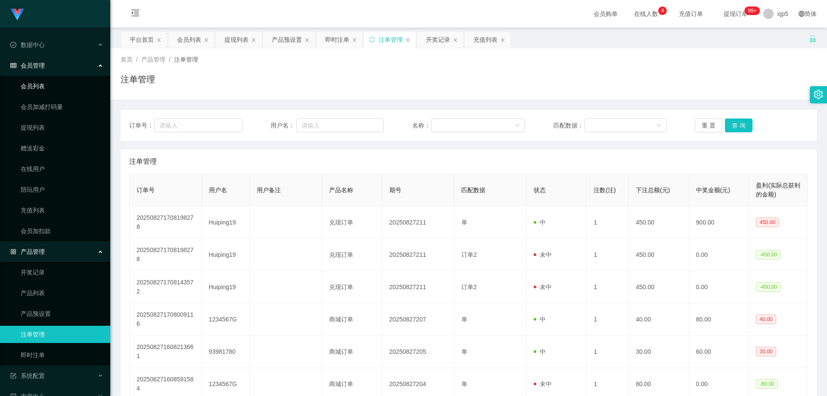
click at [36, 82] on link "会员列表" at bounding box center [62, 86] width 83 height 17
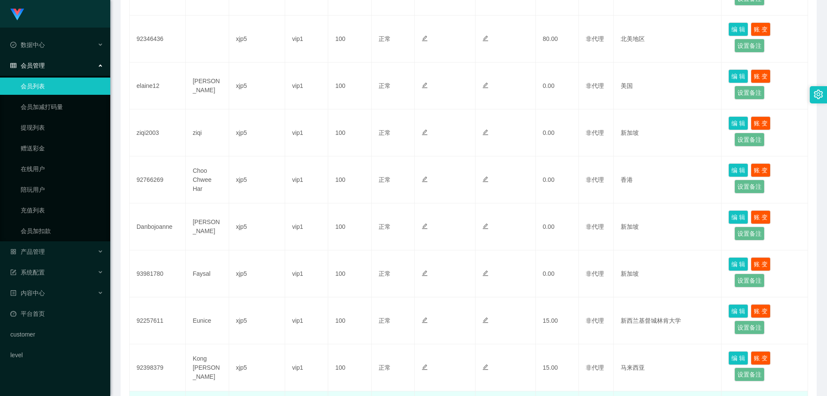
scroll to position [368, 0]
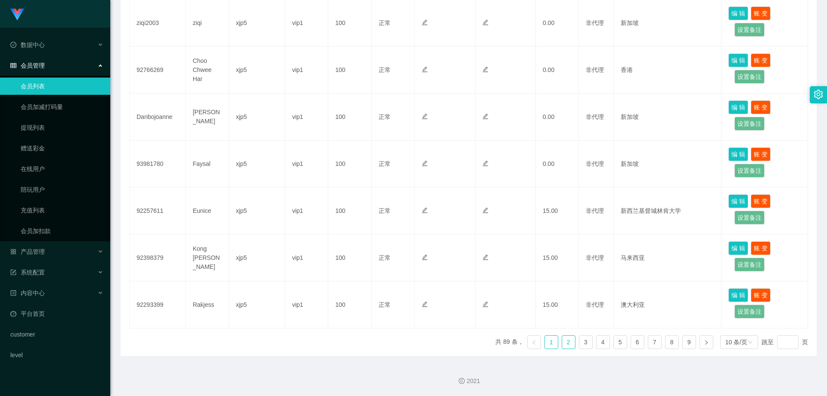
click at [562, 339] on link "2" at bounding box center [568, 342] width 13 height 13
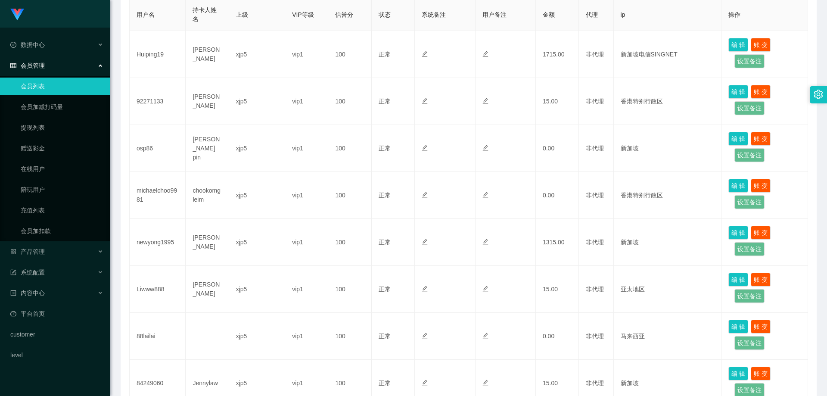
scroll to position [67, 0]
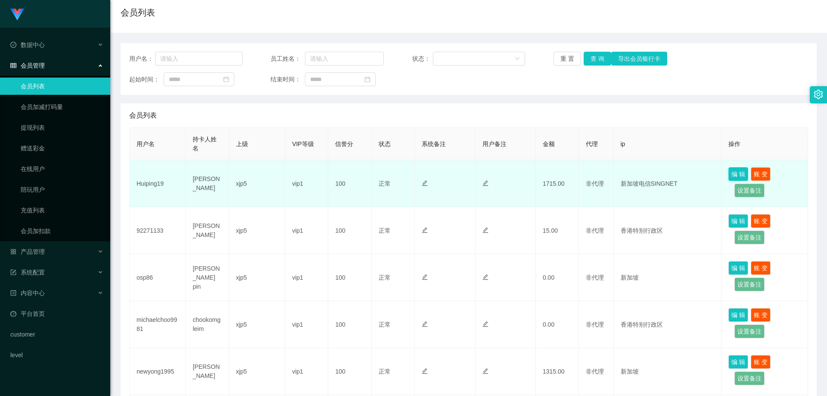
click at [731, 172] on button "编 辑" at bounding box center [738, 174] width 20 height 14
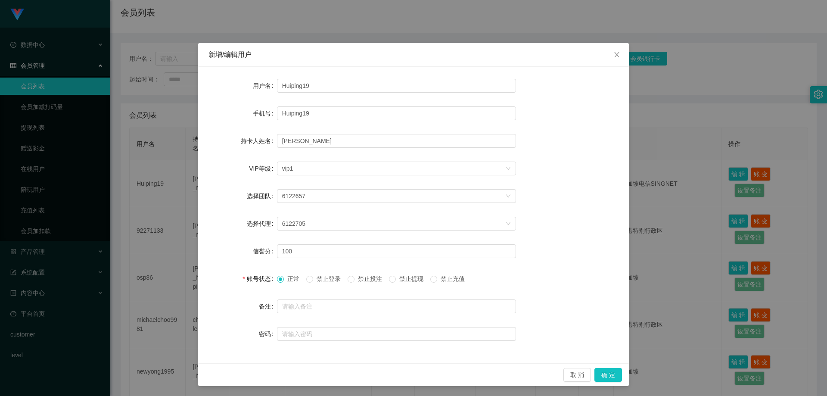
click at [398, 280] on span "禁止提现" at bounding box center [411, 278] width 31 height 7
click at [612, 373] on button "确 定" at bounding box center [608, 375] width 28 height 14
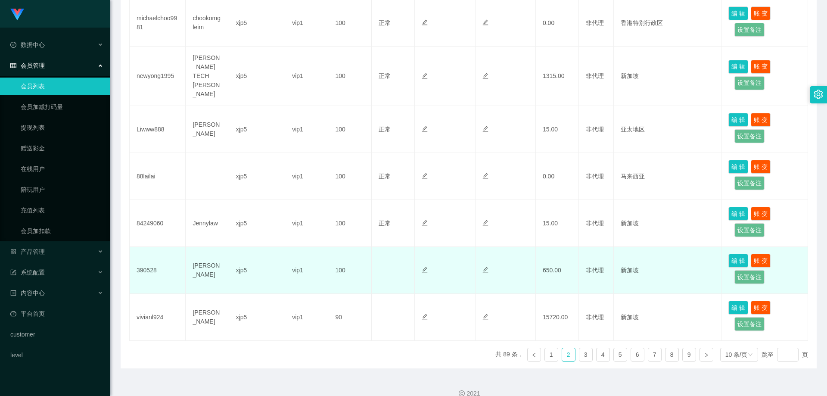
scroll to position [110, 0]
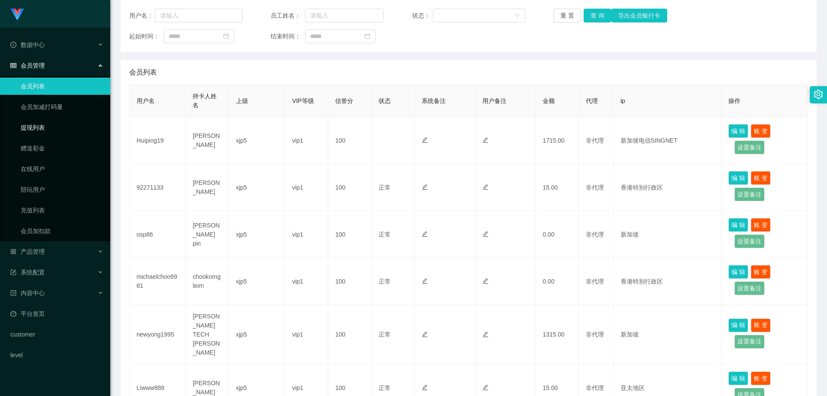
click at [44, 127] on link "提现列表" at bounding box center [62, 127] width 83 height 17
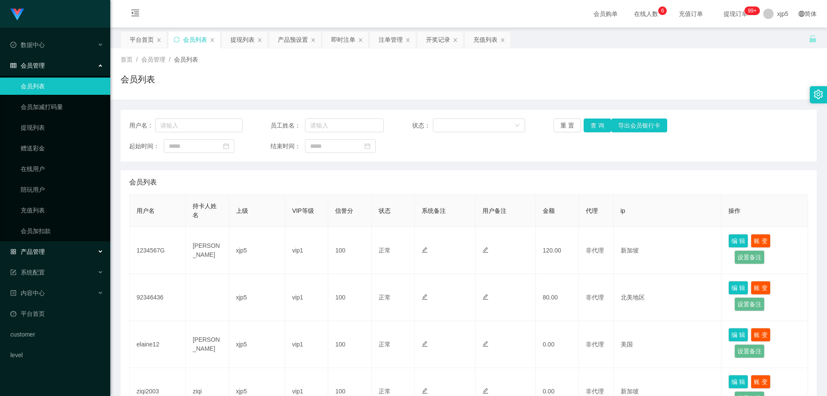
click at [50, 254] on div "产品管理" at bounding box center [55, 251] width 110 height 17
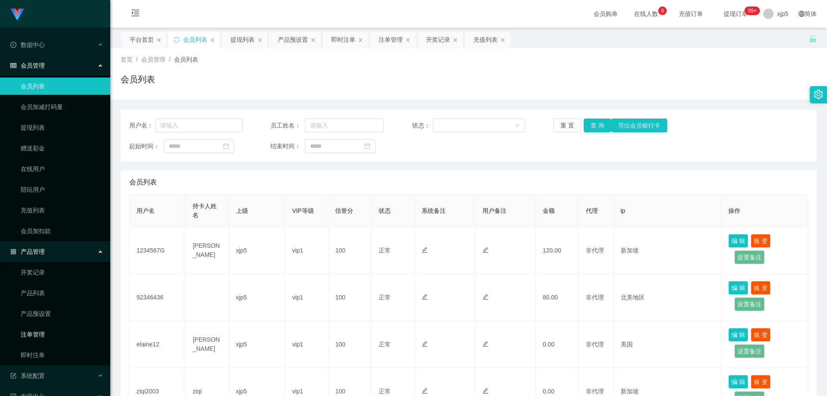
click at [42, 338] on link "注单管理" at bounding box center [62, 334] width 83 height 17
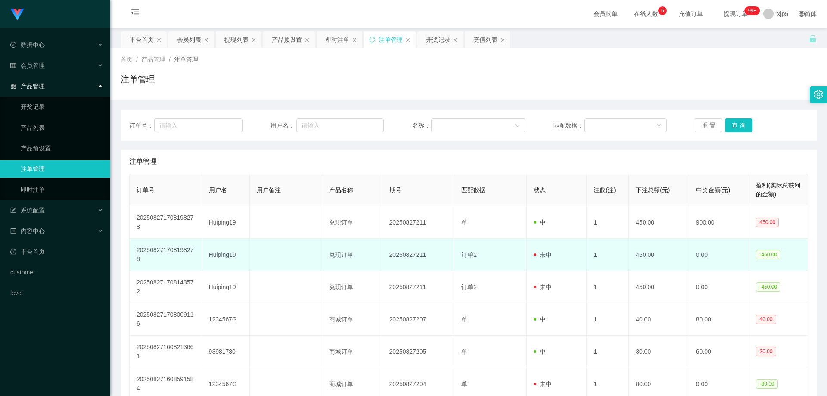
click at [485, 261] on td "订单2" at bounding box center [490, 255] width 72 height 32
drag, startPoint x: 480, startPoint y: 255, endPoint x: 462, endPoint y: 255, distance: 18.5
click at [462, 255] on td "订单2" at bounding box center [490, 255] width 72 height 32
drag, startPoint x: 433, startPoint y: 255, endPoint x: 384, endPoint y: 257, distance: 49.1
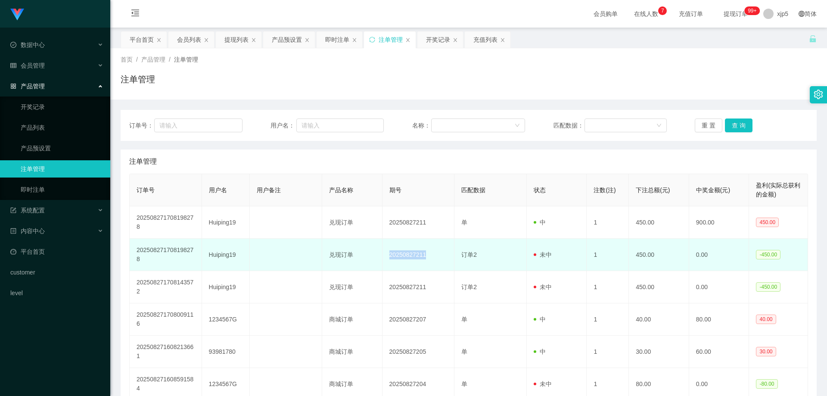
click at [384, 257] on td "20250827211" at bounding box center [418, 255] width 72 height 32
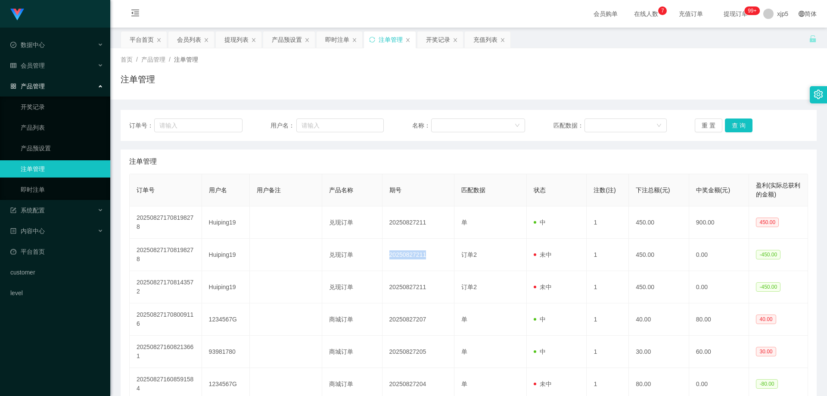
copy td "20250827211"
click at [42, 59] on div "会员管理" at bounding box center [55, 65] width 110 height 17
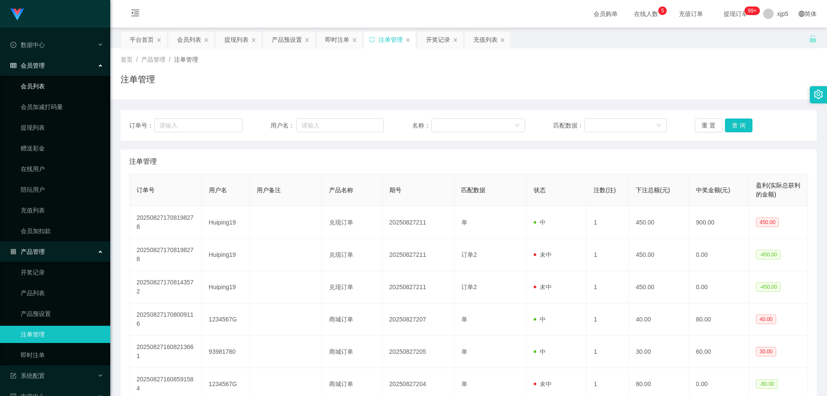
click at [45, 84] on link "会员列表" at bounding box center [62, 86] width 83 height 17
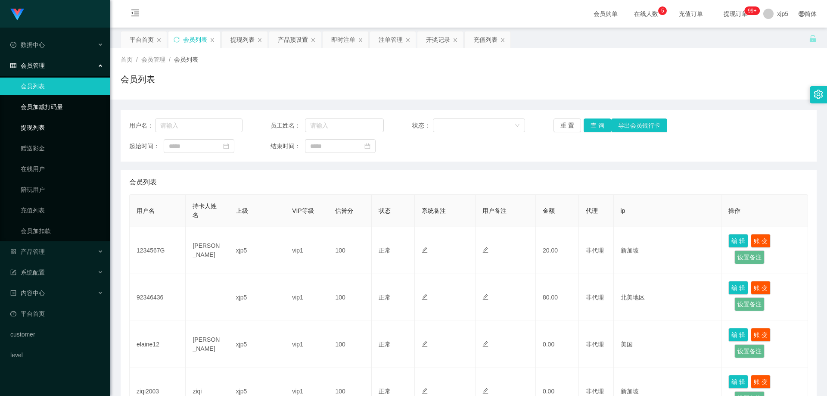
click at [43, 130] on link "提现列表" at bounding box center [62, 127] width 83 height 17
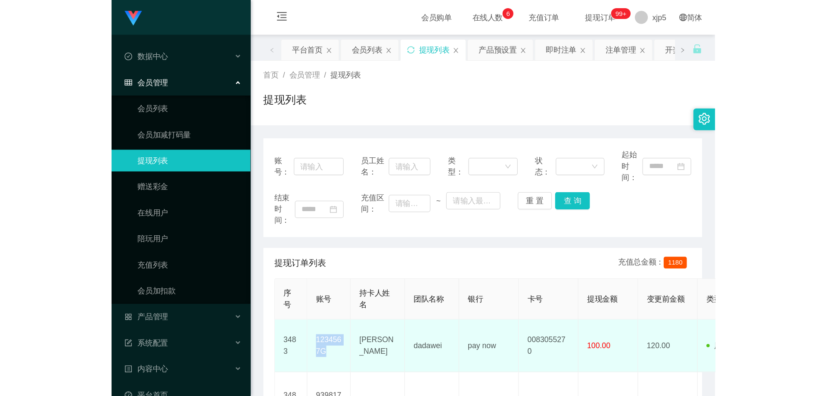
scroll to position [86, 0]
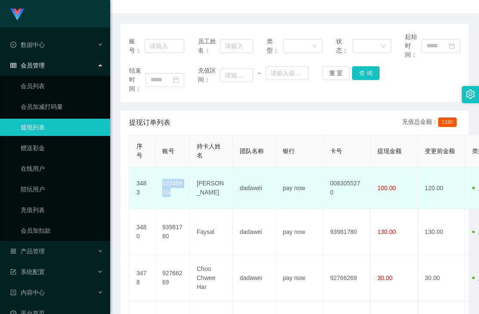
click at [179, 199] on td "1234567G" at bounding box center [172, 189] width 34 height 42
drag, startPoint x: 177, startPoint y: 194, endPoint x: 162, endPoint y: 183, distance: 18.3
click at [162, 183] on td "1234567G" at bounding box center [172, 189] width 34 height 42
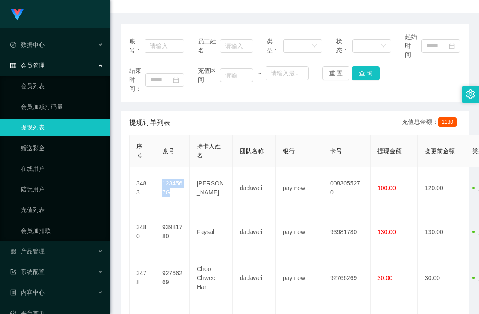
copy td "1234567G"
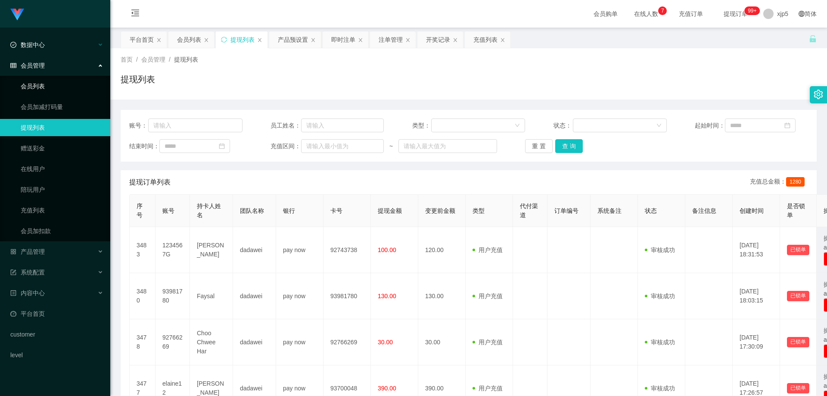
drag, startPoint x: 37, startPoint y: 87, endPoint x: 51, endPoint y: 49, distance: 40.6
click at [37, 87] on link "会员列表" at bounding box center [62, 86] width 83 height 17
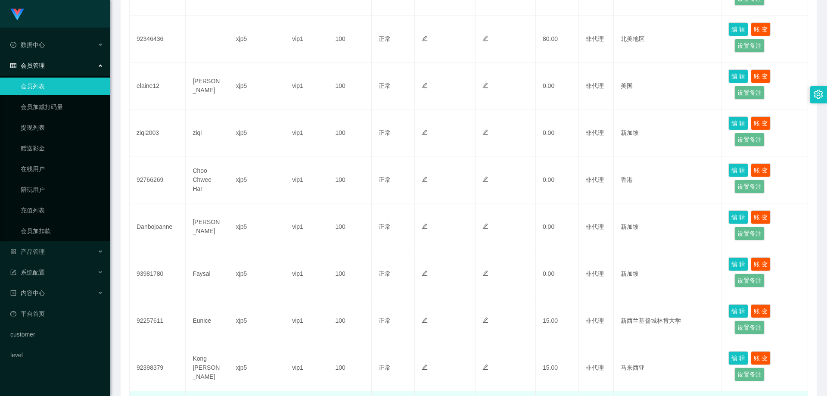
scroll to position [368, 0]
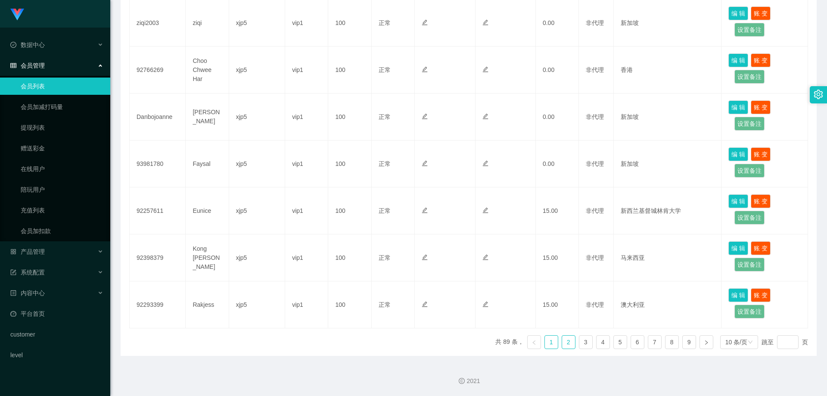
click at [562, 346] on link "2" at bounding box center [568, 342] width 13 height 13
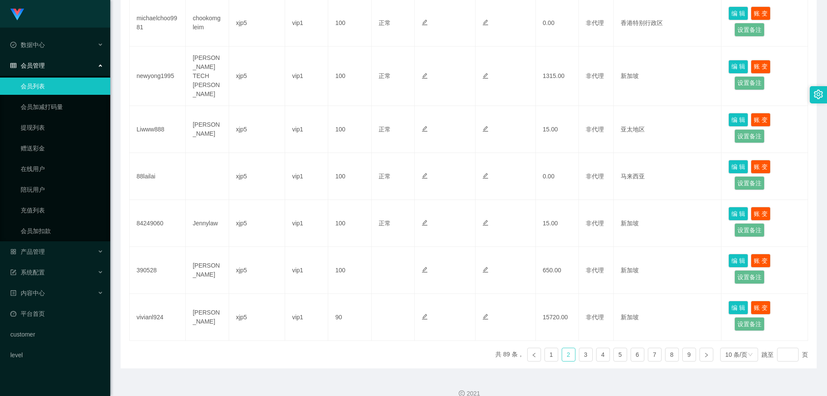
scroll to position [153, 0]
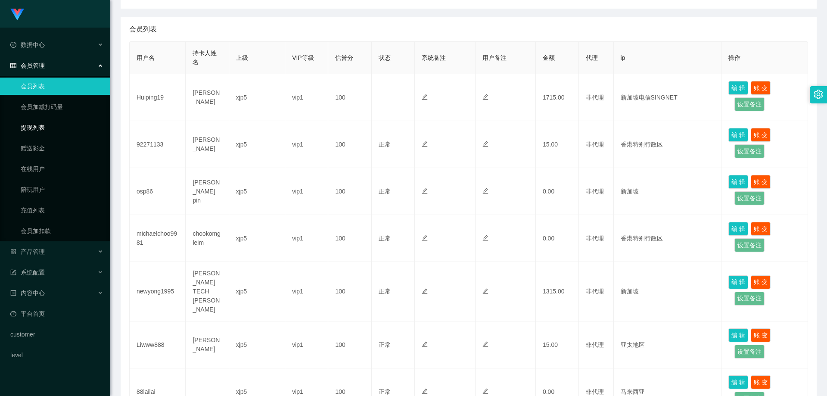
click at [34, 121] on link "提现列表" at bounding box center [62, 127] width 83 height 17
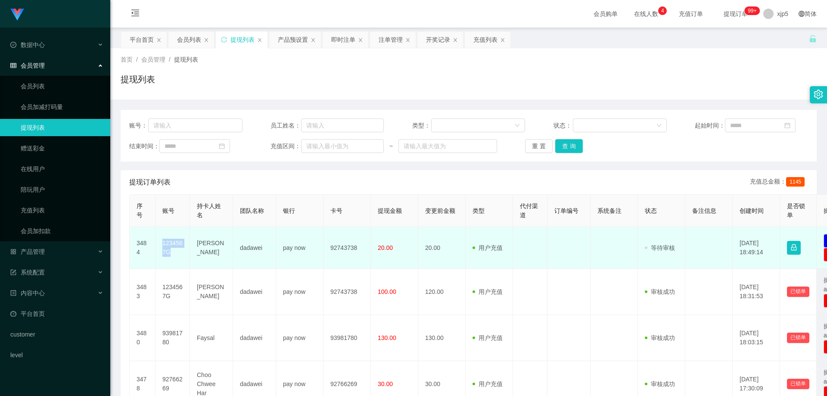
click at [157, 244] on td "1234567G" at bounding box center [172, 248] width 34 height 42
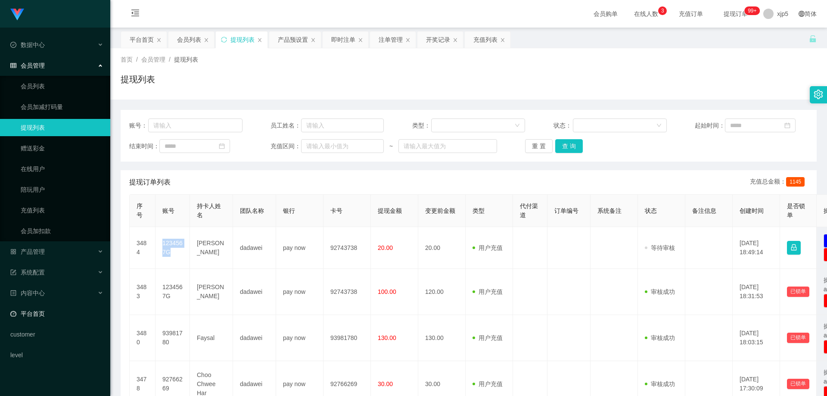
click at [52, 311] on link "平台首页" at bounding box center [56, 313] width 93 height 17
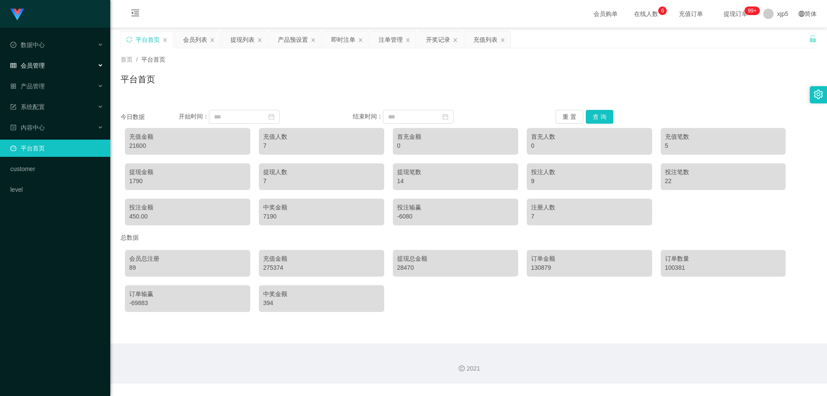
click at [62, 63] on div "会员管理" at bounding box center [55, 65] width 110 height 17
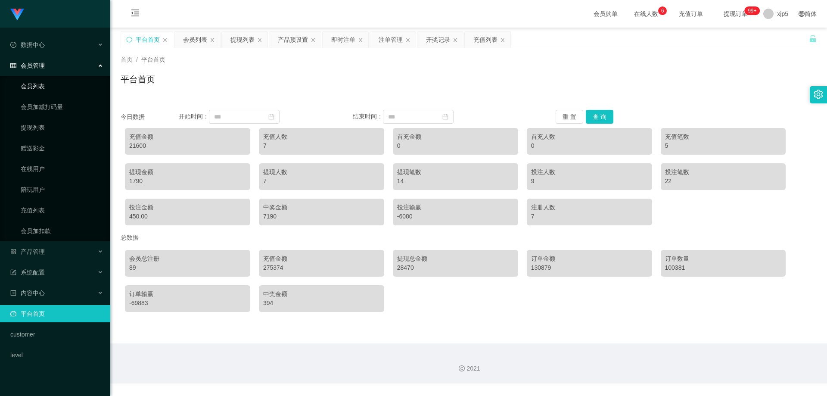
click at [43, 89] on link "会员列表" at bounding box center [62, 86] width 83 height 17
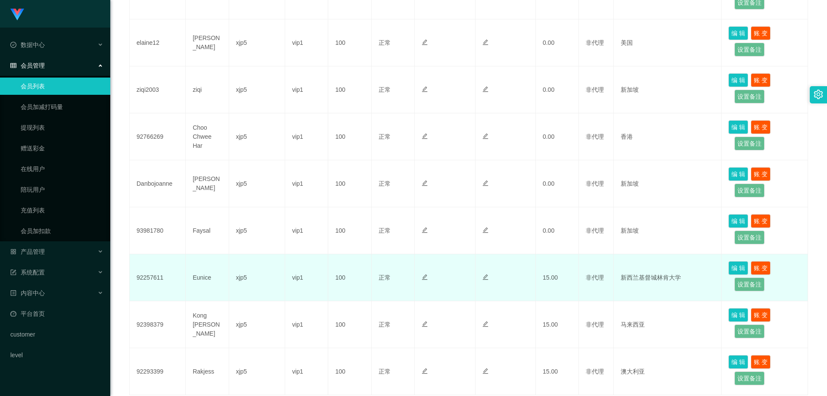
scroll to position [258, 0]
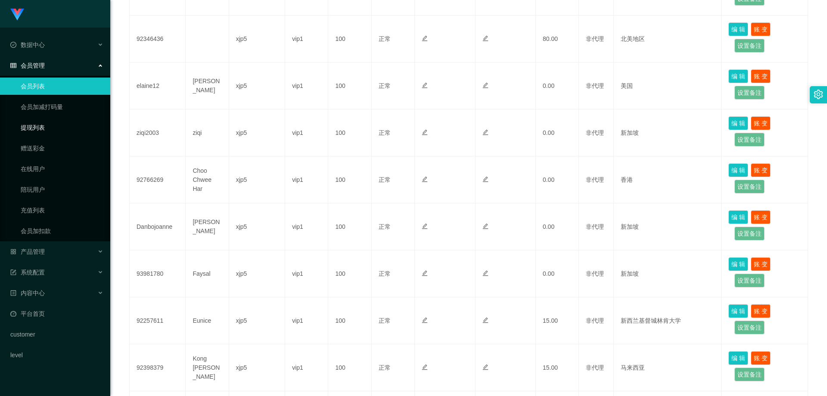
click at [43, 129] on link "提现列表" at bounding box center [62, 127] width 83 height 17
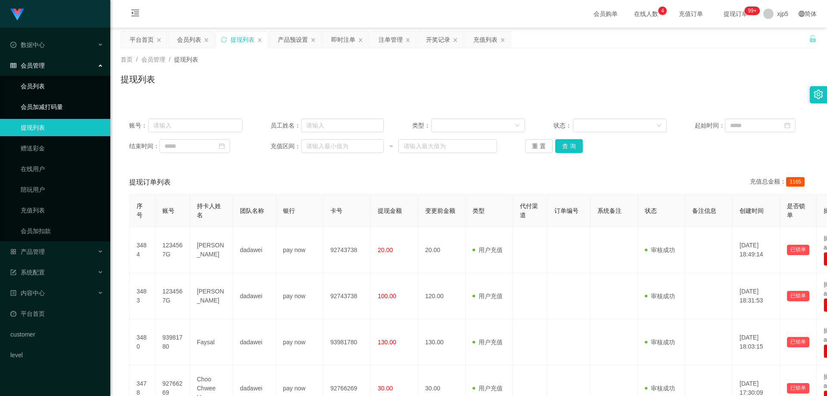
click at [54, 89] on link "会员列表" at bounding box center [62, 86] width 83 height 17
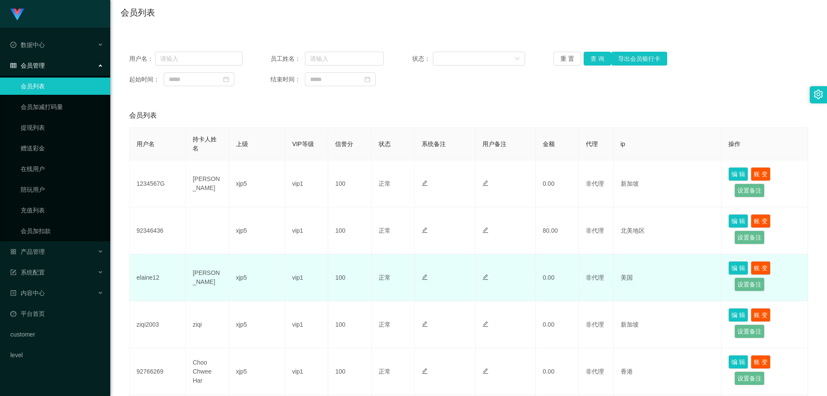
scroll to position [239, 0]
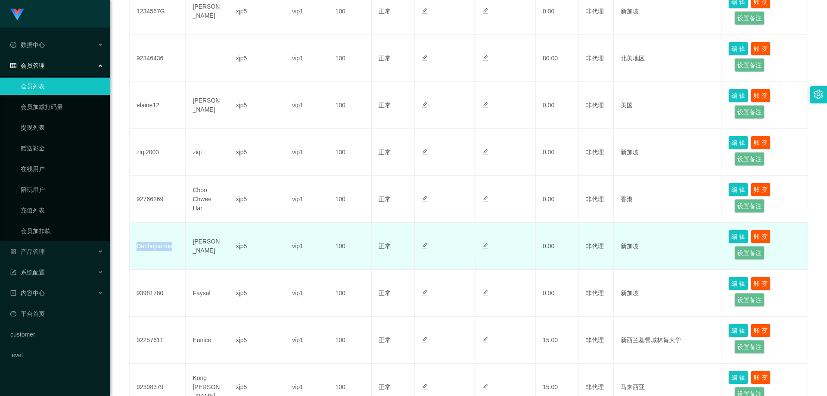
drag, startPoint x: 179, startPoint y: 247, endPoint x: 136, endPoint y: 248, distance: 43.5
click at [136, 248] on td "Danbojoanne" at bounding box center [158, 246] width 56 height 47
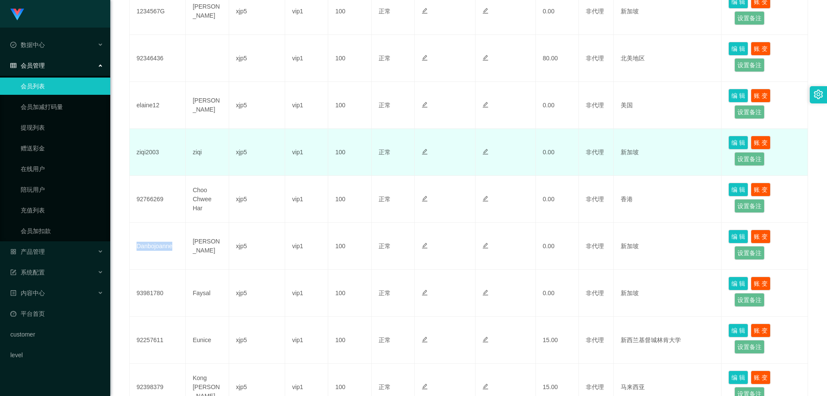
copy td "Danbojoanne"
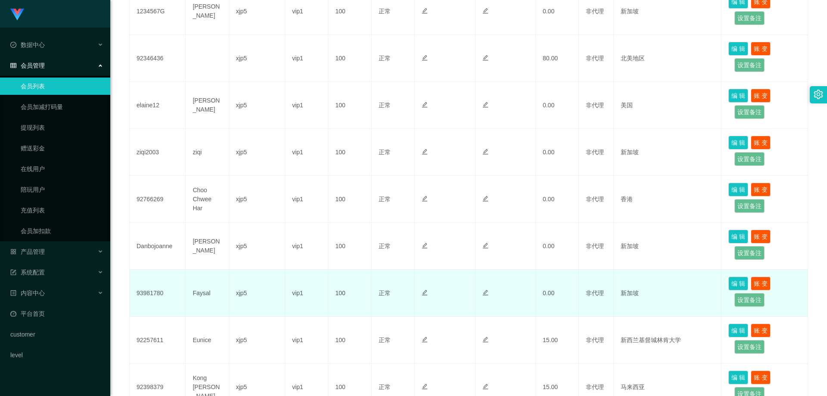
click at [174, 292] on td "93981780" at bounding box center [158, 293] width 56 height 47
drag, startPoint x: 170, startPoint y: 293, endPoint x: 136, endPoint y: 295, distance: 33.6
click at [136, 295] on td "93981780" at bounding box center [158, 293] width 56 height 47
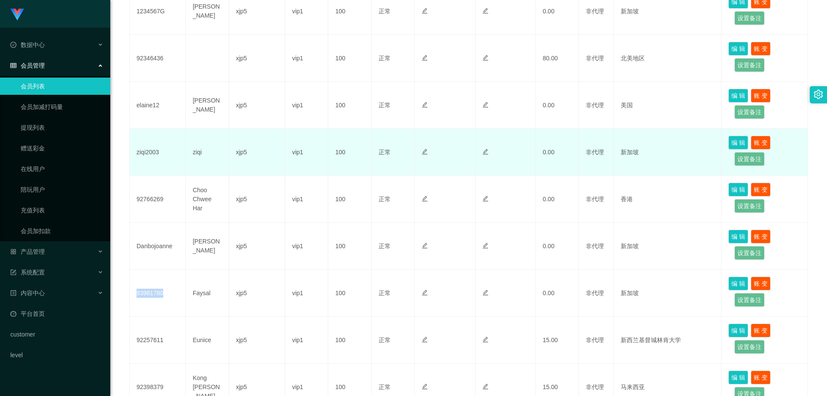
copy td "93981780"
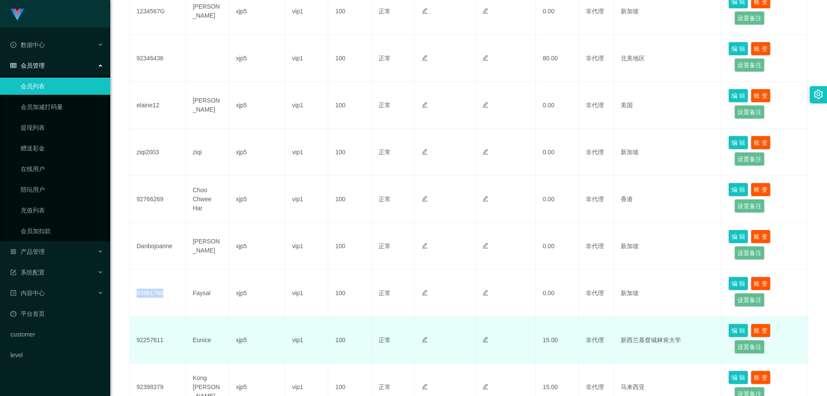
scroll to position [325, 0]
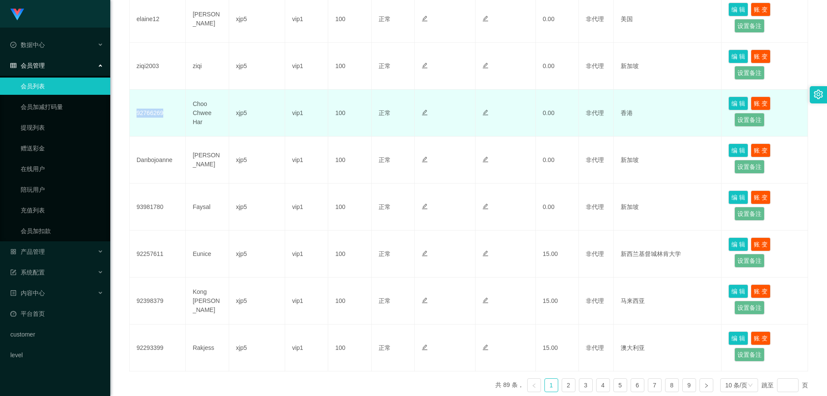
drag, startPoint x: 170, startPoint y: 122, endPoint x: 136, endPoint y: 116, distance: 34.1
click at [136, 116] on td "92766269" at bounding box center [158, 113] width 56 height 47
copy td "92766269"
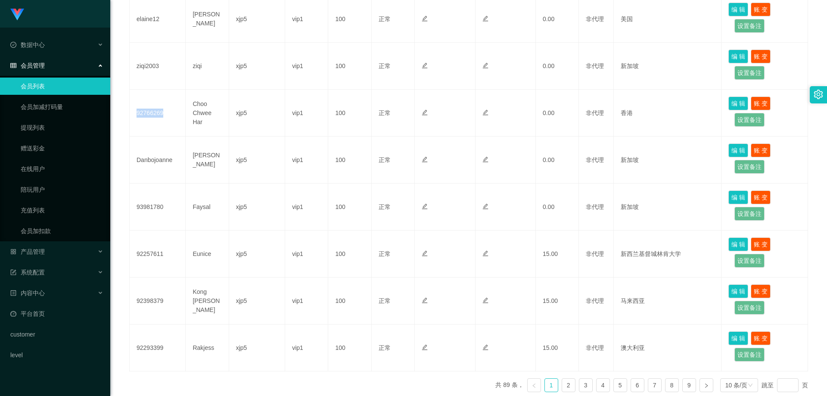
scroll to position [196, 0]
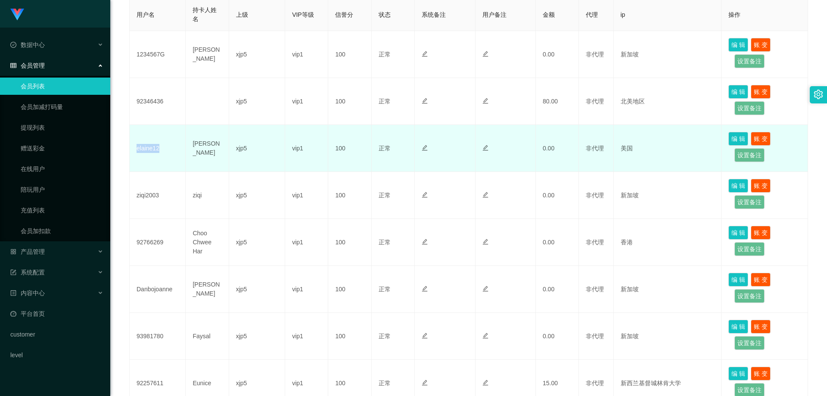
drag, startPoint x: 165, startPoint y: 149, endPoint x: 136, endPoint y: 147, distance: 28.9
click at [136, 147] on td "elaine12" at bounding box center [158, 148] width 56 height 47
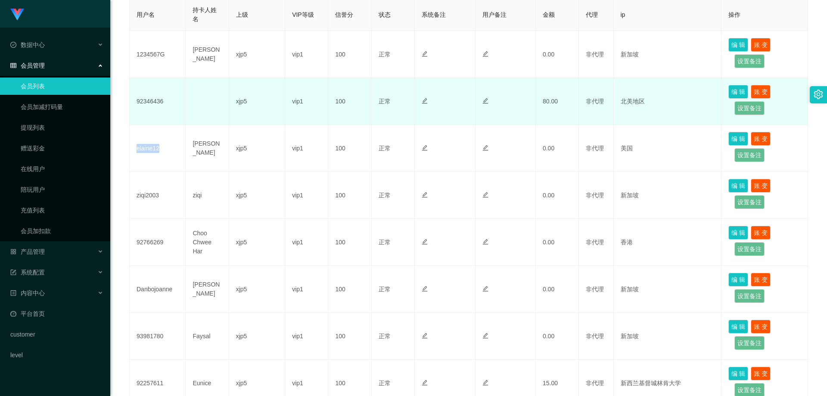
copy td "elaine12"
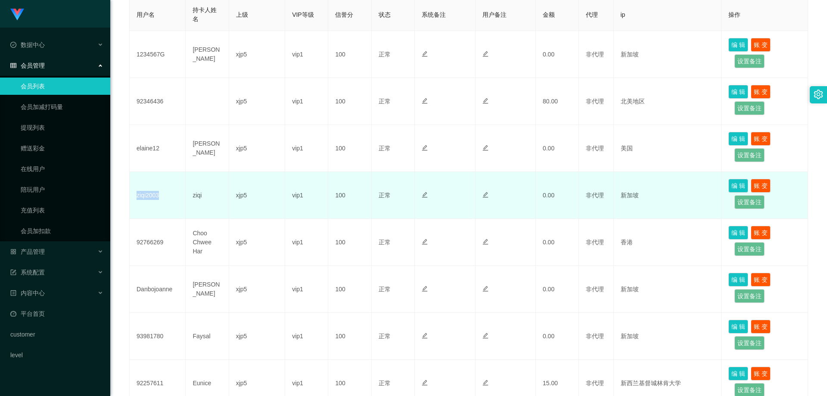
drag, startPoint x: 167, startPoint y: 193, endPoint x: 137, endPoint y: 193, distance: 30.6
click at [137, 193] on td "ziqi2003" at bounding box center [158, 195] width 56 height 47
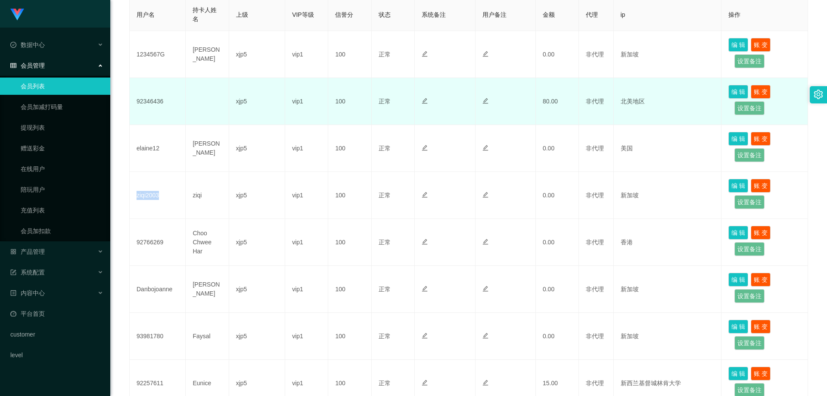
copy td "ziqi2003"
